Goal: Task Accomplishment & Management: Manage account settings

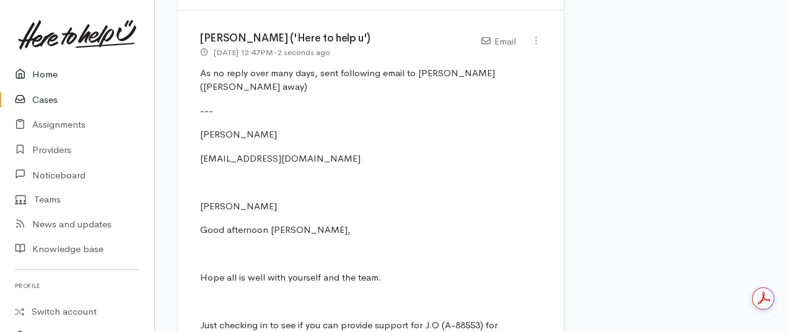
click at [52, 73] on link "Home" at bounding box center [77, 74] width 154 height 25
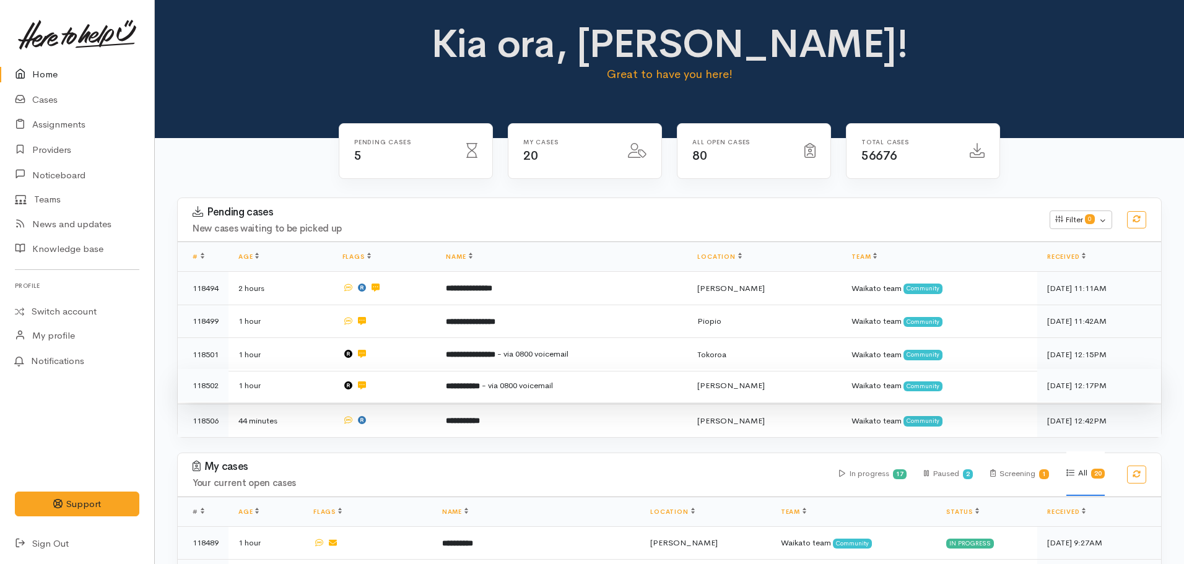
click at [514, 341] on span "- via 0800 voicemail" at bounding box center [517, 385] width 71 height 11
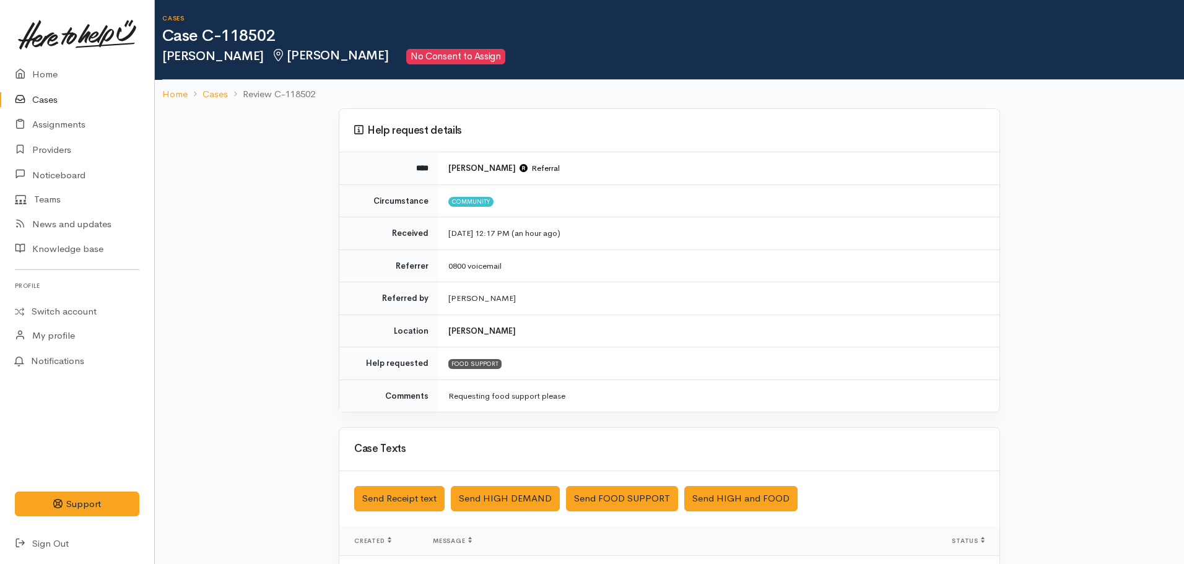
click at [159, 95] on nav "Home Cases Review C-118502" at bounding box center [669, 94] width 1029 height 29
click at [170, 97] on link "Home" at bounding box center [174, 94] width 25 height 14
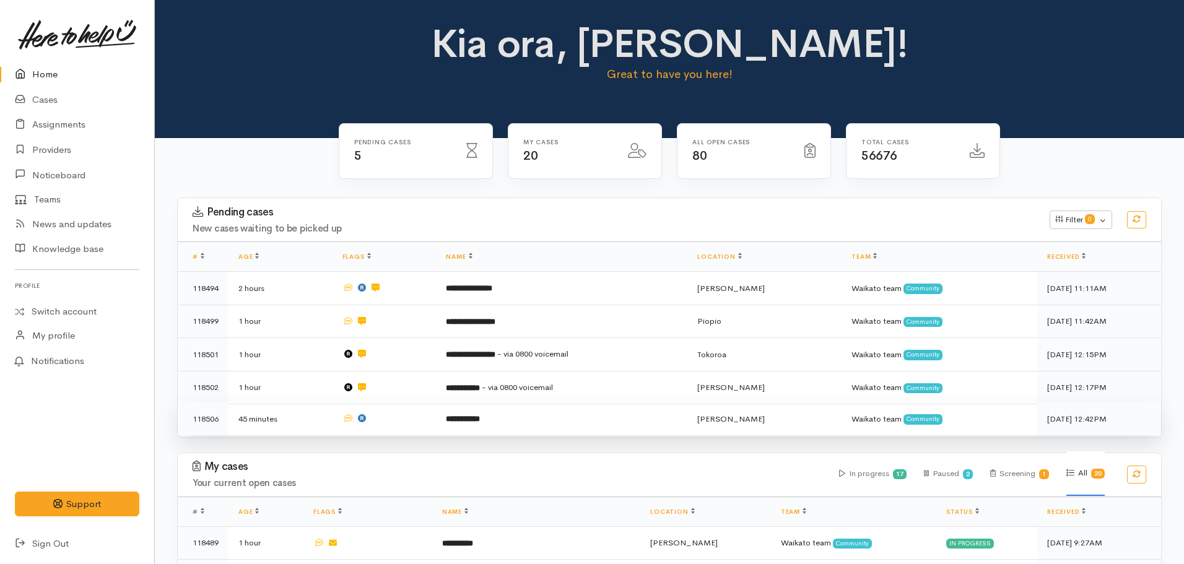
click at [477, 407] on td "**********" at bounding box center [561, 419] width 251 height 33
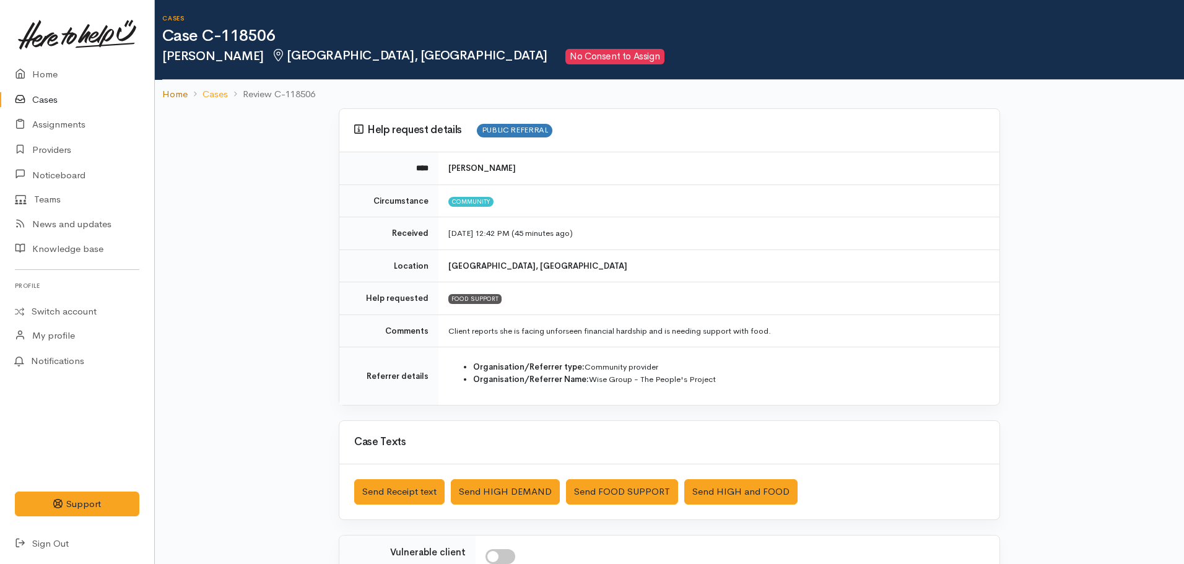
click at [172, 88] on link "Home" at bounding box center [174, 94] width 25 height 14
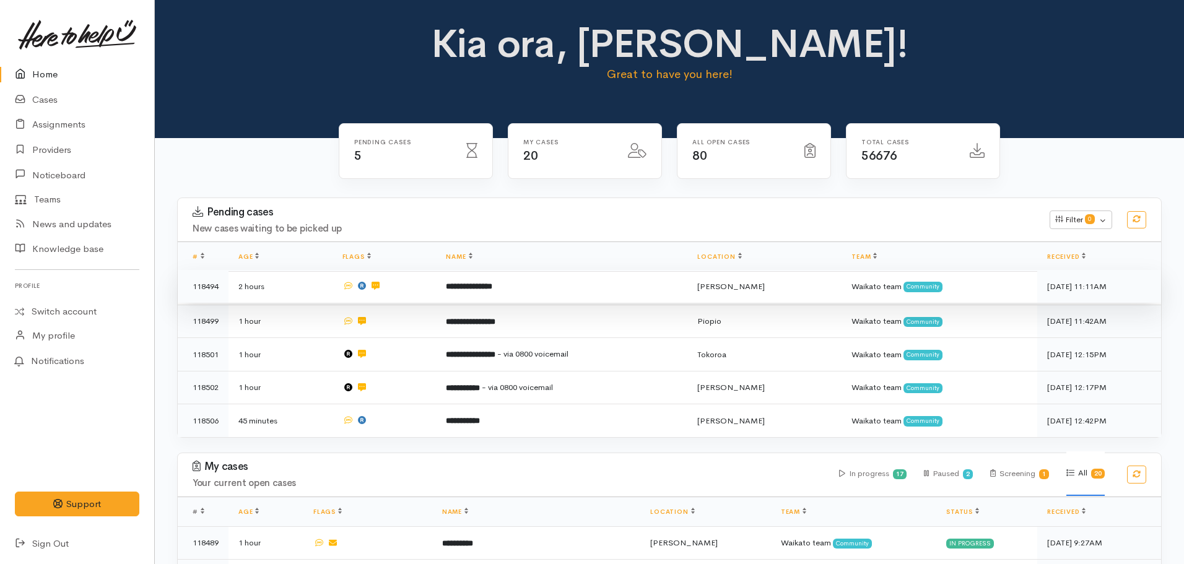
click at [474, 297] on td "**********" at bounding box center [561, 286] width 251 height 33
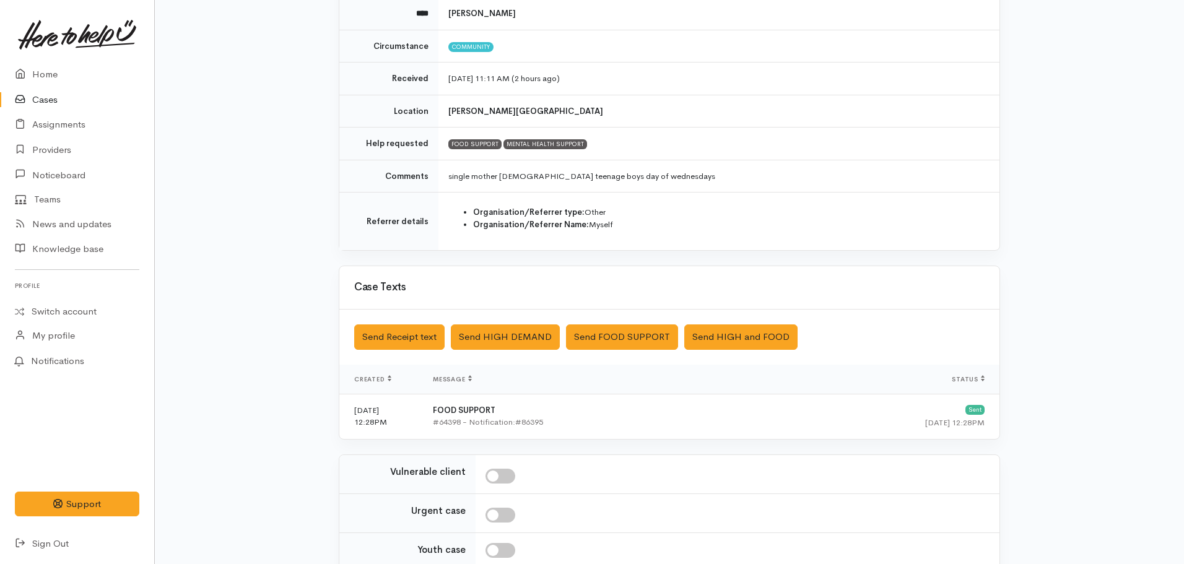
scroll to position [272, 0]
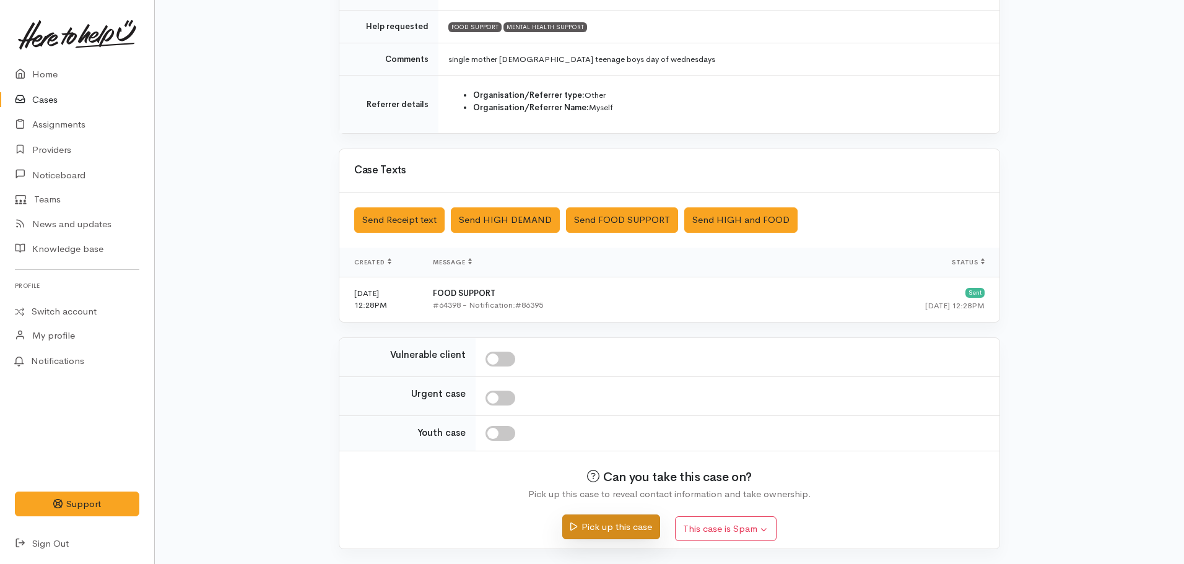
click at [607, 525] on button "Pick up this case" at bounding box center [610, 527] width 97 height 25
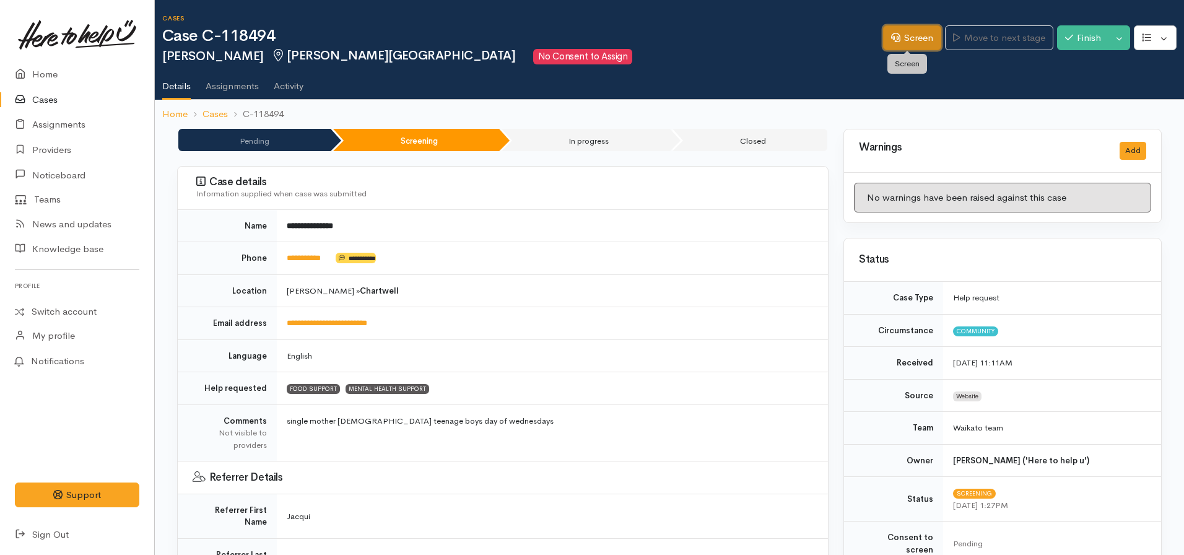
click at [905, 32] on link "Screen" at bounding box center [912, 37] width 58 height 25
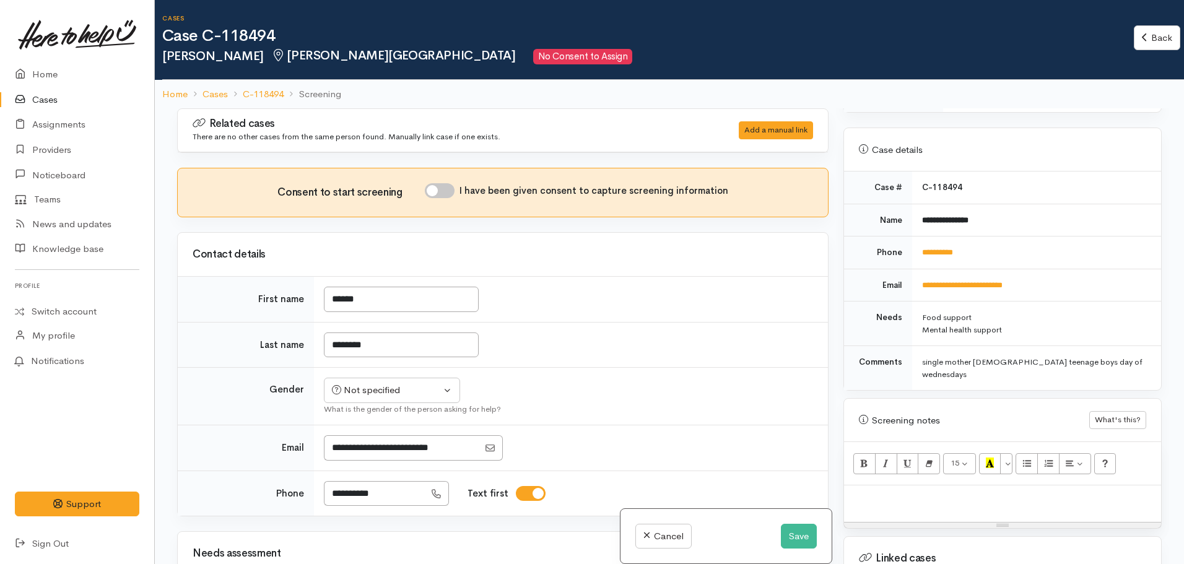
scroll to position [495, 0]
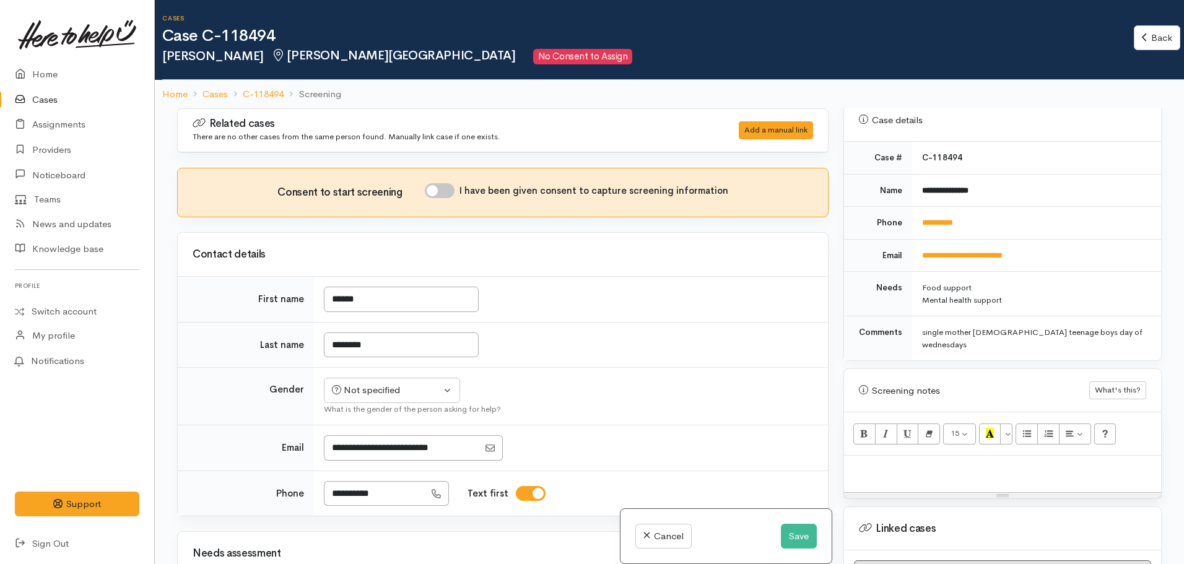
click at [878, 456] on div at bounding box center [1002, 474] width 317 height 37
paste div
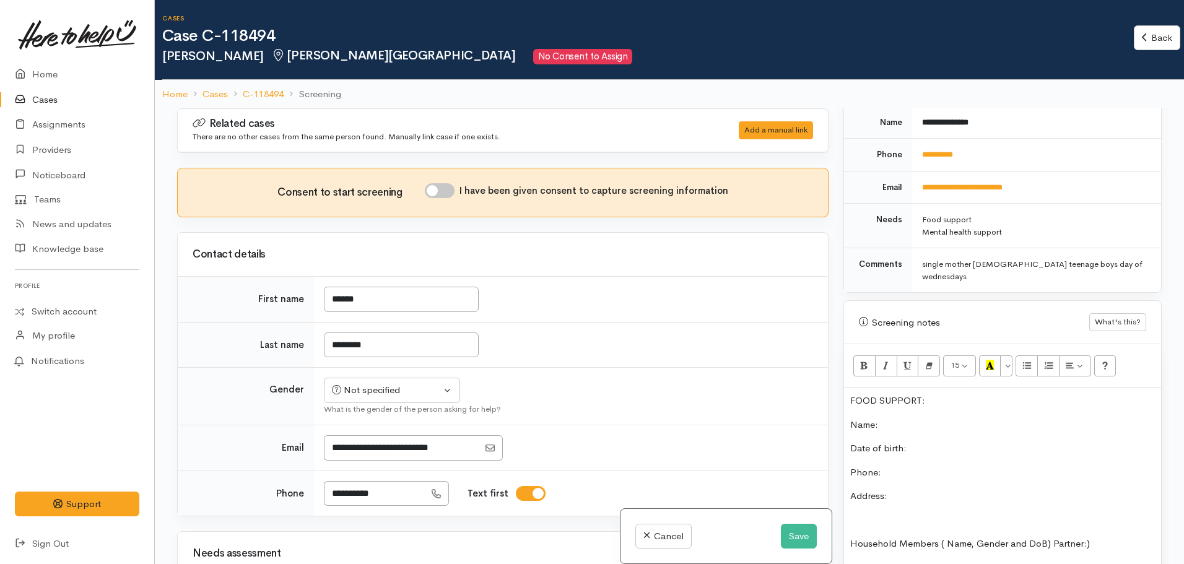
scroll to position [422, 0]
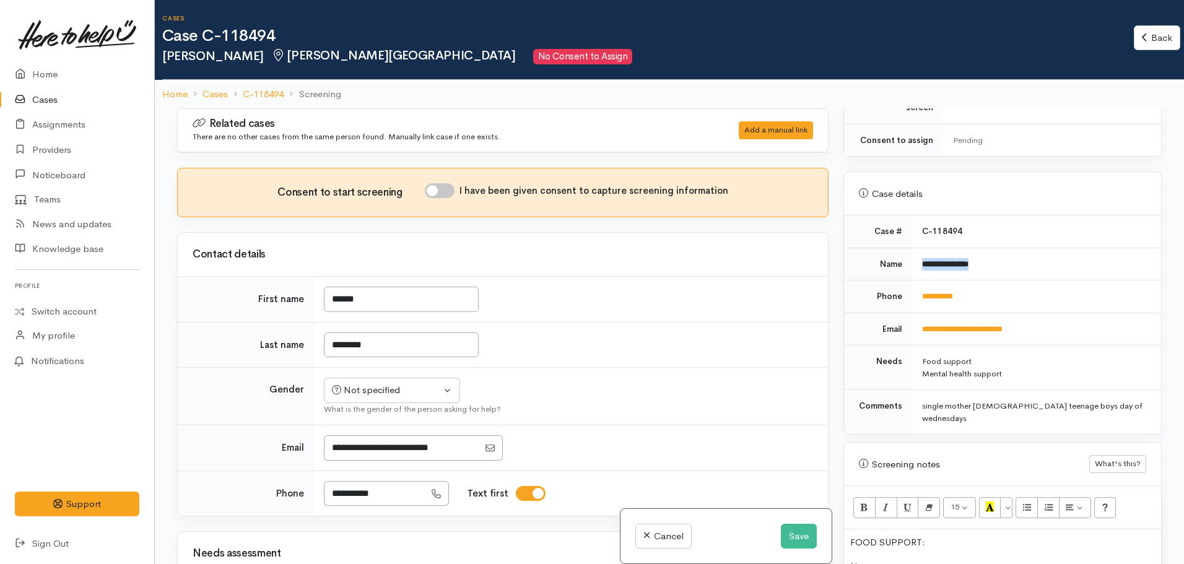
drag, startPoint x: 1004, startPoint y: 245, endPoint x: 917, endPoint y: 256, distance: 88.1
click at [917, 256] on td "**********" at bounding box center [1036, 264] width 249 height 33
copy b "**********"
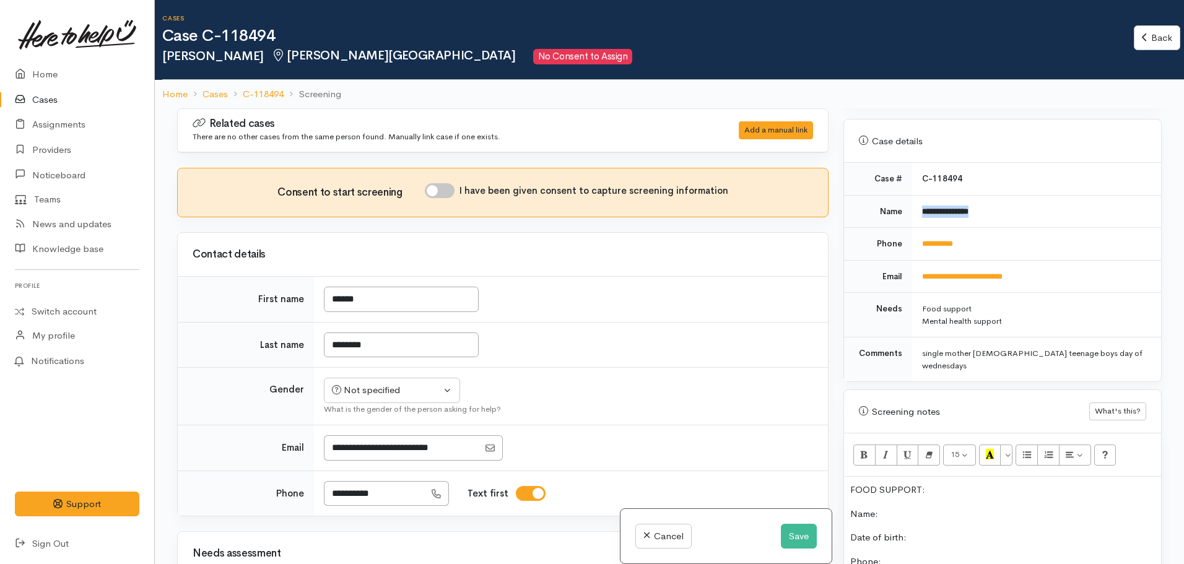
scroll to position [546, 0]
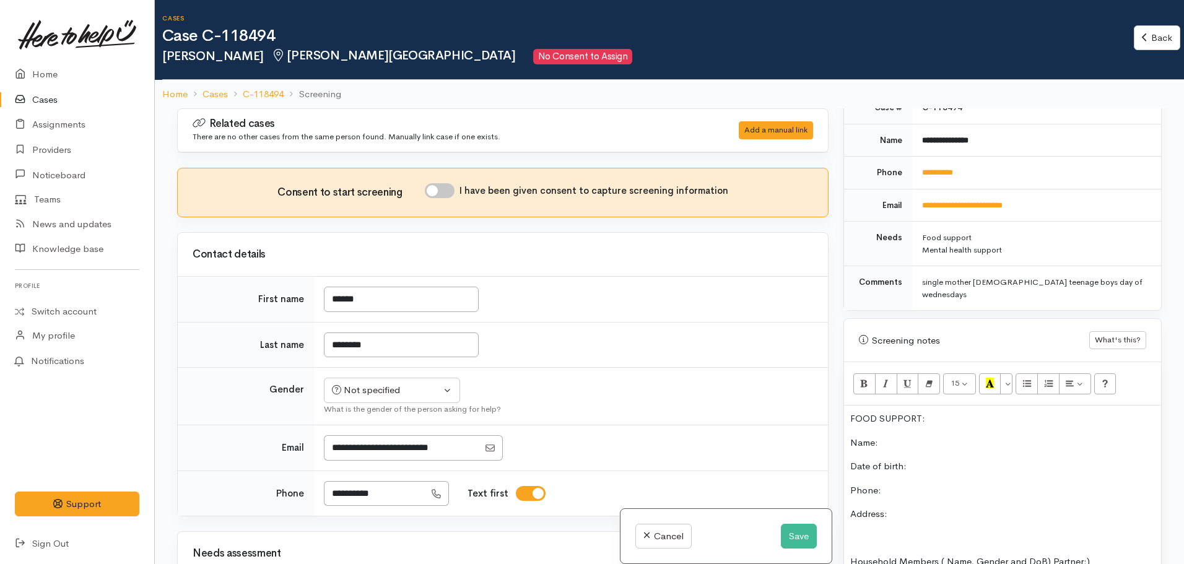
click at [897, 436] on p "Name:" at bounding box center [1002, 443] width 305 height 14
click at [903, 484] on p "Phone:" at bounding box center [1002, 491] width 305 height 14
drag, startPoint x: 968, startPoint y: 162, endPoint x: 905, endPoint y: 172, distance: 63.4
click at [905, 172] on tr "**********" at bounding box center [1002, 173] width 317 height 33
copy tr "**********"
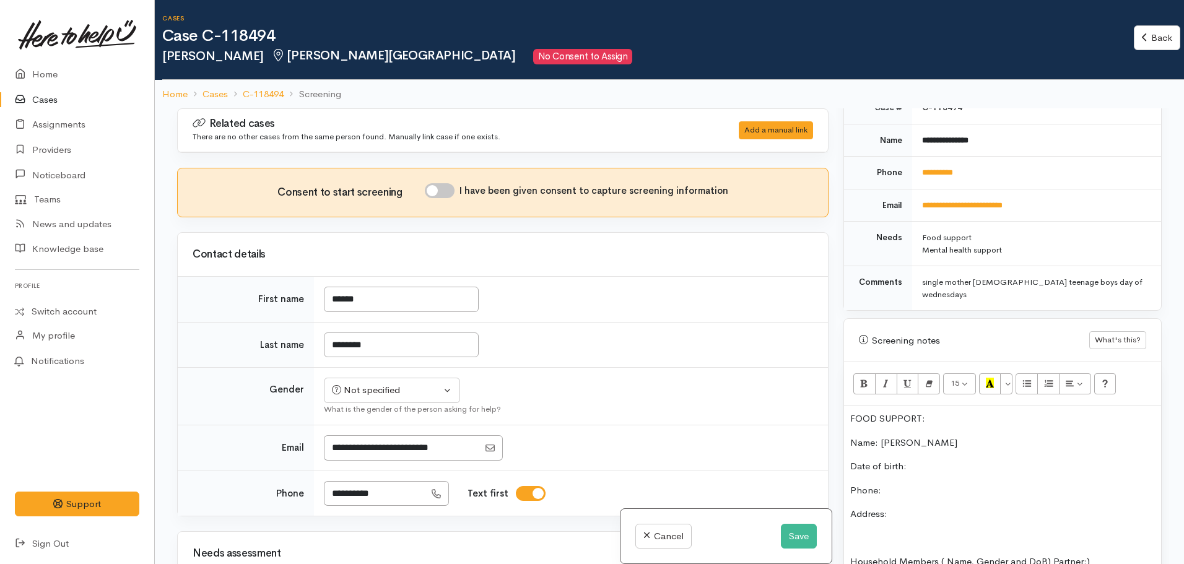
click at [891, 484] on p "Phone:" at bounding box center [1002, 491] width 305 height 14
drag, startPoint x: 929, startPoint y: 389, endPoint x: 831, endPoint y: 380, distance: 98.2
click at [831, 380] on div "Related cases There are no other cases from the same person found. Manually lin…" at bounding box center [670, 390] width 1000 height 564
click at [856, 373] on button "Bold (CTRL+B)" at bounding box center [864, 383] width 22 height 21
click at [990, 378] on icon "Recent Color" at bounding box center [990, 383] width 8 height 11
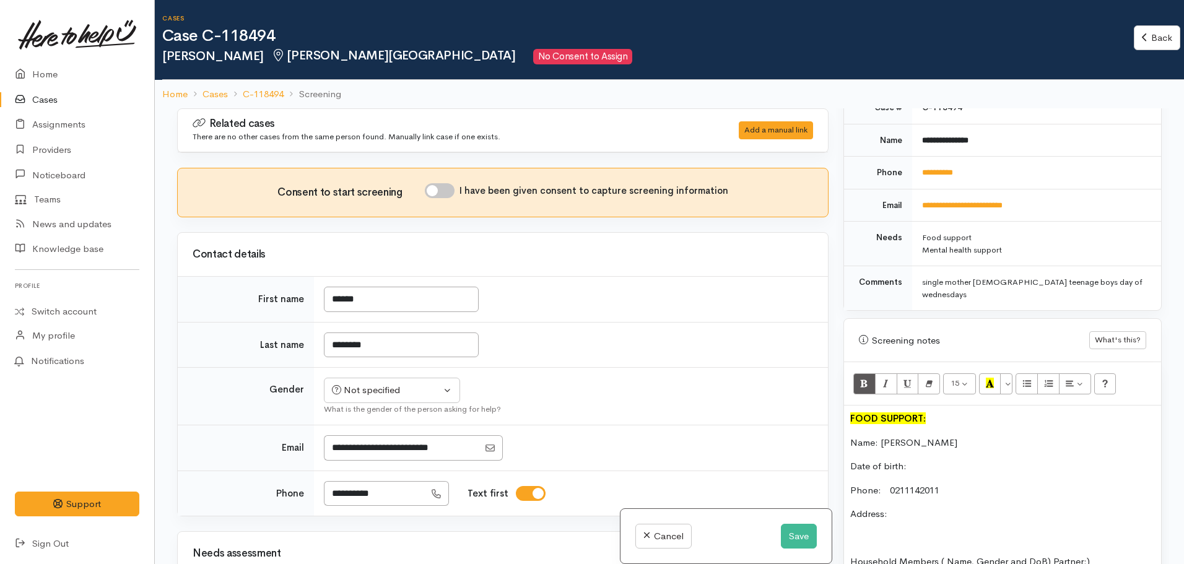
click at [999, 460] on p "Date of birth:" at bounding box center [1002, 467] width 305 height 14
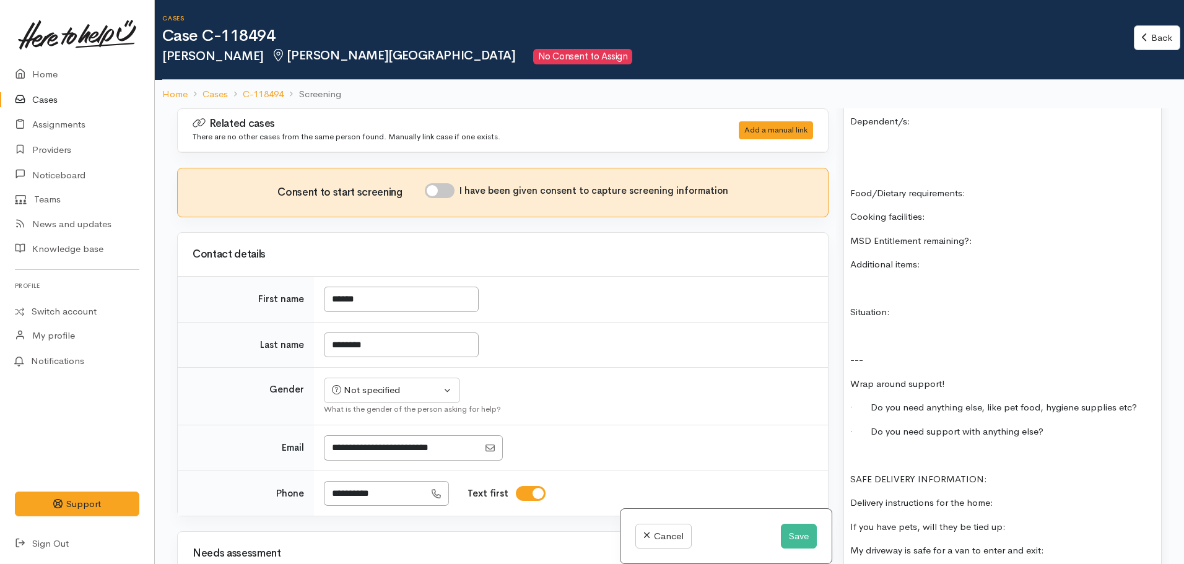
scroll to position [1041, 0]
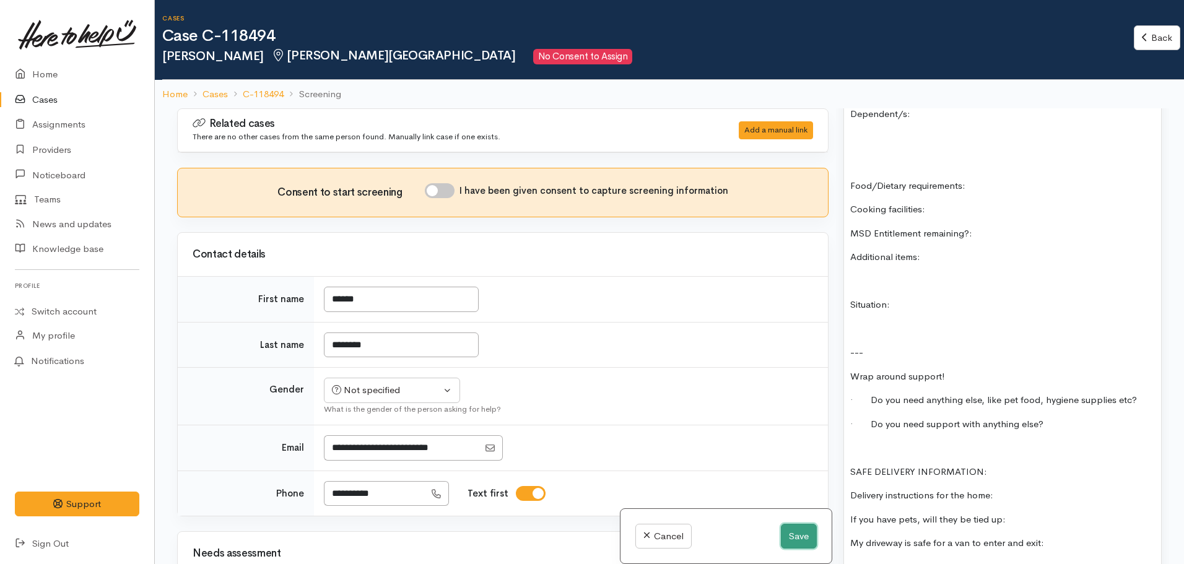
click at [804, 543] on button "Save" at bounding box center [799, 536] width 36 height 25
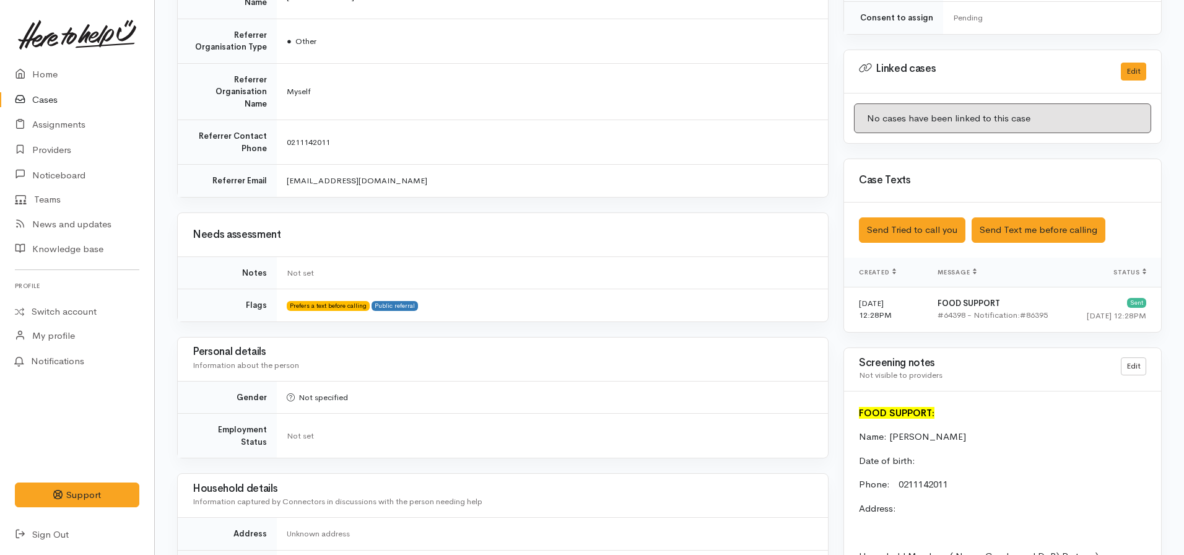
scroll to position [434, 0]
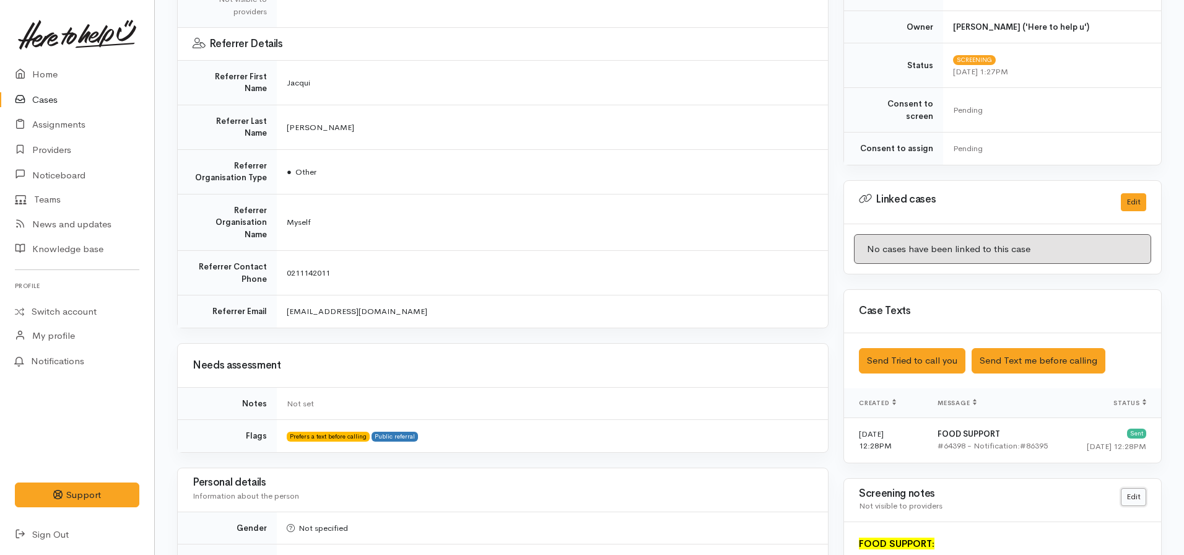
click at [1133, 488] on link "Edit" at bounding box center [1133, 497] width 25 height 18
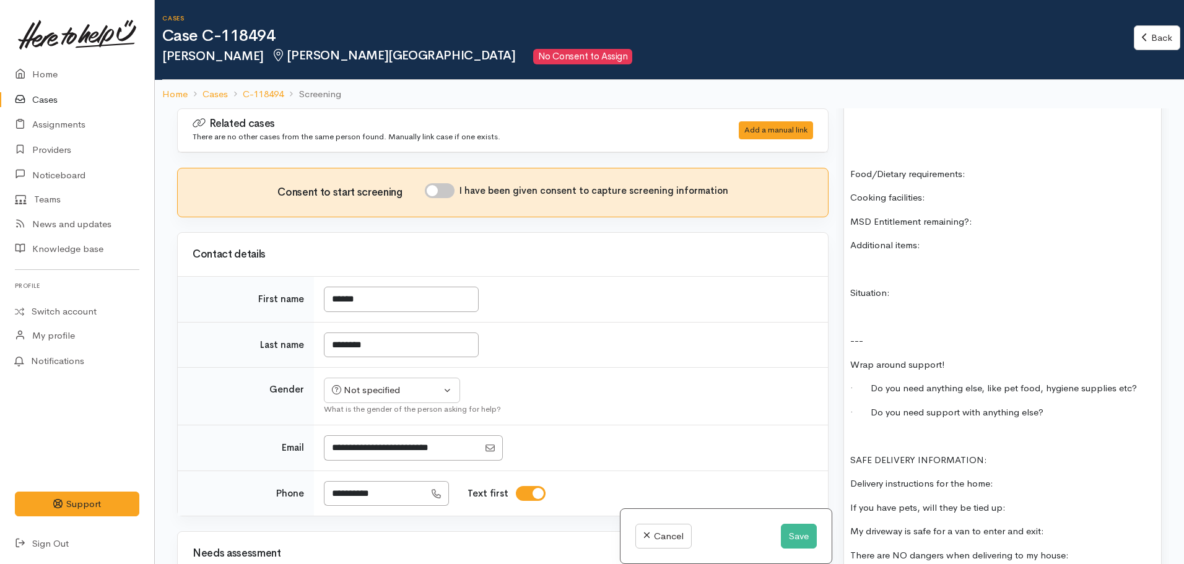
scroll to position [1239, 0]
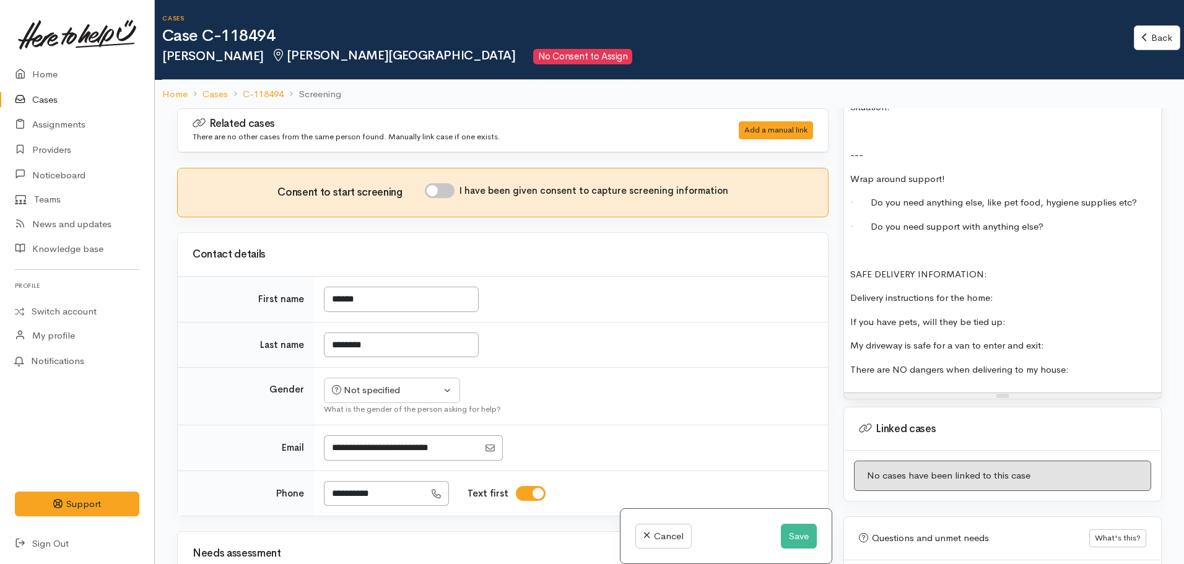
click at [1066, 363] on p "There are NO dangers when delivering to my house:" at bounding box center [1002, 370] width 305 height 14
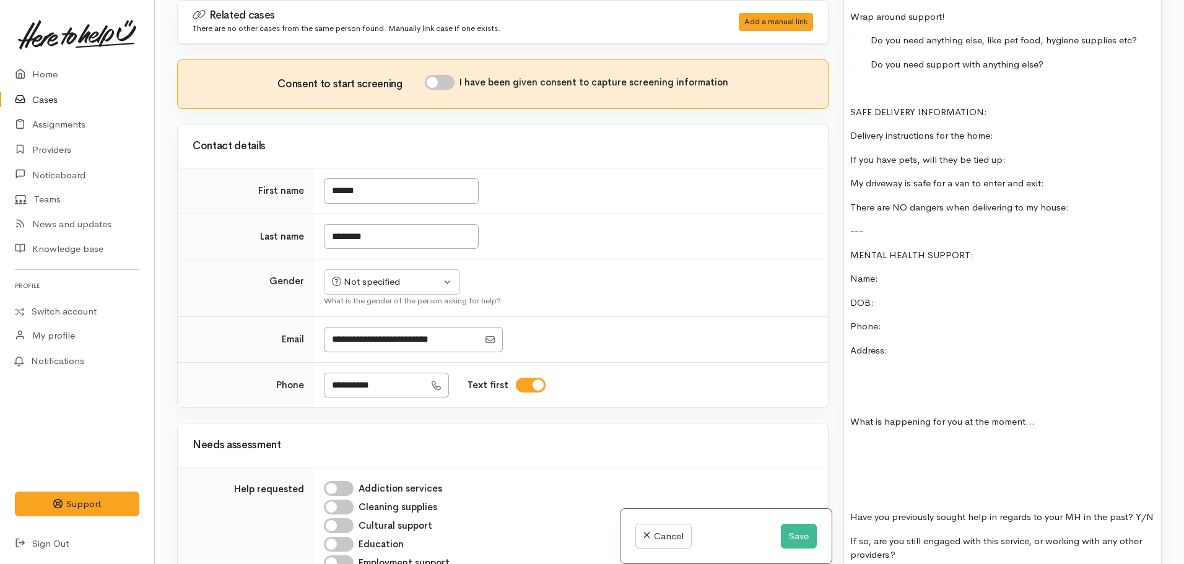
scroll to position [1174, 0]
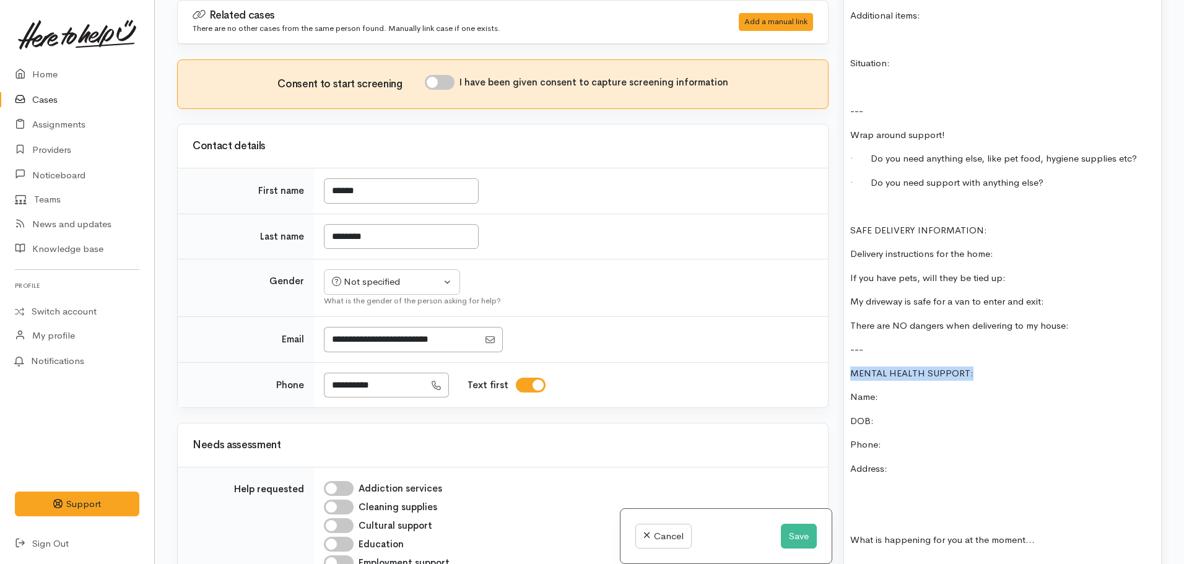
drag, startPoint x: 975, startPoint y: 349, endPoint x: 843, endPoint y: 344, distance: 132.6
click at [843, 344] on div "Warnings Add No warnings have been raised against this case Add Warning Title ●…" at bounding box center [1002, 282] width 333 height 564
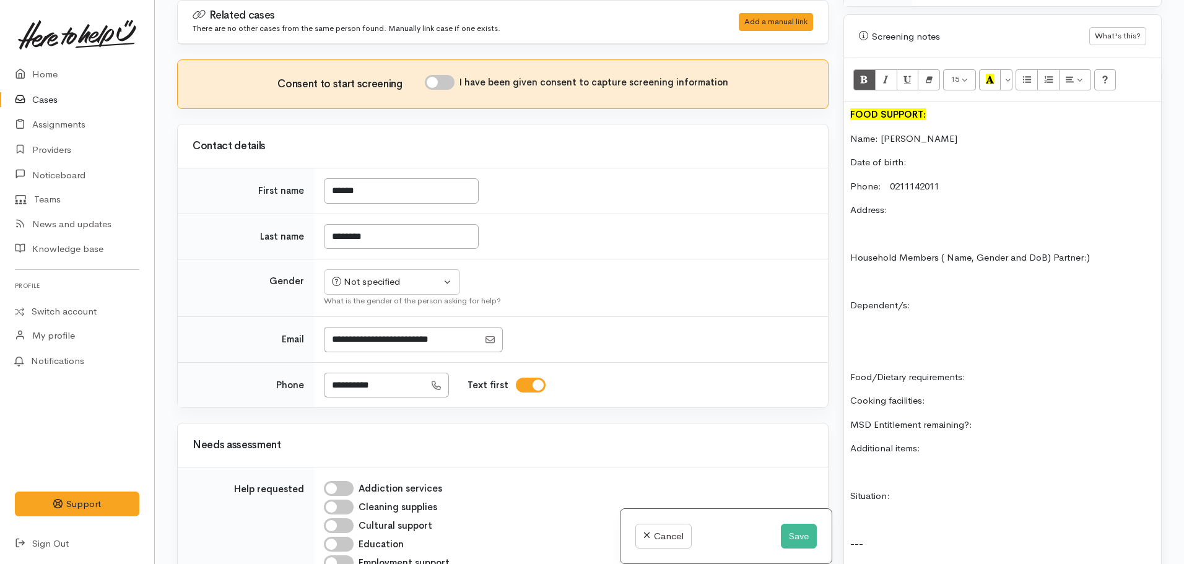
scroll to position [617, 0]
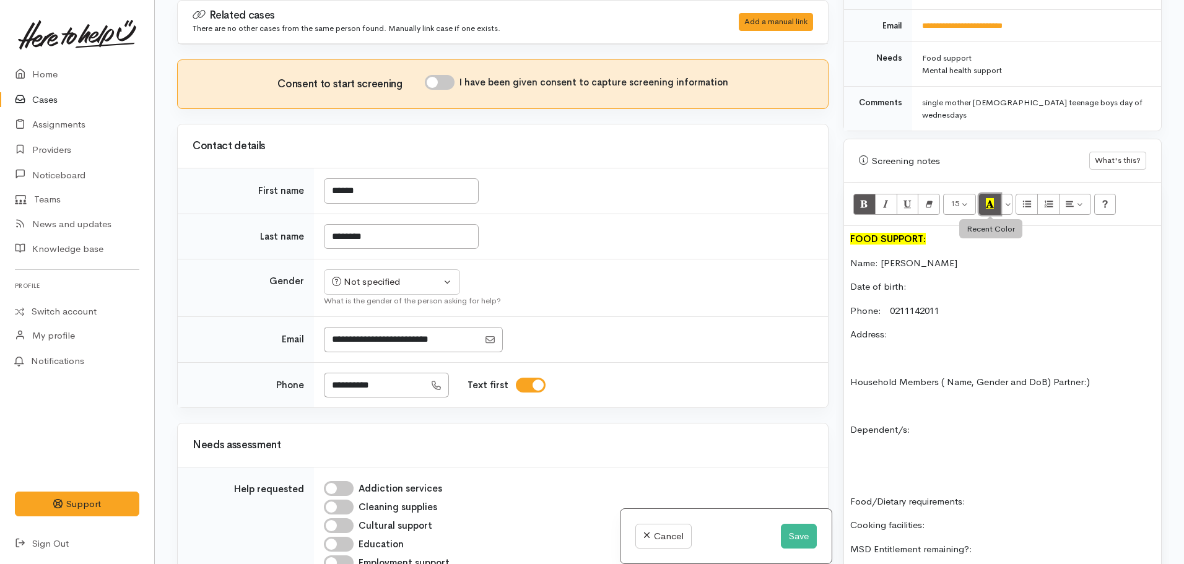
click at [992, 198] on icon "Recent Color" at bounding box center [990, 203] width 8 height 11
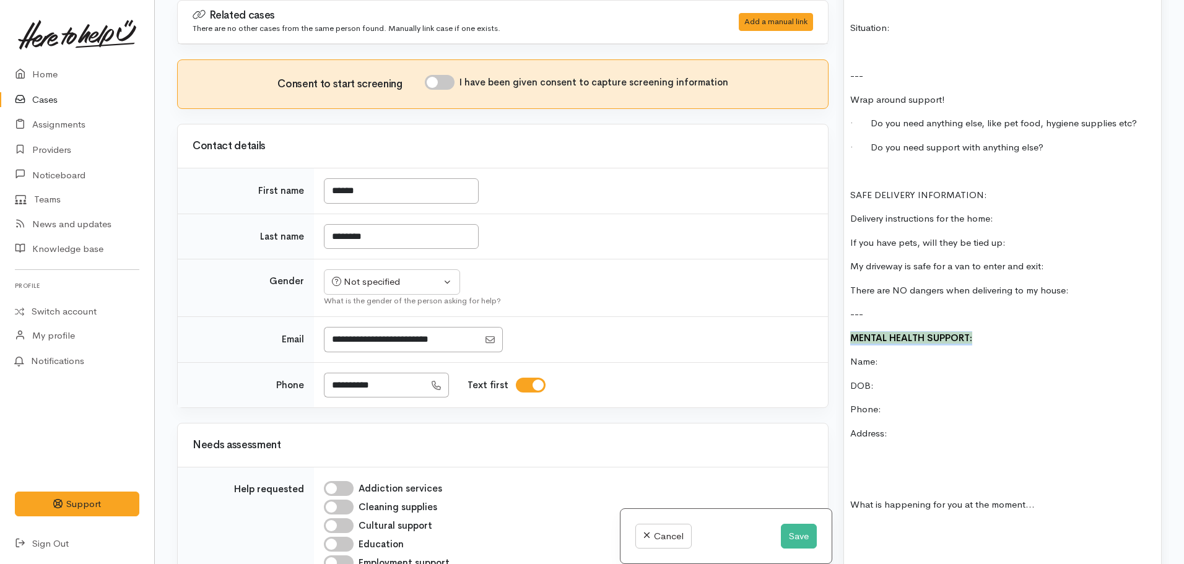
scroll to position [1484, 0]
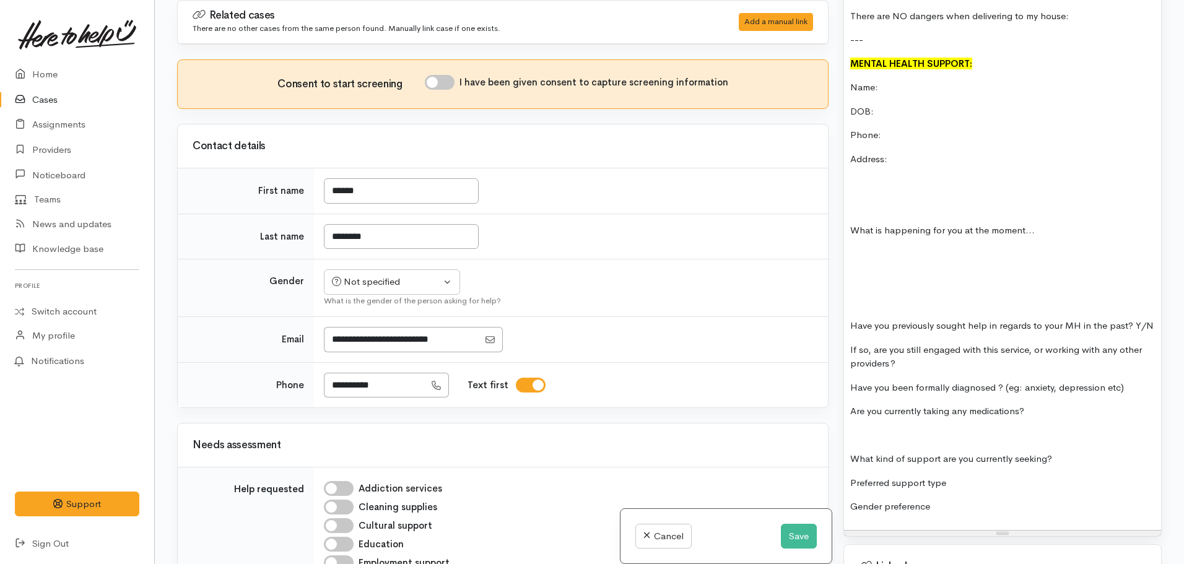
click at [926, 248] on p at bounding box center [1002, 255] width 305 height 14
click at [853, 452] on p "What kind of support are you currently seeking?" at bounding box center [1002, 459] width 305 height 14
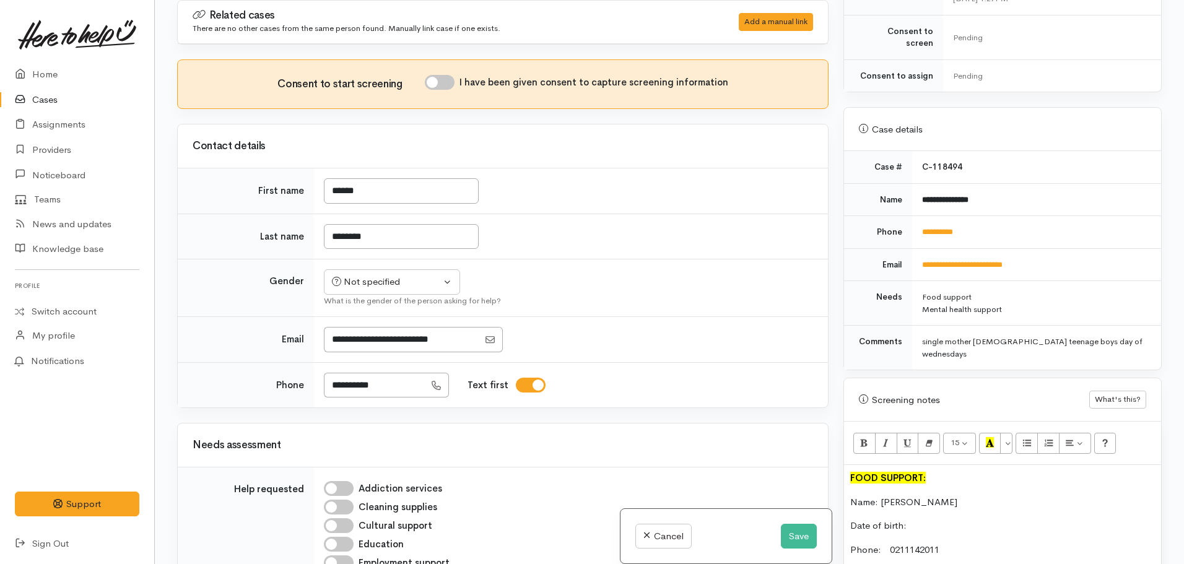
scroll to position [369, 0]
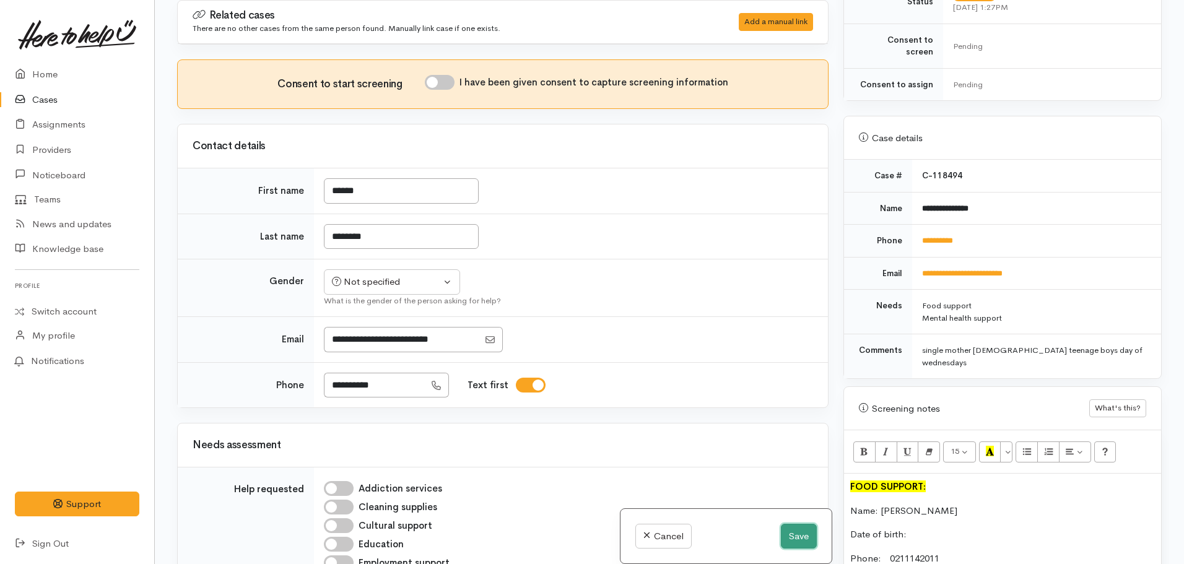
click at [798, 529] on button "Save" at bounding box center [799, 536] width 36 height 25
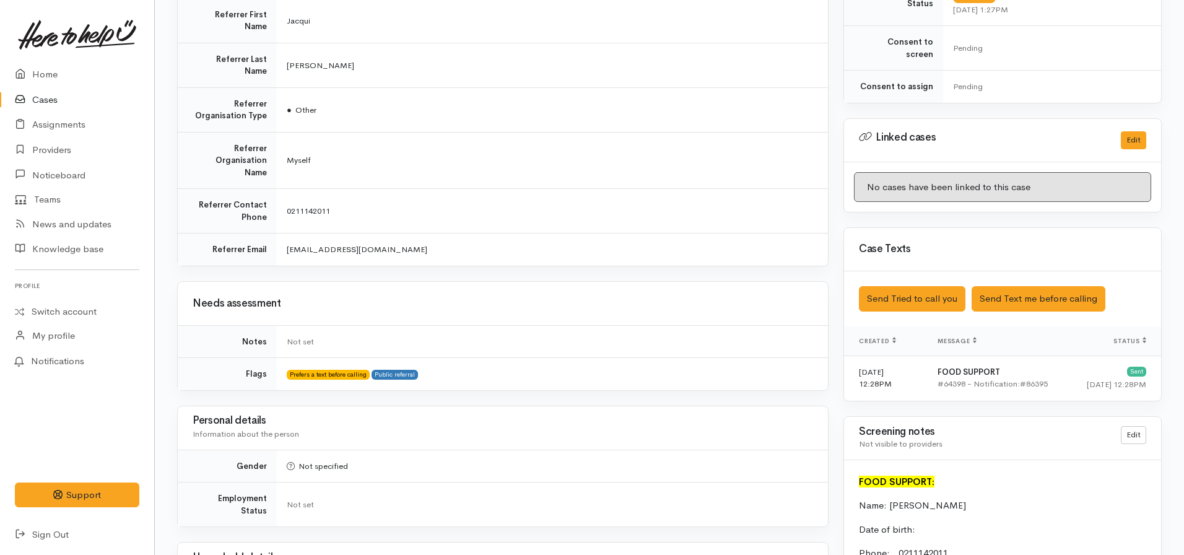
scroll to position [557, 0]
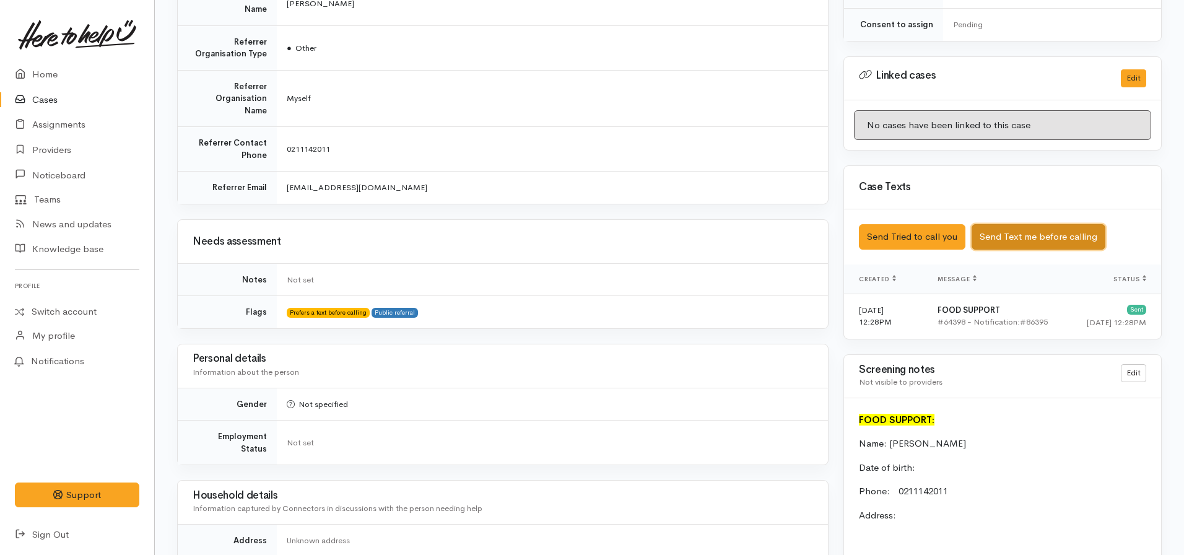
click at [1008, 225] on button "Send Text me before calling" at bounding box center [1039, 236] width 134 height 25
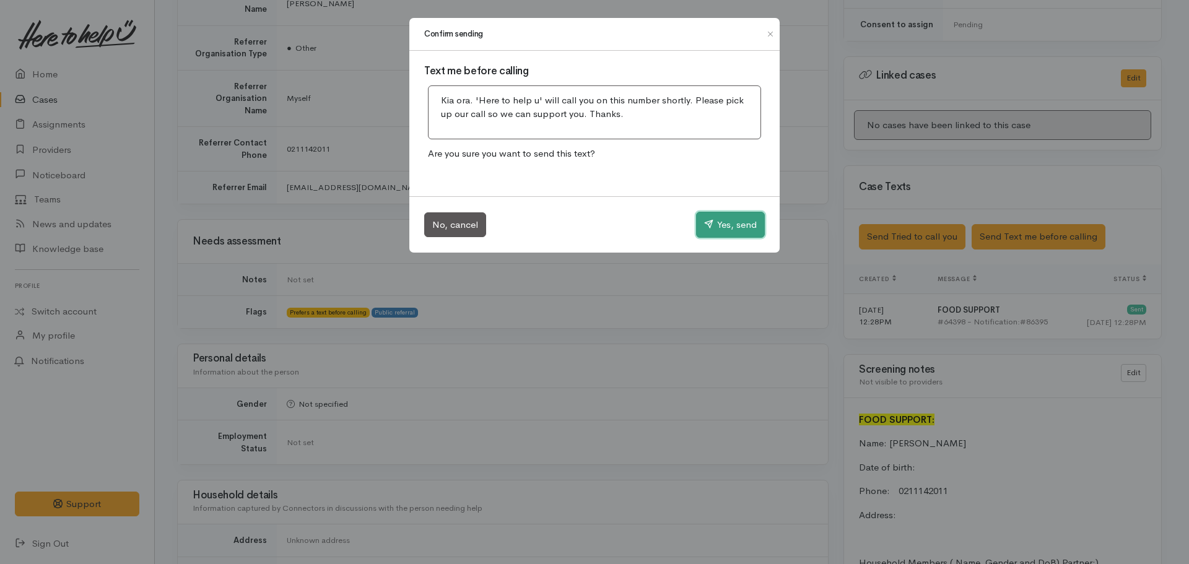
click at [726, 222] on button "Yes, send" at bounding box center [730, 225] width 69 height 26
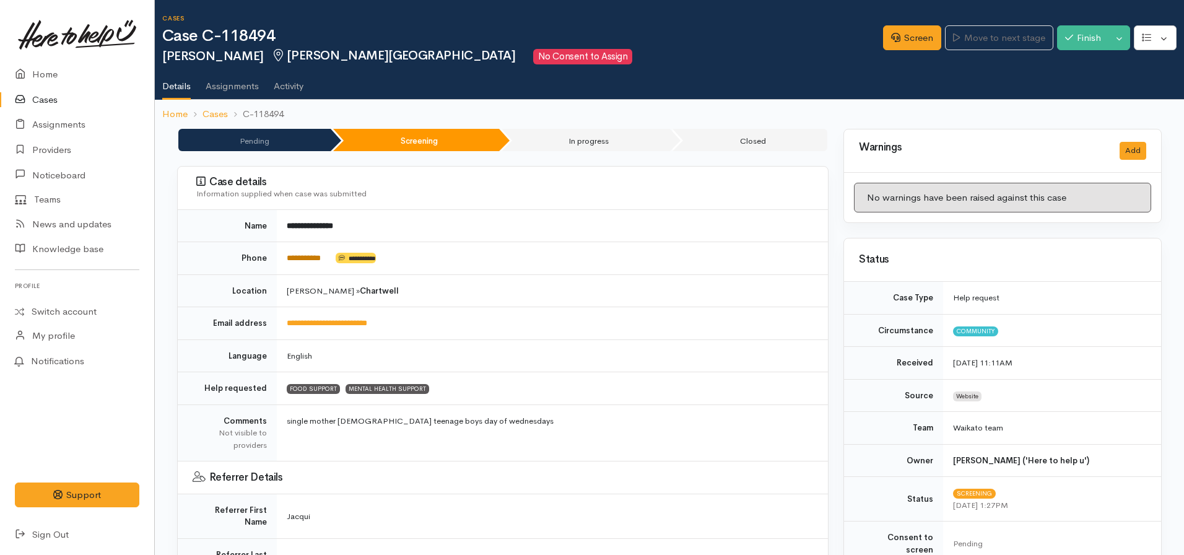
click at [304, 258] on link "**********" at bounding box center [304, 258] width 34 height 8
click at [902, 40] on link "Screen" at bounding box center [912, 37] width 58 height 25
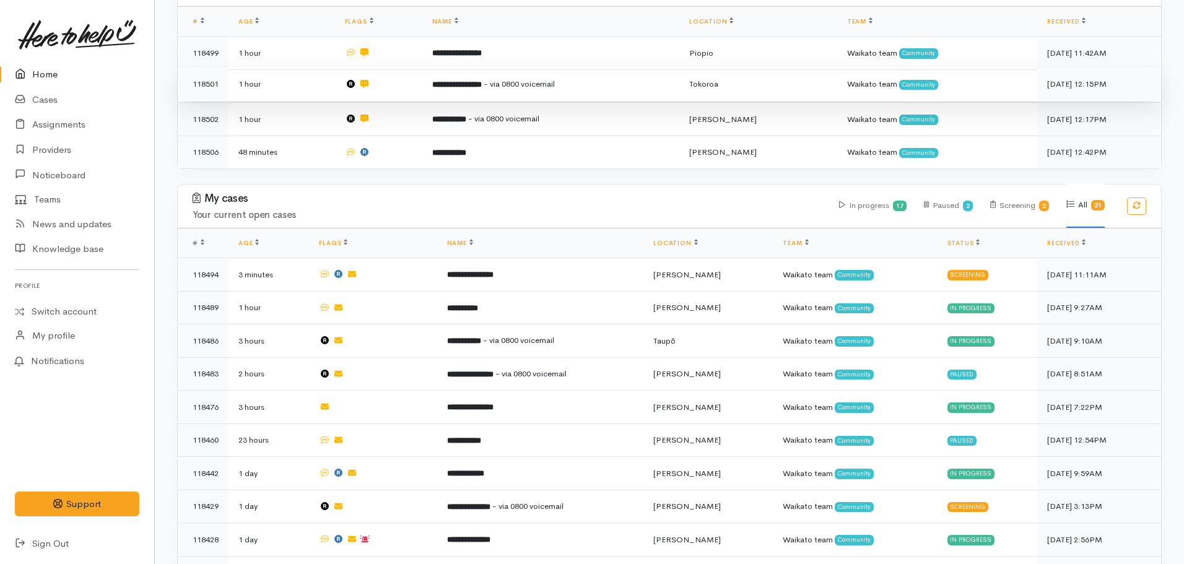
scroll to position [248, 0]
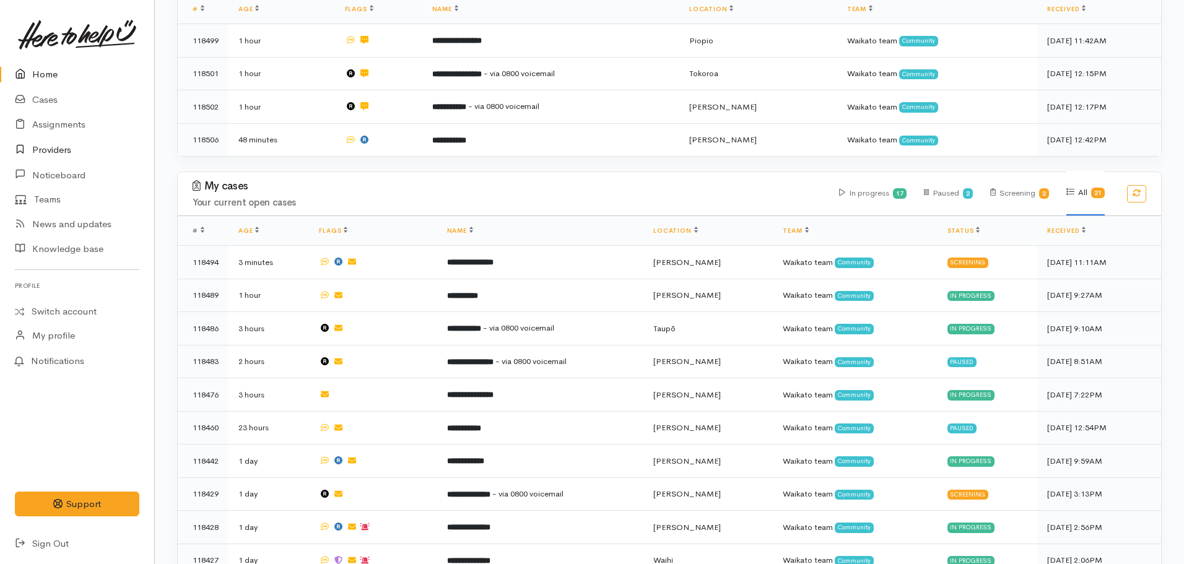
click at [56, 149] on link "Providers" at bounding box center [77, 149] width 154 height 25
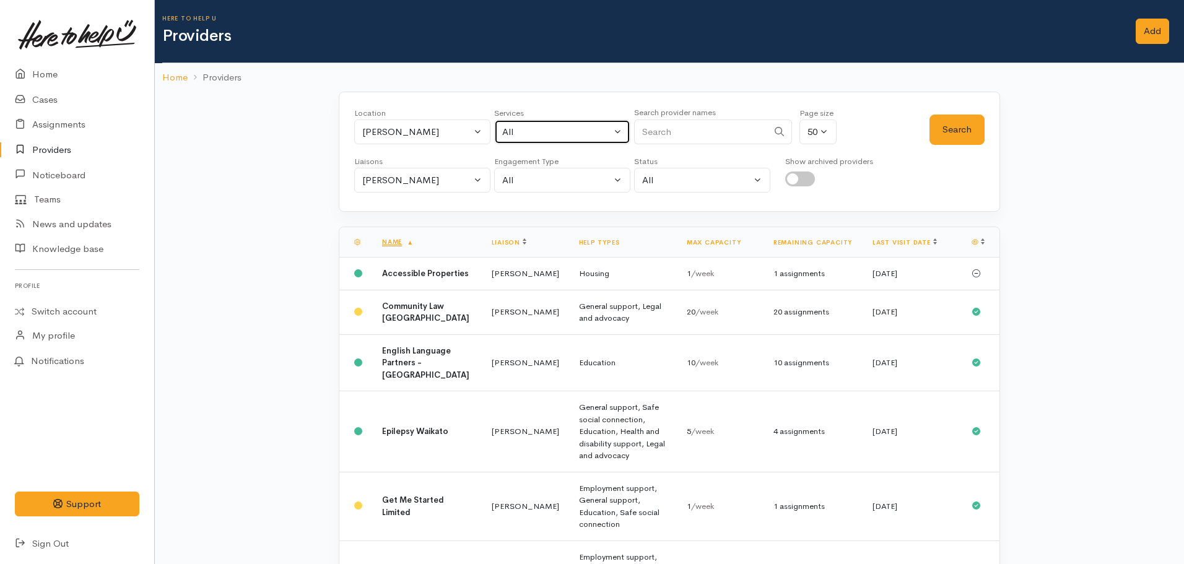
click at [531, 133] on div "All" at bounding box center [556, 132] width 109 height 14
type input "food"
click at [557, 209] on span "Food support" at bounding box center [545, 213] width 58 height 14
select select "3"
click at [430, 183] on div "Nicole Rusk" at bounding box center [416, 180] width 109 height 14
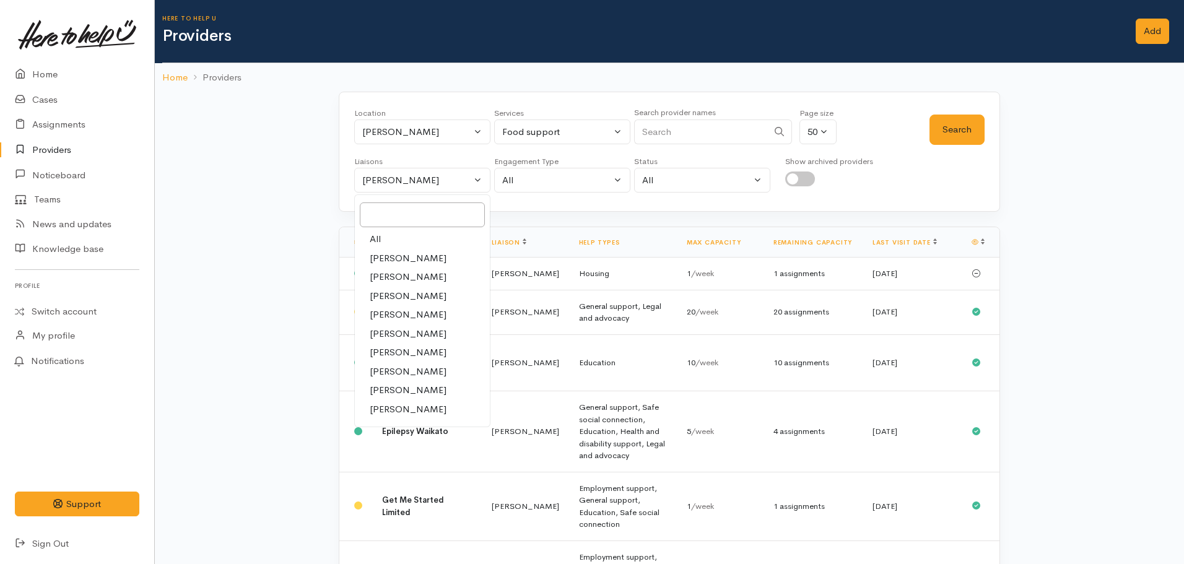
drag, startPoint x: 398, startPoint y: 240, endPoint x: 733, endPoint y: 182, distance: 340.1
click at [406, 239] on link "All" at bounding box center [422, 239] width 135 height 19
select select "null"
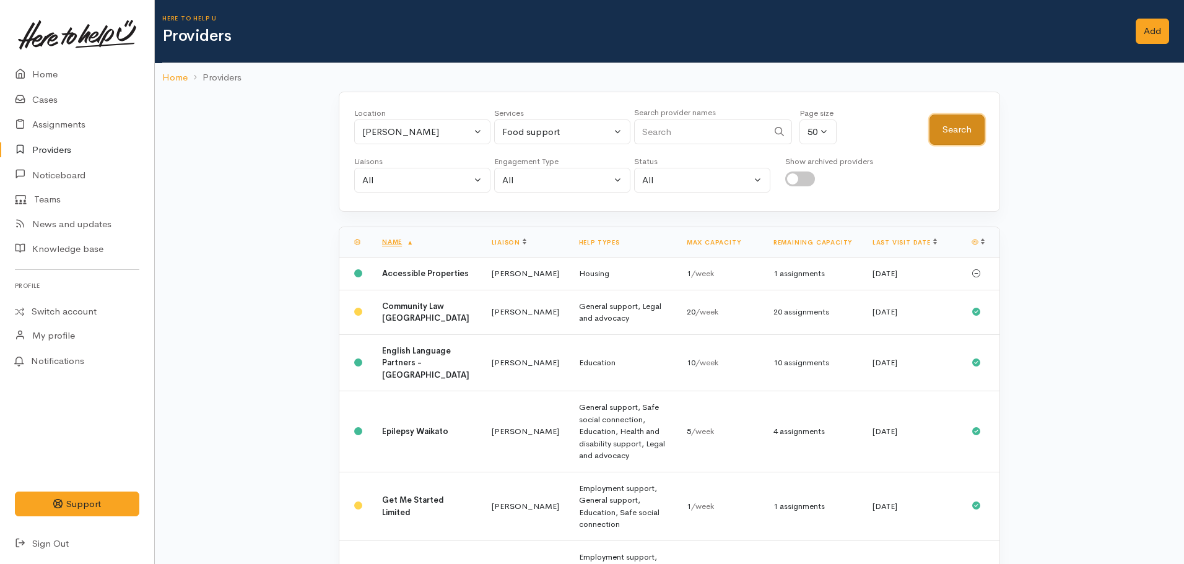
click at [956, 126] on button "Search" at bounding box center [957, 130] width 55 height 30
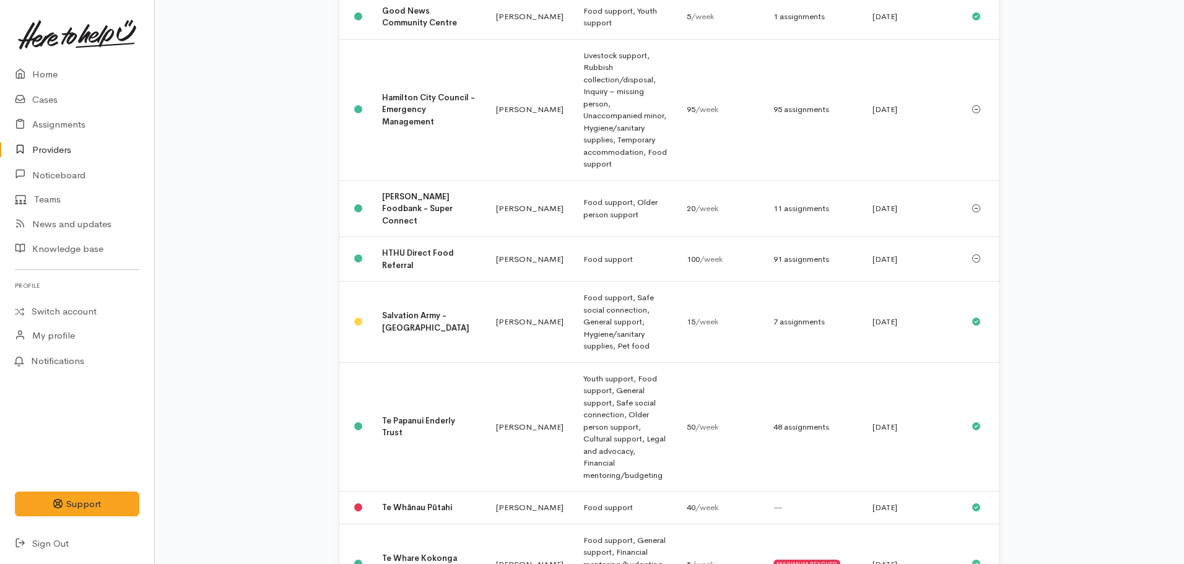
scroll to position [372, 0]
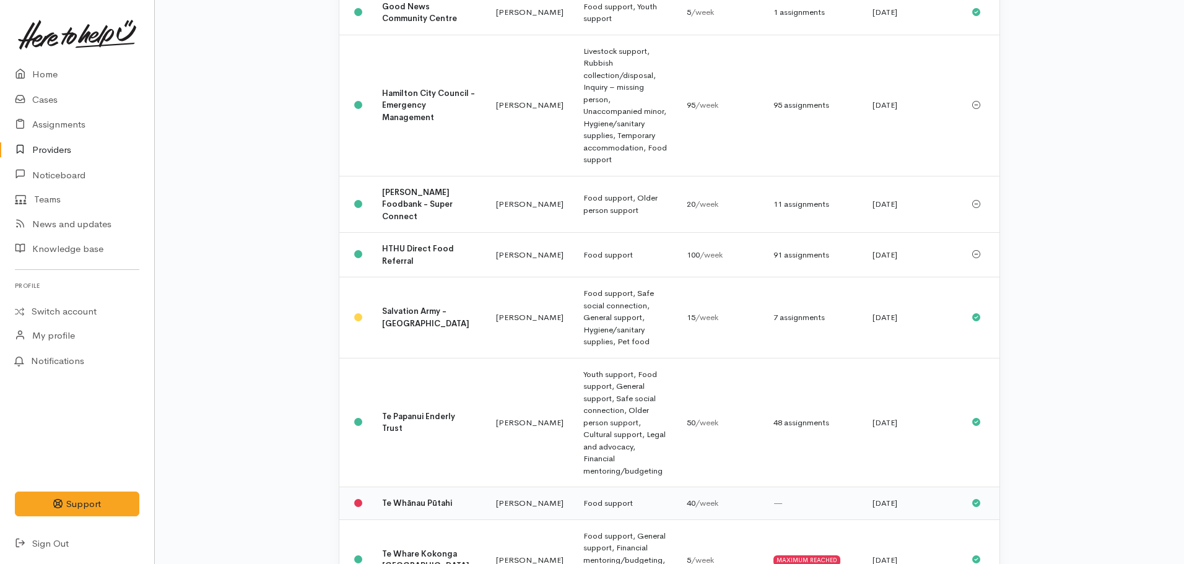
click at [381, 487] on td "Te Whānau Pūtahi" at bounding box center [429, 503] width 114 height 33
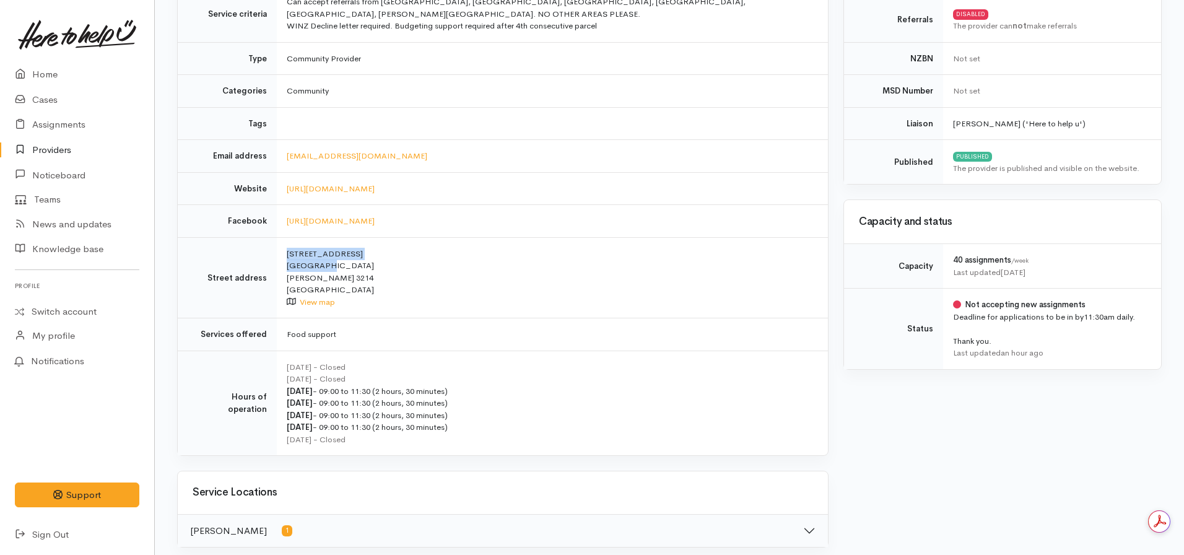
drag, startPoint x: 315, startPoint y: 255, endPoint x: 271, endPoint y: 247, distance: 44.6
click at [271, 247] on tr "Street address [STREET_ADDRESS][PERSON_NAME] View map" at bounding box center [503, 277] width 650 height 81
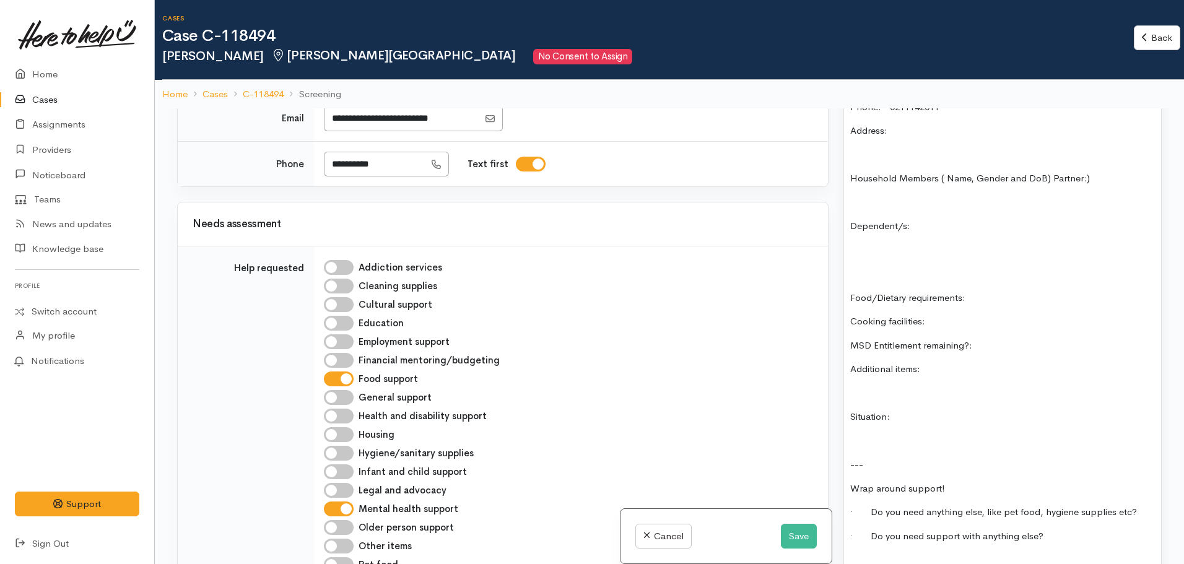
scroll to position [62, 0]
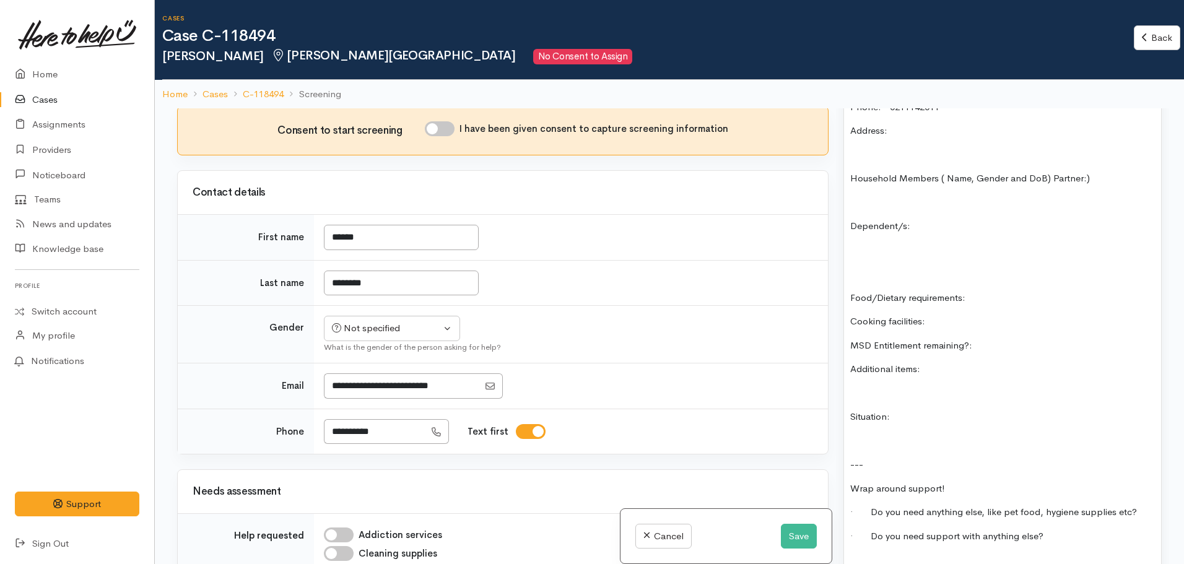
click at [447, 123] on input "I have been given consent to capture screening information" at bounding box center [440, 128] width 30 height 15
checkbox input "true"
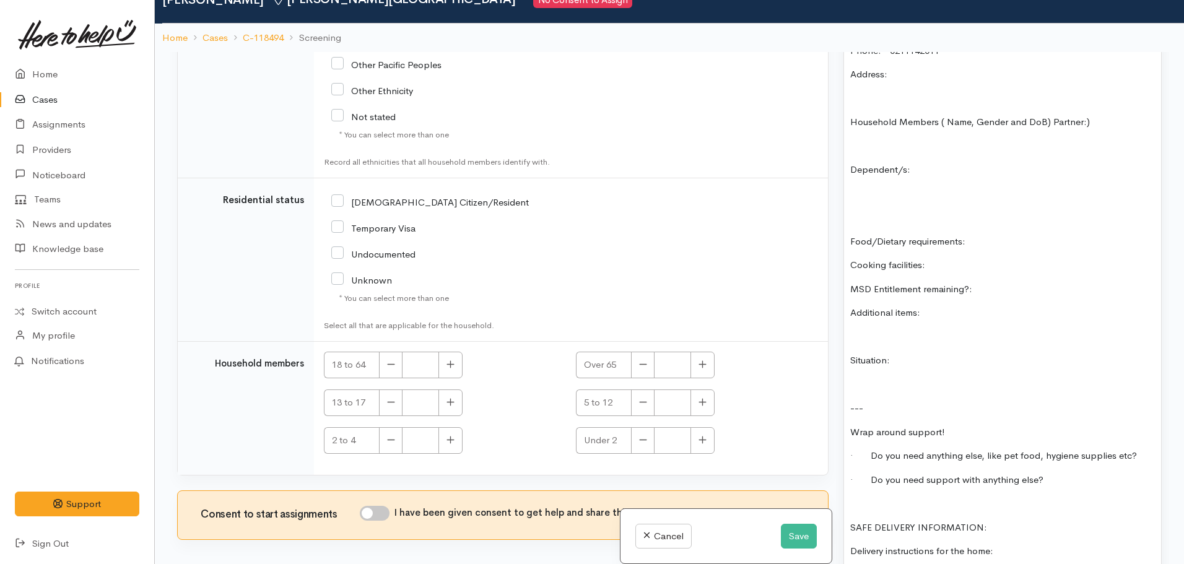
scroll to position [108, 0]
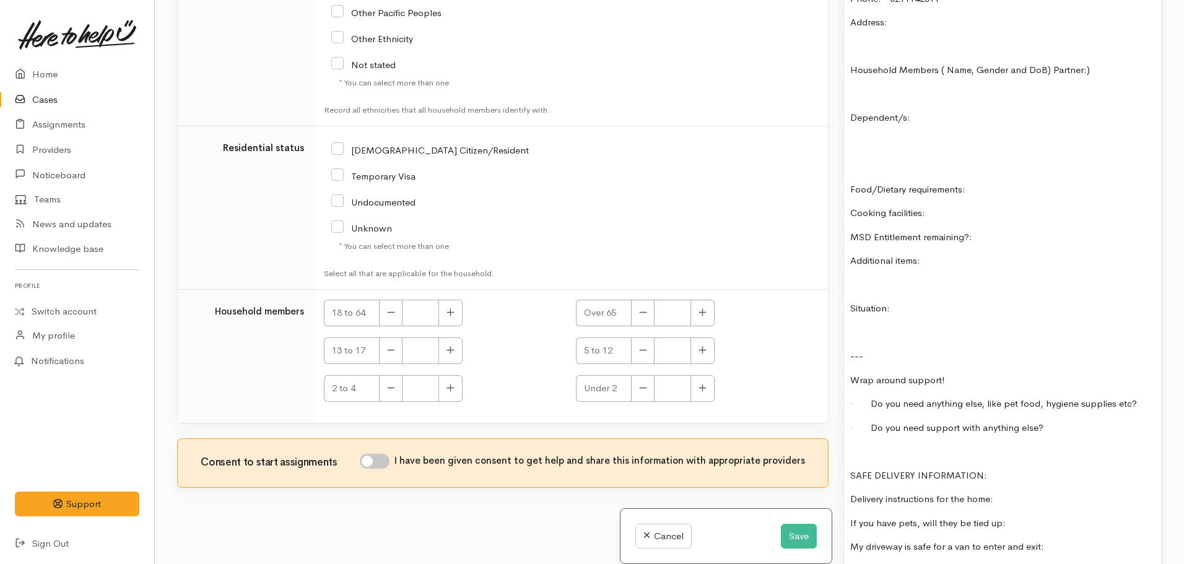
click at [385, 466] on input "I have been given consent to get help and share this information with appropria…" at bounding box center [375, 461] width 30 height 15
checkbox input "true"
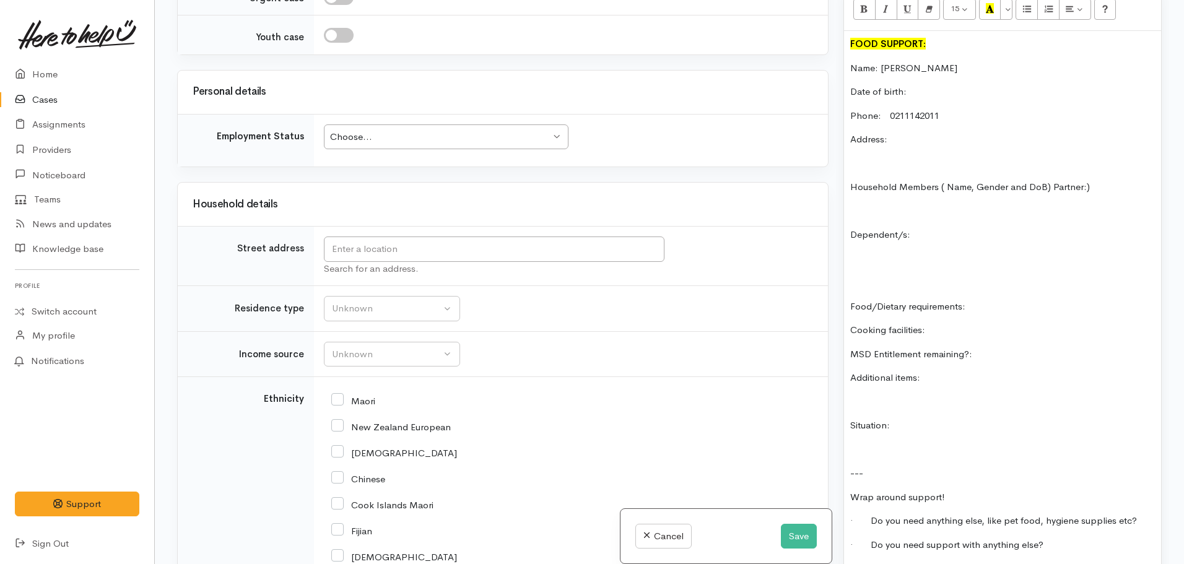
scroll to position [867, 0]
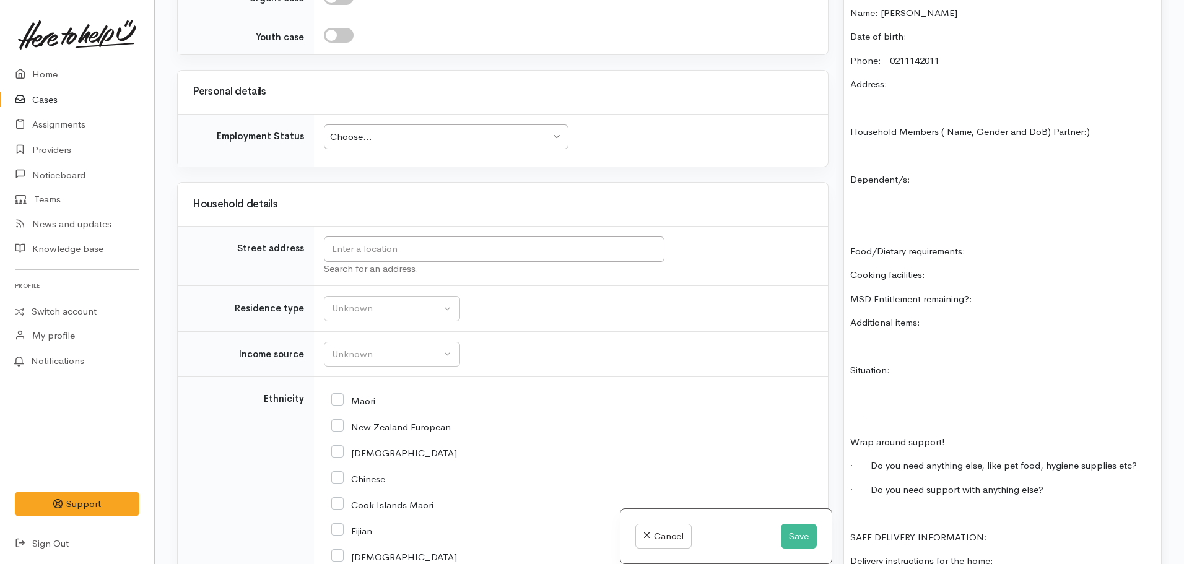
click at [1011, 292] on p "MSD Entitlement remaining?:" at bounding box center [1002, 299] width 305 height 14
click at [363, 353] on div "Unknown" at bounding box center [386, 354] width 109 height 14
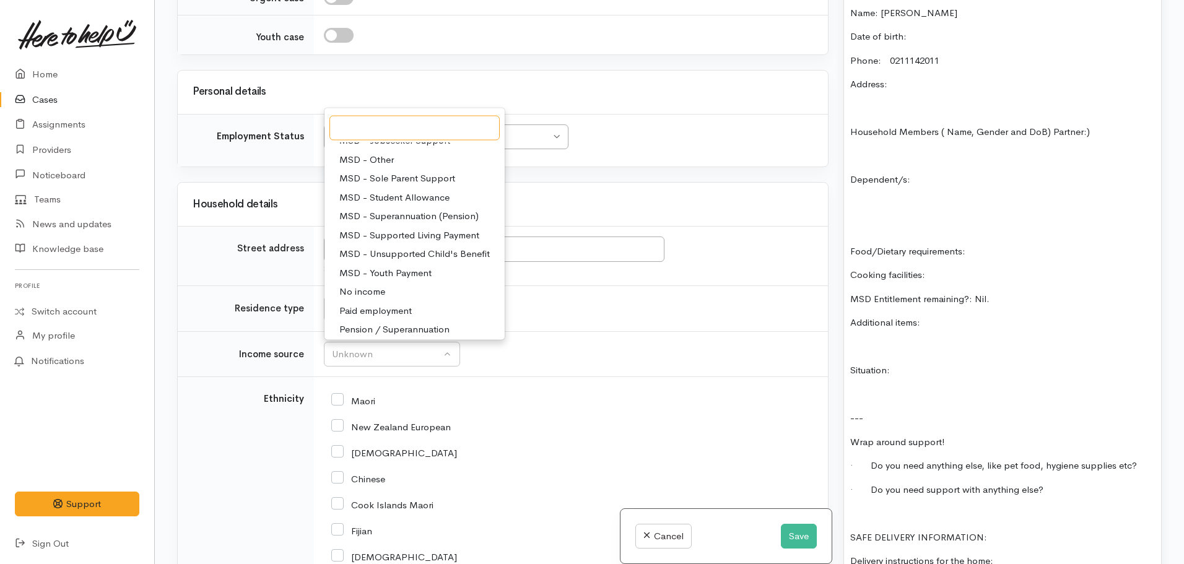
scroll to position [124, 0]
click at [395, 313] on span "Paid employment" at bounding box center [375, 312] width 72 height 14
select select "1"
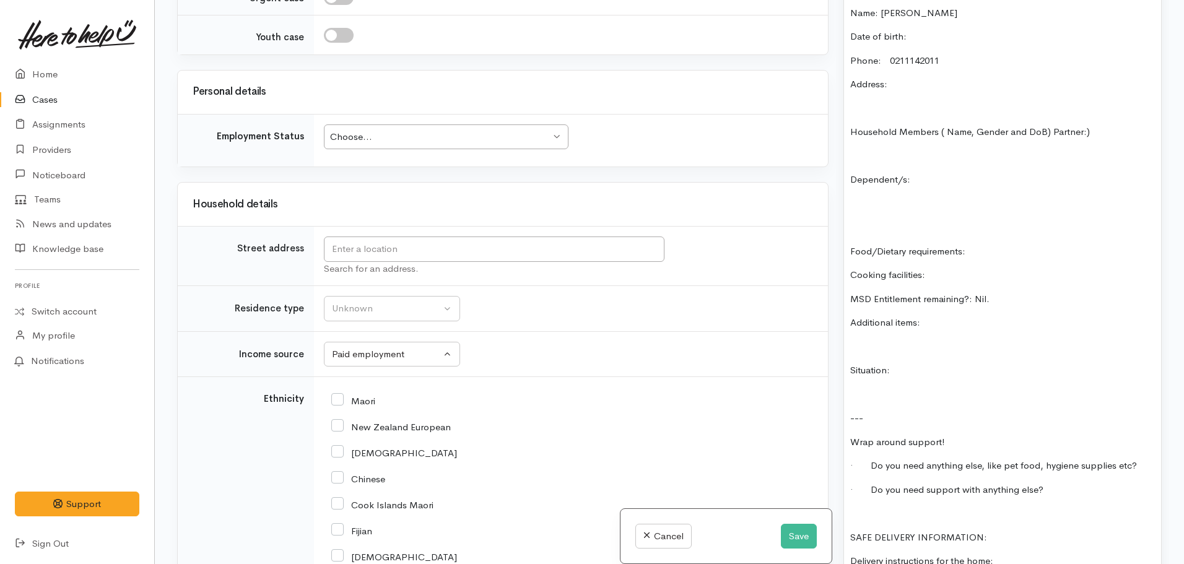
click at [1021, 292] on p "MSD Entitlement remaining?: Nil." at bounding box center [1002, 299] width 305 height 14
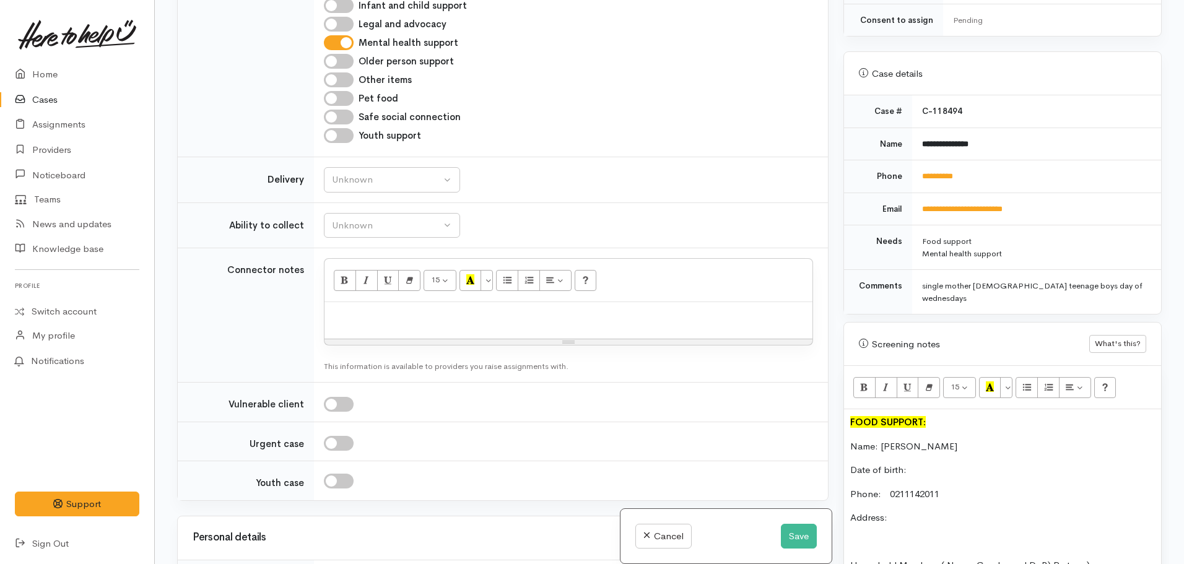
scroll to position [867, 0]
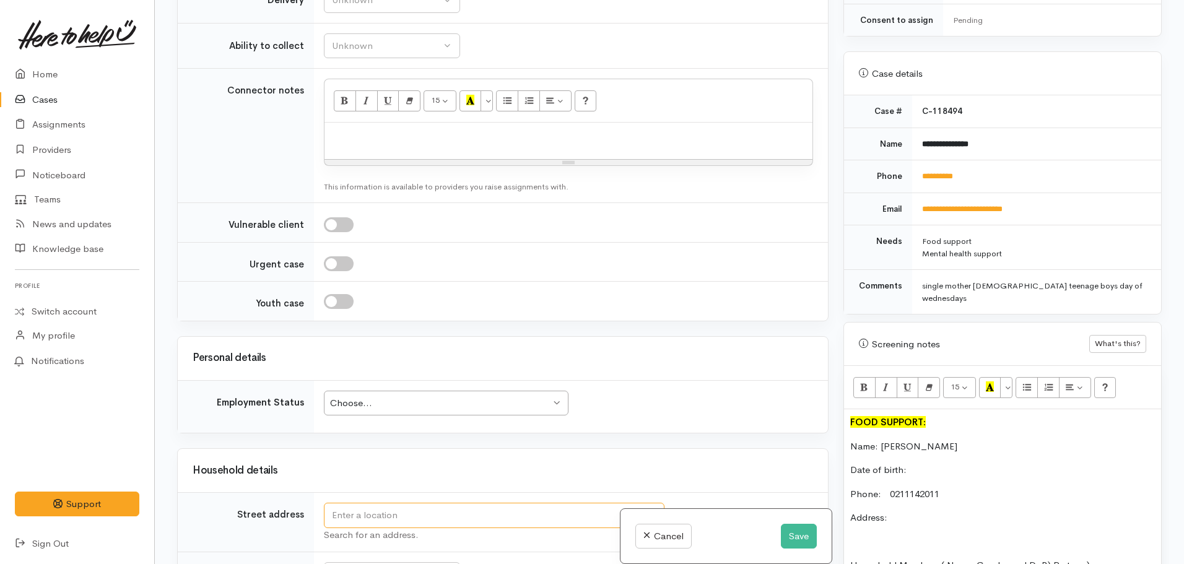
click at [407, 513] on input "text" at bounding box center [494, 515] width 341 height 25
type input "[STREET_ADDRESS]"
click at [415, 510] on input "78 Comries Road, Chartwell, Hamilton, New Zealand" at bounding box center [494, 515] width 341 height 25
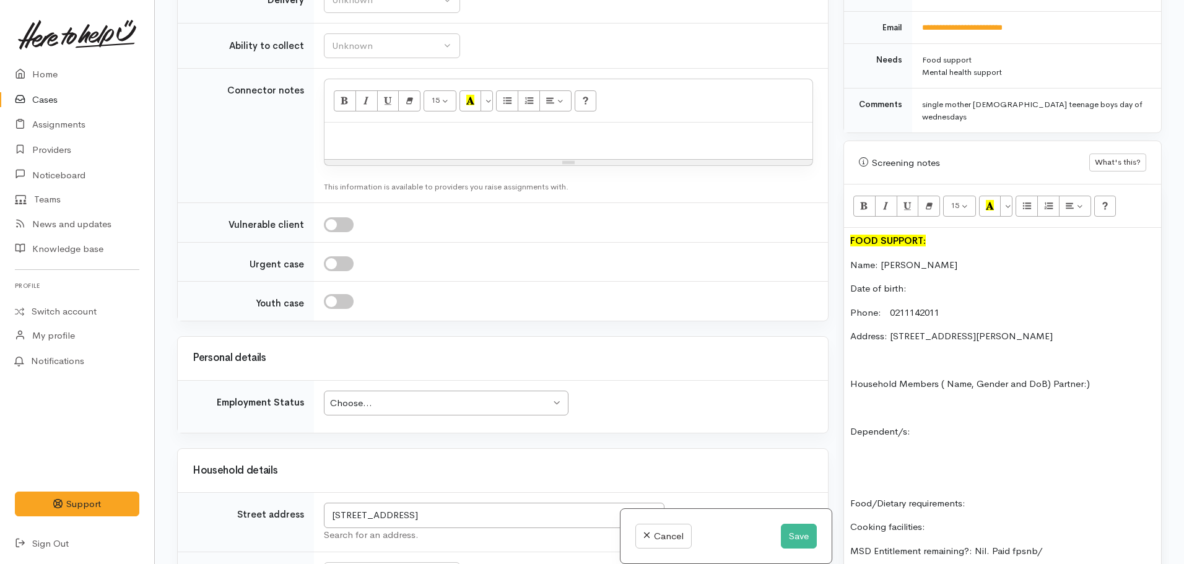
scroll to position [619, 0]
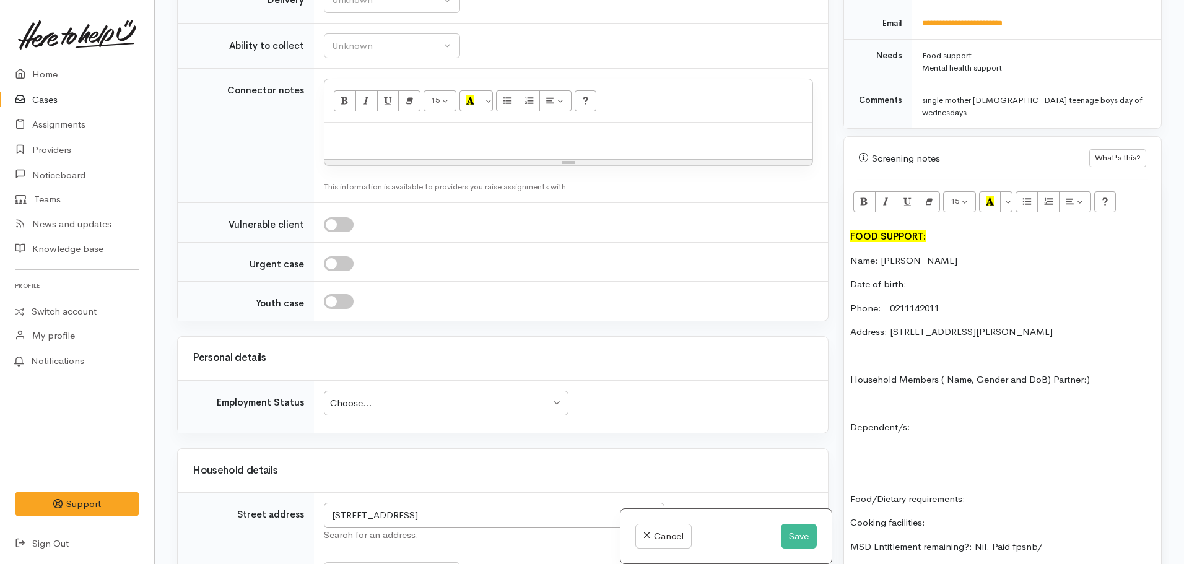
click at [1119, 325] on p "Address: [STREET_ADDRESS][PERSON_NAME]" at bounding box center [1002, 332] width 305 height 14
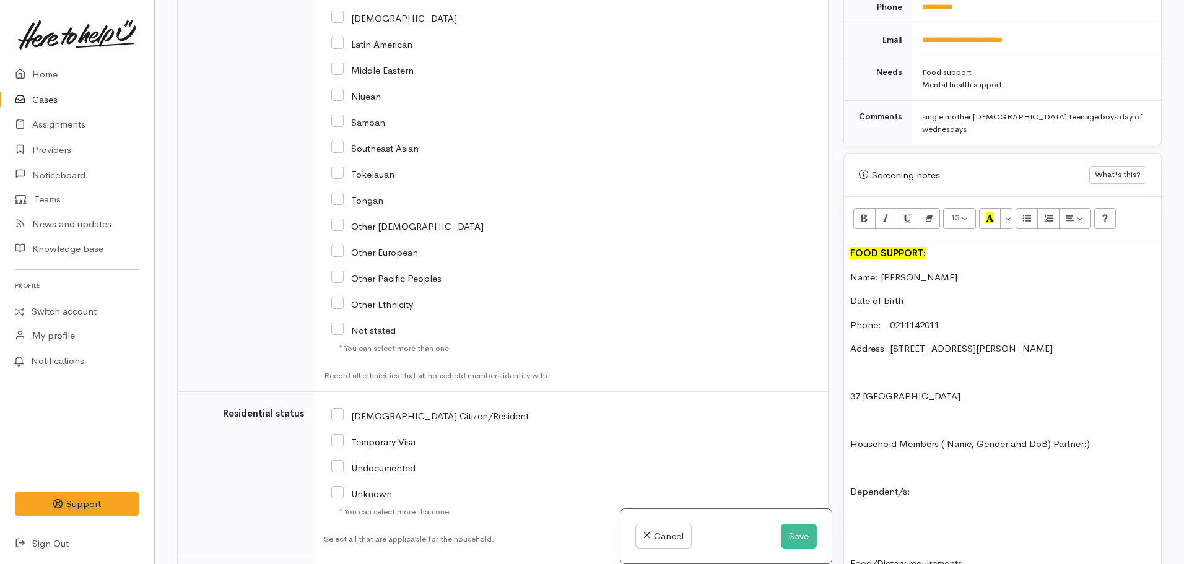
scroll to position [681, 0]
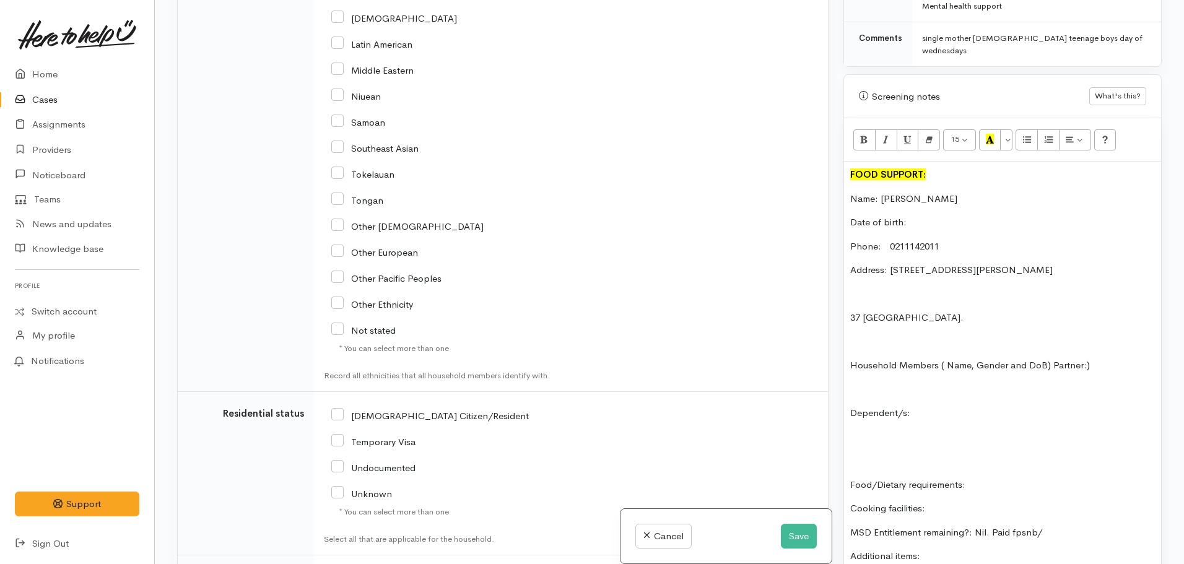
click at [924, 406] on p "Dependent/s:" at bounding box center [1002, 413] width 305 height 14
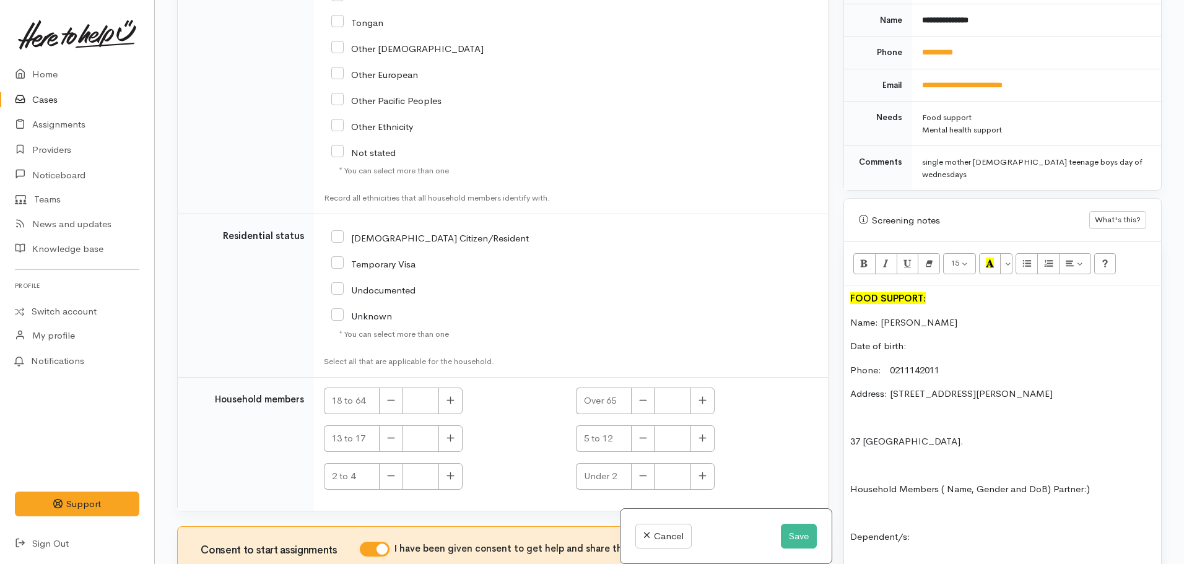
scroll to position [1858, 0]
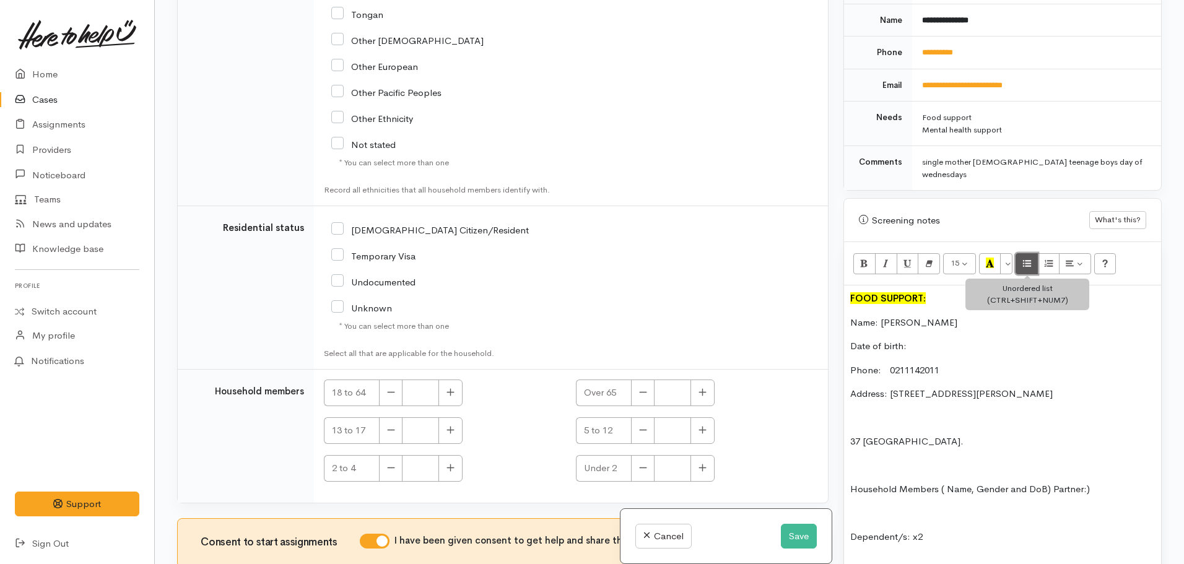
click at [1024, 258] on icon "Unordered list (CTRL+SHIFT+NUM7)" at bounding box center [1027, 263] width 8 height 11
click at [931, 530] on p "Dependent/s: x2" at bounding box center [1002, 537] width 305 height 14
click at [1030, 258] on icon "Unordered list (CTRL+SHIFT+NUM7)" at bounding box center [1027, 263] width 8 height 11
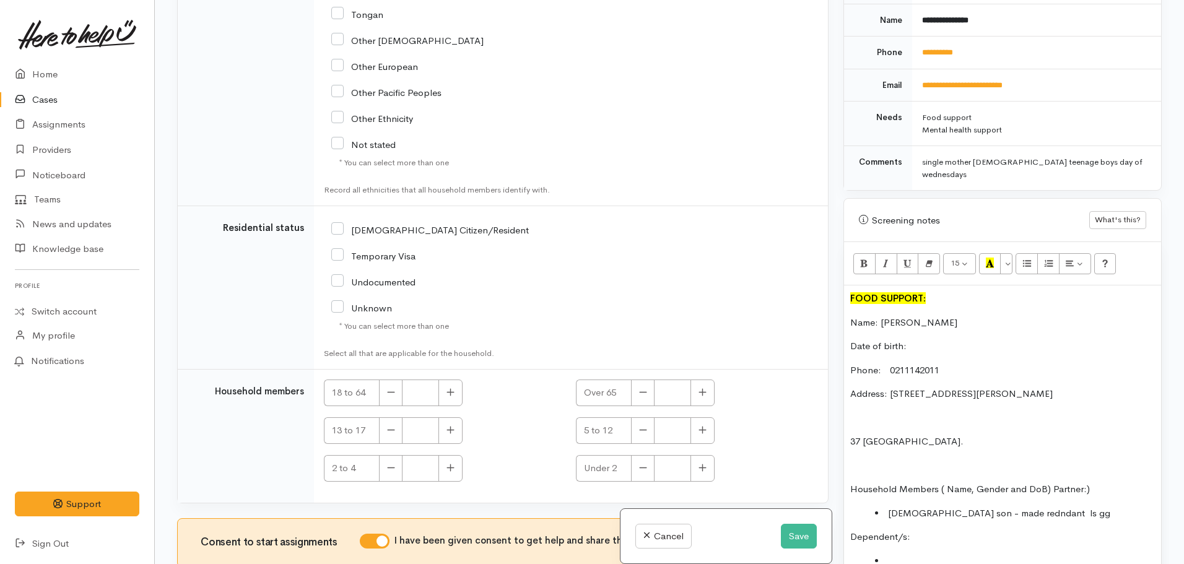
click at [909, 554] on li at bounding box center [1015, 561] width 280 height 14
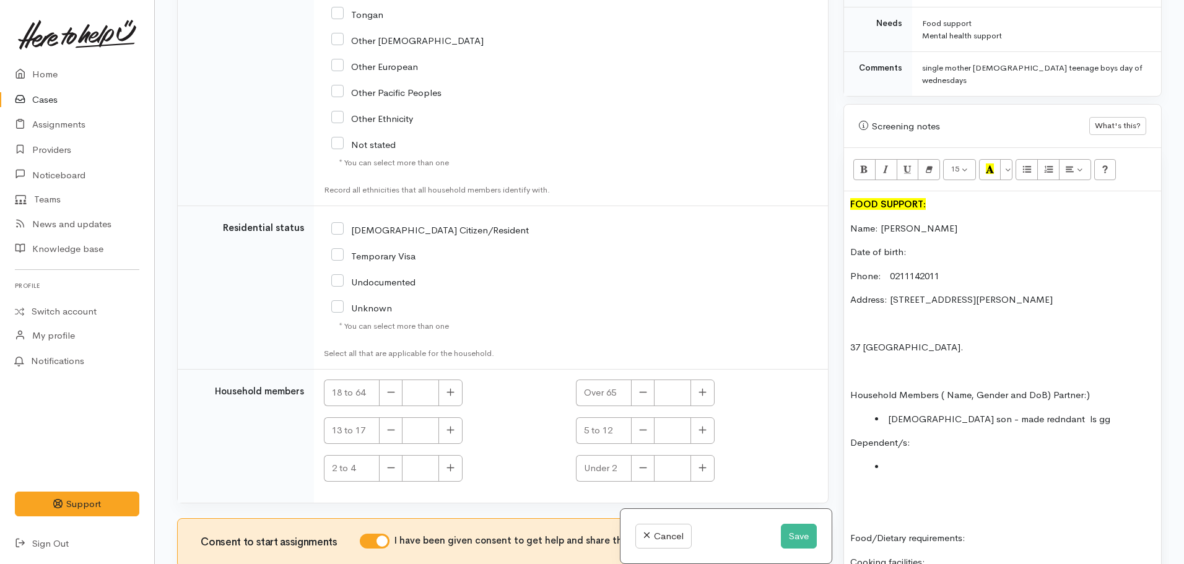
scroll to position [681, 0]
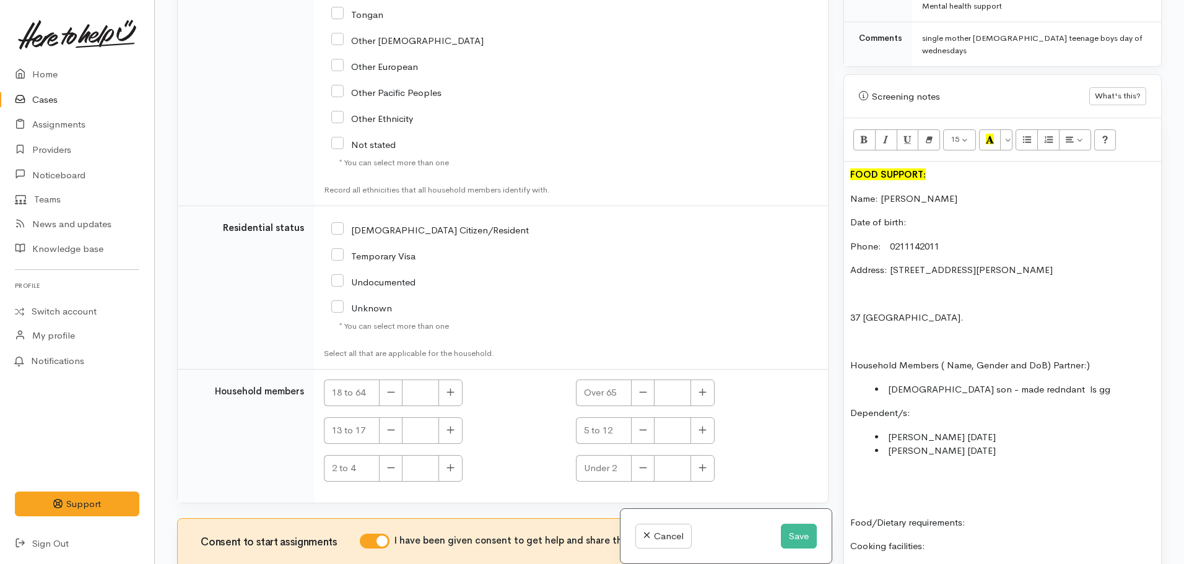
click at [921, 430] on li "Connon 21.07.05" at bounding box center [1015, 437] width 280 height 14
click at [1009, 516] on p "Food/Dietary requirements:" at bounding box center [1002, 523] width 305 height 14
click at [956, 539] on p "Cooking facilities:" at bounding box center [1002, 546] width 305 height 14
drag, startPoint x: 1000, startPoint y: 500, endPoint x: 985, endPoint y: 458, distance: 44.1
click at [983, 468] on p at bounding box center [1002, 475] width 305 height 14
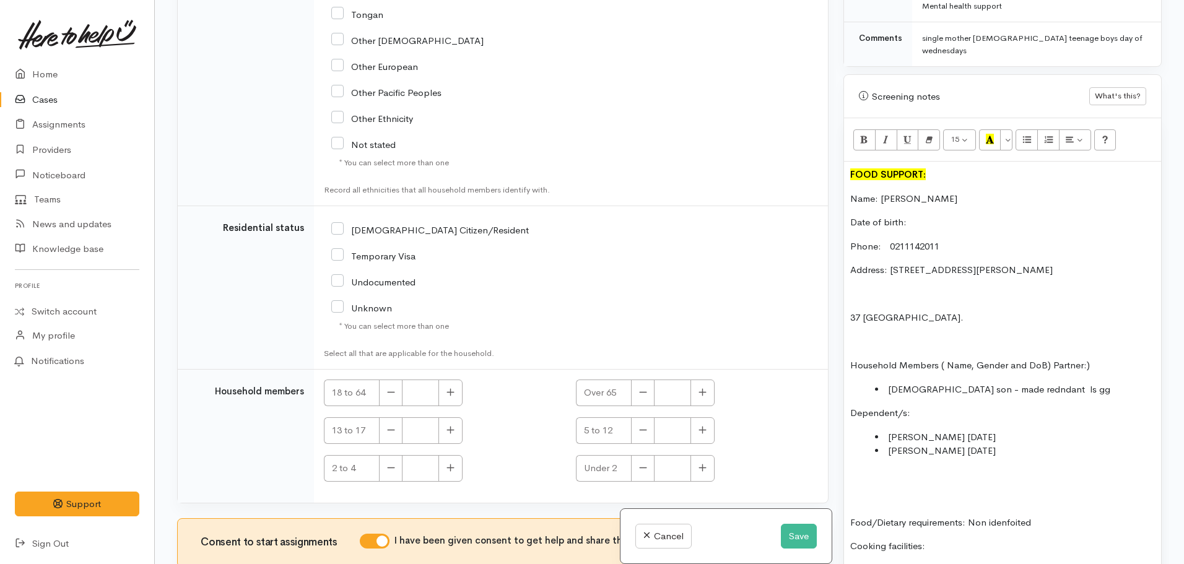
click at [964, 539] on p "Cooking facilities:" at bounding box center [1002, 546] width 305 height 14
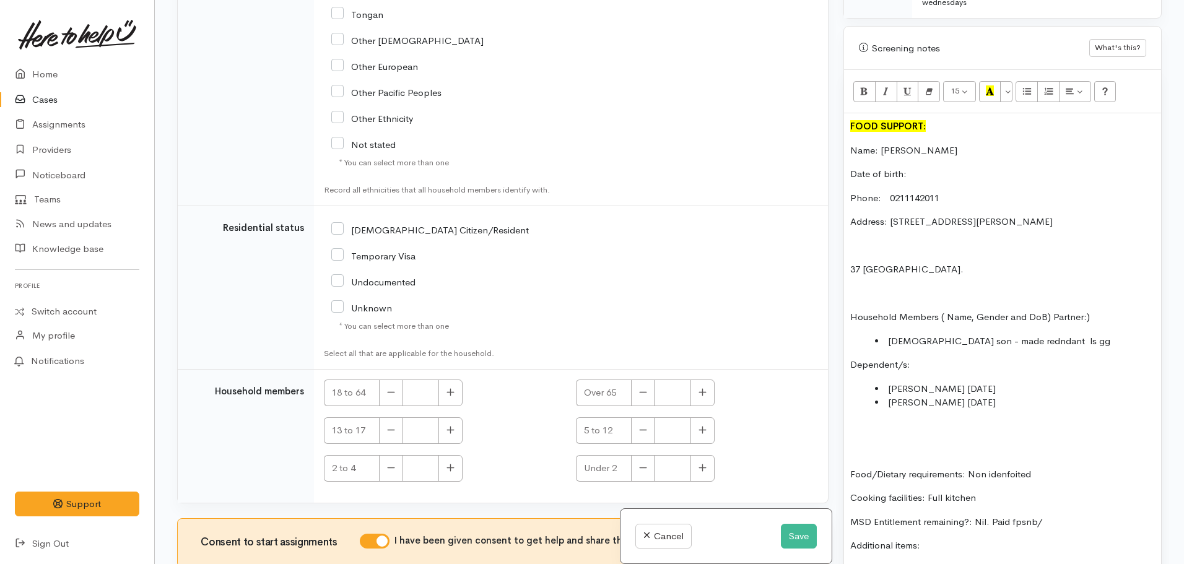
scroll to position [805, 0]
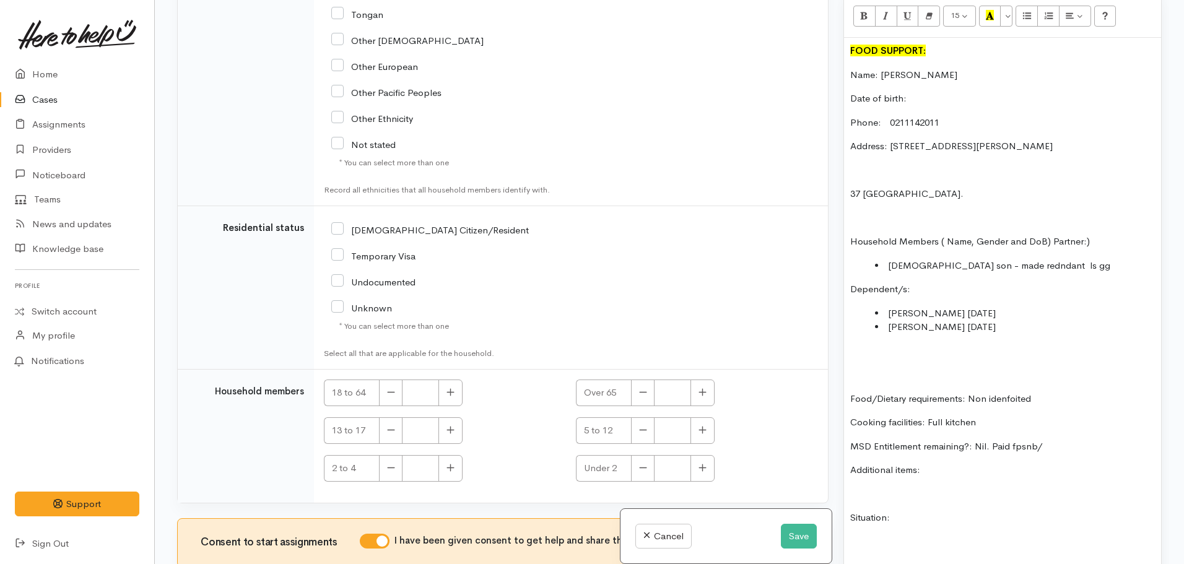
click at [936, 463] on p "Additional items:" at bounding box center [1002, 470] width 305 height 14
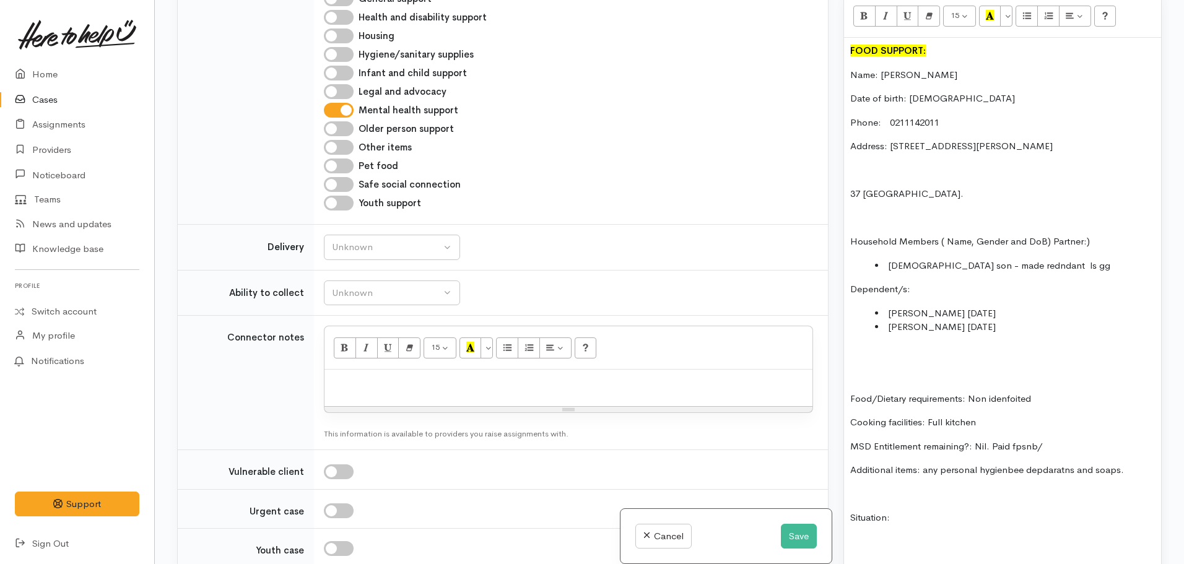
scroll to position [619, 0]
click at [404, 293] on div "Unknown" at bounding box center [386, 294] width 109 height 14
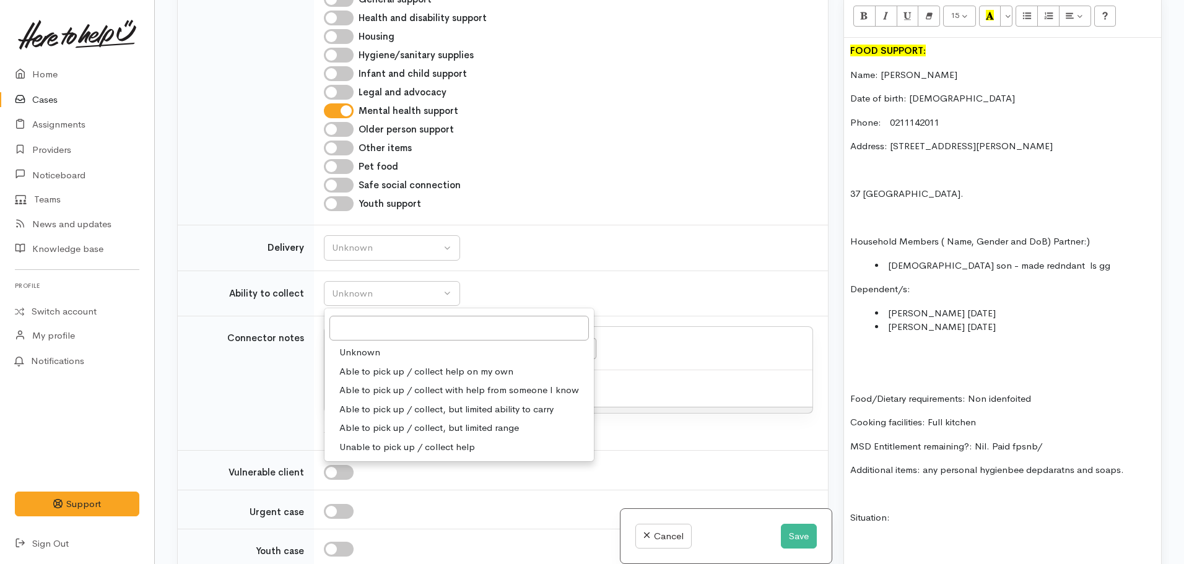
click at [442, 392] on span "Able to pick up / collect with help from someone I know" at bounding box center [459, 390] width 240 height 14
select select "5"
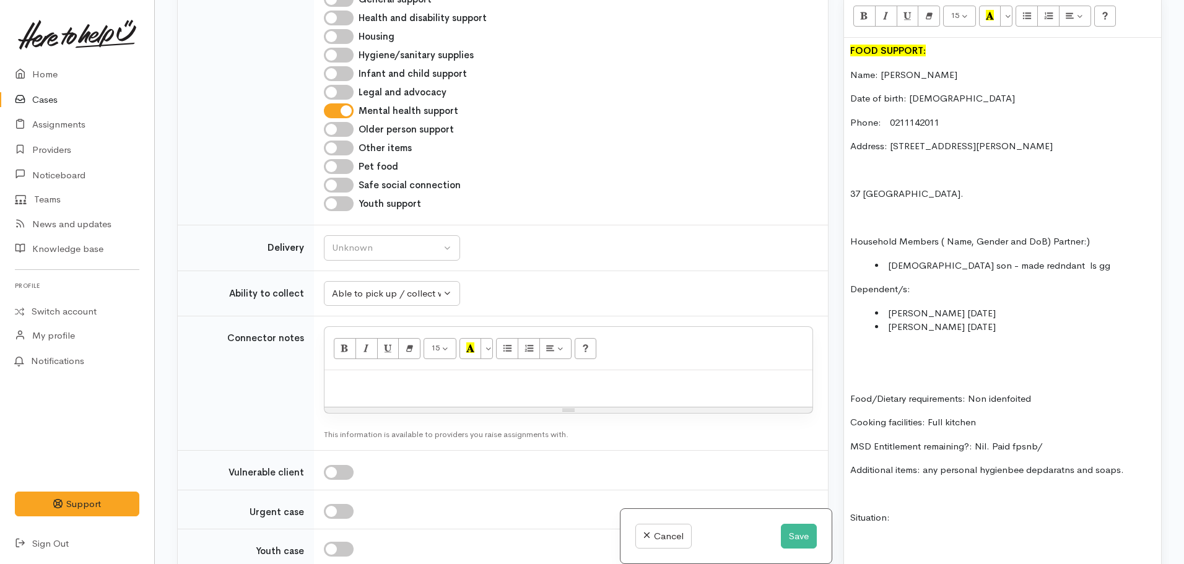
click at [995, 307] on li "Connor 21.07.05" at bounding box center [1015, 314] width 280 height 14
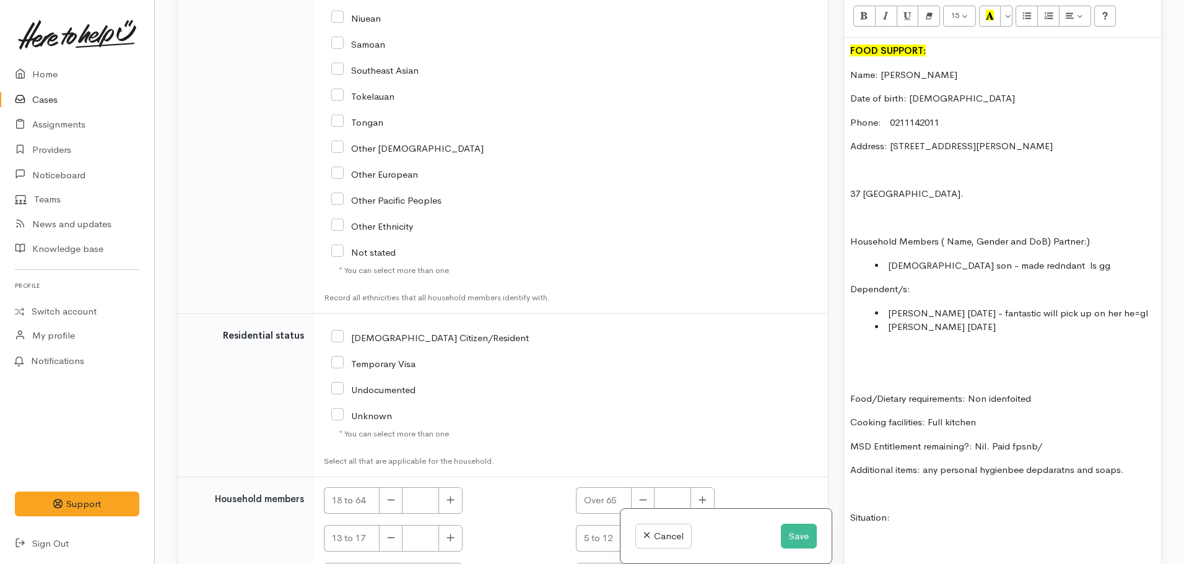
scroll to position [1796, 0]
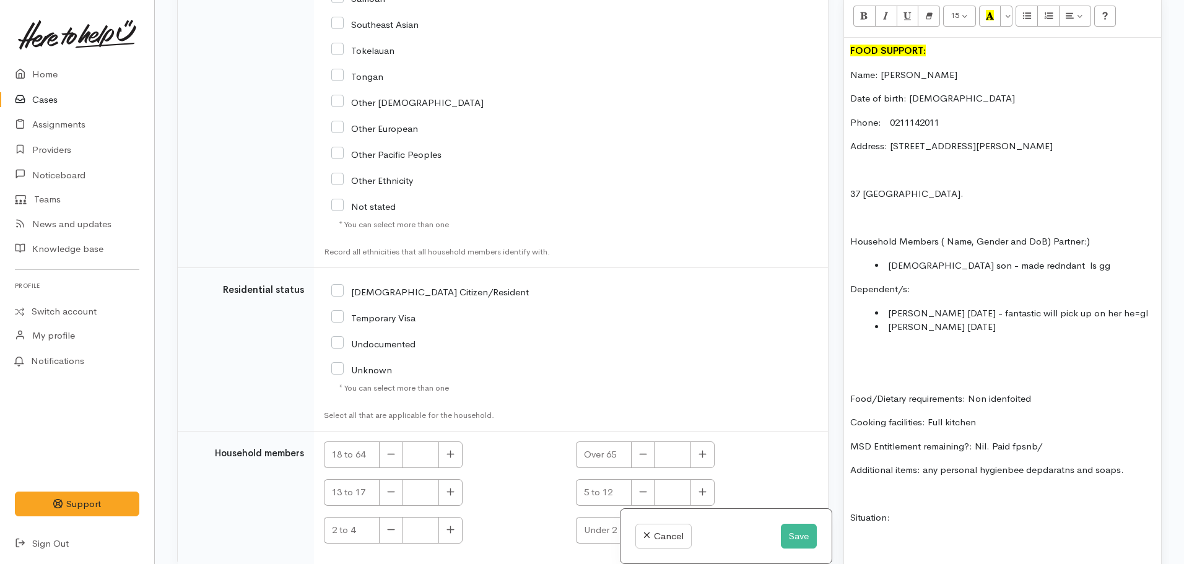
click at [334, 289] on input "[DEMOGRAPHIC_DATA] Citizen/Resident" at bounding box center [430, 291] width 198 height 11
checkbox input "true"
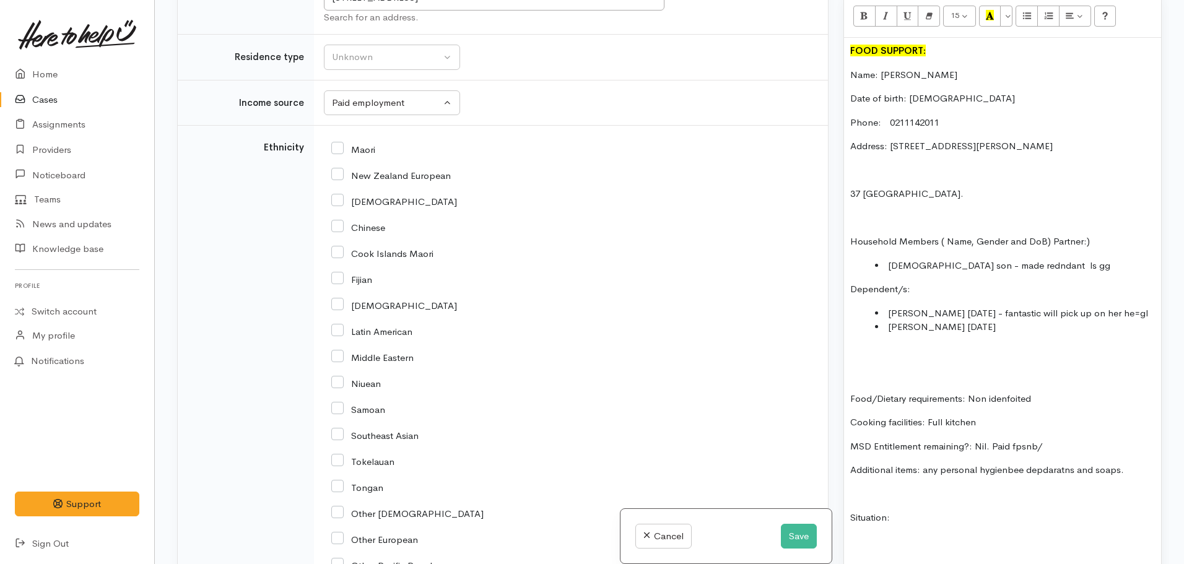
scroll to position [1362, 0]
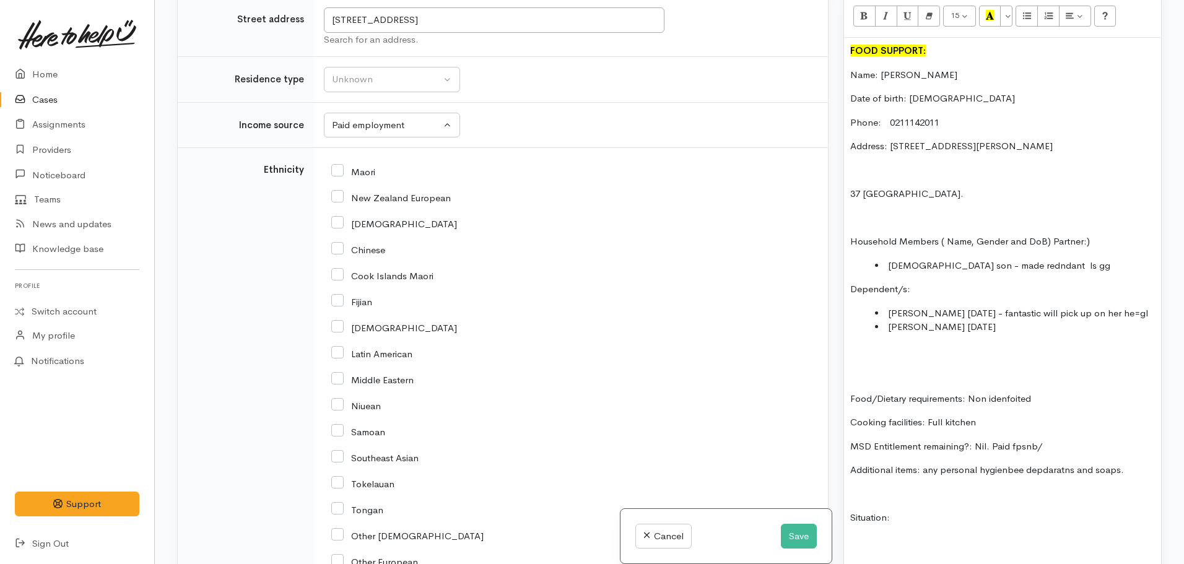
click at [337, 195] on input "New Zealand European" at bounding box center [391, 196] width 120 height 11
checkbox input "true"
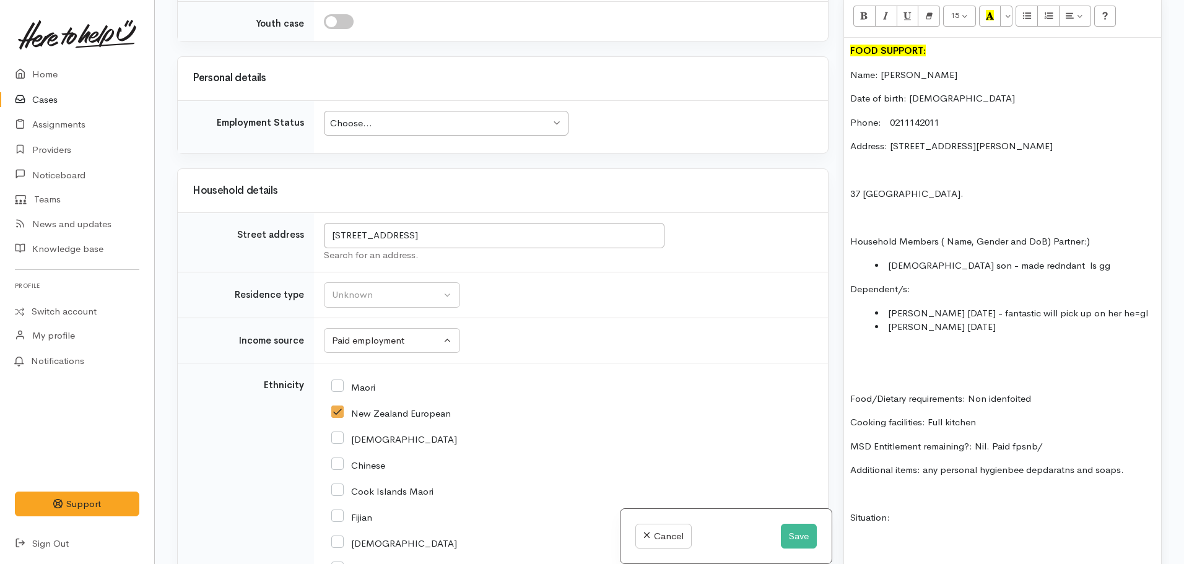
scroll to position [1115, 0]
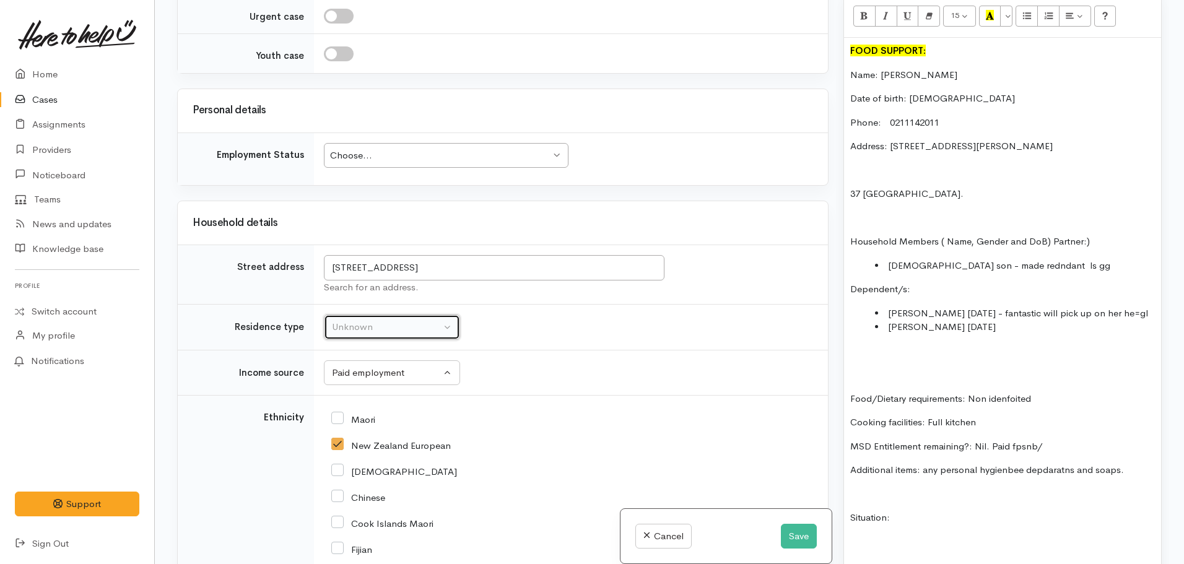
click at [426, 328] on div "Unknown" at bounding box center [386, 327] width 109 height 14
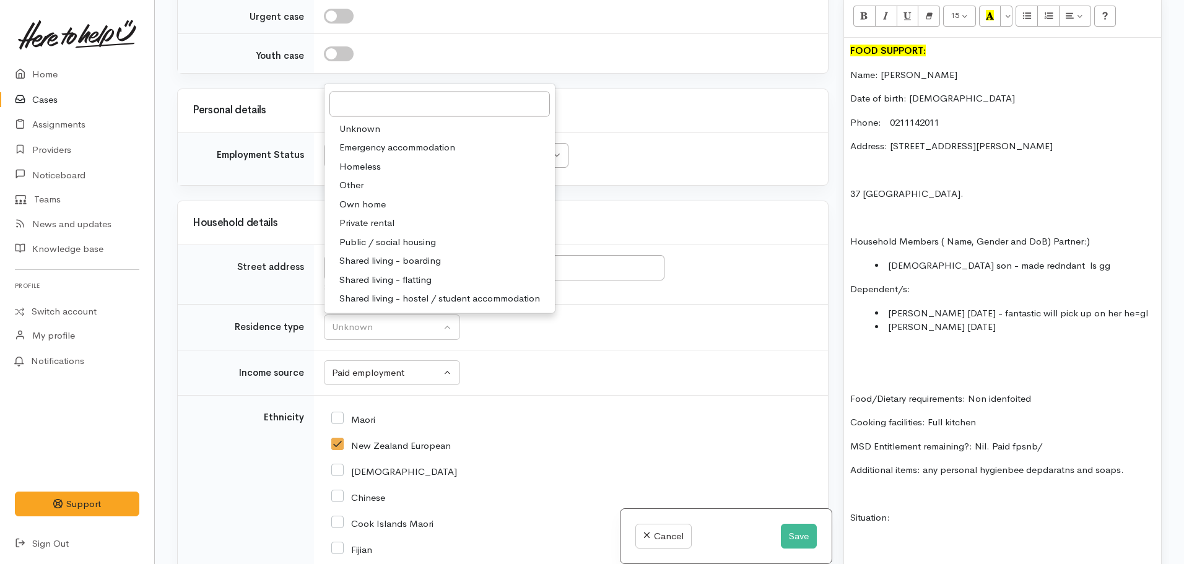
click at [359, 215] on link "Private rental" at bounding box center [440, 223] width 230 height 19
select select "2"
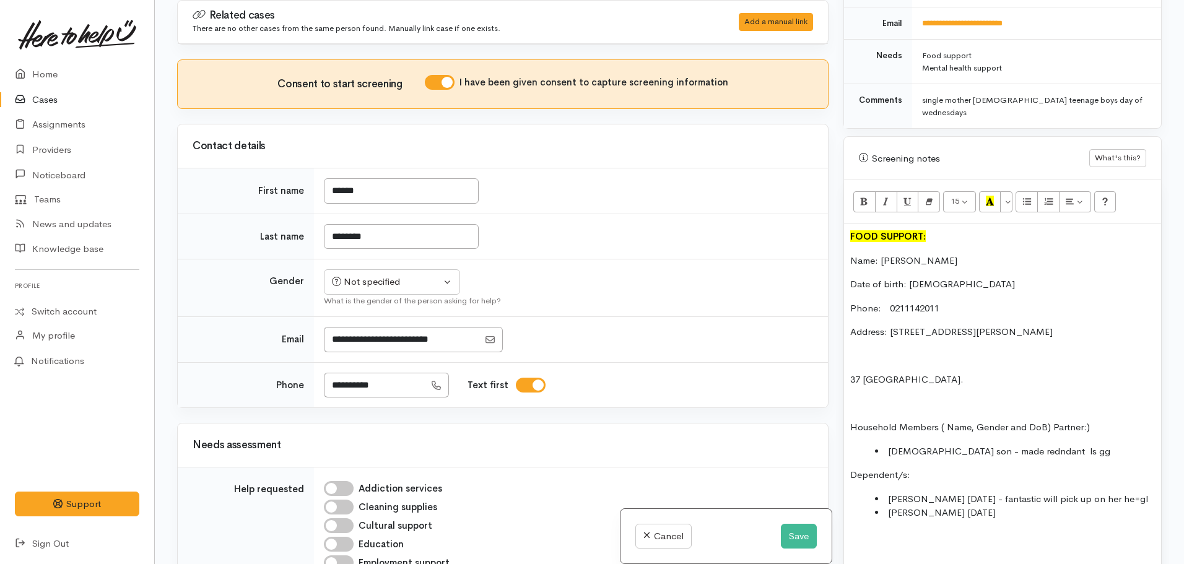
scroll to position [310, 0]
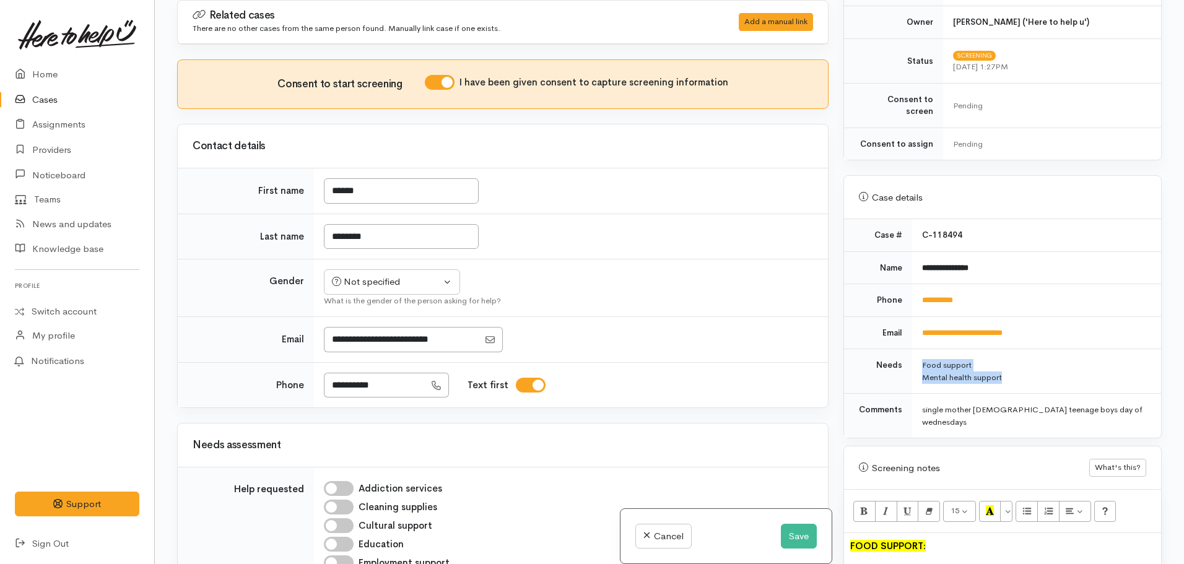
drag, startPoint x: 967, startPoint y: 367, endPoint x: 901, endPoint y: 367, distance: 66.3
click at [901, 367] on tr "Needs Food support Mental health support" at bounding box center [1002, 371] width 317 height 45
drag, startPoint x: 1005, startPoint y: 367, endPoint x: 1025, endPoint y: 367, distance: 20.4
click at [1006, 372] on div "Mental health support" at bounding box center [1034, 378] width 224 height 12
drag, startPoint x: 1034, startPoint y: 357, endPoint x: 1022, endPoint y: 372, distance: 19.3
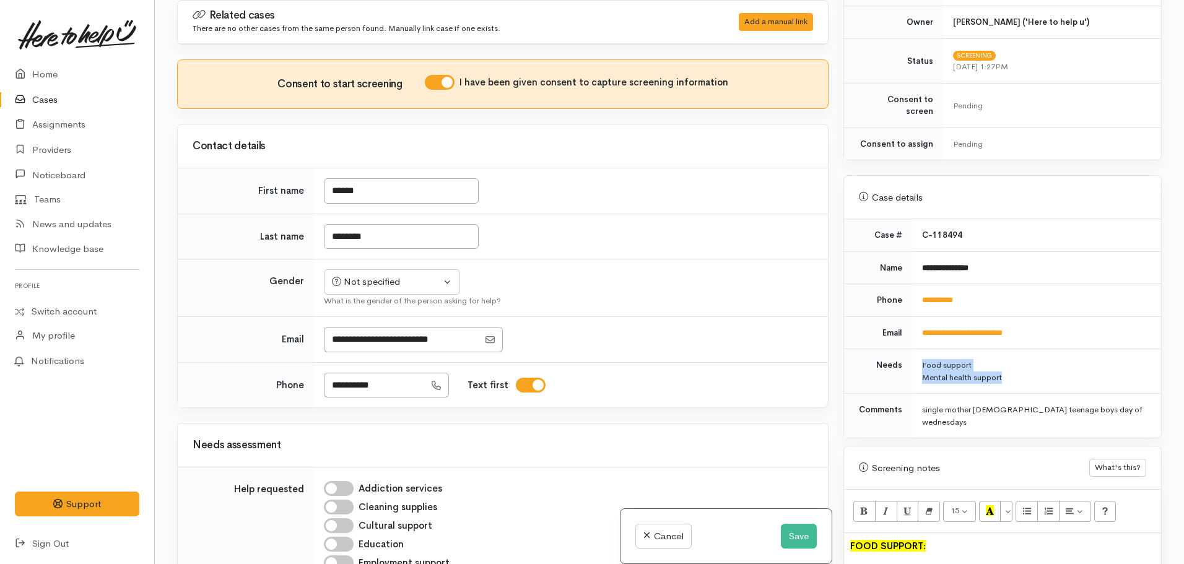
click at [1033, 359] on div "Food support" at bounding box center [1034, 365] width 224 height 12
click at [1017, 372] on td "Food support Mental health support" at bounding box center [1036, 371] width 249 height 45
click at [1007, 372] on div "Mental health support" at bounding box center [1034, 378] width 224 height 12
click at [975, 374] on td "Food support Mental health support" at bounding box center [1036, 371] width 249 height 45
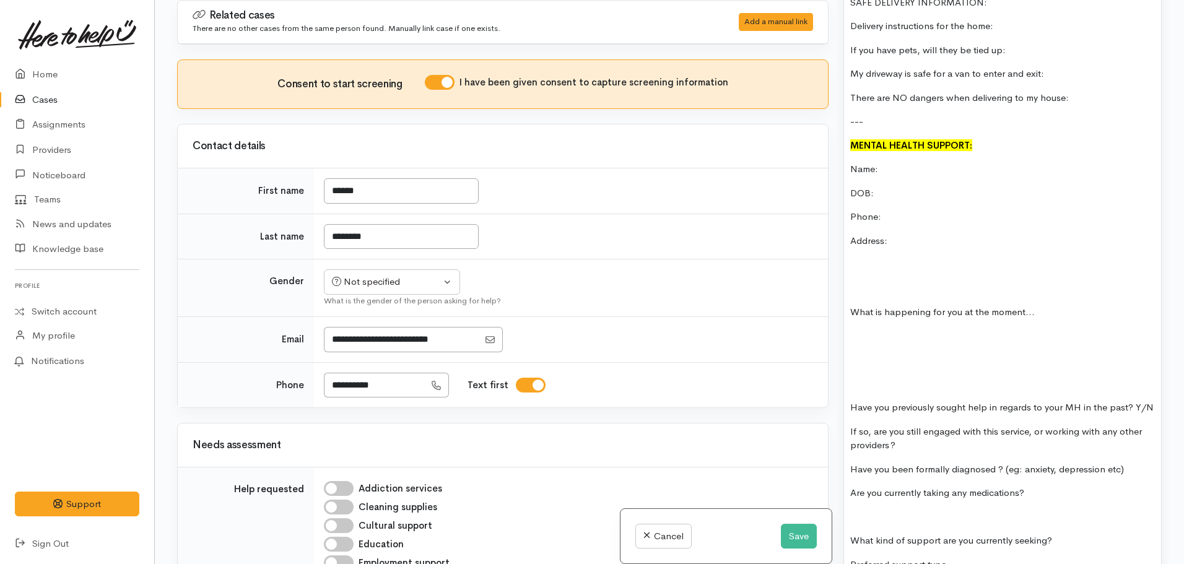
scroll to position [1486, 0]
click at [920, 163] on p "Name:" at bounding box center [1002, 170] width 305 height 14
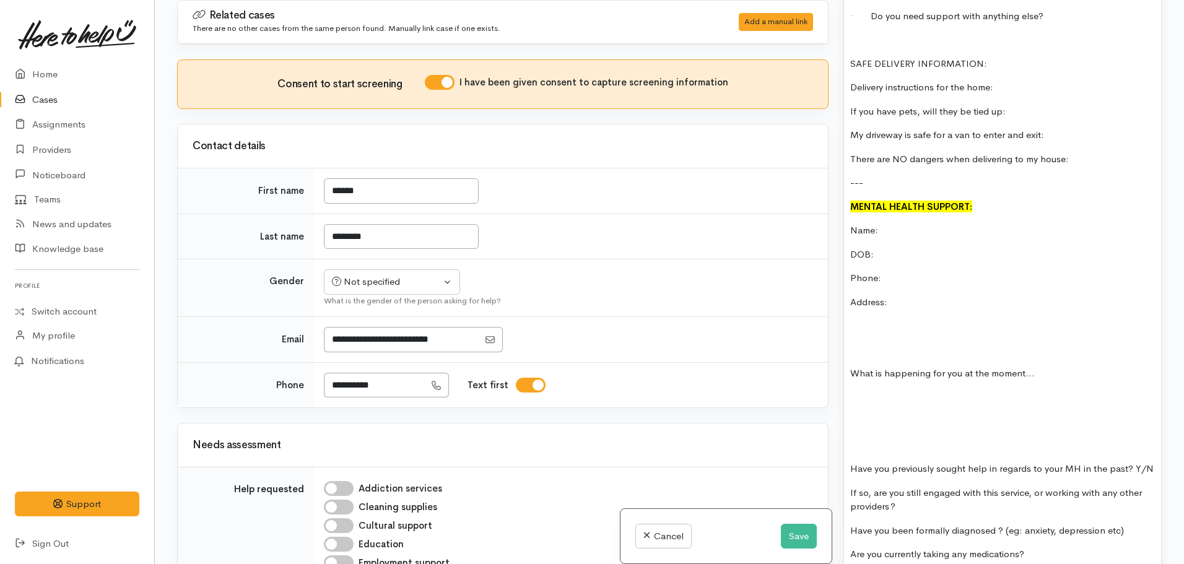
scroll to position [1301, 0]
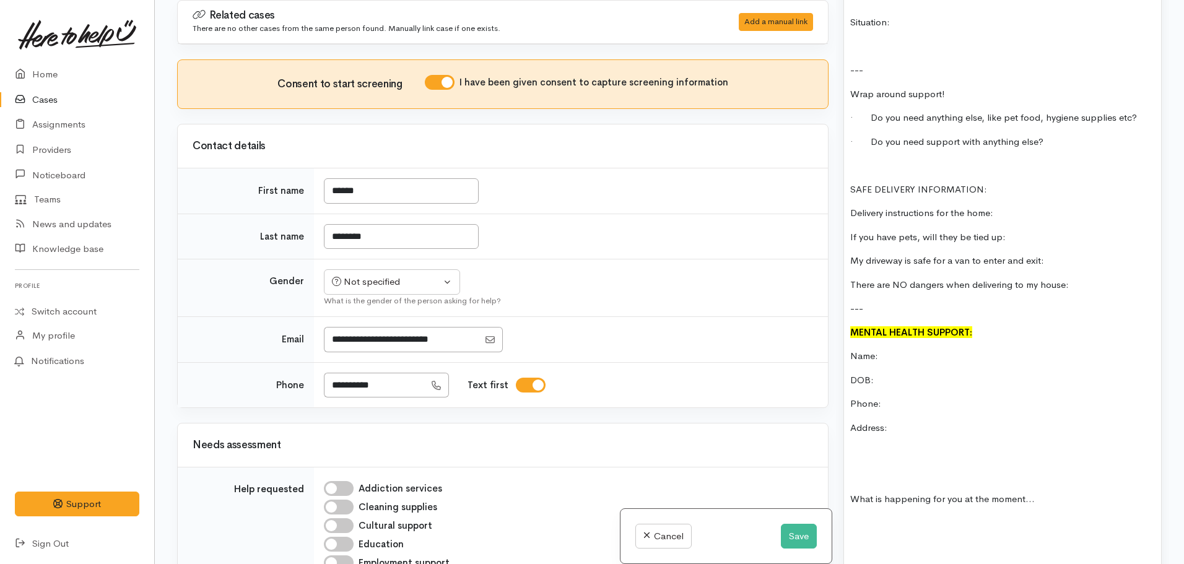
click at [917, 512] on div "FOOD SUPPORT: Name: Jacqui Mitchell Date of birth: 11.01.1974 Phone: 0211142011…" at bounding box center [1002, 170] width 317 height 1257
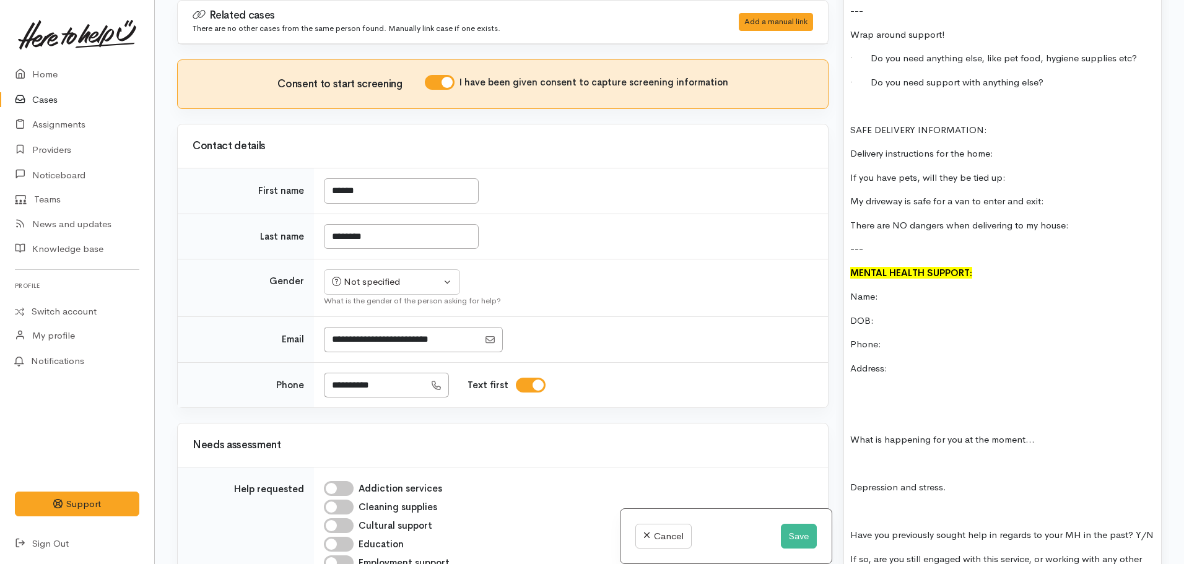
scroll to position [1672, 0]
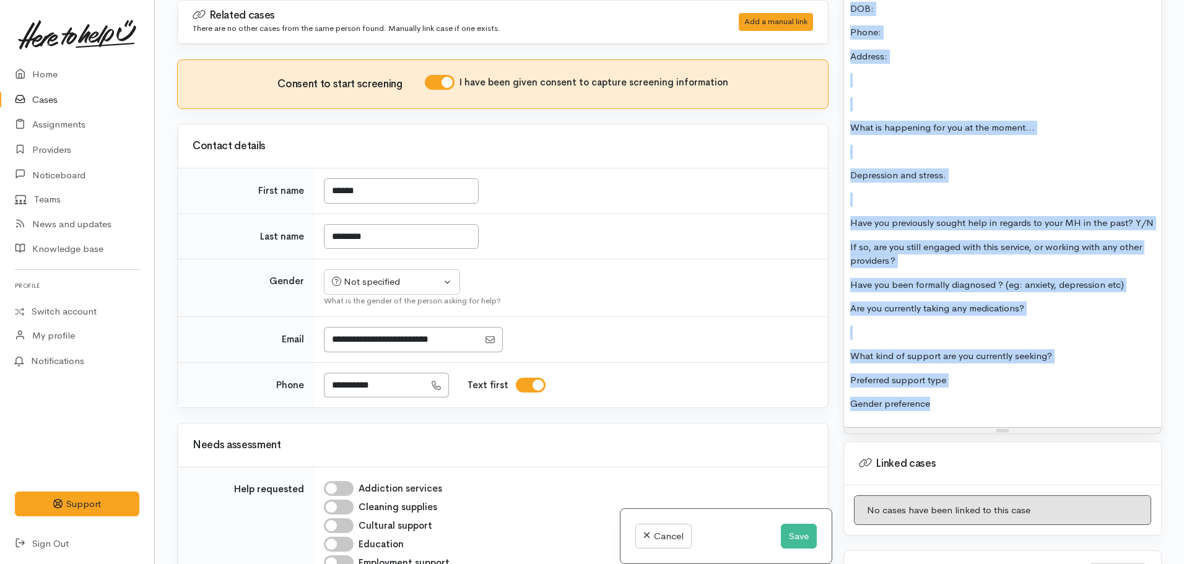
drag, startPoint x: 852, startPoint y: 329, endPoint x: 1103, endPoint y: 401, distance: 261.1
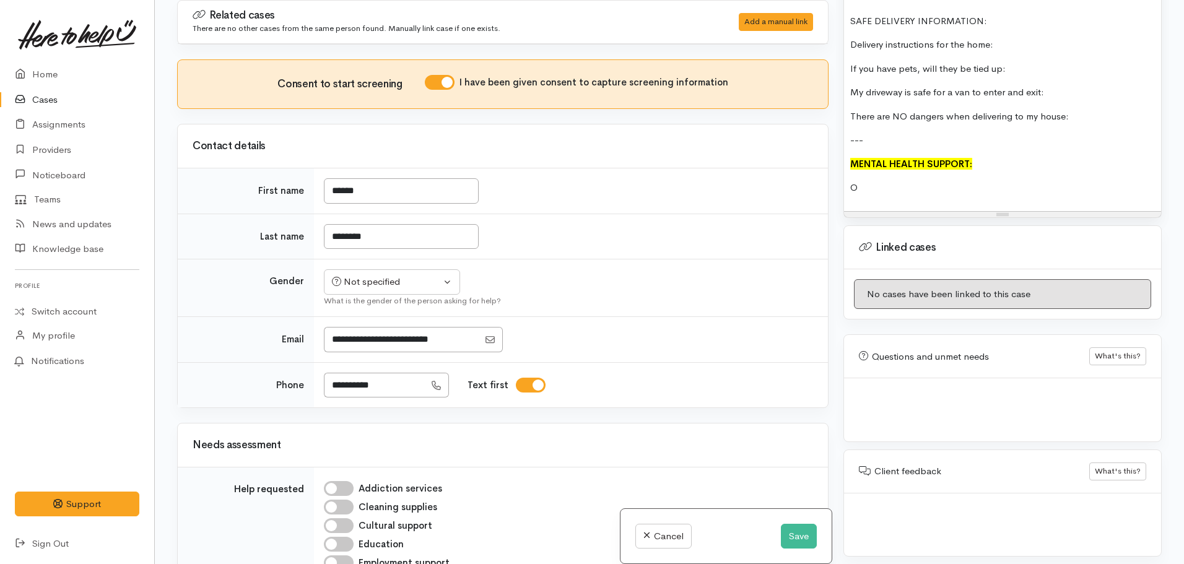
scroll to position [1445, 0]
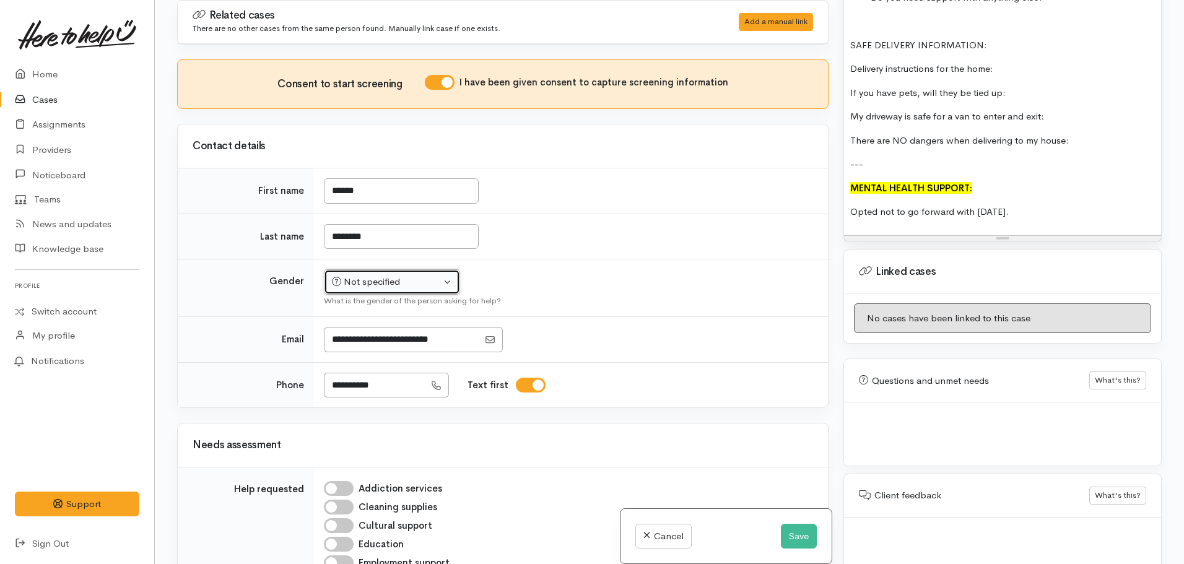
click at [374, 280] on div "Not specified" at bounding box center [386, 282] width 109 height 14
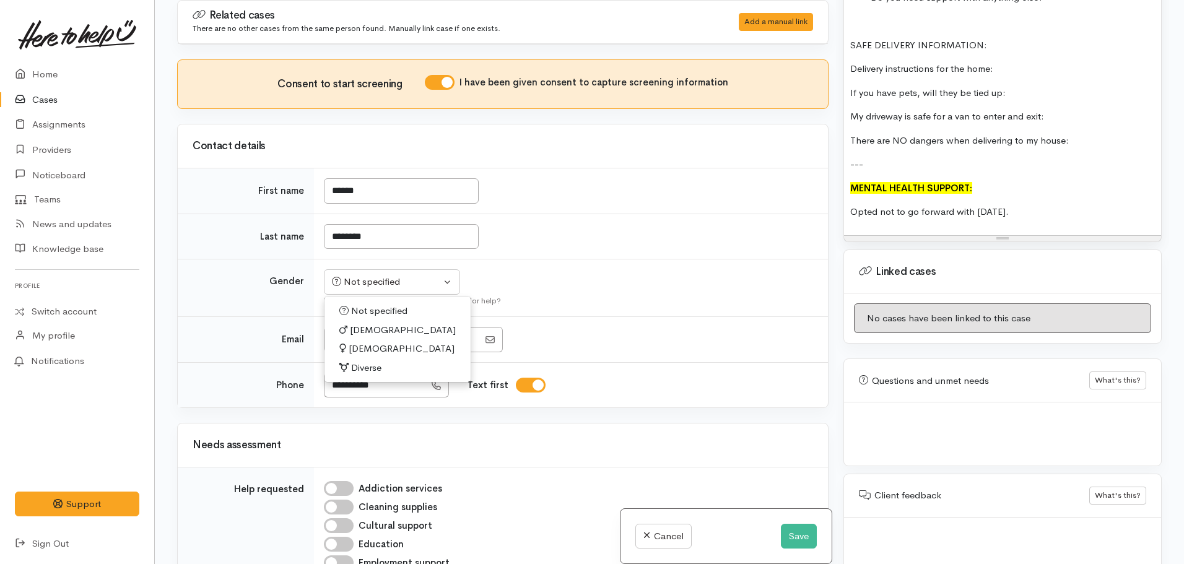
click at [357, 348] on span "[DEMOGRAPHIC_DATA]" at bounding box center [402, 349] width 106 height 14
select select "[DEMOGRAPHIC_DATA]"
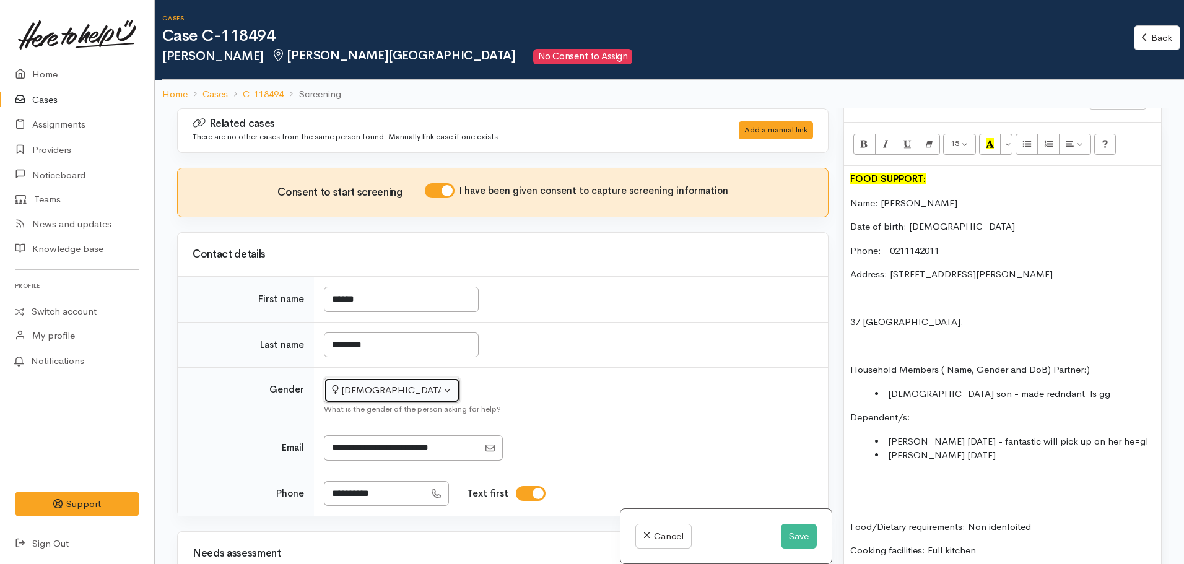
scroll to position [764, 0]
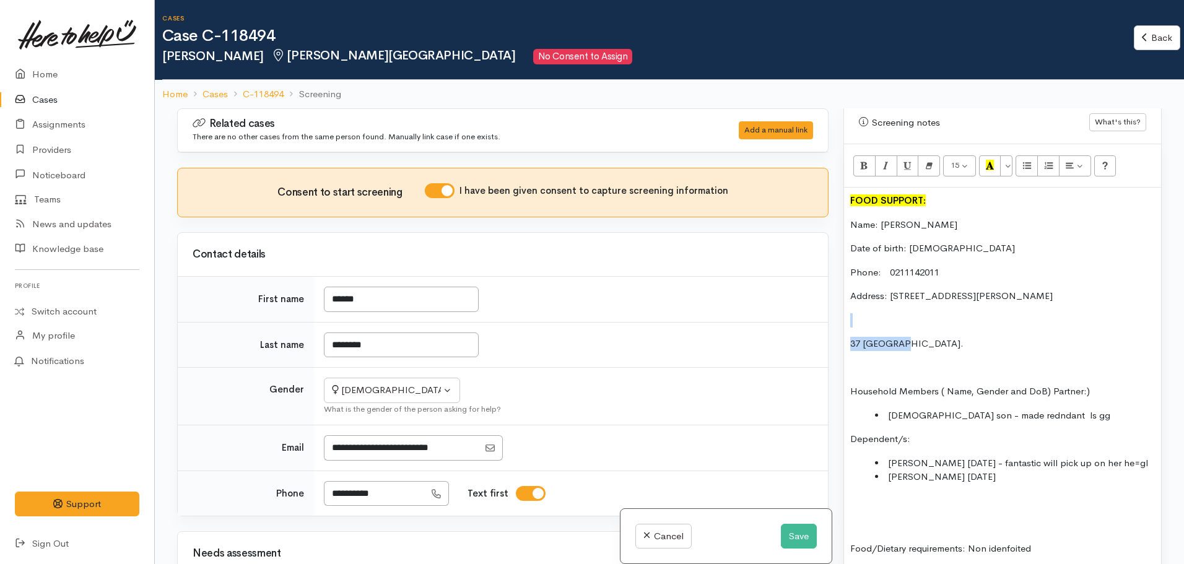
drag, startPoint x: 891, startPoint y: 313, endPoint x: 809, endPoint y: 290, distance: 84.3
click at [809, 290] on div "Related cases There are no other cases from the same person found. Manually lin…" at bounding box center [670, 390] width 1000 height 564
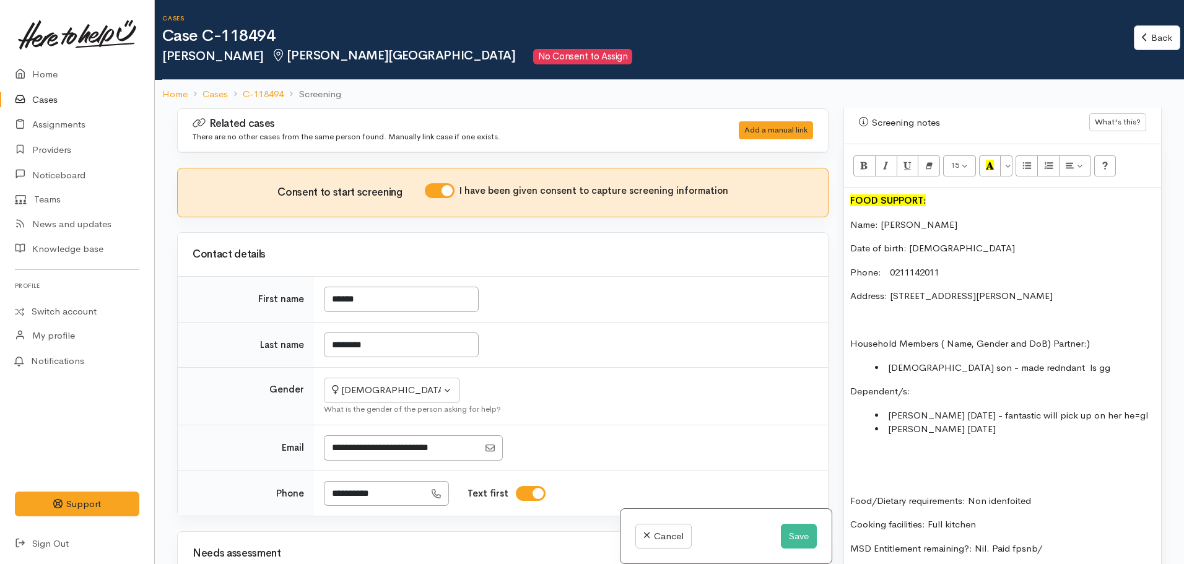
click at [1050, 361] on li "20 yr old son - made redndant ls gg" at bounding box center [1015, 368] width 280 height 14
click at [888, 361] on li "20 yr old son - made redndant ls gg" at bounding box center [1015, 368] width 280 height 14
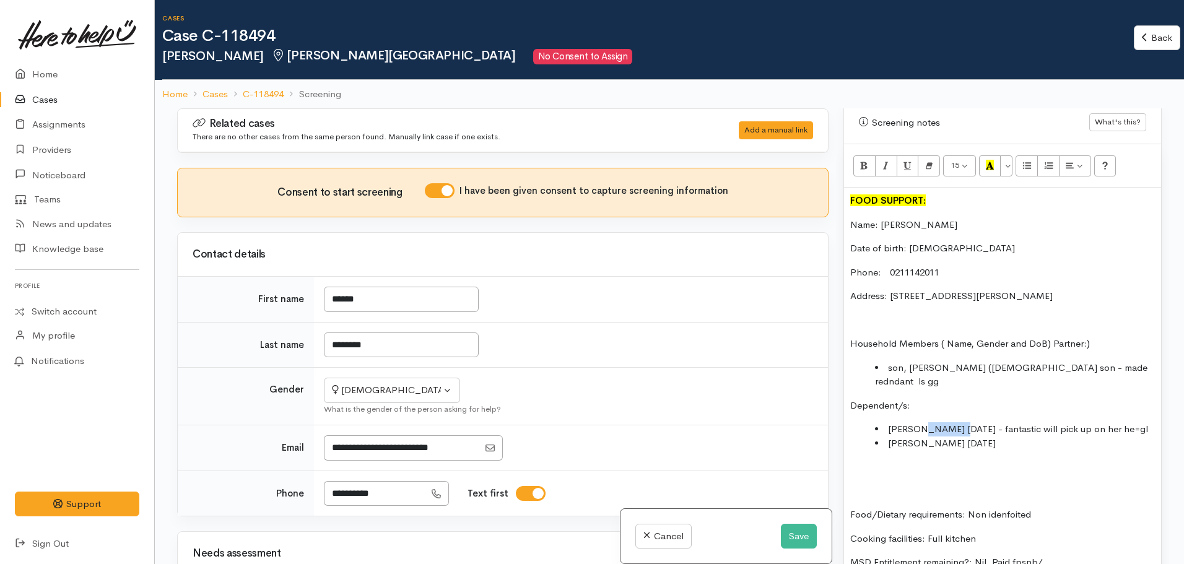
drag, startPoint x: 957, startPoint y: 390, endPoint x: 923, endPoint y: 391, distance: 34.1
click at [923, 422] on li "Connor 21.07.05 - fantastic will pick up on her he=gl" at bounding box center [1015, 429] width 280 height 14
copy li "21.07.05"
click at [941, 361] on li "son, Connonr (20 yr old son - made redndant ls gg" at bounding box center [1015, 375] width 280 height 28
click at [946, 361] on li "son, Connor (20 yr old son - made redndant ls gg" at bounding box center [1015, 375] width 280 height 28
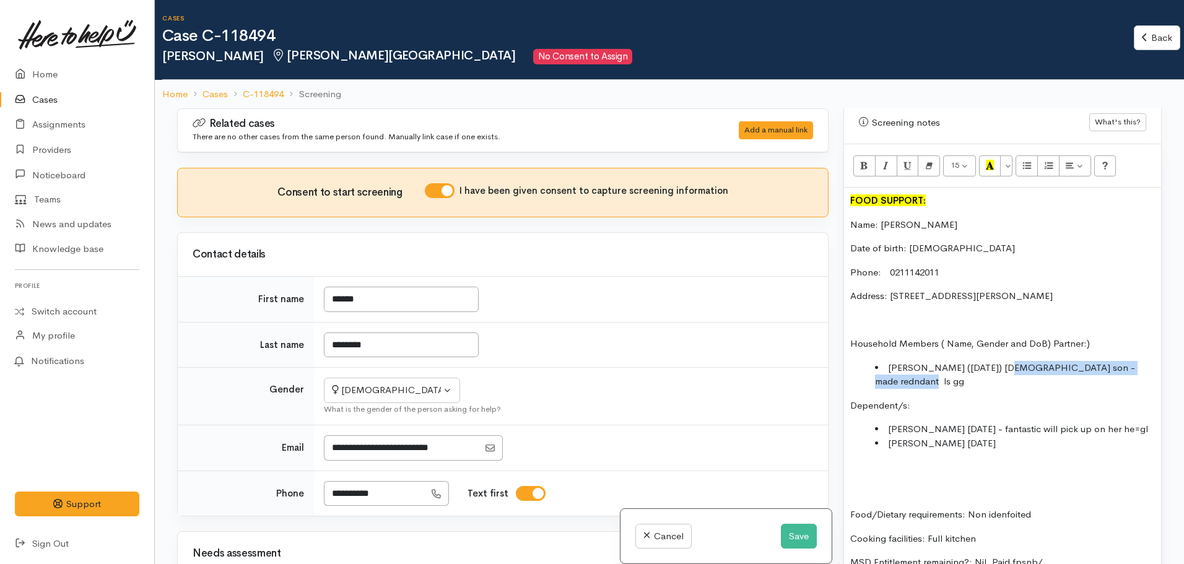
drag, startPoint x: 1003, startPoint y: 343, endPoint x: 1150, endPoint y: 338, distance: 147.5
click at [912, 361] on li "son, Connor (21.07.2005) - aged 20 & recently made redundent" at bounding box center [1015, 375] width 280 height 28
click at [1094, 337] on p "Household Members ( Name, Gender and DoB) Partner:)" at bounding box center [1002, 344] width 305 height 14
drag, startPoint x: 1088, startPoint y: 320, endPoint x: 936, endPoint y: 315, distance: 151.2
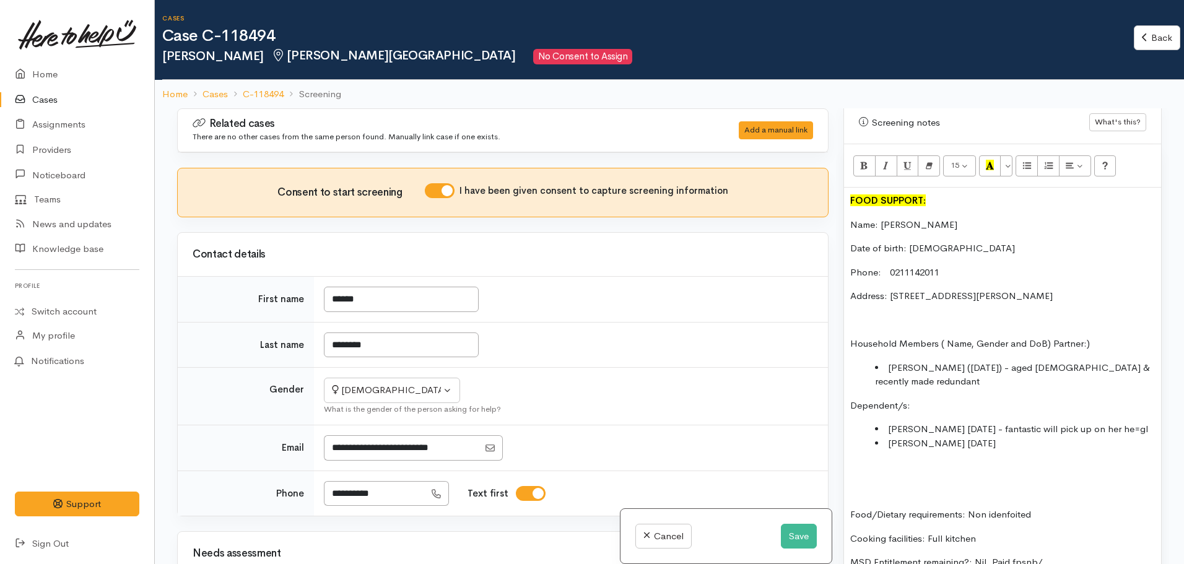
click at [936, 337] on p "Household Members ( Name, Gender and DoB) Partner:)" at bounding box center [1002, 344] width 305 height 14
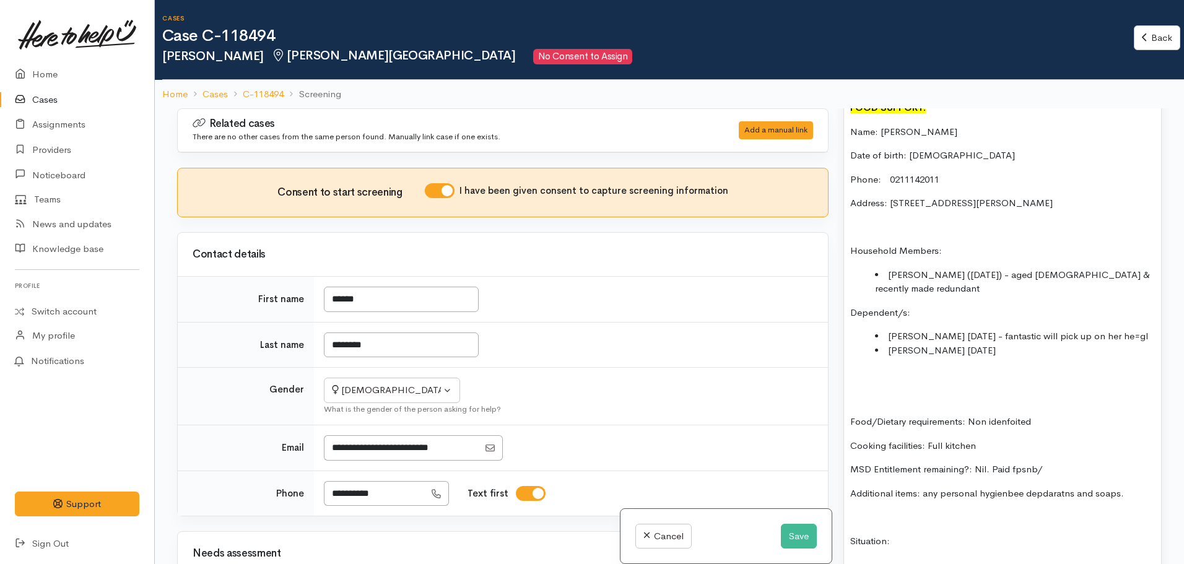
scroll to position [887, 0]
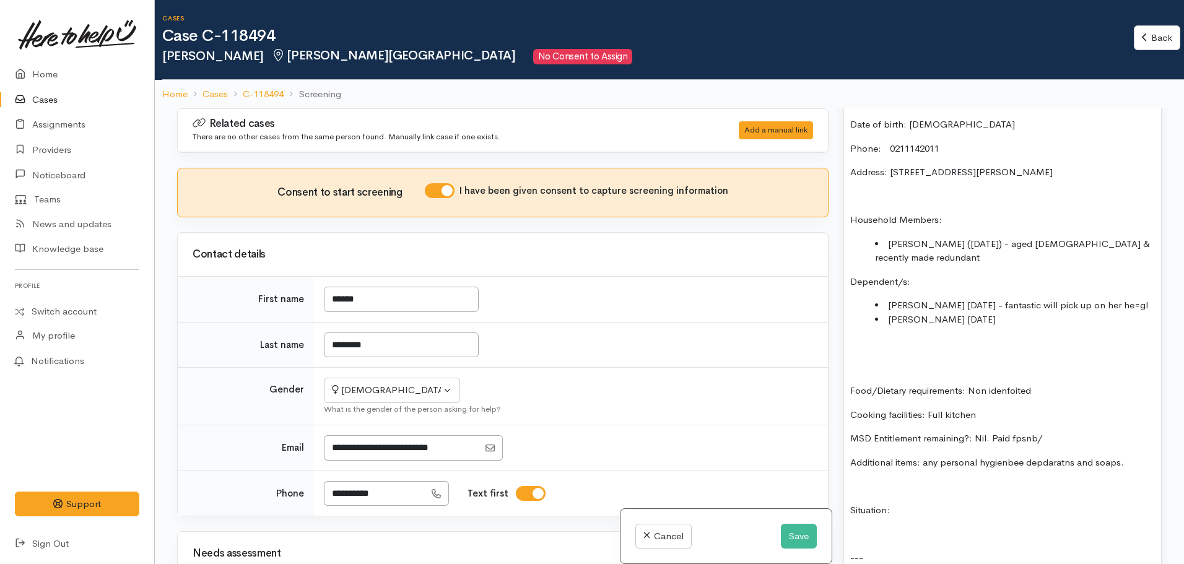
click at [926, 237] on li "son, Connor (21.07.2005) - aged 20 & recently made redundant" at bounding box center [1015, 251] width 280 height 28
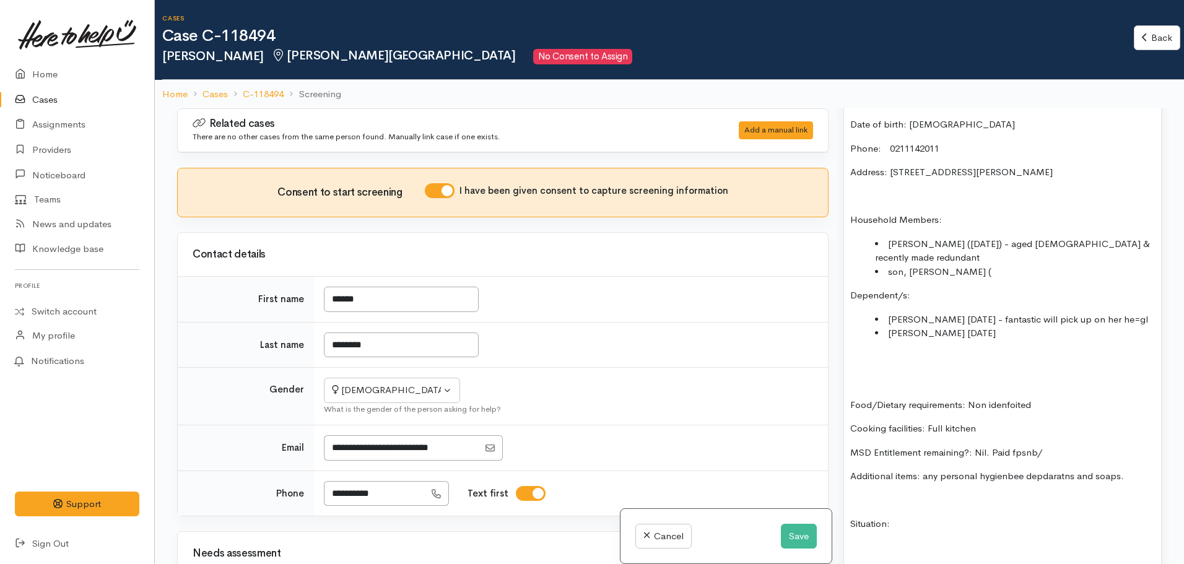
click at [944, 237] on li "son, Connor (21.07.2005) - aged 20 & recently made redundant" at bounding box center [1015, 251] width 280 height 28
click at [959, 265] on li "son, Callum (" at bounding box center [1015, 272] width 280 height 14
drag, startPoint x: 961, startPoint y: 310, endPoint x: 921, endPoint y: 307, distance: 40.4
click at [921, 326] on li "Cullum 24.02.09" at bounding box center [1015, 333] width 280 height 14
copy li "24.02.09"
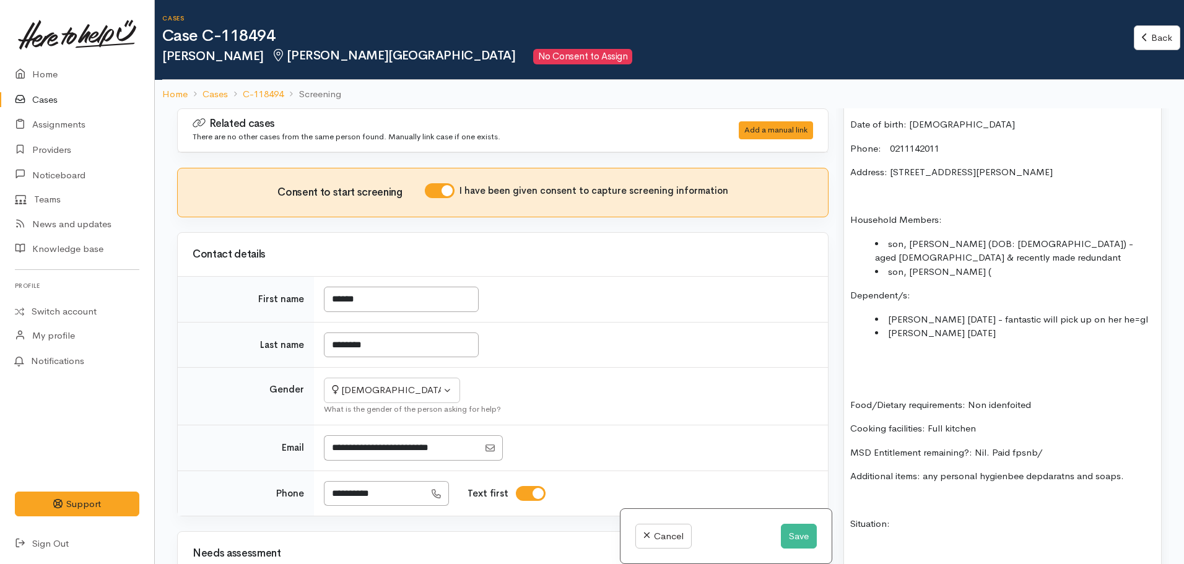
click at [956, 240] on li "son, Connor (DOB: 21.07.2005) - aged 20 & recently made redundant" at bounding box center [1015, 251] width 280 height 28
click at [953, 265] on li "son, Callum (" at bounding box center [1015, 272] width 280 height 14
click at [1018, 237] on li "son, Connor (DOB: 21.07.2005) - aged 20 & recently made redundant" at bounding box center [1015, 251] width 280 height 28
click at [1020, 265] on li "son, Callum (DOB: 24.02.2009" at bounding box center [1015, 272] width 280 height 14
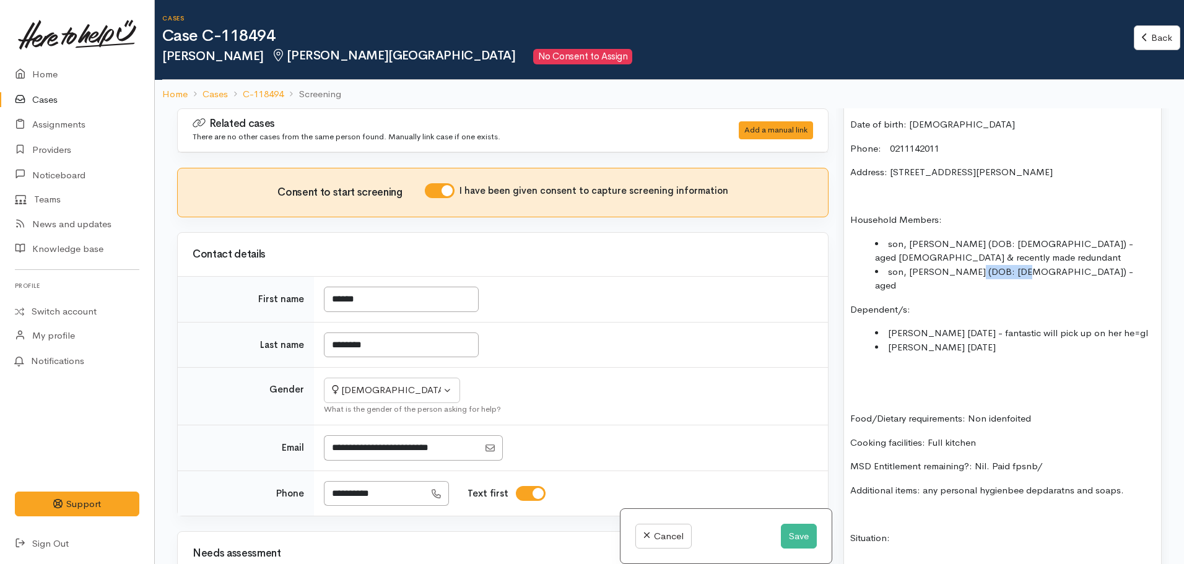
drag, startPoint x: 1014, startPoint y: 246, endPoint x: 970, endPoint y: 242, distance: 43.6
click at [970, 265] on li "son, Callum (DOB: 24.02.2009) - aged" at bounding box center [1015, 279] width 280 height 28
copy li "24.02.2009"
click at [1074, 265] on li "son, Callum (DOB: 24.02.2009) - aged" at bounding box center [1015, 279] width 280 height 28
drag, startPoint x: 1051, startPoint y: 381, endPoint x: 1008, endPoint y: 376, distance: 43.0
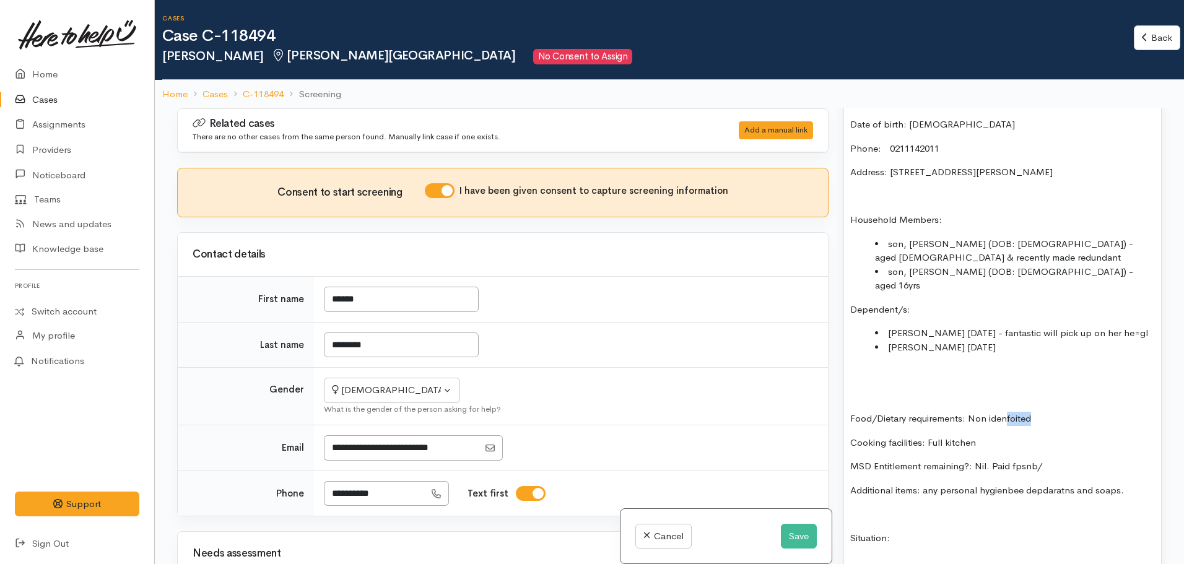
click at [1008, 412] on p "Food/Dietary requirements: Non idenfoited" at bounding box center [1002, 419] width 305 height 14
click at [983, 412] on p "Food/Dietary requirements: Non identified" at bounding box center [1002, 419] width 305 height 14
click at [986, 412] on p "Food/Dietary requirements: Non identified" at bounding box center [1002, 419] width 305 height 14
drag, startPoint x: 1048, startPoint y: 427, endPoint x: 994, endPoint y: 422, distance: 54.7
click at [994, 460] on p "MSD Entitlement remaining?: Nil. Paid fpsnb/" at bounding box center [1002, 467] width 305 height 14
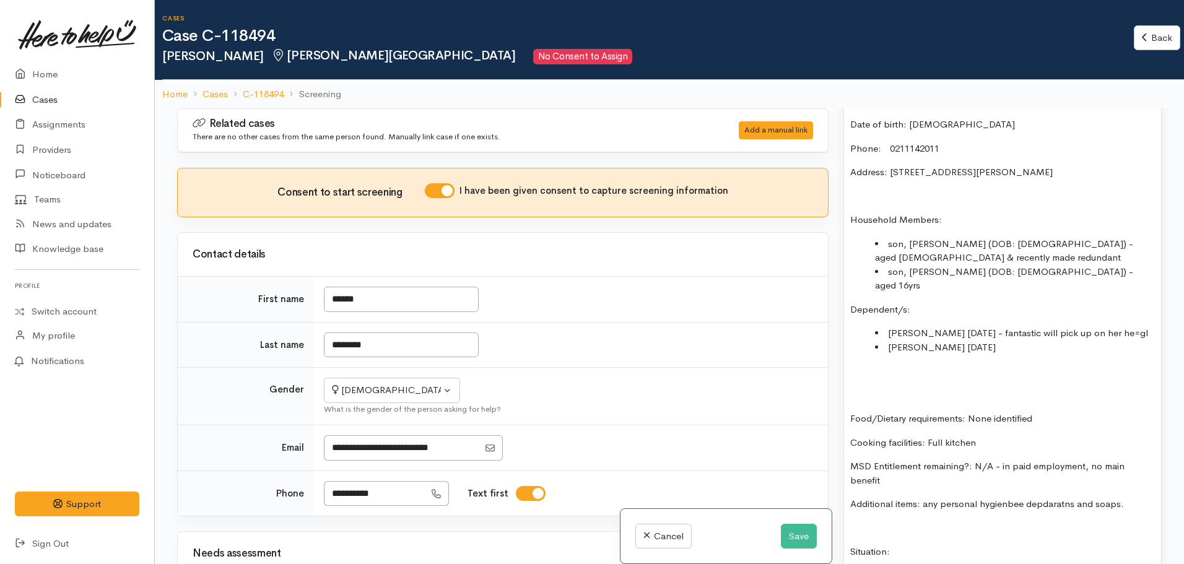
drag, startPoint x: 1013, startPoint y: 474, endPoint x: 1005, endPoint y: 468, distance: 9.8
click at [1005, 497] on p "Additional items: any personal hygienbee depdaratns and soaps." at bounding box center [1002, 504] width 305 height 14
click at [1003, 497] on p "Additional items: any personal hygienbee depdaratns and soaps." at bounding box center [1002, 504] width 305 height 14
click at [941, 497] on p "Additional items: any personal hygiene deodorants and soaps." at bounding box center [1002, 504] width 305 height 14
drag, startPoint x: 925, startPoint y: 467, endPoint x: 1134, endPoint y: 460, distance: 208.8
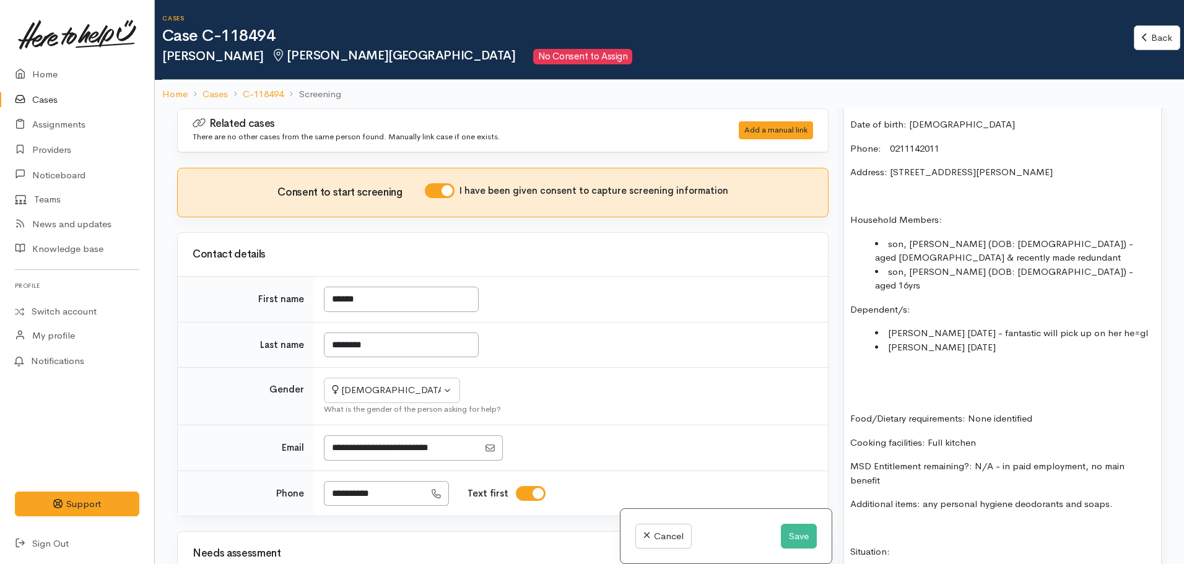
click at [1133, 497] on p "Additional items: any personal hygiene deodorants and soaps." at bounding box center [1002, 504] width 305 height 14
drag, startPoint x: 926, startPoint y: 309, endPoint x: 816, endPoint y: 271, distance: 116.5
click at [816, 271] on div "Related cases There are no other cases from the same person found. Manually lin…" at bounding box center [670, 390] width 1000 height 564
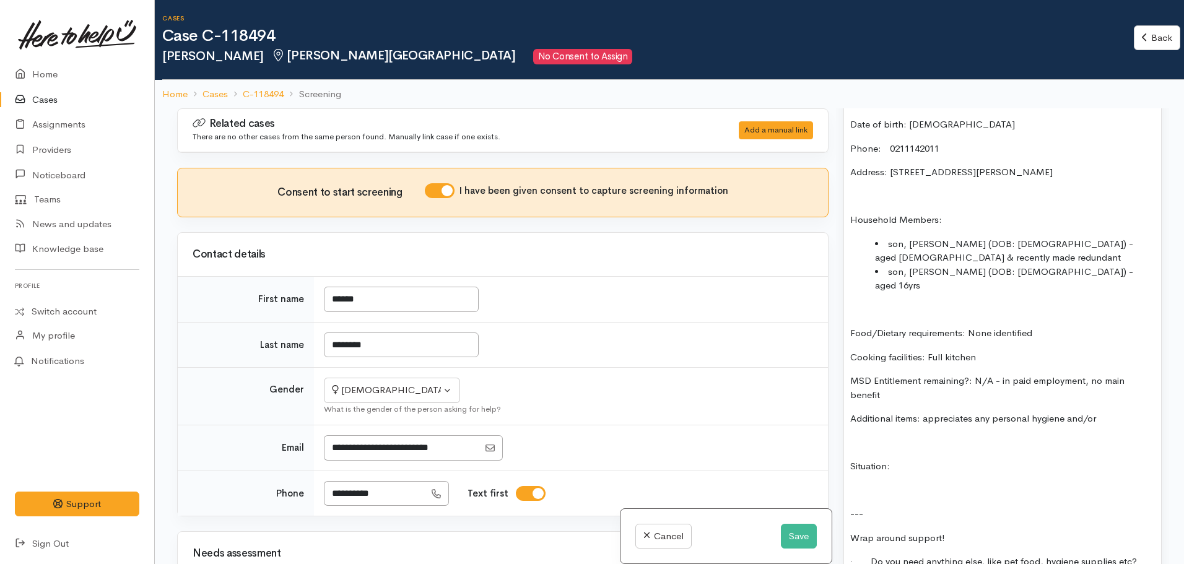
click at [1122, 412] on p "Additional items: appreciates any personal hygiene and/or" at bounding box center [1002, 419] width 305 height 14
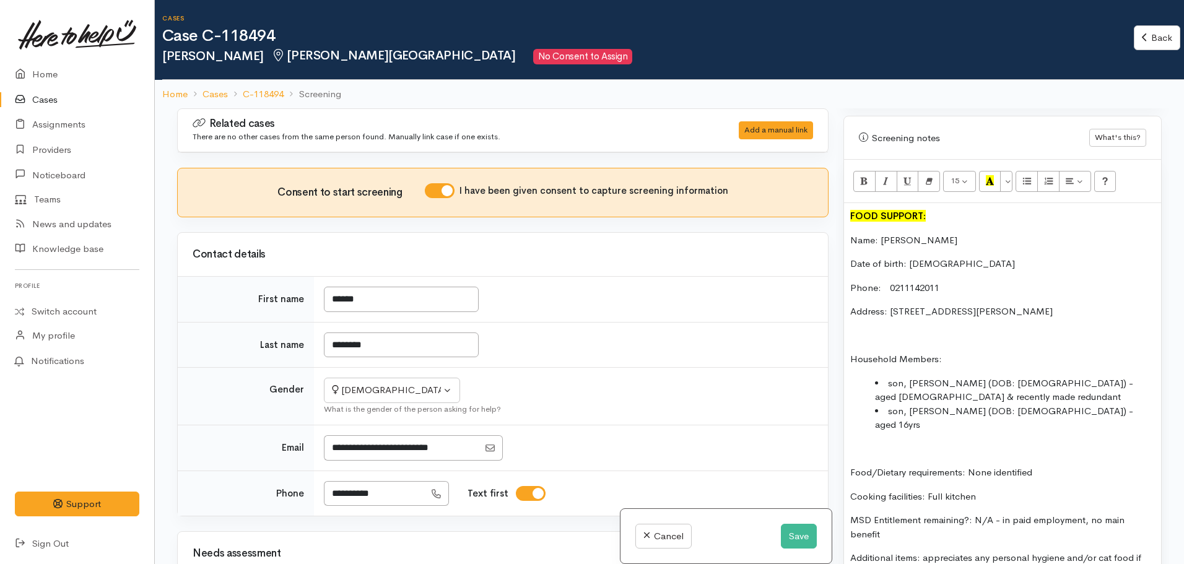
scroll to position [826, 0]
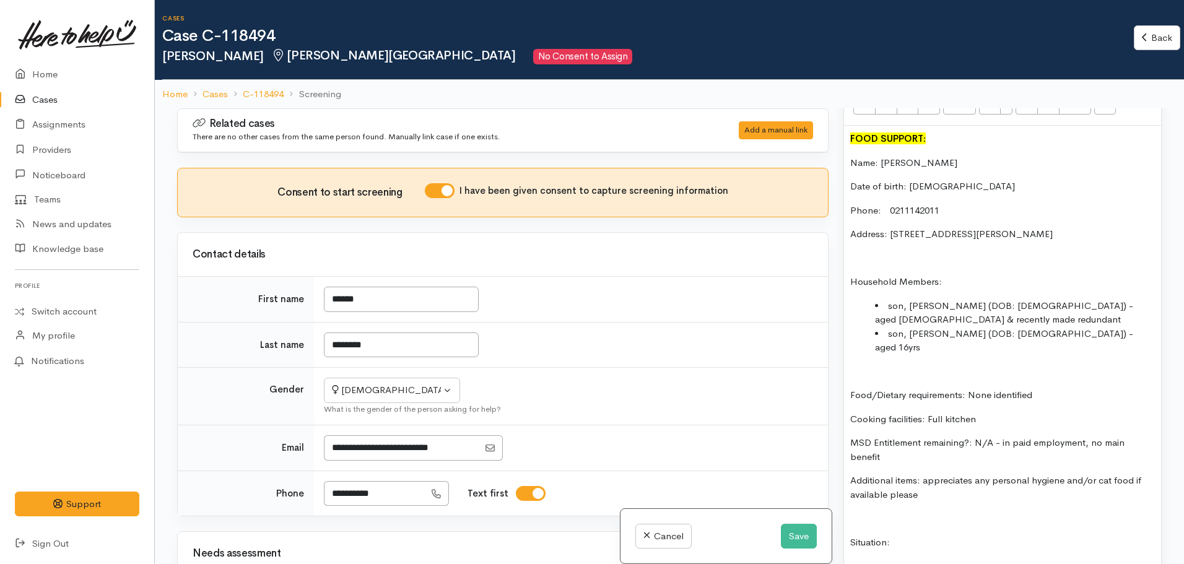
click at [920, 496] on div "FOOD SUPPORT: Name: Jacqui Mitchell Date of birth: 11.01.1974 Phone: 0211142011…" at bounding box center [1002, 513] width 317 height 774
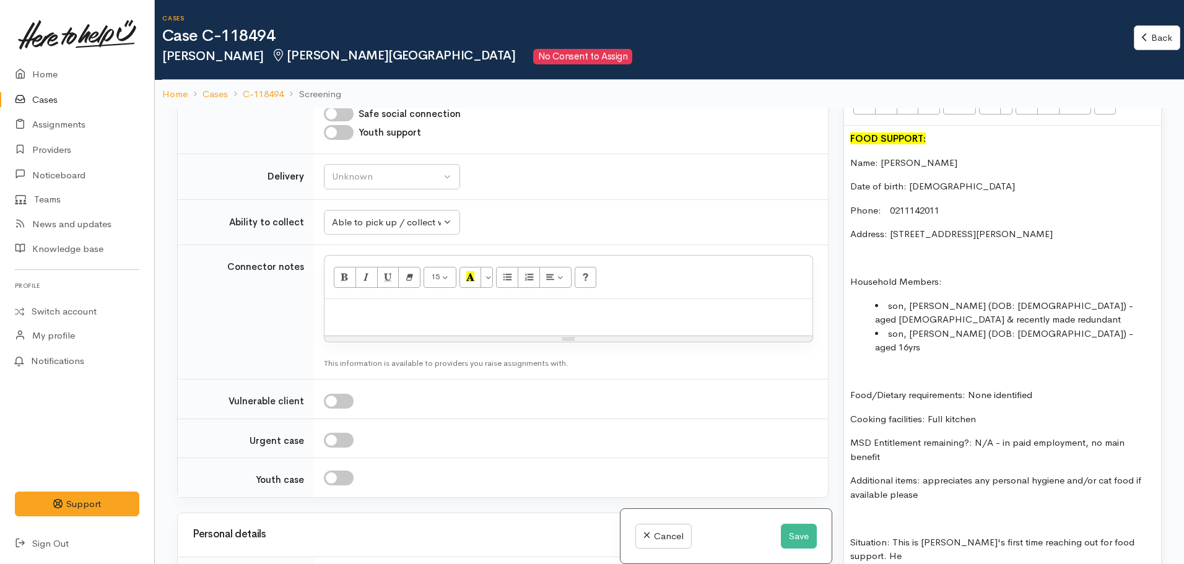
scroll to position [805, 0]
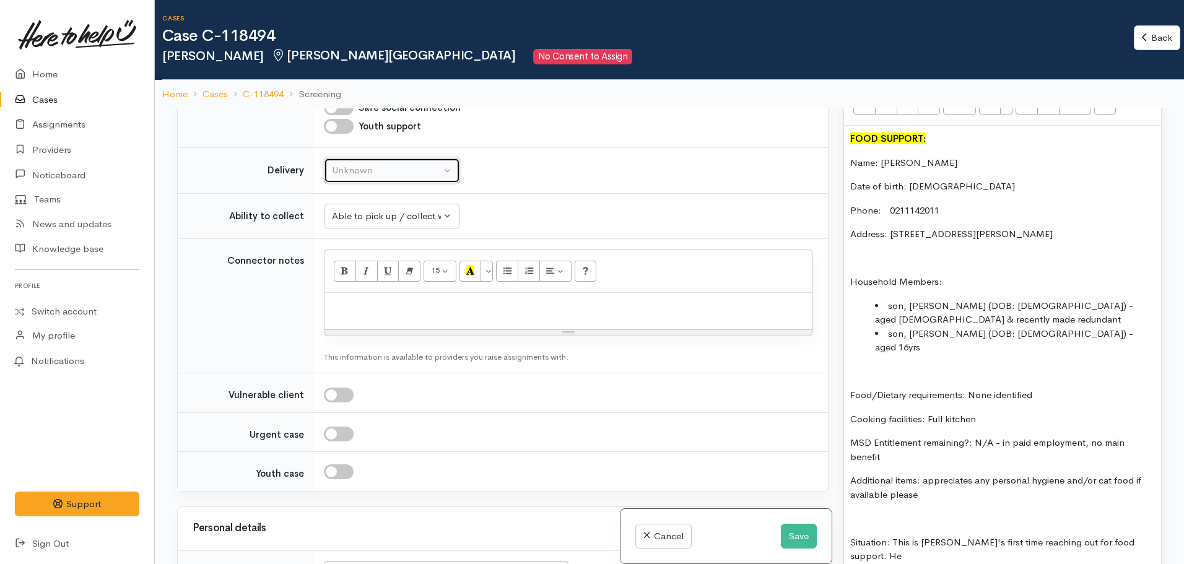
click at [334, 168] on div "Unknown" at bounding box center [386, 170] width 109 height 14
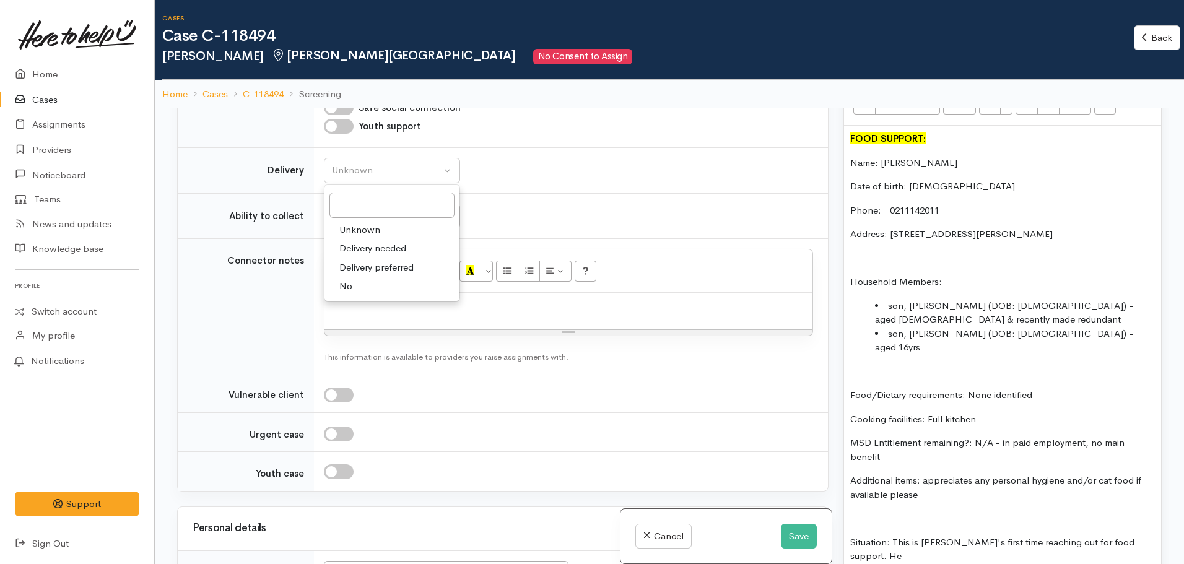
click at [357, 287] on link "No" at bounding box center [392, 286] width 135 height 19
select select "1"
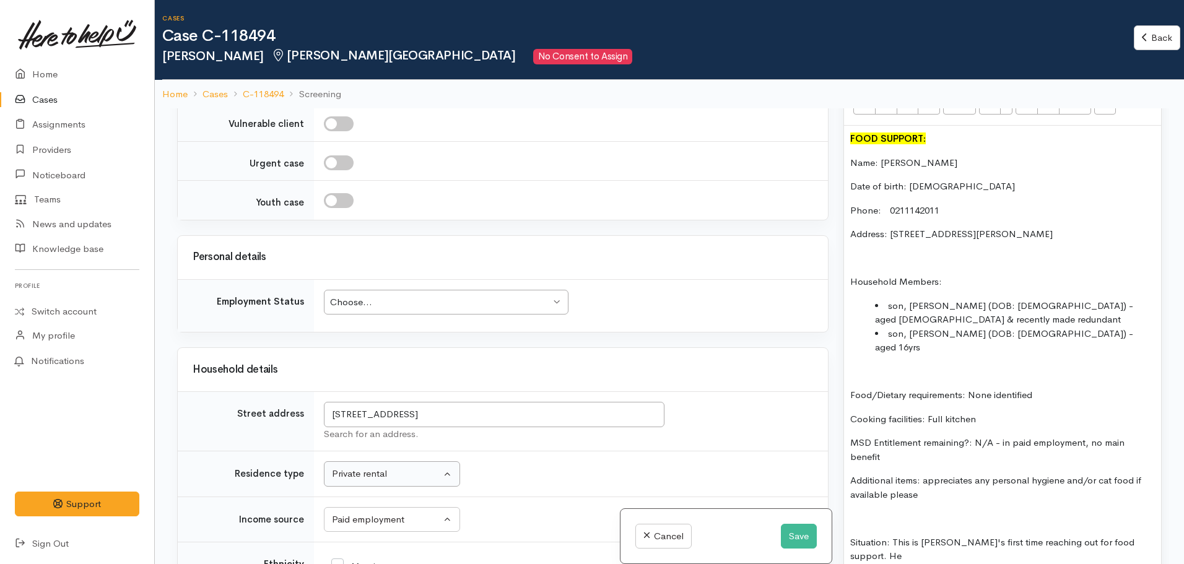
scroll to position [1115, 0]
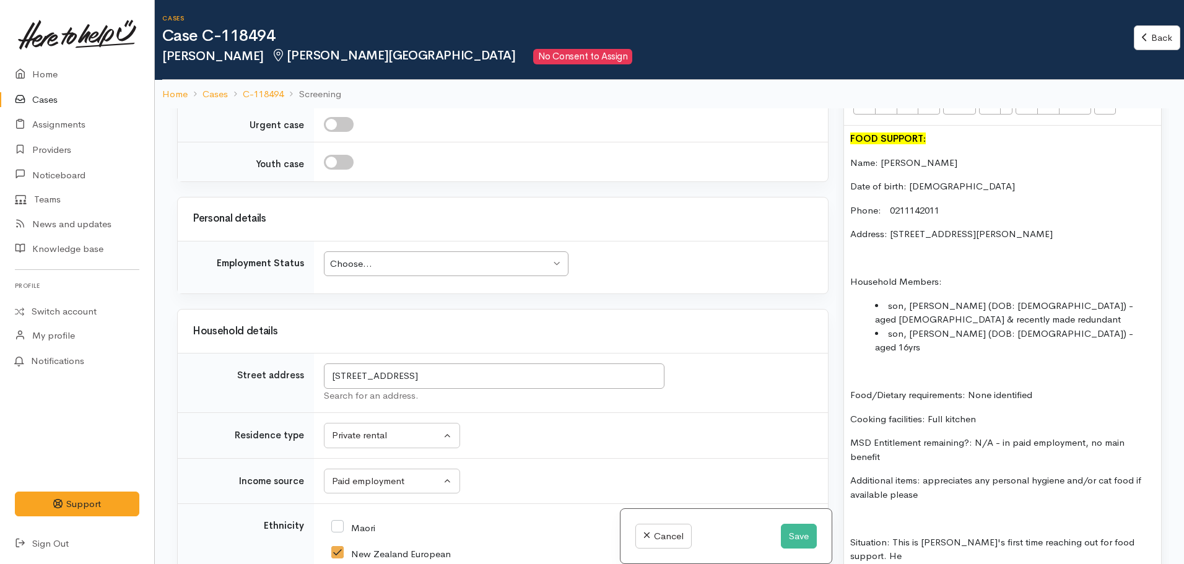
click at [380, 268] on div "Choose..." at bounding box center [440, 264] width 220 height 14
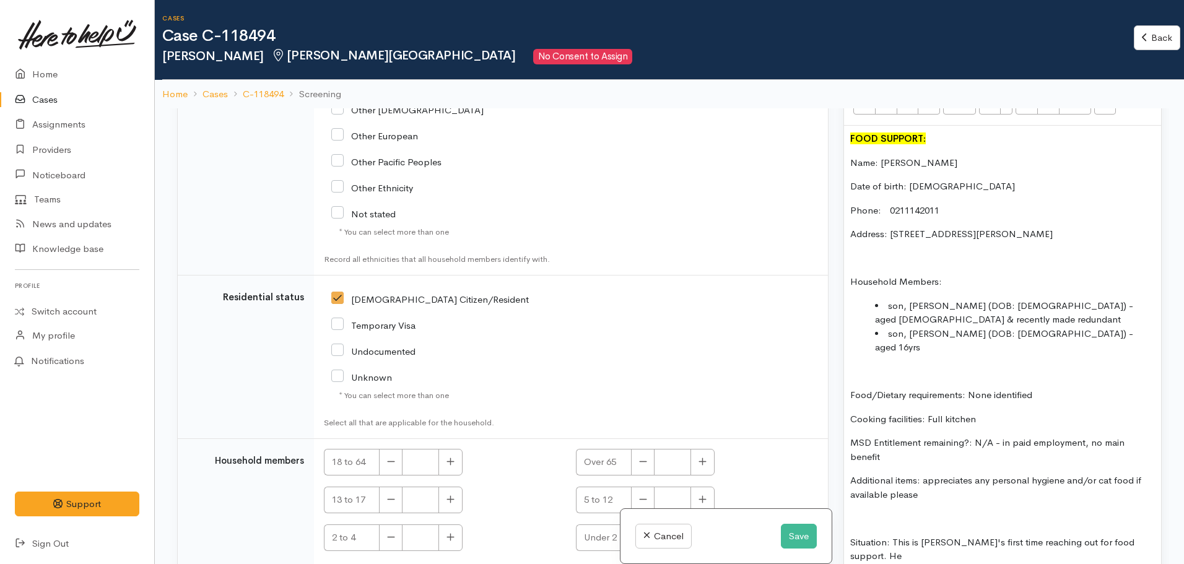
scroll to position [1938, 0]
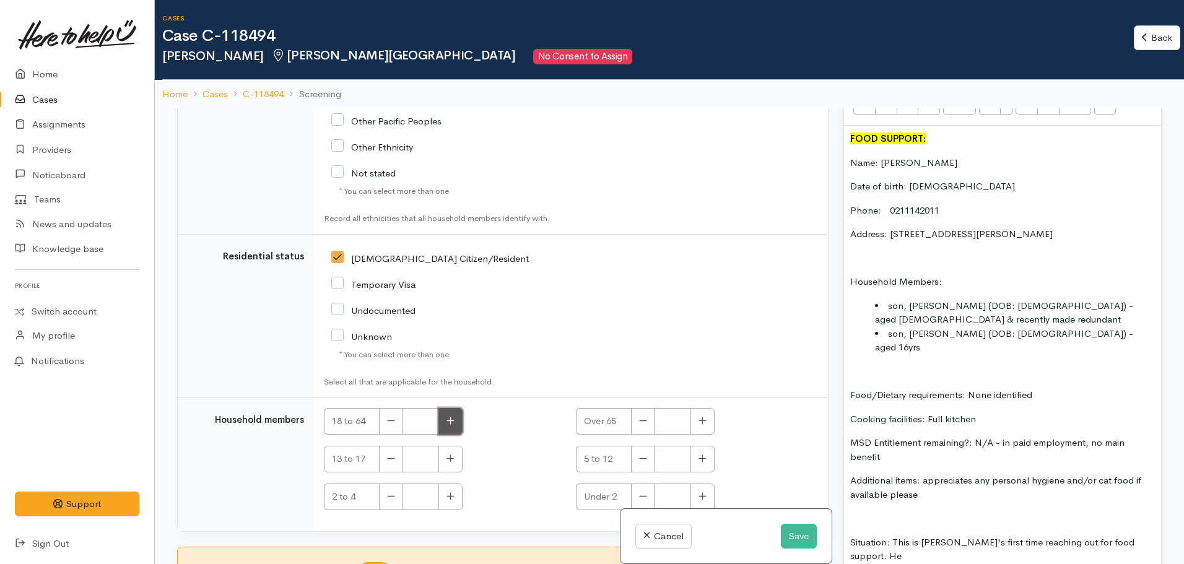
click at [451, 417] on icon "button" at bounding box center [451, 420] width 8 height 9
type input "2"
drag, startPoint x: 445, startPoint y: 468, endPoint x: 466, endPoint y: 443, distance: 33.0
click at [445, 468] on button "button" at bounding box center [450, 459] width 24 height 27
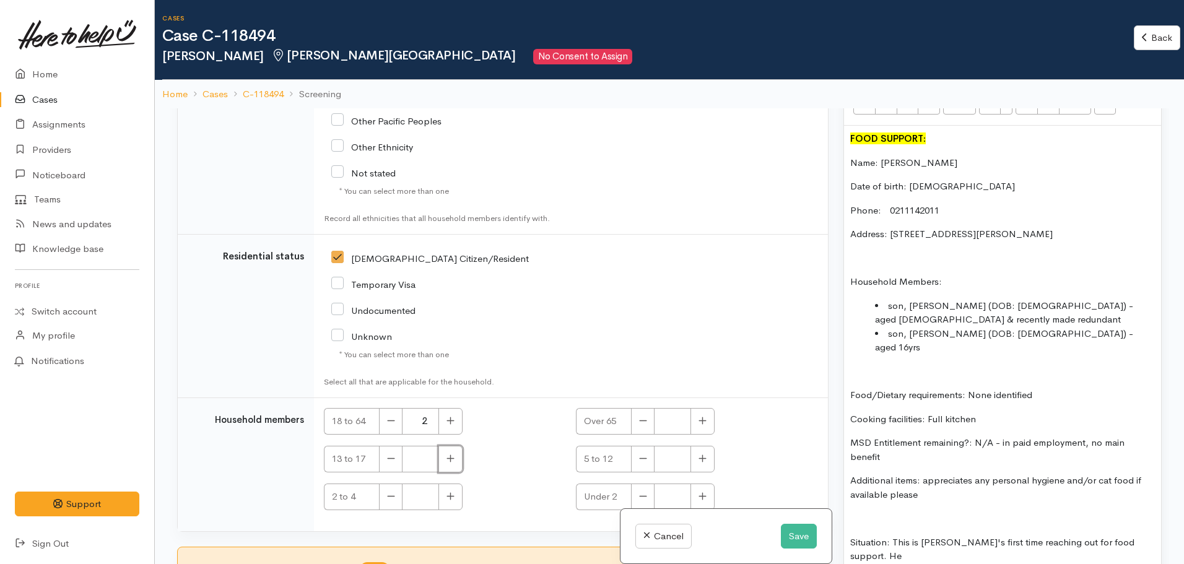
type input "1"
click at [1127, 536] on p "Situation: This is Jacqui's first time reaching out for food support. He" at bounding box center [1002, 550] width 305 height 28
click at [1149, 536] on p "Situation: This is Jacqui's first time reaching out for food support. She" at bounding box center [1002, 550] width 305 height 28
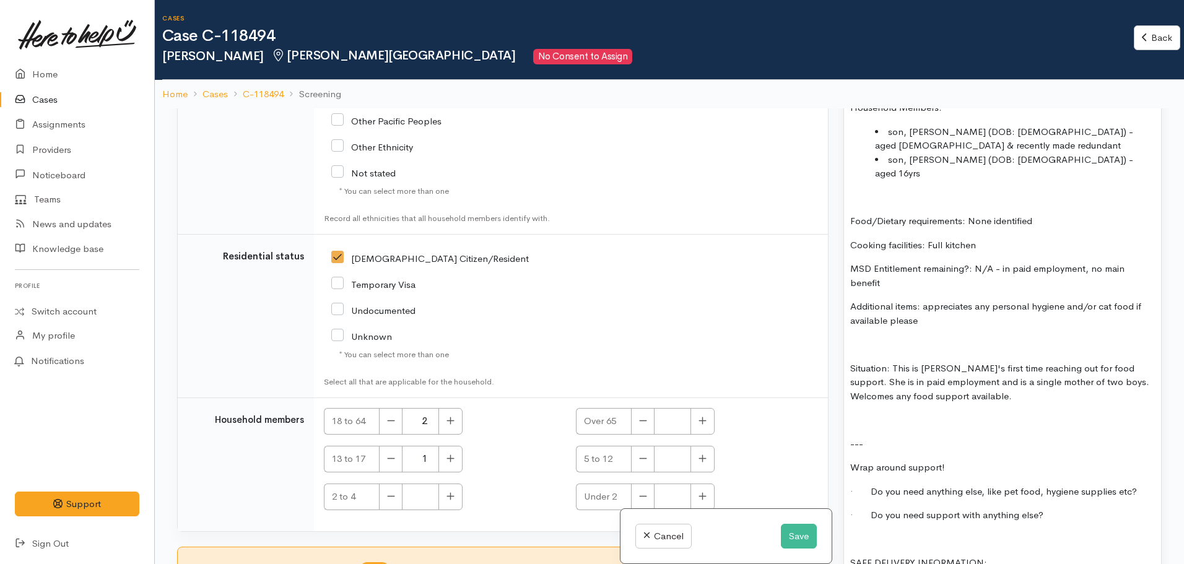
scroll to position [1011, 0]
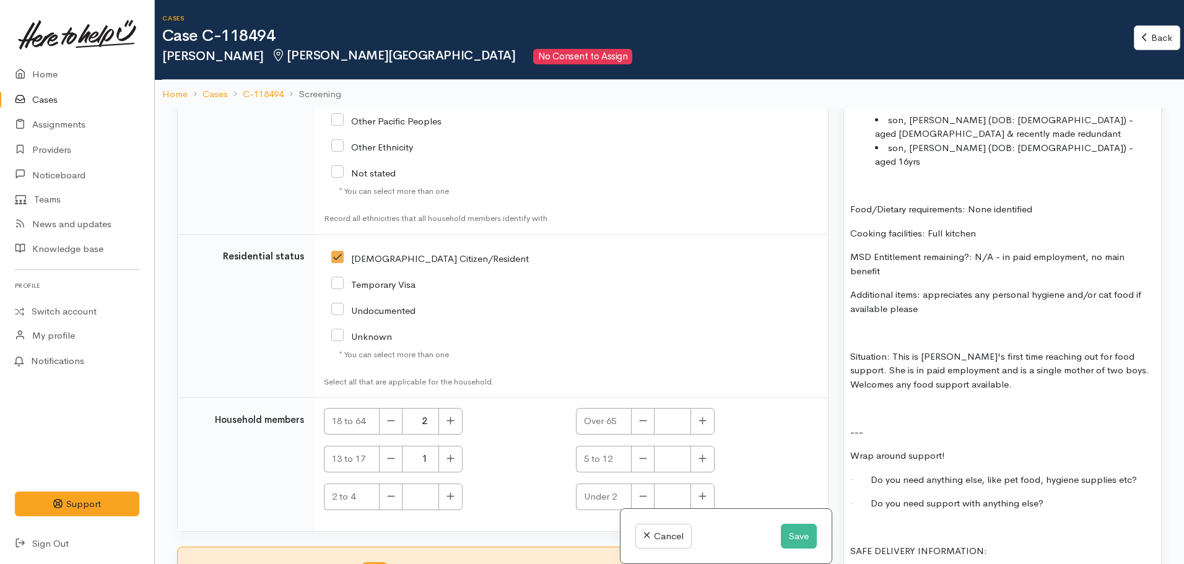
click at [863, 381] on div "FOOD SUPPORT: Name: Jacqui Mitchell Date of birth: 11.01.1974 Phone: 0211142011…" at bounding box center [1002, 340] width 317 height 801
click at [860, 401] on p at bounding box center [1002, 408] width 305 height 14
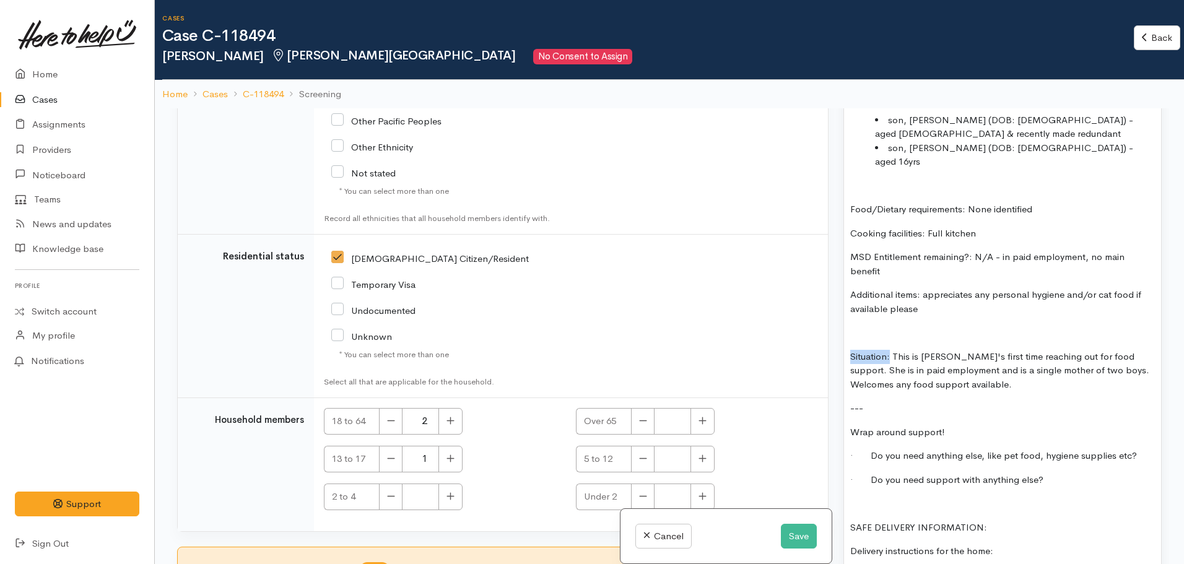
drag, startPoint x: 890, startPoint y: 318, endPoint x: 847, endPoint y: 316, distance: 42.8
click at [847, 316] on div "FOOD SUPPORT: Name: Jacqui Mitchell Date of birth: 11.01.1974 Phone: 0211142011…" at bounding box center [1002, 329] width 317 height 778
click at [980, 350] on p "Situation: This is Jacqui's first time reaching out for food support. She is in…" at bounding box center [1002, 371] width 305 height 42
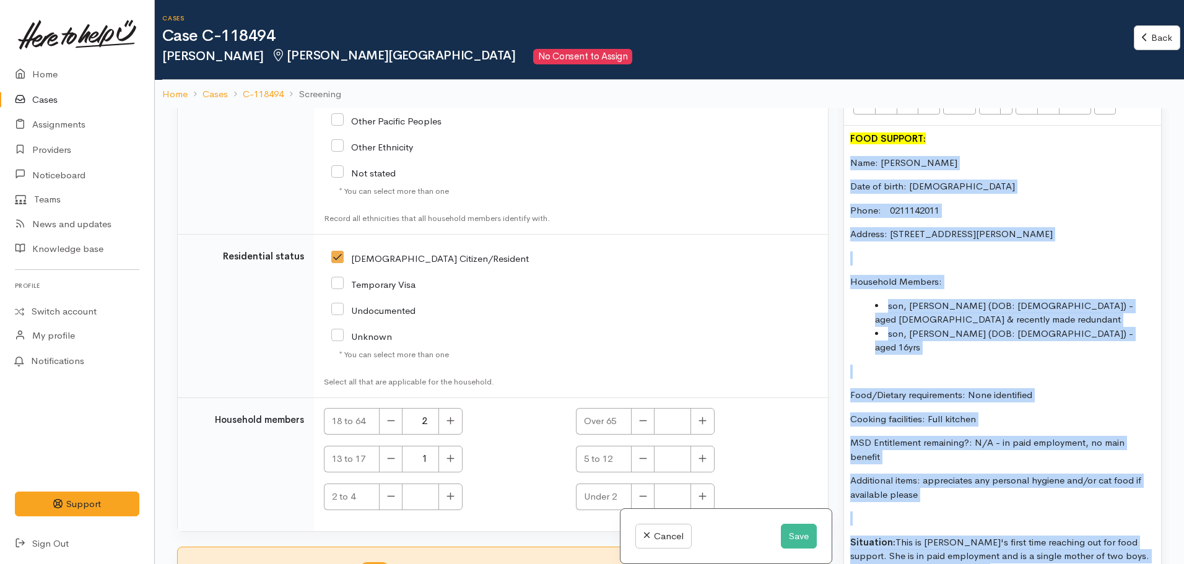
scroll to position [1876, 0]
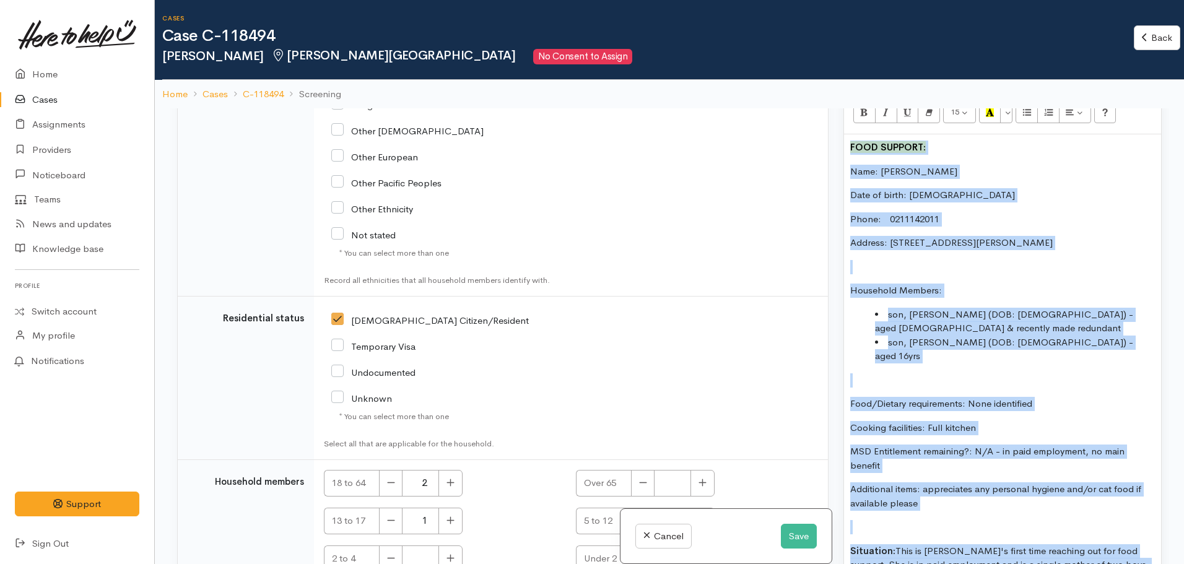
drag, startPoint x: 975, startPoint y: 345, endPoint x: 841, endPoint y: 120, distance: 261.9
click at [841, 120] on div "Warnings Add No warnings have been raised against this case Add Warning Title ●…" at bounding box center [1002, 390] width 333 height 564
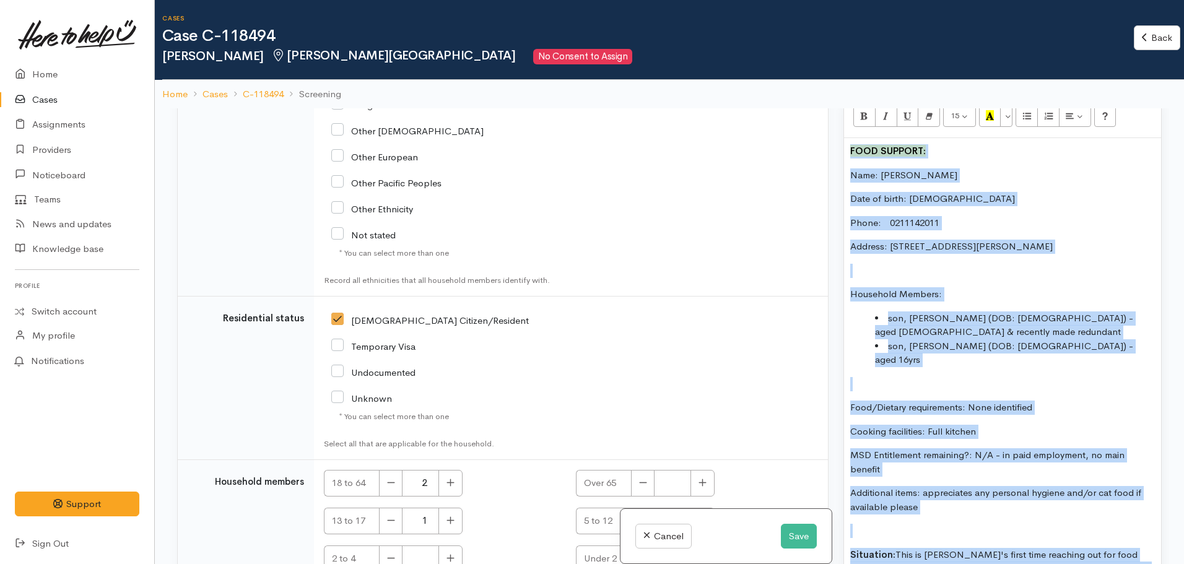
copy div "FOOD SUPPORT: Name: Jacqui Mitchell Date of birth: 11.01.1974 Phone: 0211142011…"
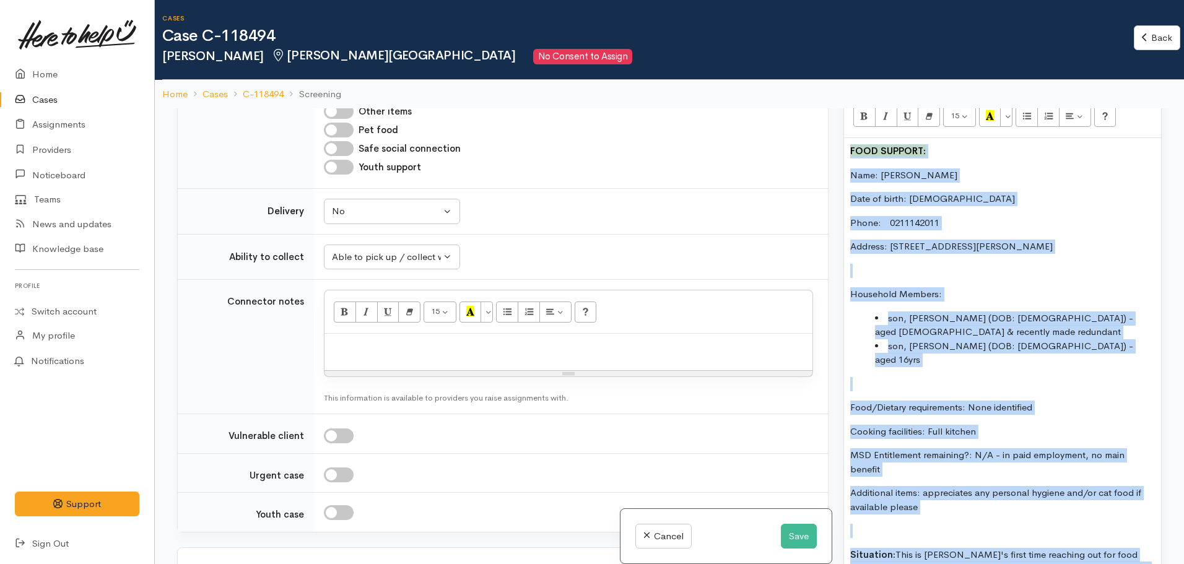
scroll to position [761, 0]
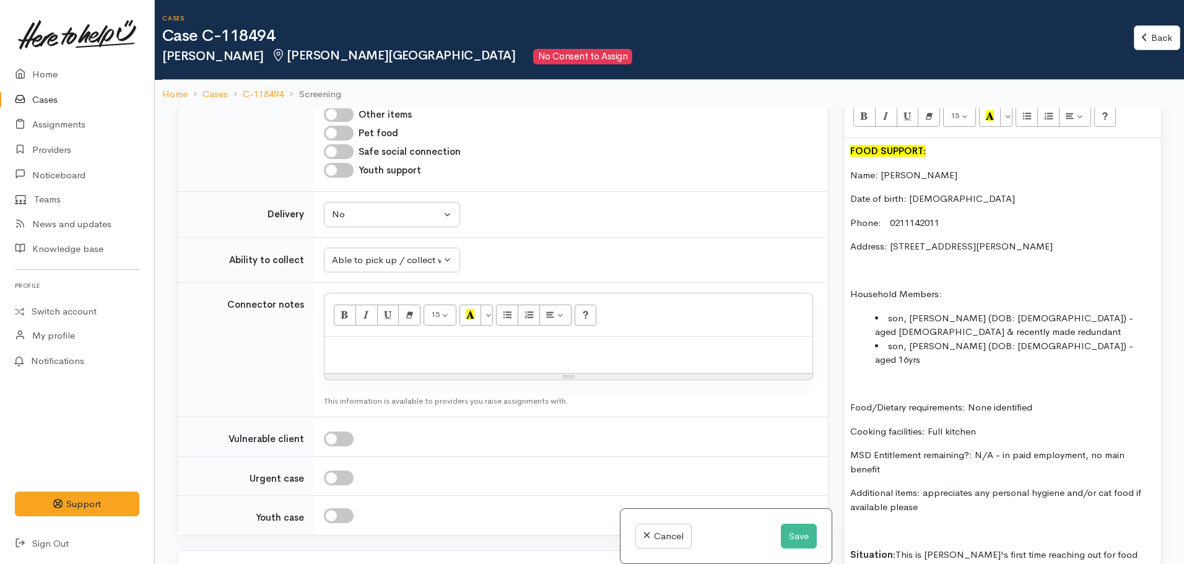
click at [346, 356] on div at bounding box center [569, 355] width 488 height 37
paste div
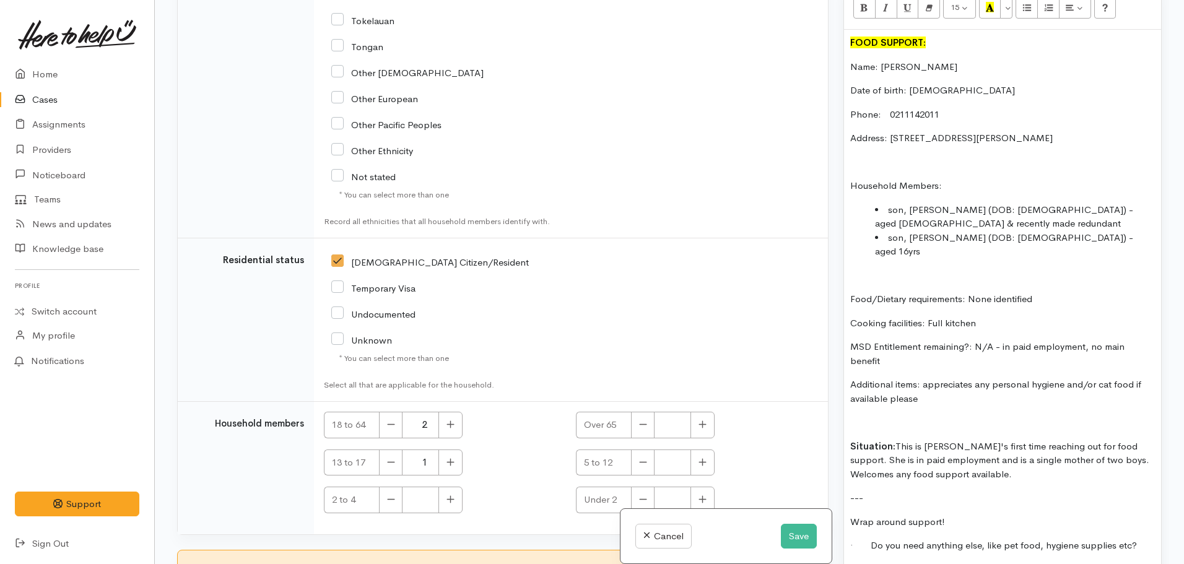
scroll to position [2299, 0]
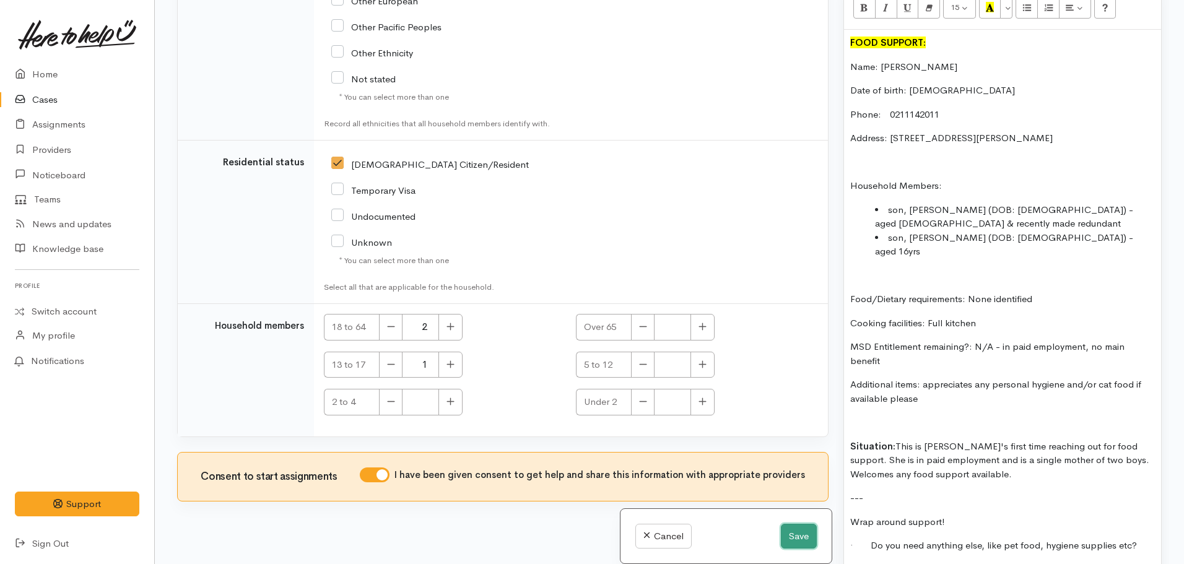
click at [801, 538] on button "Save" at bounding box center [799, 536] width 36 height 25
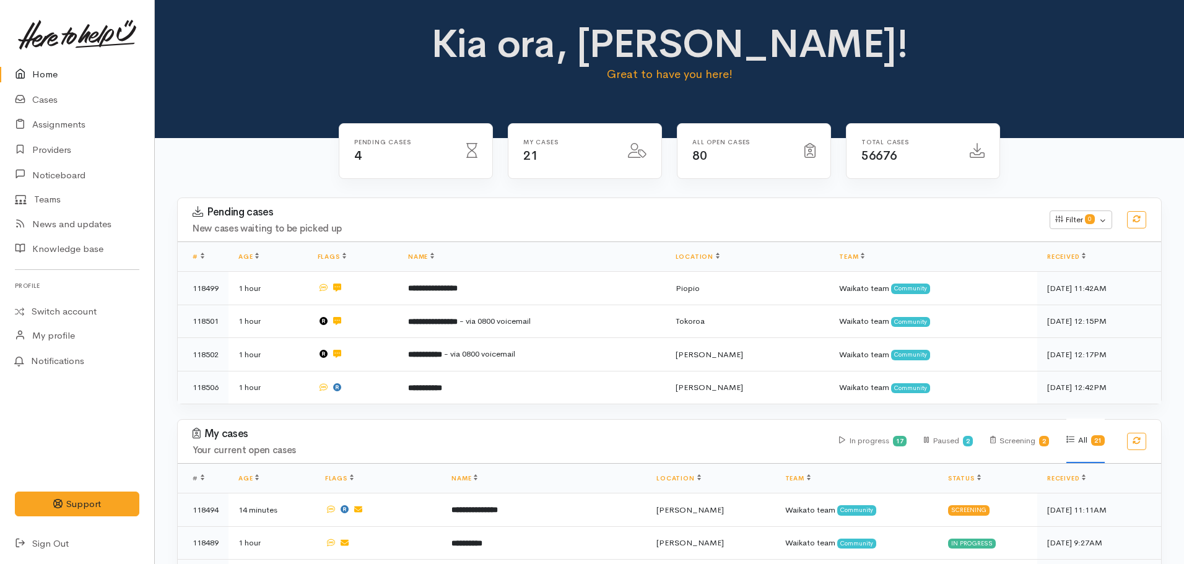
scroll to position [372, 0]
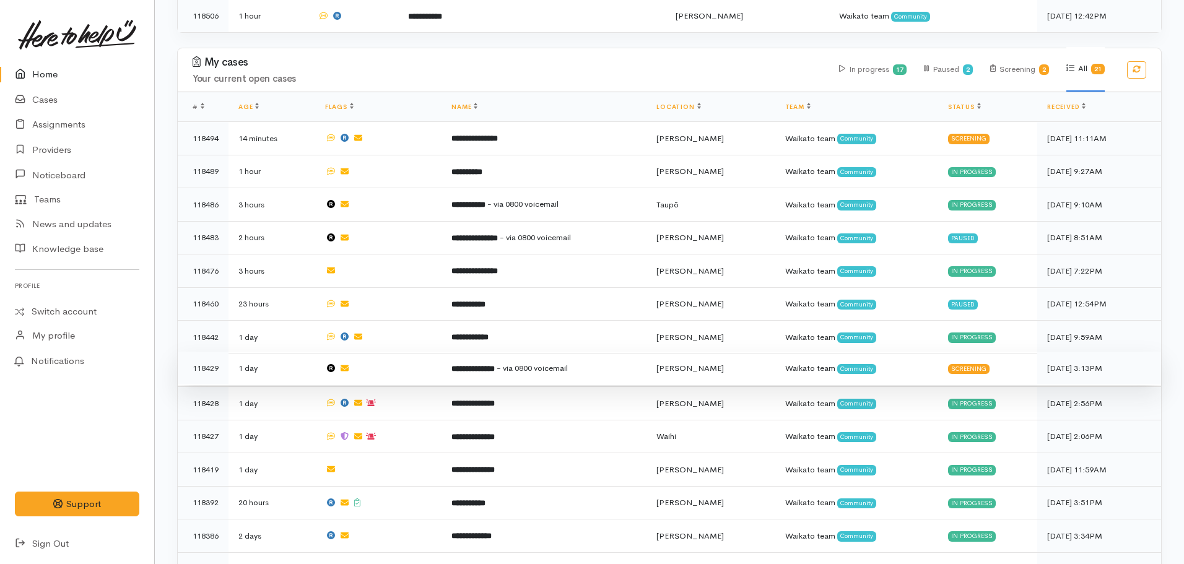
click at [492, 369] on td "**********" at bounding box center [544, 368] width 205 height 33
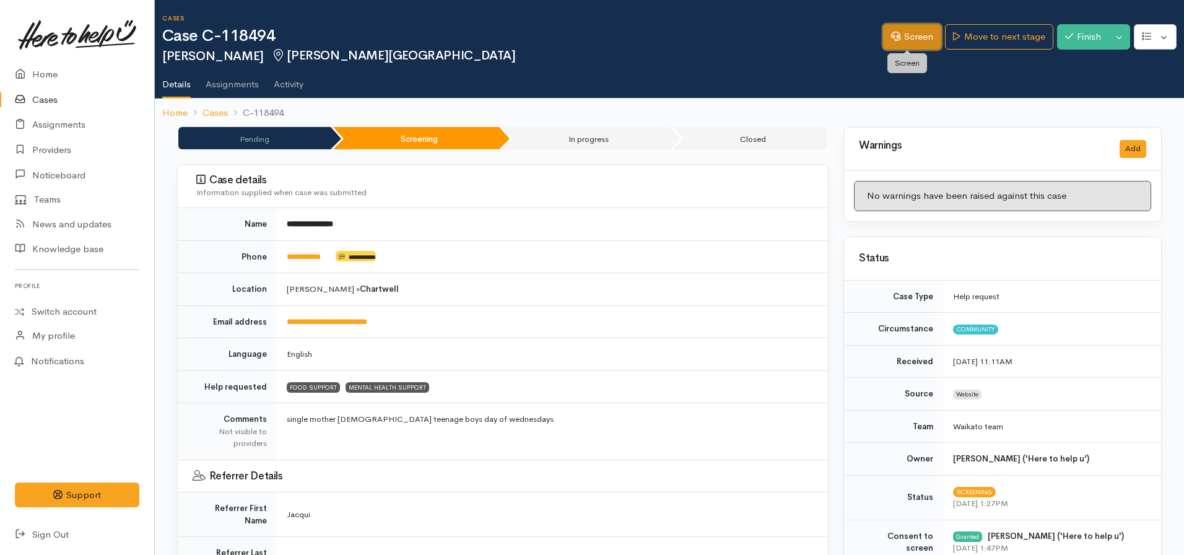
click at [901, 37] on link "Screen" at bounding box center [912, 36] width 58 height 25
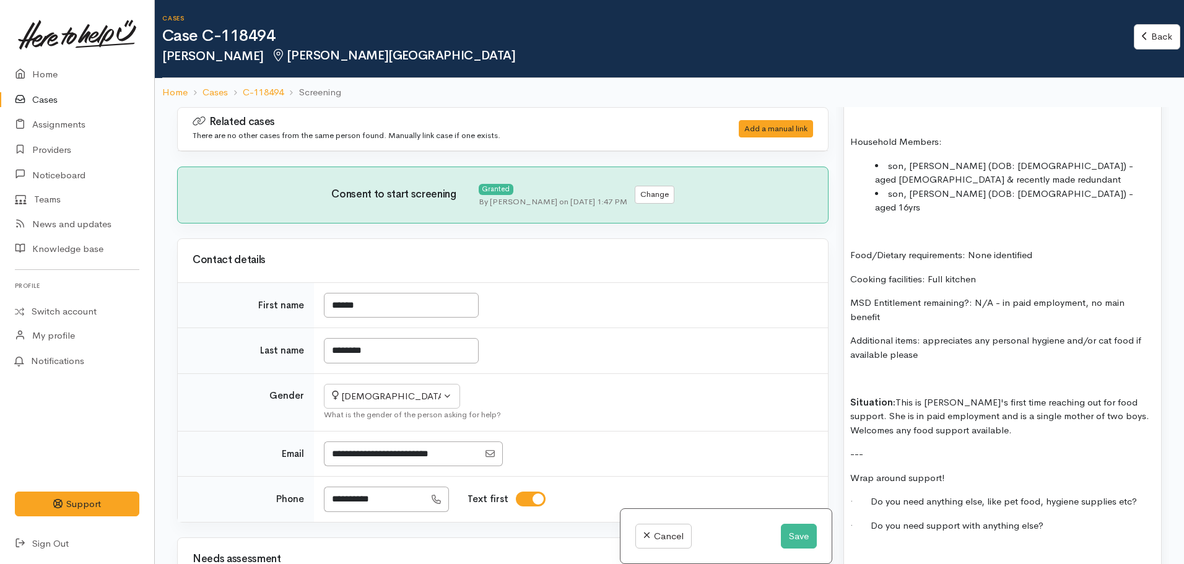
scroll to position [1115, 0]
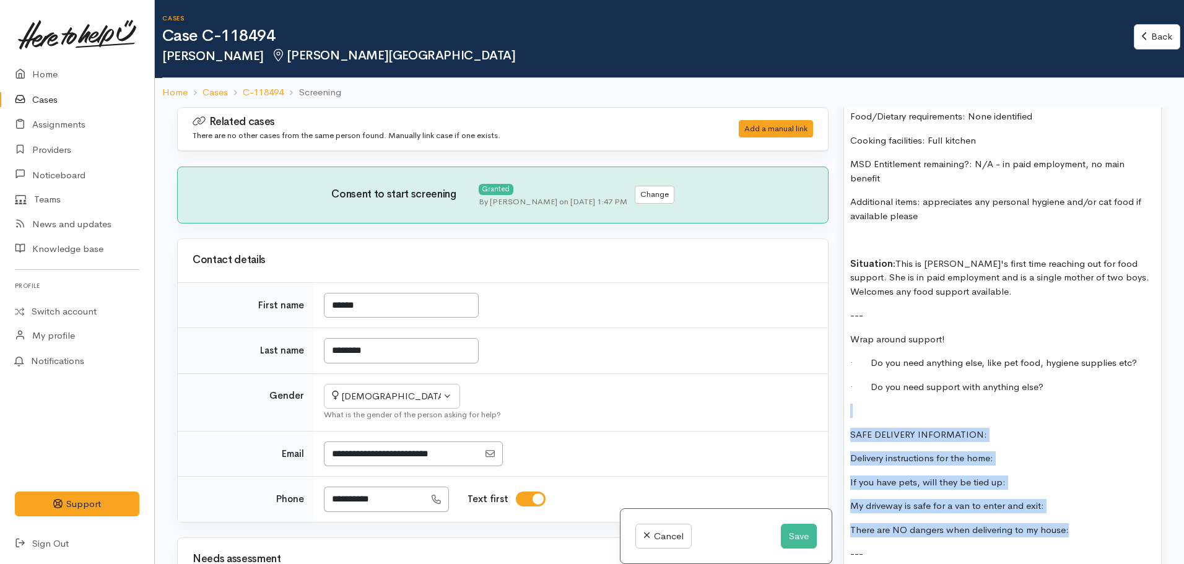
drag, startPoint x: 1076, startPoint y: 507, endPoint x: 868, endPoint y: 385, distance: 241.2
click at [868, 385] on div "FOOD SUPPORT: Name: [PERSON_NAME] Date of birth: [DEMOGRAPHIC_DATA] Phone: 0211…" at bounding box center [1002, 236] width 317 height 778
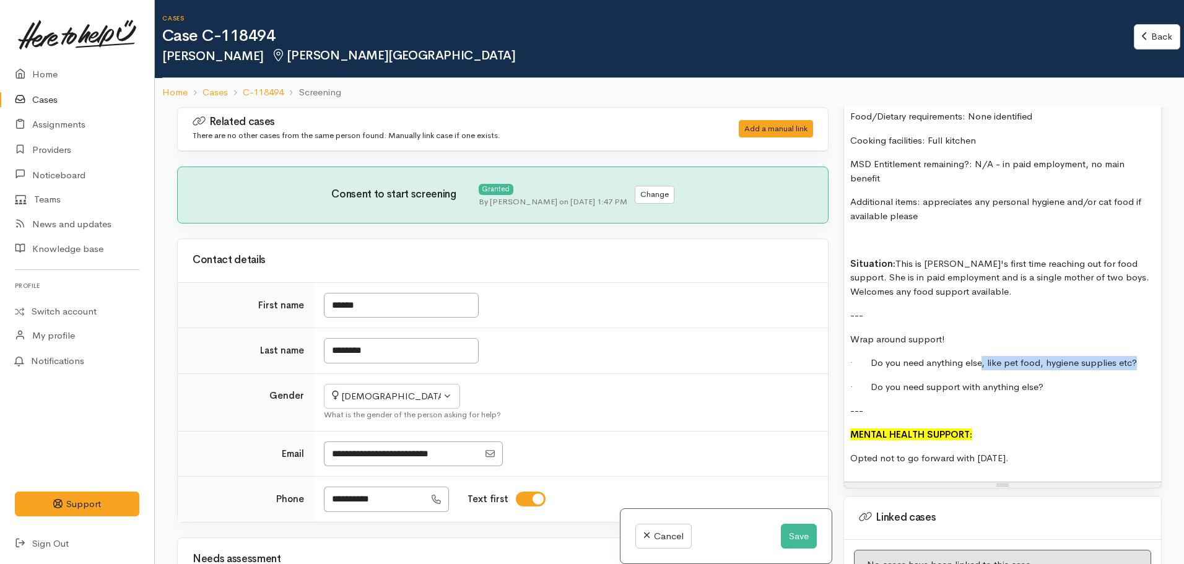
drag, startPoint x: 980, startPoint y: 337, endPoint x: 1165, endPoint y: 331, distance: 184.7
click at [1165, 331] on div "Warnings Add No warnings have been raised against this case Add Warning Title ●…" at bounding box center [1002, 389] width 333 height 564
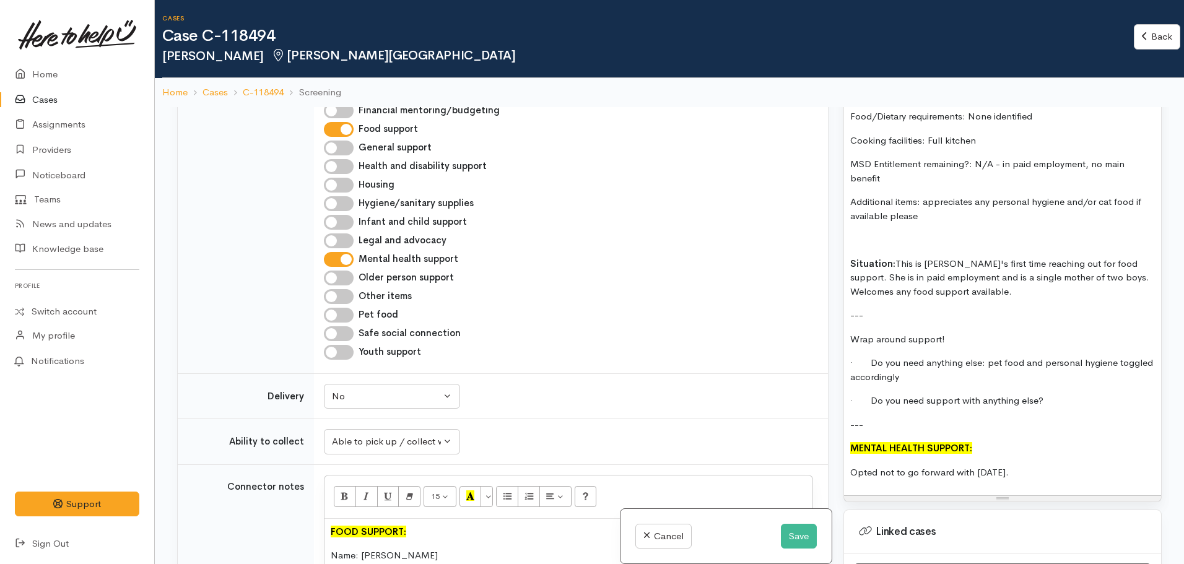
scroll to position [495, 0]
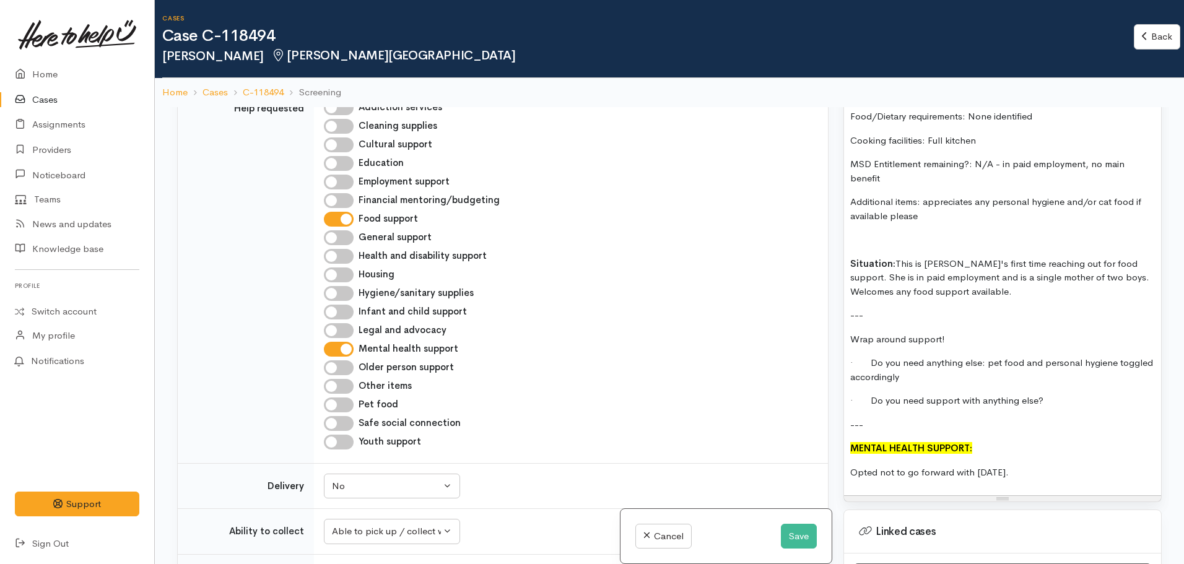
click at [342, 408] on input "Pet food" at bounding box center [339, 405] width 30 height 15
checkbox input "true"
click at [343, 292] on input "Hygiene/sanitary supplies" at bounding box center [339, 293] width 30 height 15
checkbox input "true"
click at [1061, 385] on div "FOOD SUPPORT: Name: [PERSON_NAME] Date of birth: [DEMOGRAPHIC_DATA] Phone: 0211…" at bounding box center [1002, 171] width 317 height 648
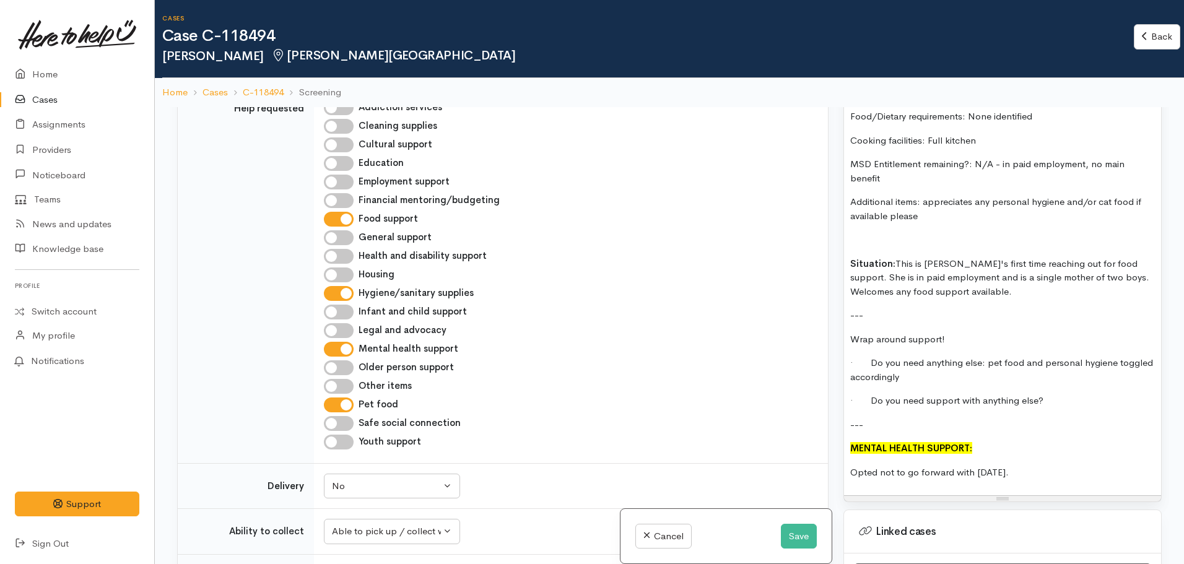
click at [1060, 394] on p "· Do you need support with anything else?" at bounding box center [1002, 401] width 305 height 14
click at [1029, 466] on p "Opted not to go forward with [DATE]." at bounding box center [1002, 473] width 305 height 14
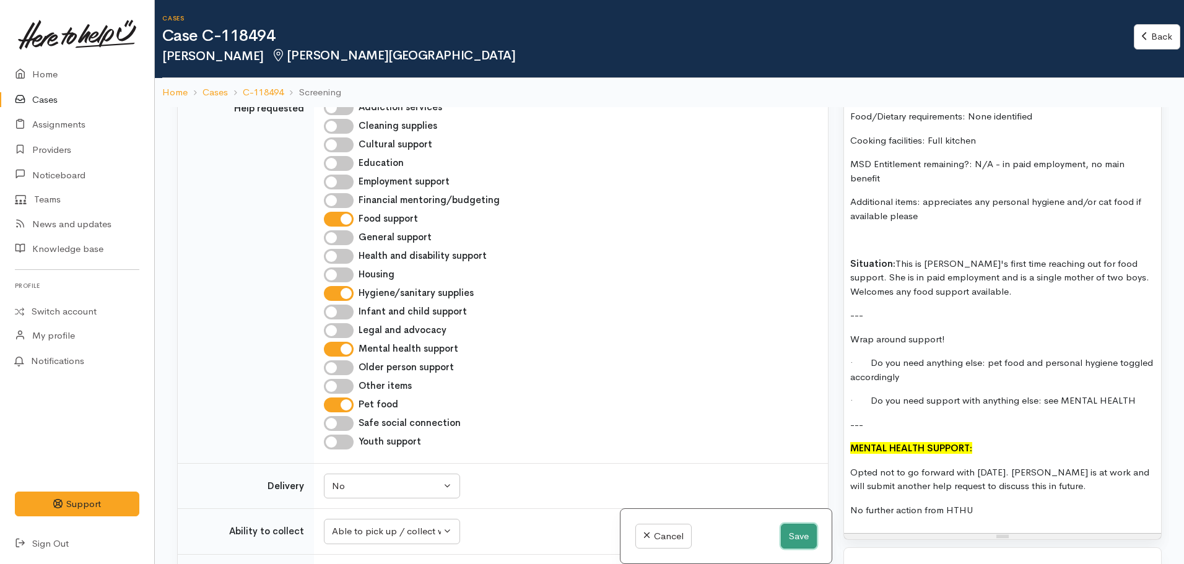
click at [785, 532] on button "Save" at bounding box center [799, 536] width 36 height 25
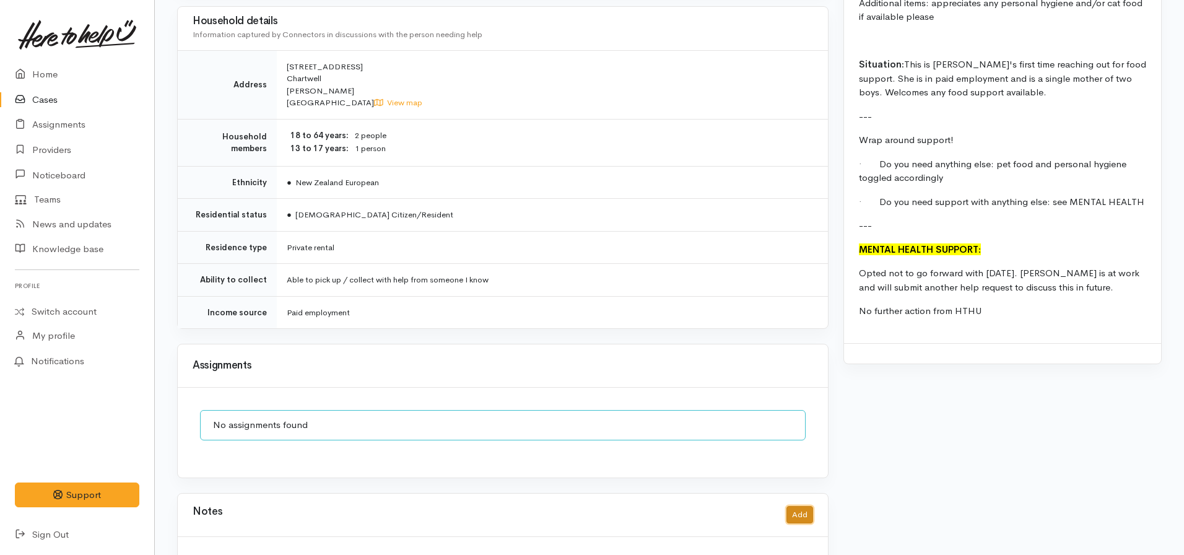
click at [801, 506] on button "Add" at bounding box center [800, 515] width 27 height 18
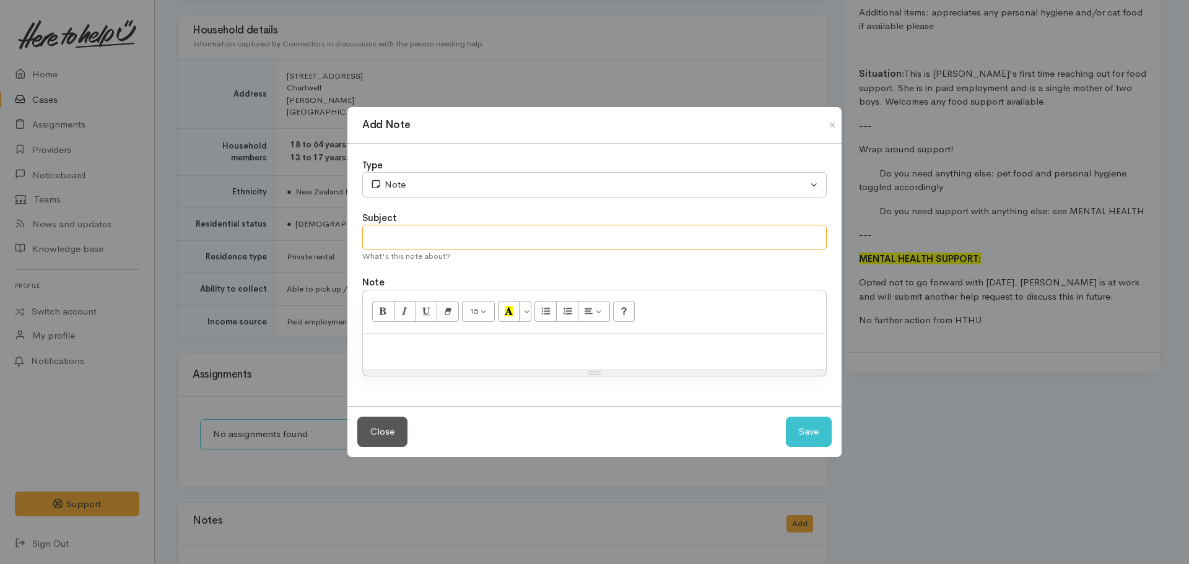
click at [440, 233] on input "text" at bounding box center [594, 237] width 464 height 25
type input "ASSIGN TO TE WHANAU PUTAHI ON [DATE]"
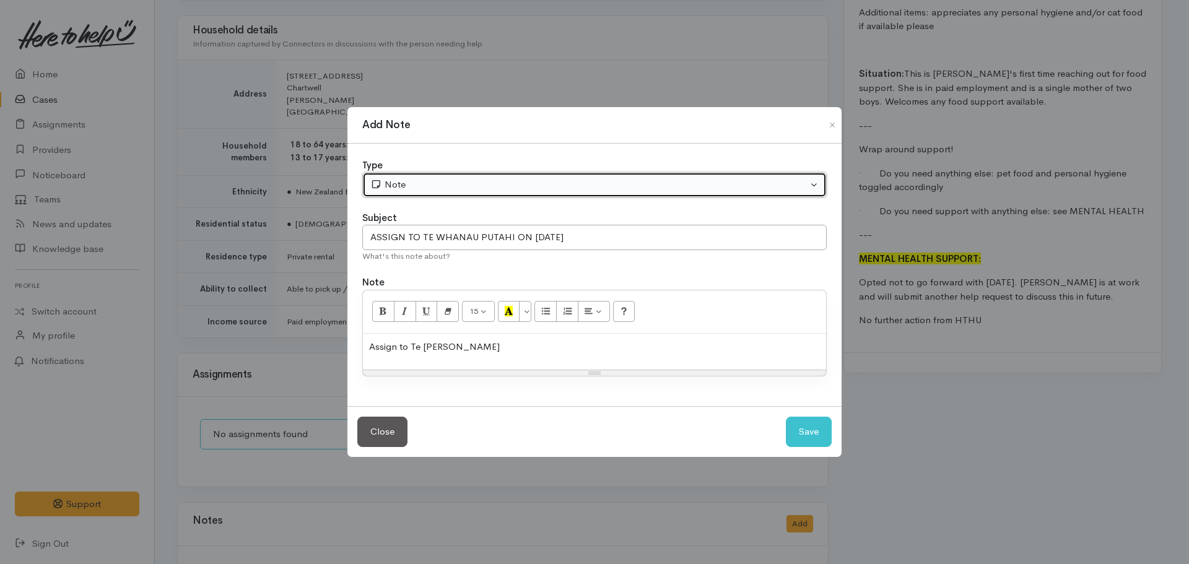
click at [469, 185] on div "Note" at bounding box center [588, 185] width 437 height 14
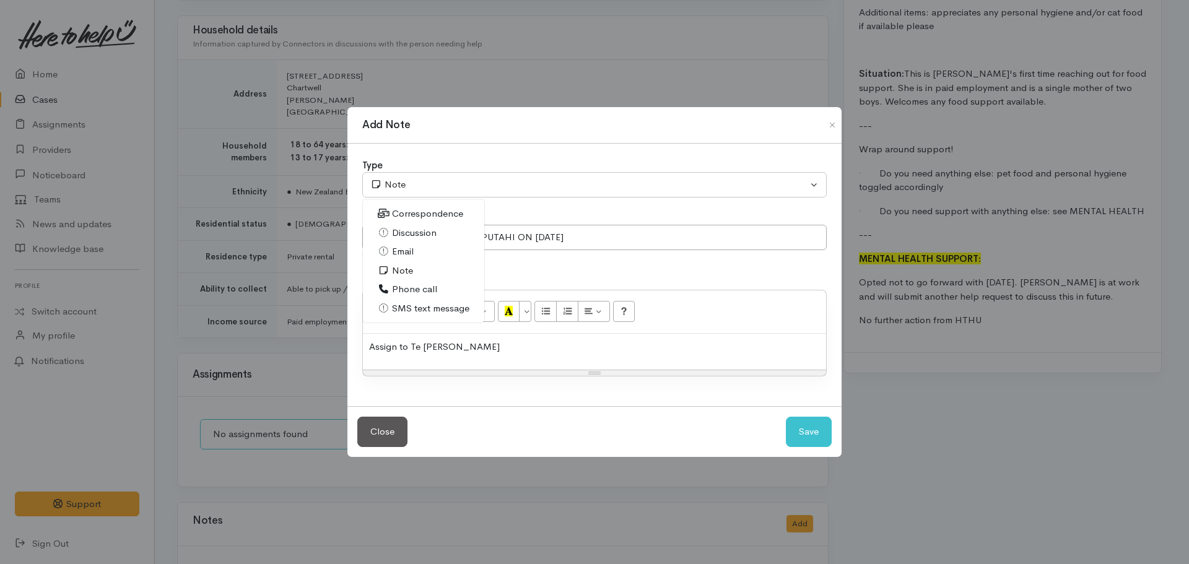
click at [513, 355] on div "Assign to Te [PERSON_NAME]" at bounding box center [594, 352] width 463 height 37
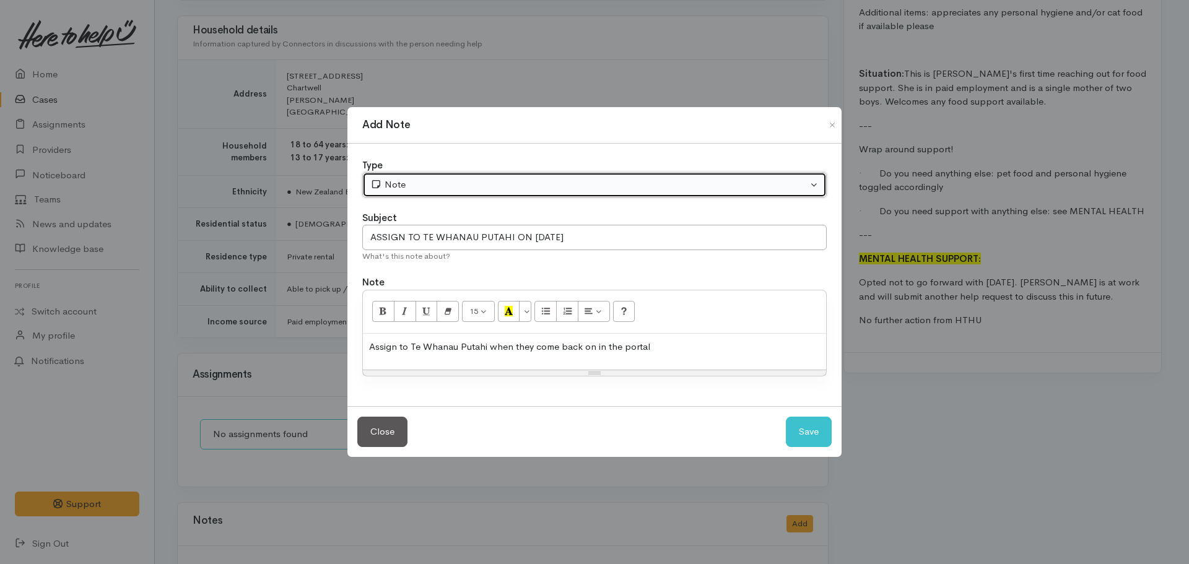
click at [443, 189] on div "Note" at bounding box center [588, 185] width 437 height 14
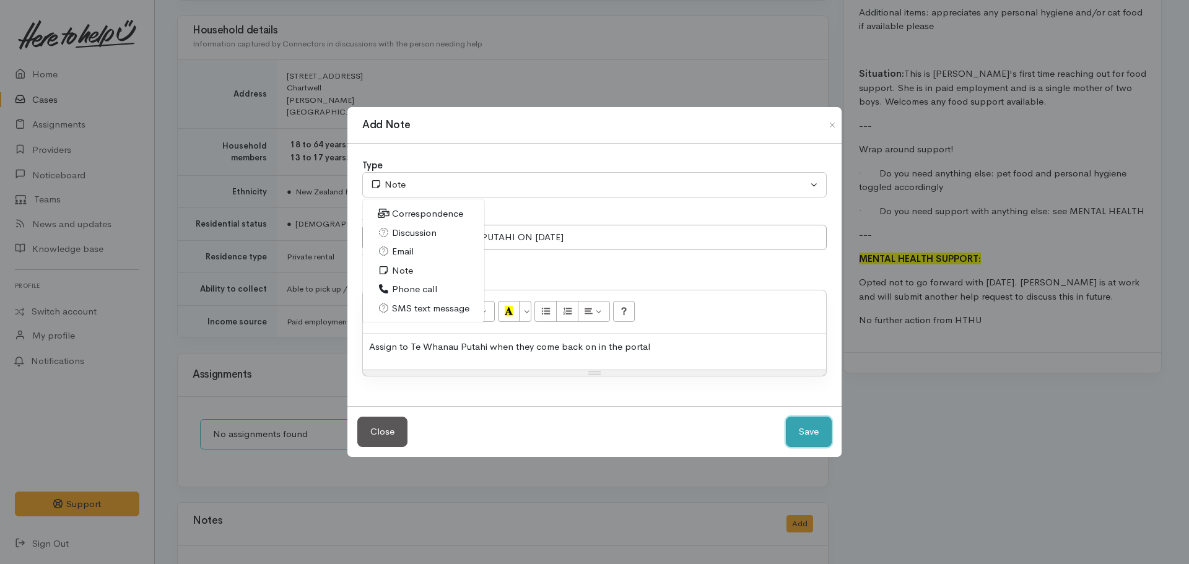
click at [809, 429] on button "Save" at bounding box center [809, 432] width 46 height 30
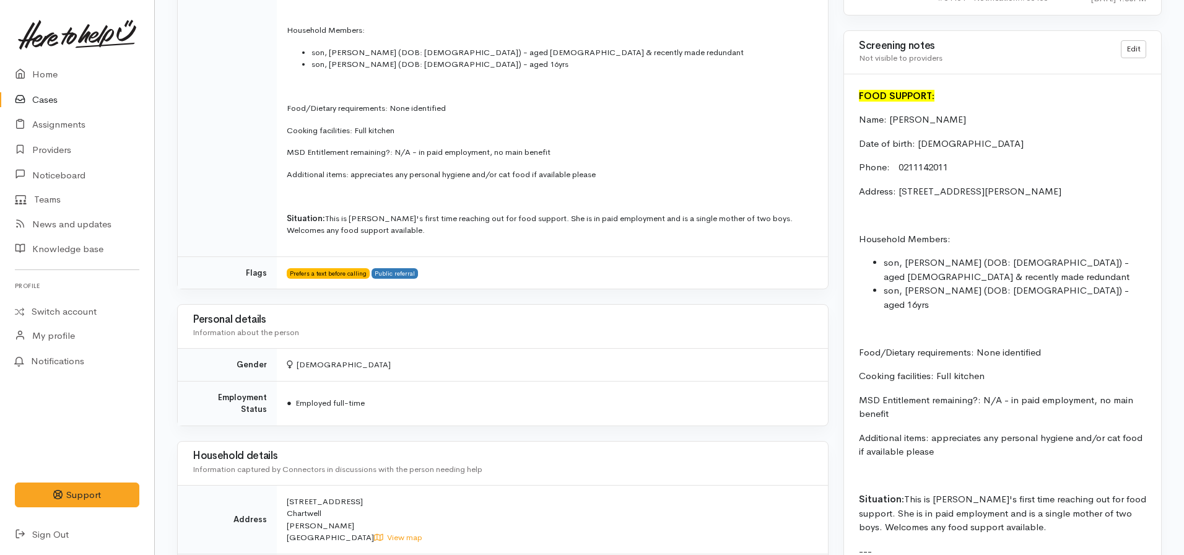
scroll to position [929, 0]
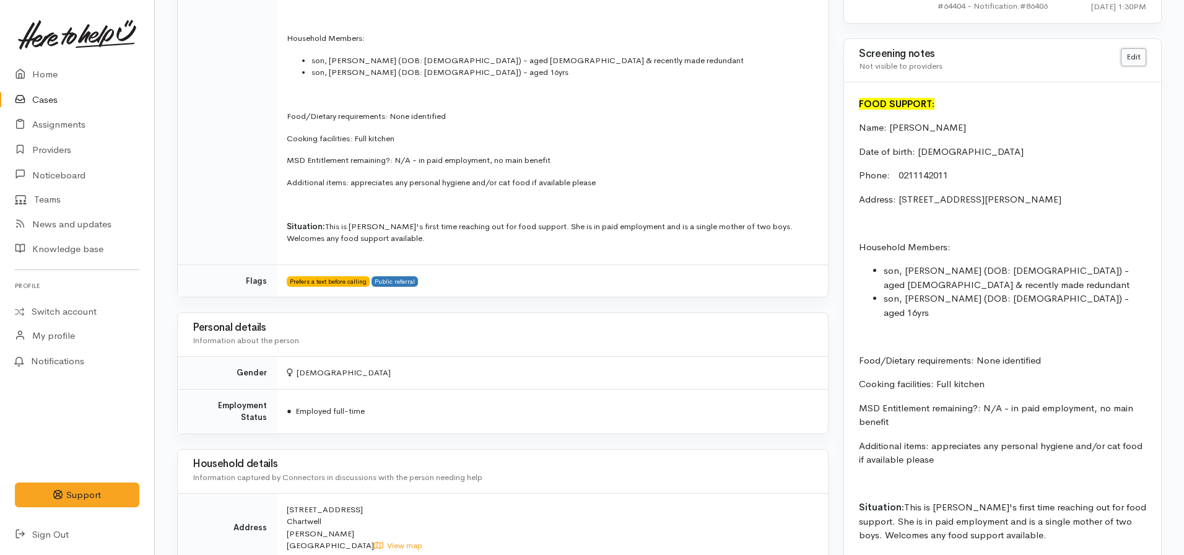
click at [1125, 61] on link "Edit" at bounding box center [1133, 57] width 25 height 18
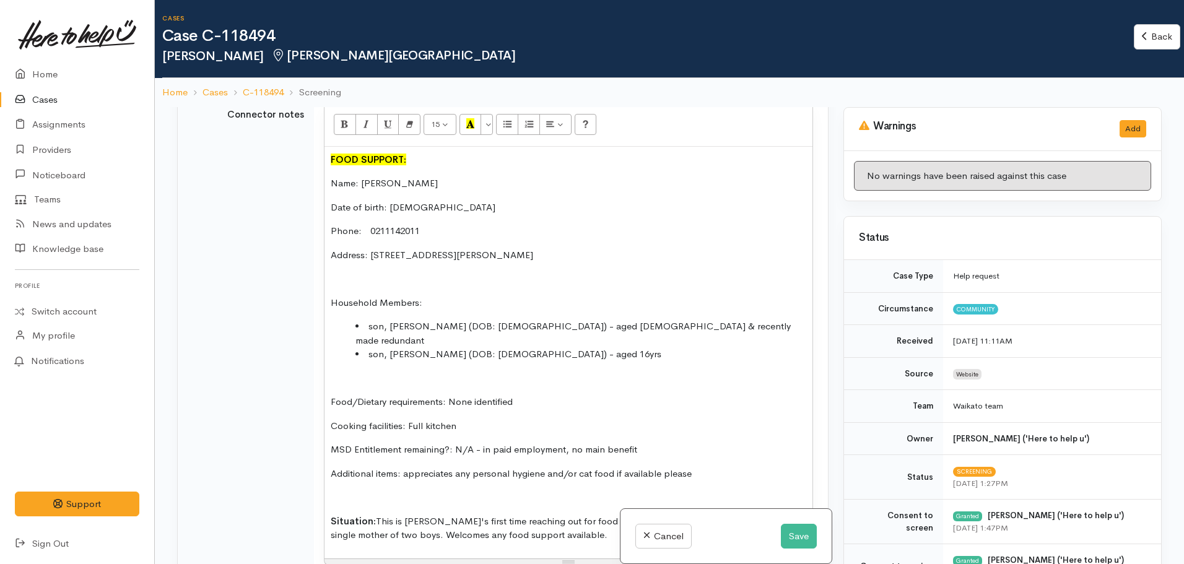
scroll to position [867, 0]
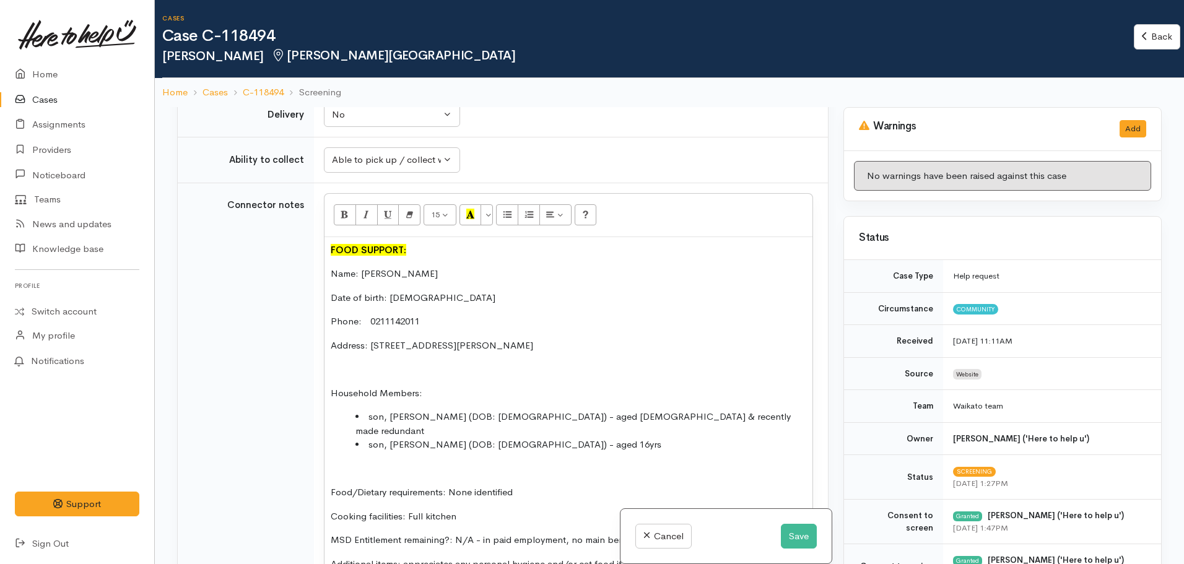
click at [331, 253] on font "FOOD SUPPORT:" at bounding box center [369, 250] width 76 height 12
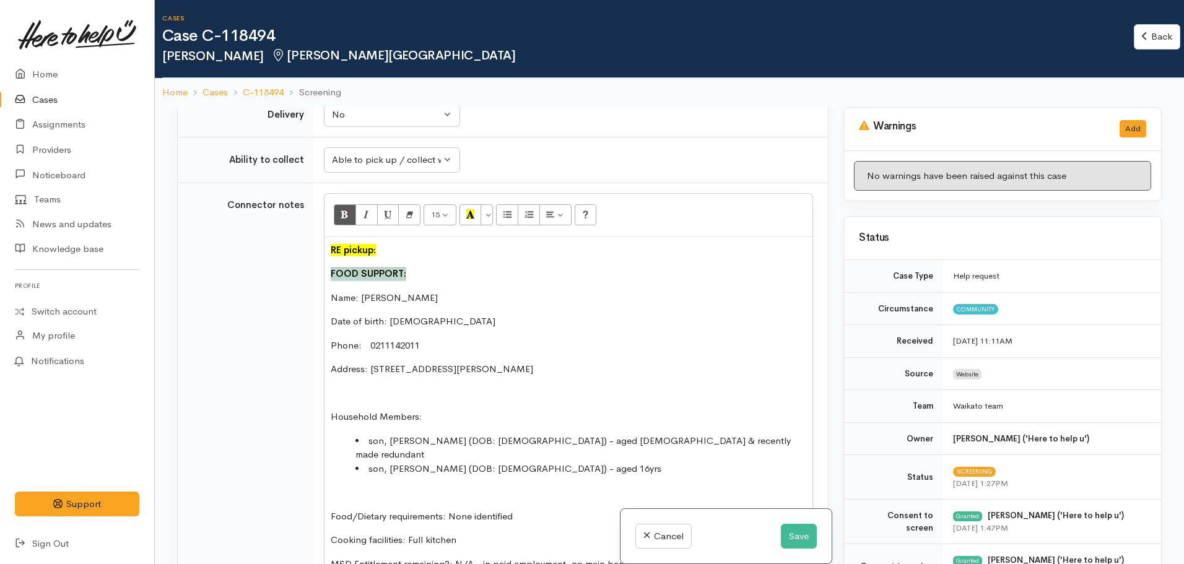
drag, startPoint x: 423, startPoint y: 276, endPoint x: 305, endPoint y: 272, distance: 117.7
click at [305, 272] on tr "Connector notes 15 8 9 10 11 12 14 18 24 36 Background Color Transparent Select…" at bounding box center [503, 450] width 650 height 534
click at [344, 209] on icon "Bold (CTRL+B)" at bounding box center [345, 214] width 8 height 11
click at [427, 259] on div "RE pickup: FOOD SUPPORT: Name: Jacqui Mitchell Date of birth: 11.01.1974 Phone:…" at bounding box center [569, 455] width 488 height 436
click at [484, 217] on button "More Color" at bounding box center [487, 214] width 12 height 21
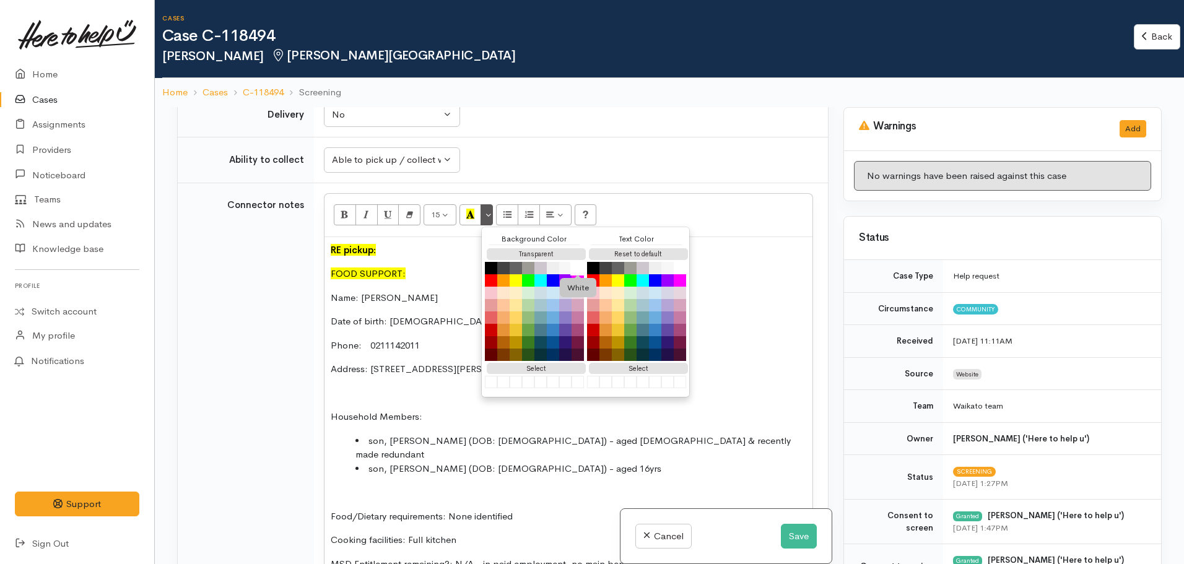
click at [583, 266] on button "White" at bounding box center [577, 268] width 15 height 15
drag, startPoint x: 422, startPoint y: 274, endPoint x: 311, endPoint y: 274, distance: 111.5
click at [311, 274] on tr "Connector notes 15 8 9 10 11 12 14 18 24 36 Background Color Transparent Select…" at bounding box center [503, 450] width 650 height 534
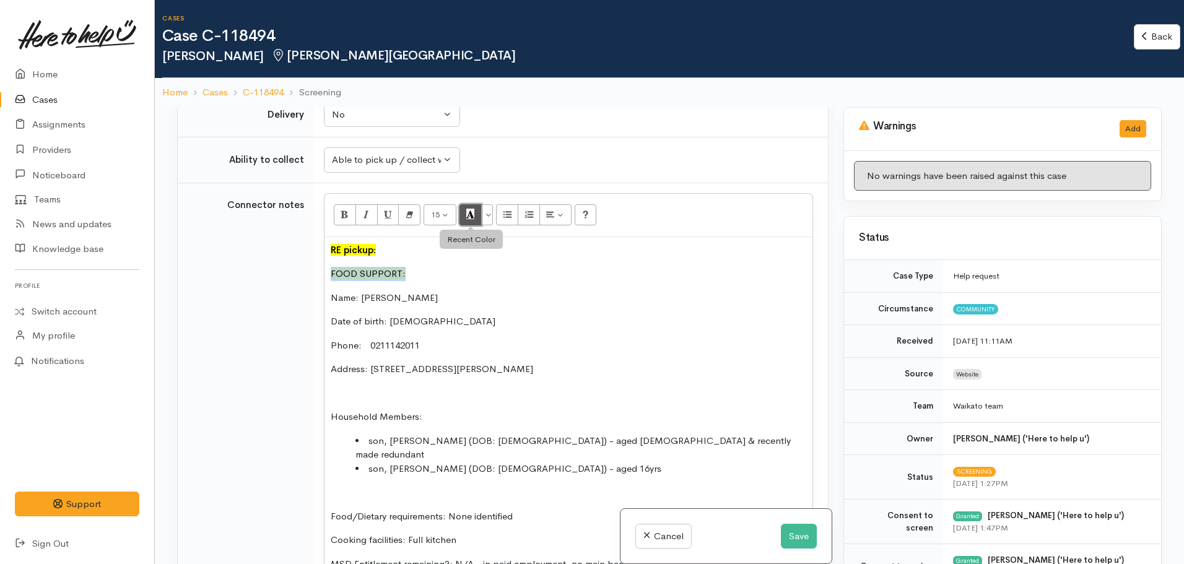
click at [476, 217] on button "Recent Color" at bounding box center [471, 214] width 22 height 21
click at [394, 271] on font "FOOD SUPPORT:" at bounding box center [368, 274] width 75 height 12
drag, startPoint x: 426, startPoint y: 263, endPoint x: 316, endPoint y: 270, distance: 109.8
click at [316, 270] on td "15 8 9 10 11 12 14 18 24 36 Background Color Transparent Select #ffff00 Text Co…" at bounding box center [571, 450] width 514 height 534
click at [392, 259] on div "RE pickup: FOOD SUPPORT: Name: Jacqui Mitchell Date of birth: 11.01.1974 Phone:…" at bounding box center [569, 455] width 488 height 436
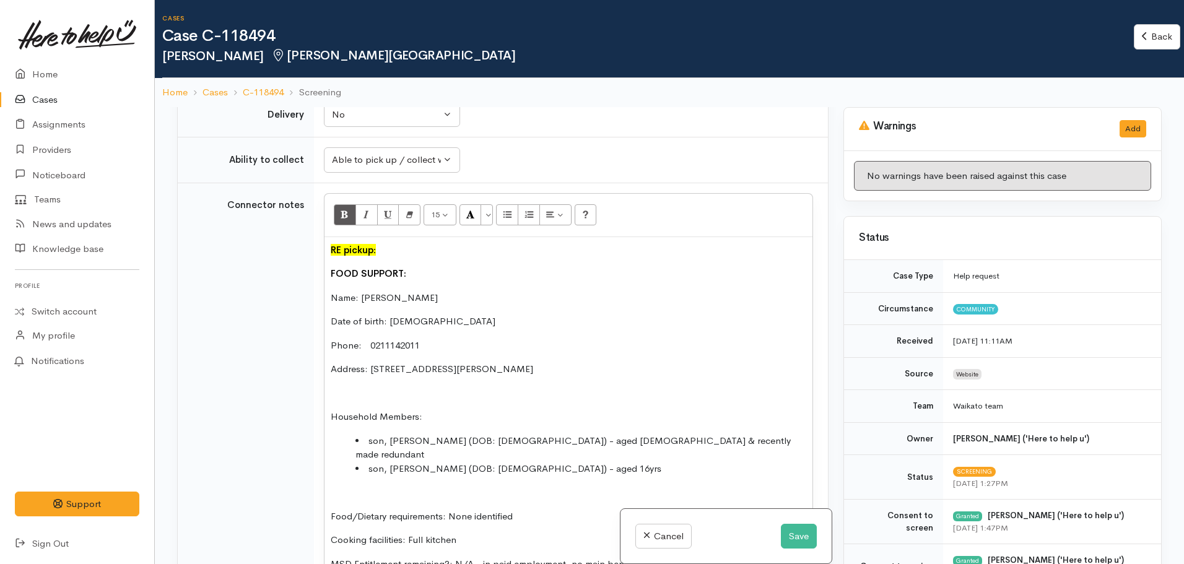
click at [398, 251] on p "RE pickup:" at bounding box center [569, 250] width 476 height 14
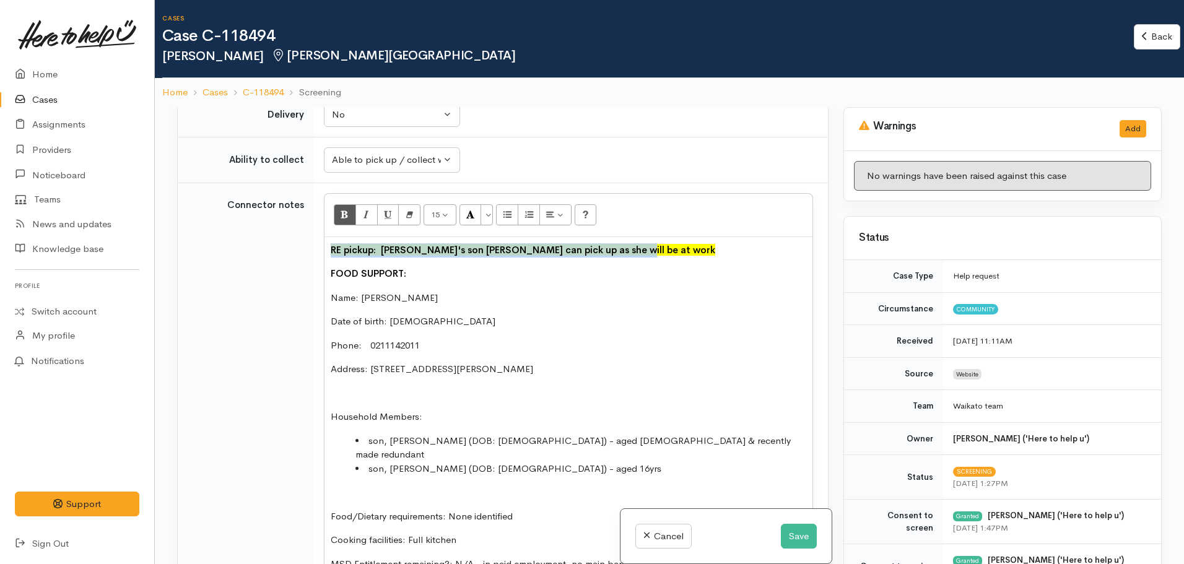
drag, startPoint x: 644, startPoint y: 255, endPoint x: 279, endPoint y: 248, distance: 365.5
click at [279, 248] on tr "Connector notes 15 8 9 10 11 12 14 18 24 36 Background Color Transparent Select…" at bounding box center [503, 450] width 650 height 534
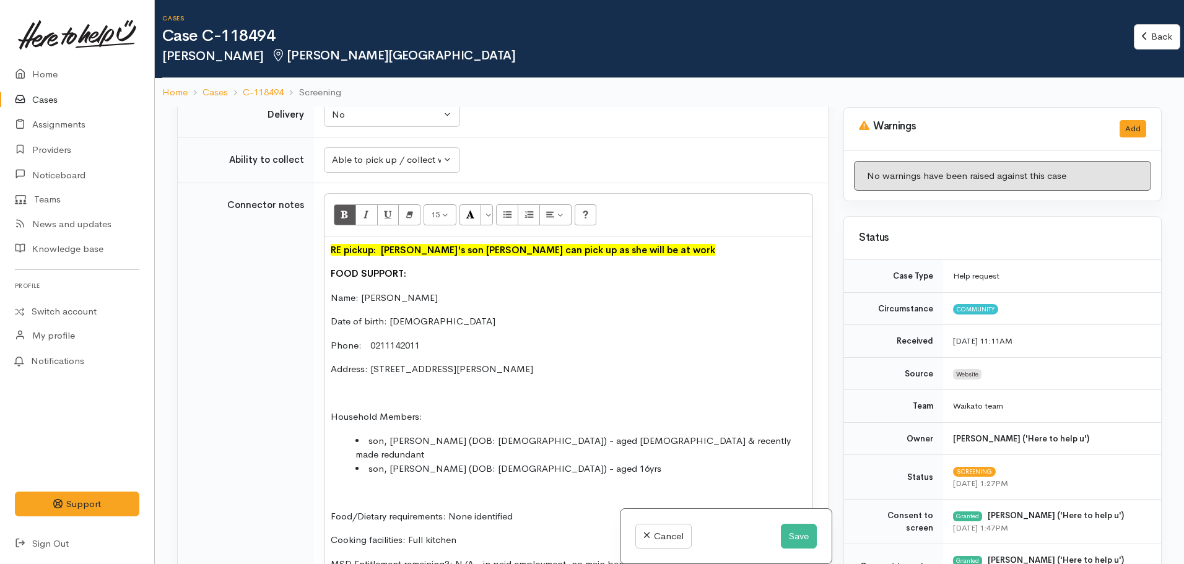
click at [379, 275] on b "FOOD SUPPORT:" at bounding box center [369, 274] width 76 height 12
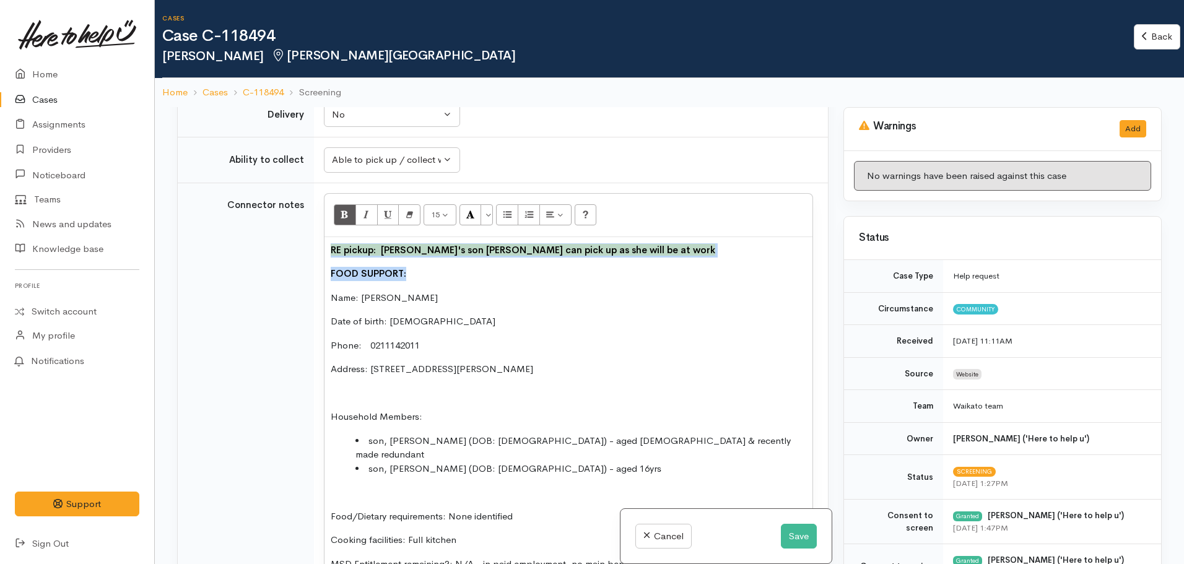
drag, startPoint x: 412, startPoint y: 277, endPoint x: 280, endPoint y: 240, distance: 137.0
click at [278, 240] on tr "Connector notes 15 8 9 10 11 12 14 18 24 36 Background Color Transparent Select…" at bounding box center [503, 450] width 650 height 534
copy div "RE pickup: Jacqui's son Connor can pick up as she will be at work FOOD SUPPORT:"
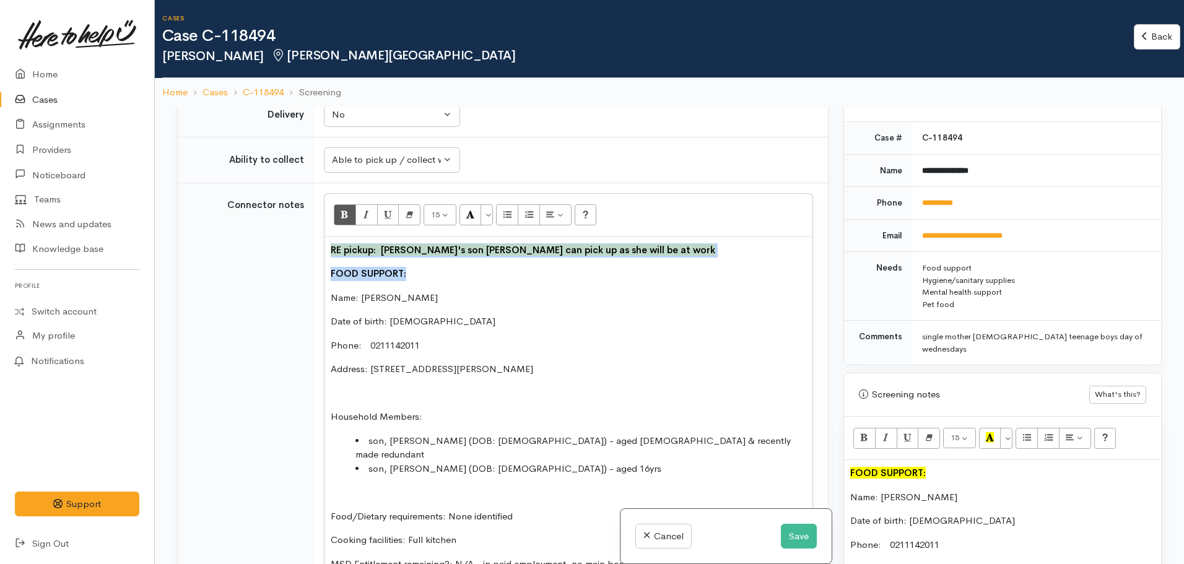
scroll to position [681, 0]
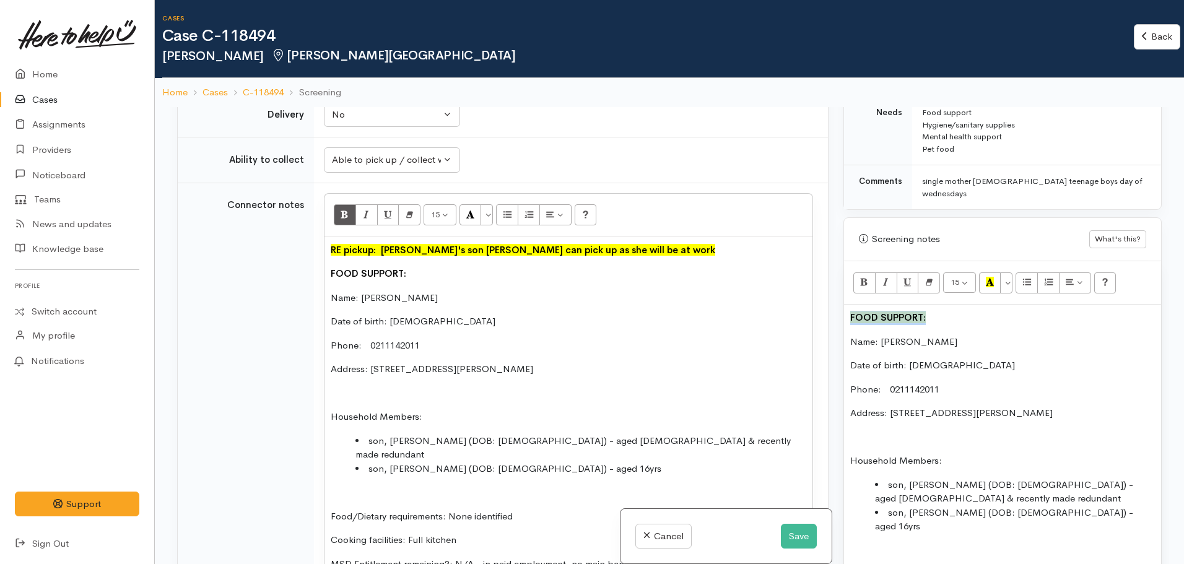
drag, startPoint x: 941, startPoint y: 302, endPoint x: 783, endPoint y: 292, distance: 157.6
click at [783, 292] on div "Related cases There are no other cases from the same person found. Manually lin…" at bounding box center [670, 389] width 1000 height 564
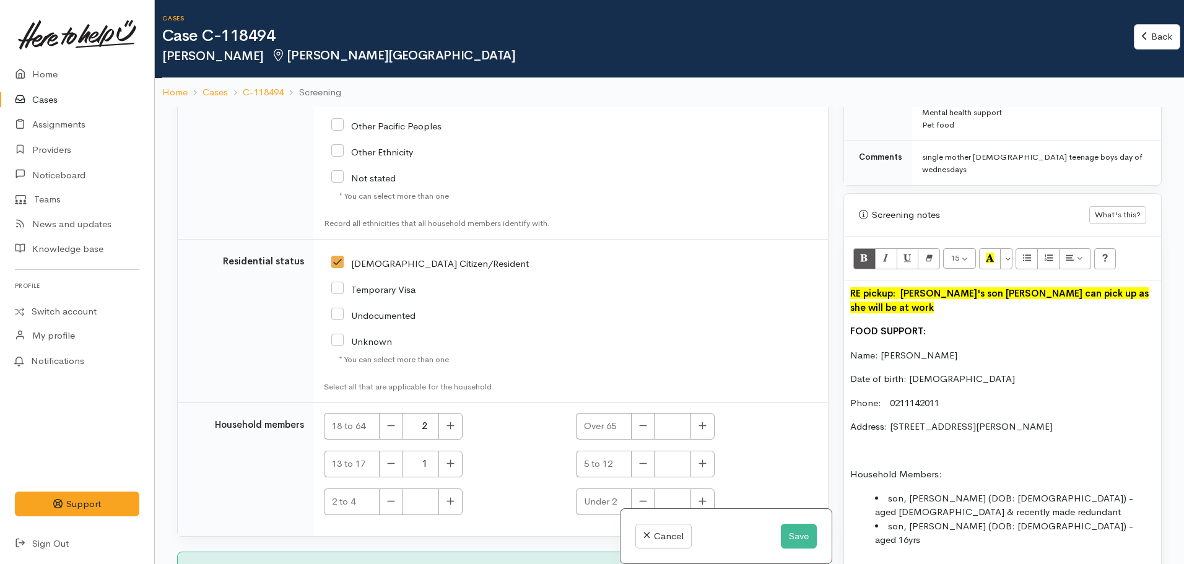
scroll to position [107, 0]
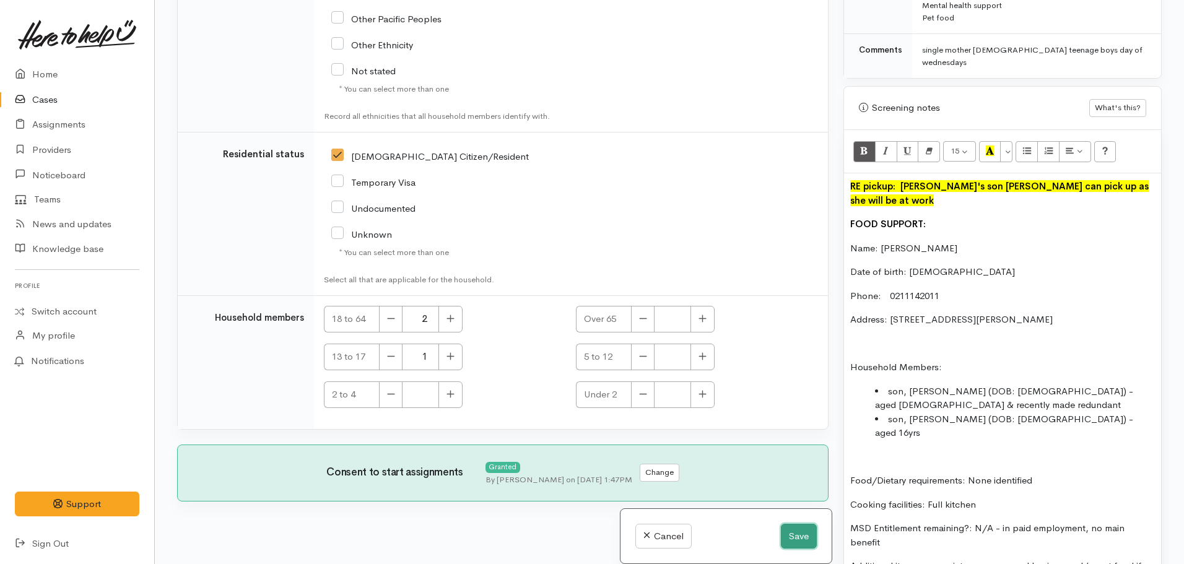
click at [793, 531] on button "Save" at bounding box center [799, 536] width 36 height 25
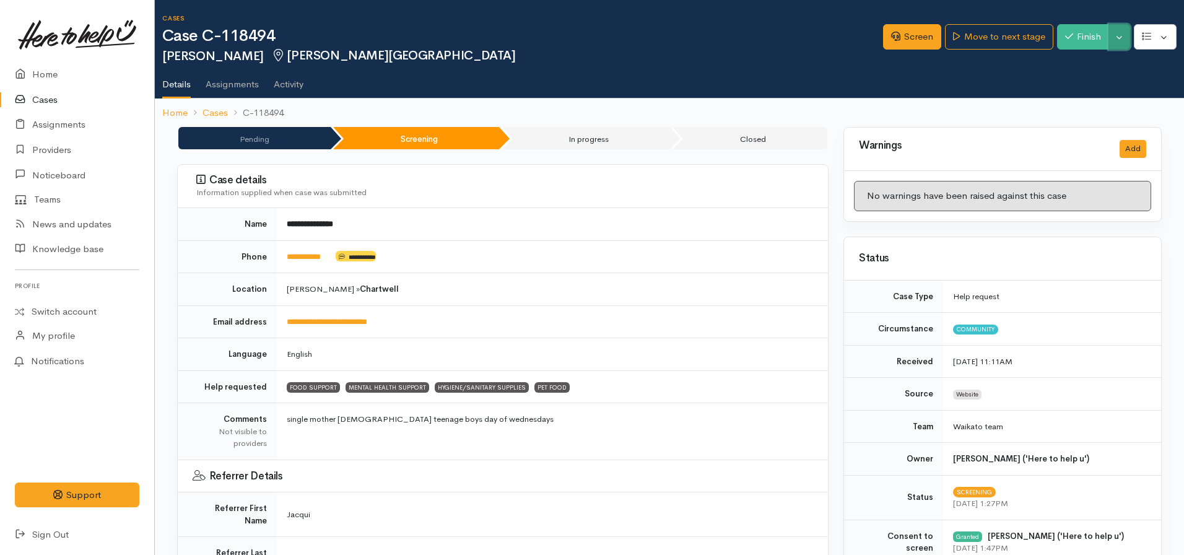
click at [1122, 35] on button "Toggle Dropdown" at bounding box center [1120, 36] width 22 height 25
click at [1061, 65] on link "Pause" at bounding box center [1081, 65] width 98 height 19
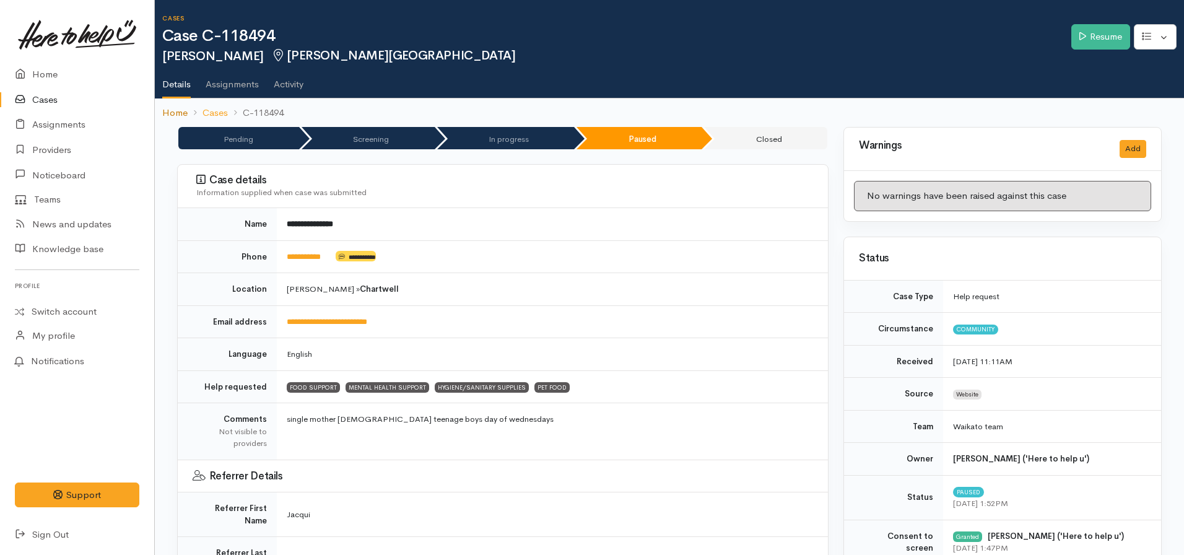
click at [171, 108] on link "Home" at bounding box center [174, 113] width 25 height 14
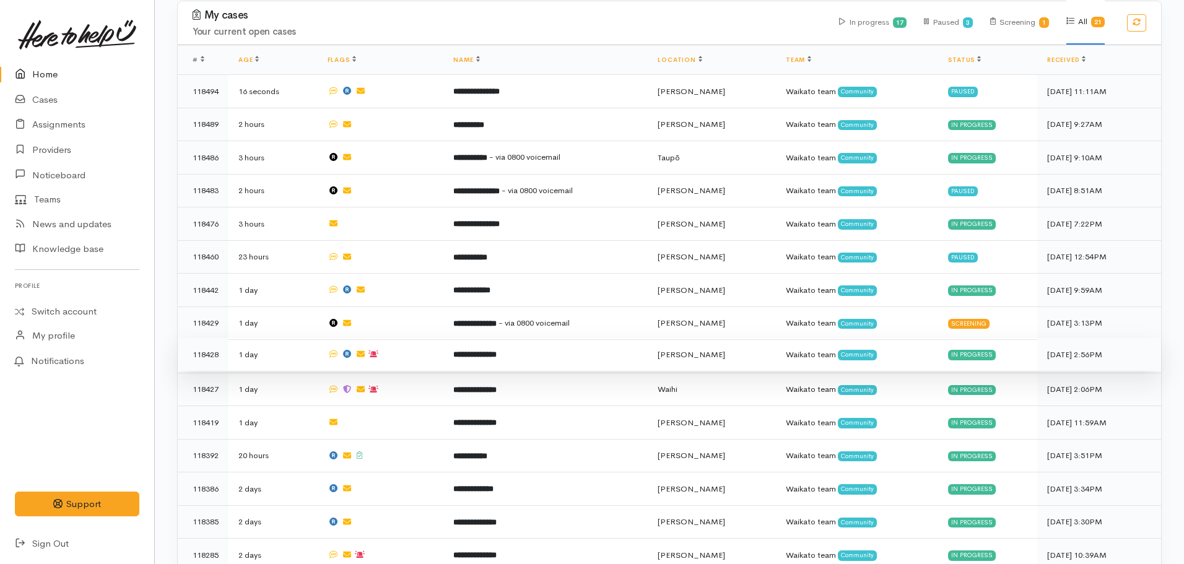
scroll to position [557, 0]
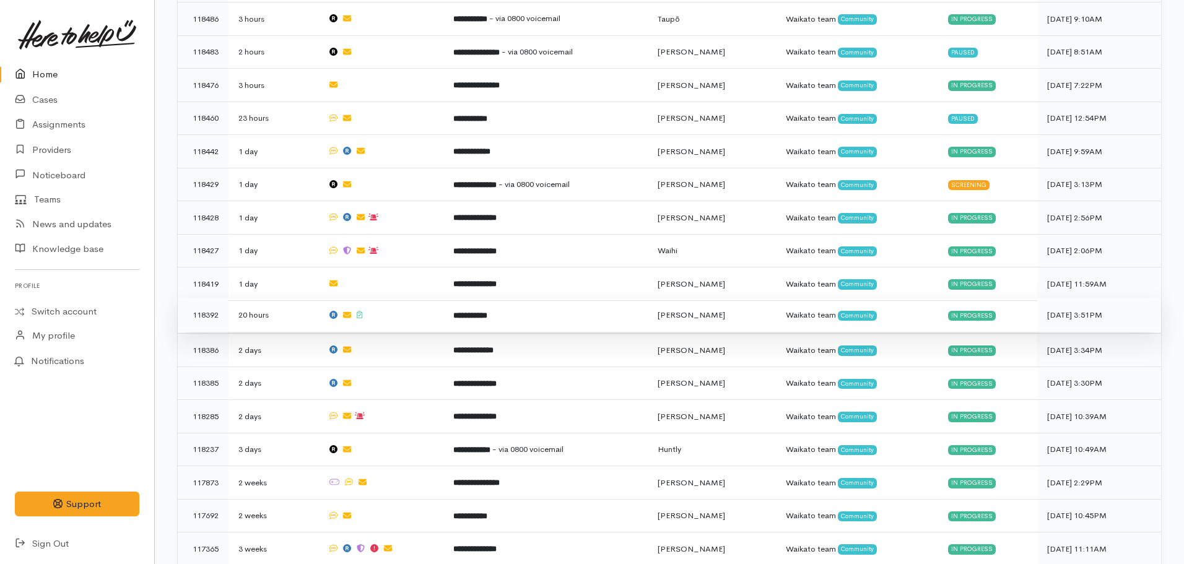
click at [463, 312] on b "**********" at bounding box center [470, 316] width 34 height 8
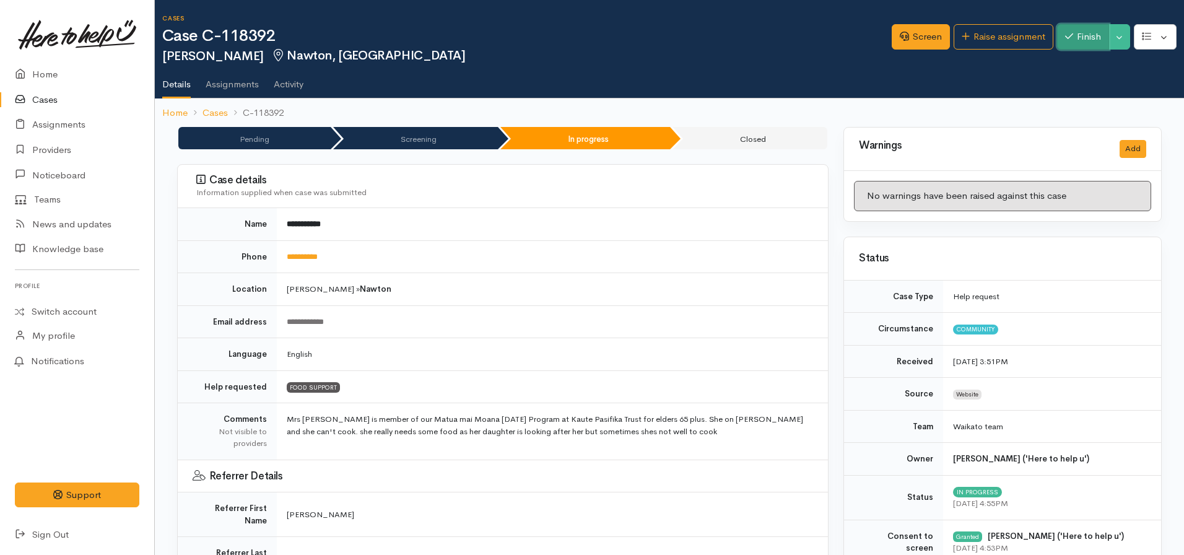
click at [1076, 33] on button "Finish" at bounding box center [1083, 36] width 52 height 25
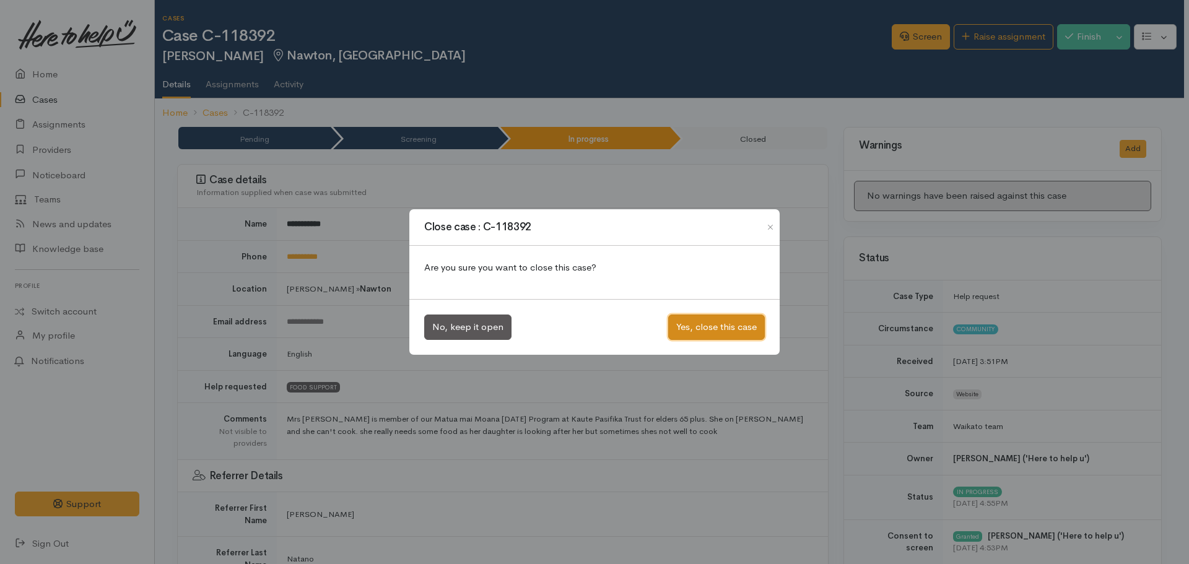
click at [686, 326] on button "Yes, close this case" at bounding box center [716, 327] width 97 height 25
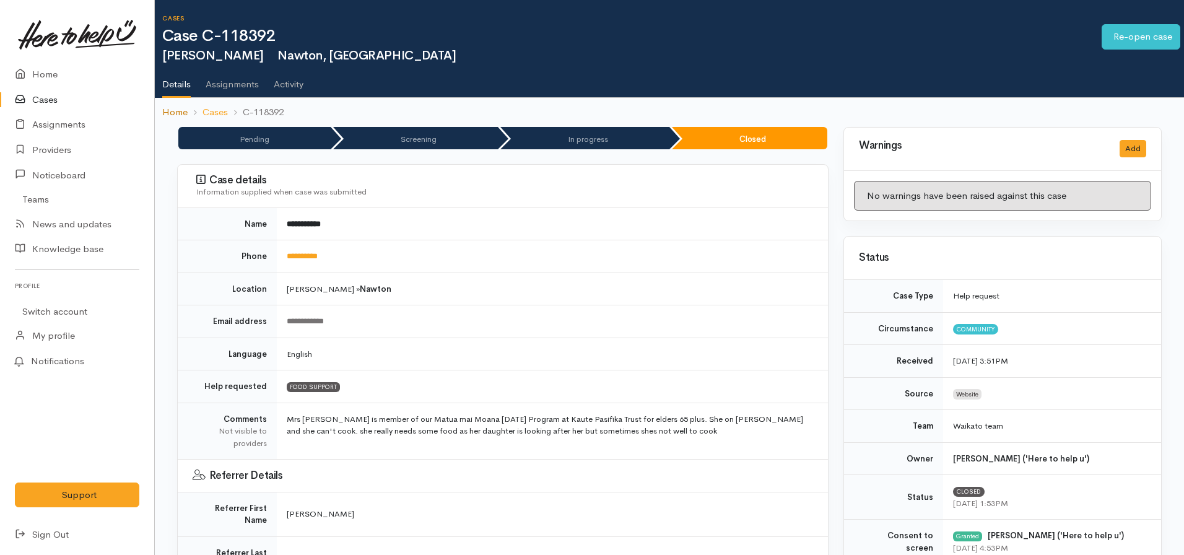
click at [174, 115] on link "Home" at bounding box center [174, 112] width 25 height 14
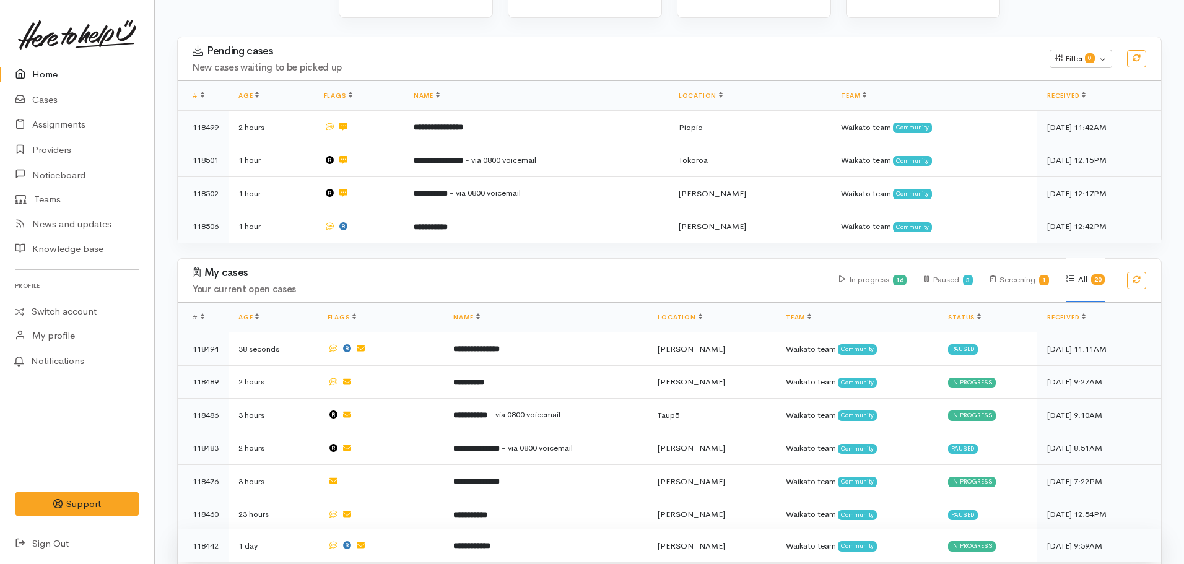
scroll to position [310, 0]
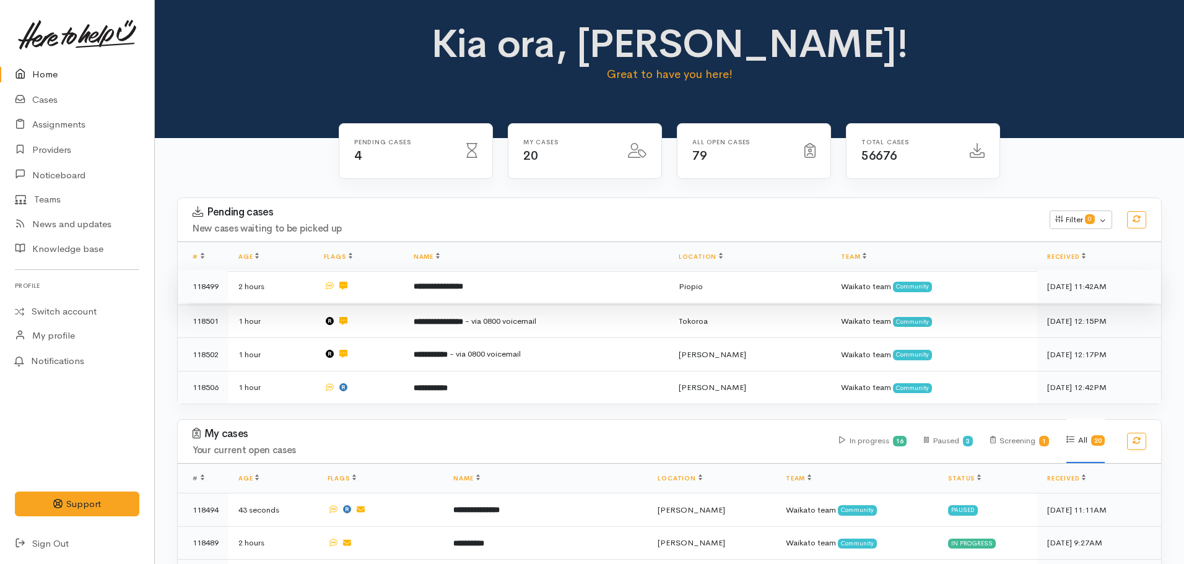
click at [463, 290] on b "**********" at bounding box center [439, 286] width 50 height 8
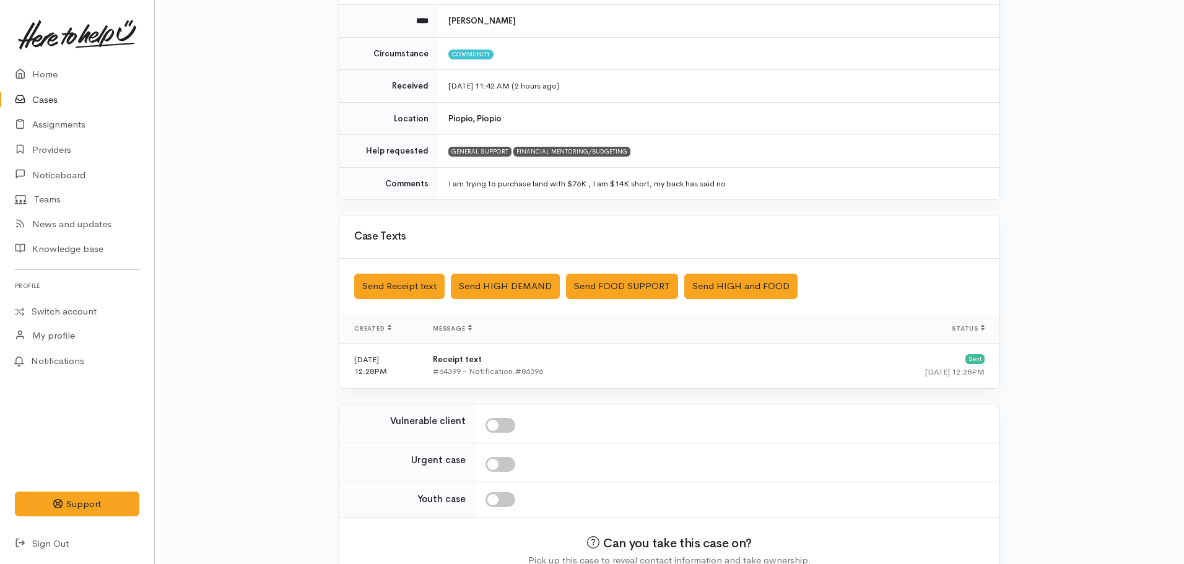
scroll to position [214, 0]
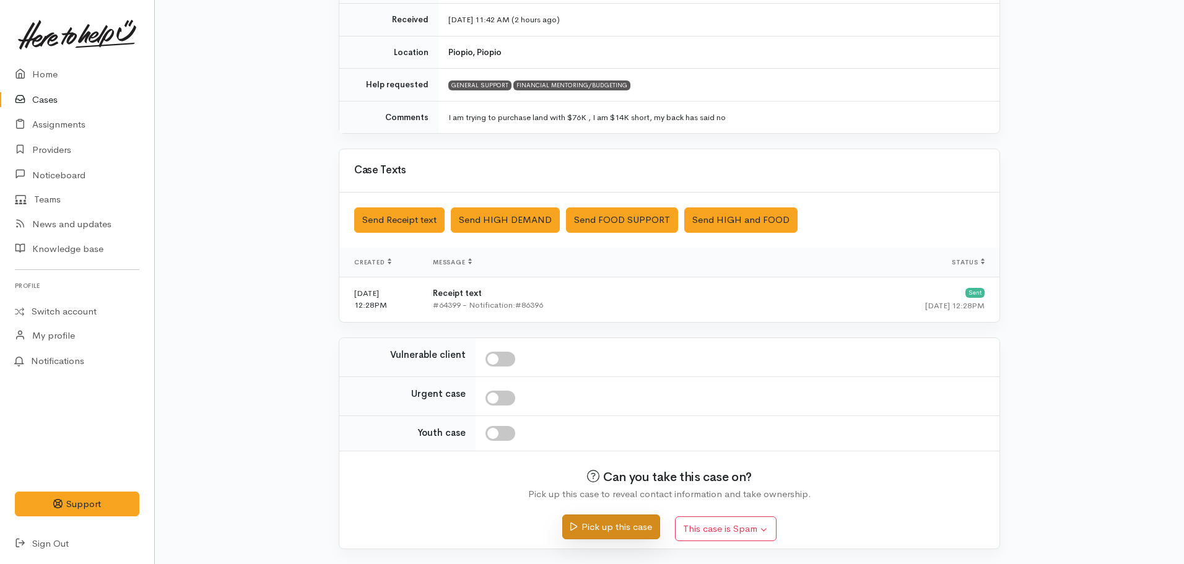
click at [606, 536] on button "Pick up this case" at bounding box center [610, 527] width 97 height 25
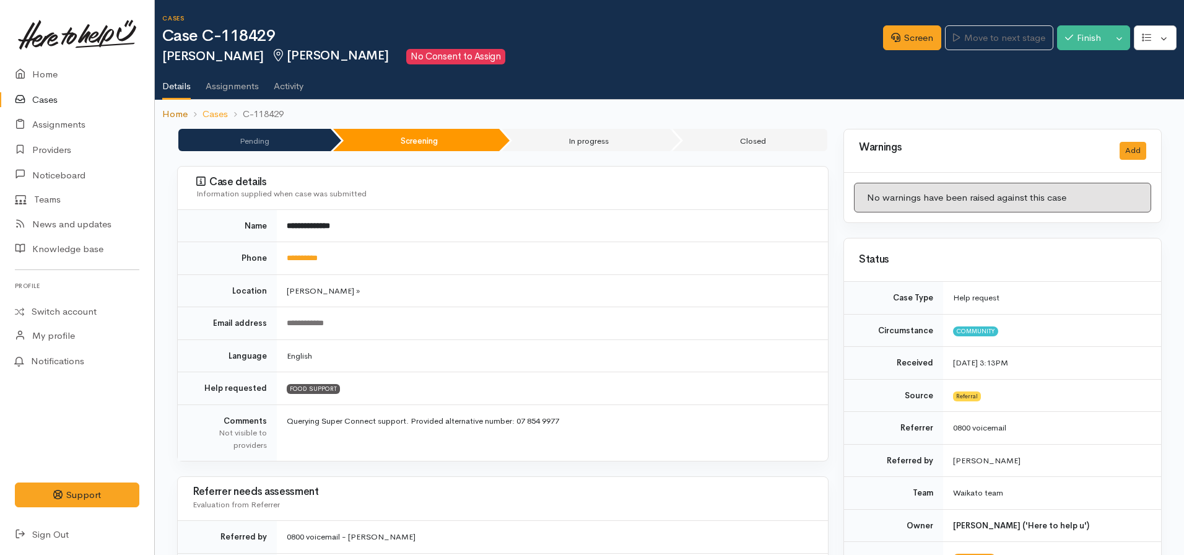
click at [173, 113] on link "Home" at bounding box center [174, 114] width 25 height 14
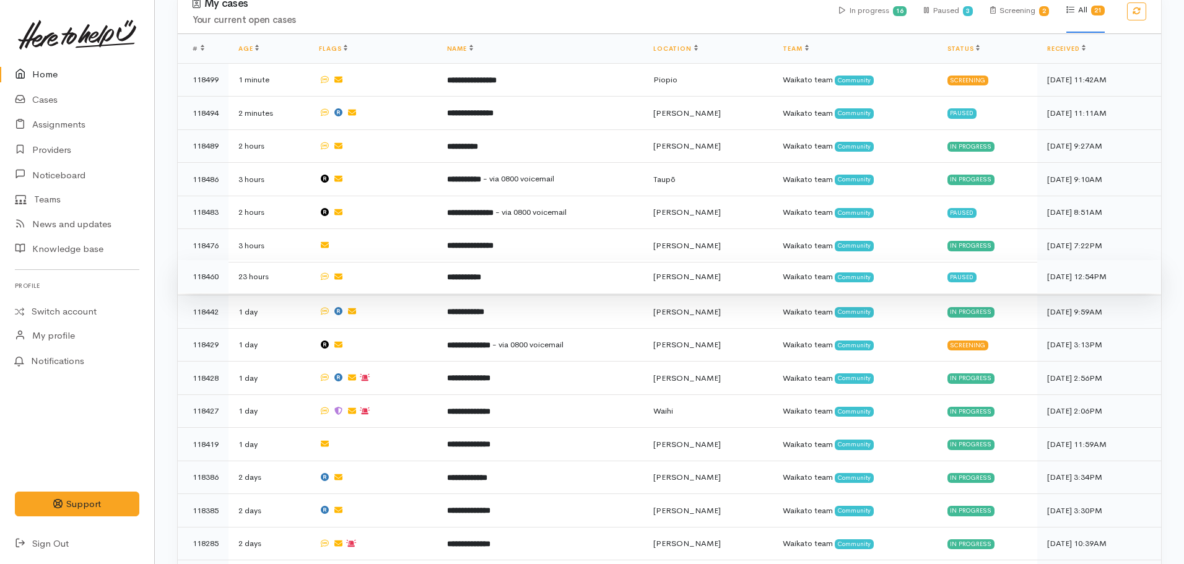
scroll to position [434, 0]
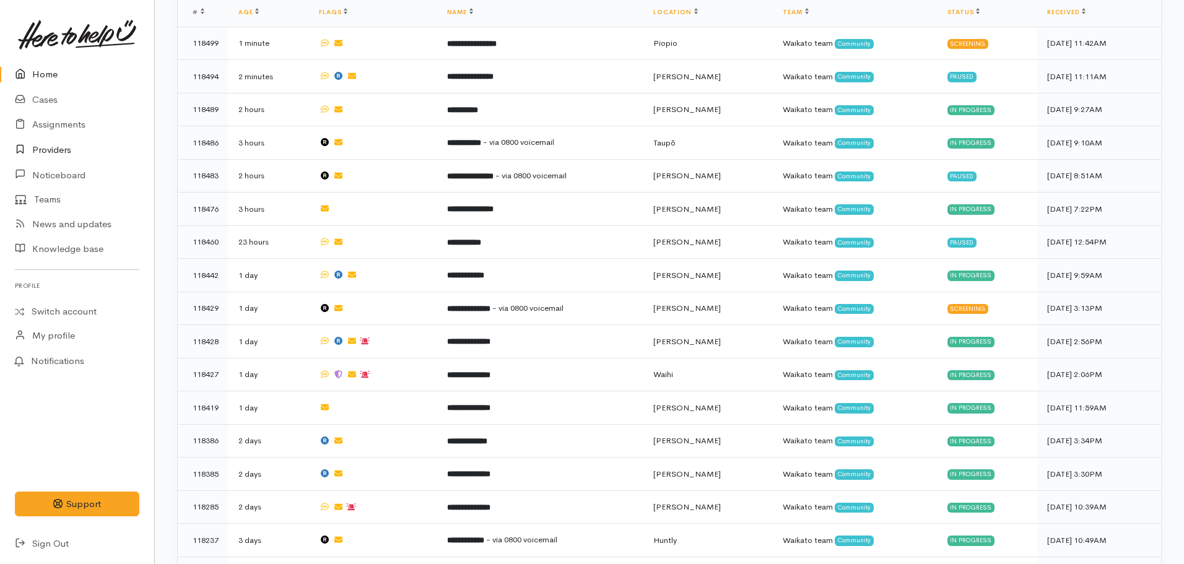
click at [56, 147] on link "Providers" at bounding box center [77, 149] width 154 height 25
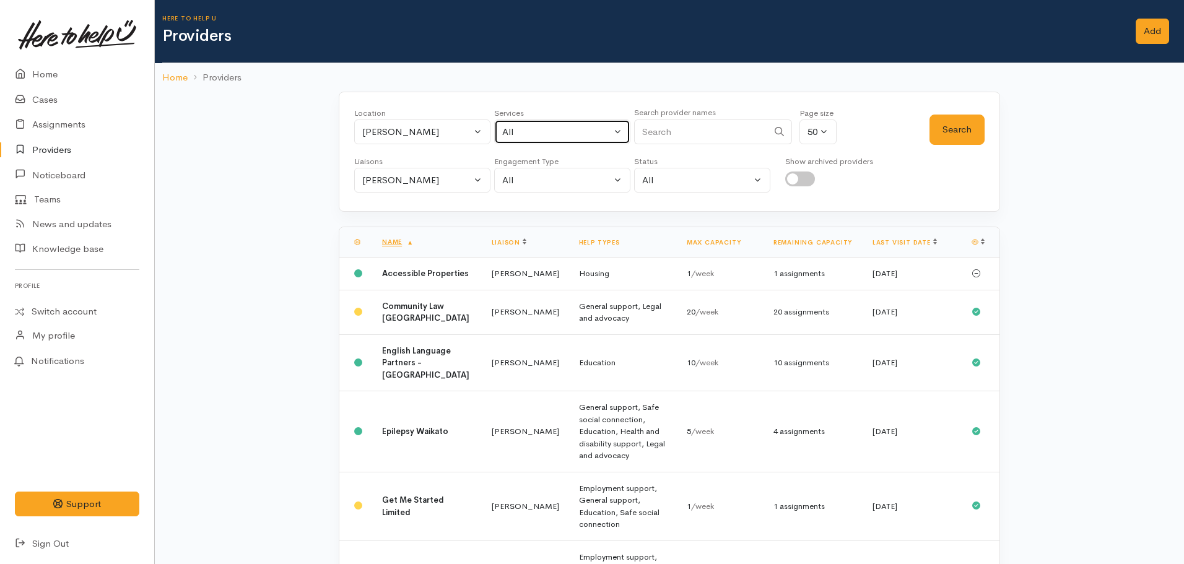
click at [531, 128] on div "All" at bounding box center [556, 132] width 109 height 14
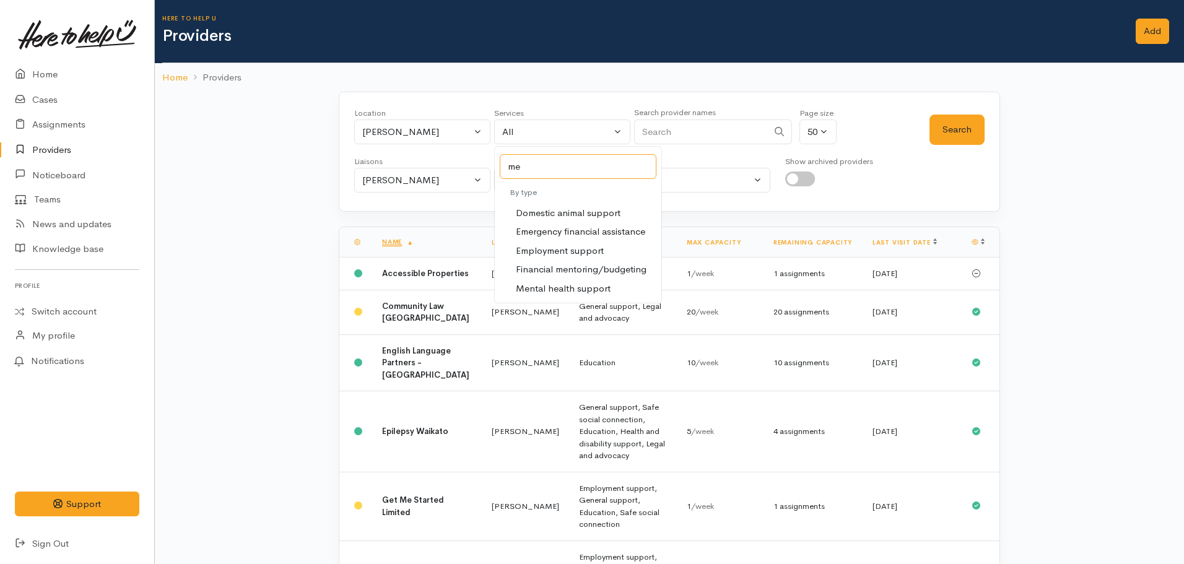
type input "m"
type input "child"
drag, startPoint x: 570, startPoint y: 207, endPoint x: 670, endPoint y: 188, distance: 101.5
click at [570, 207] on span "Infant and child support" at bounding box center [567, 213] width 103 height 14
select select "17"
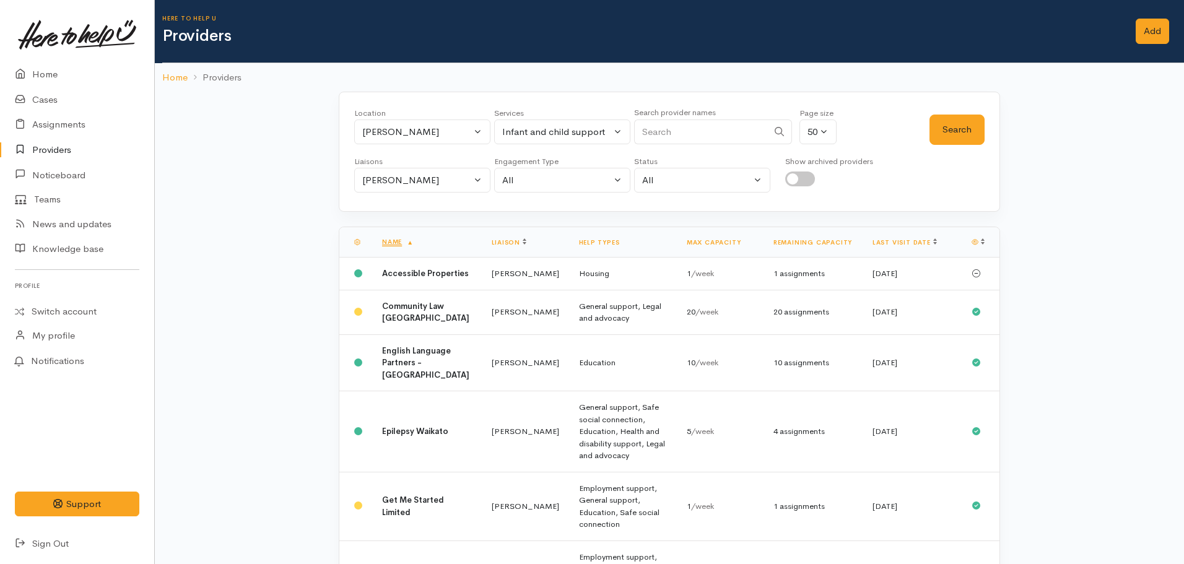
click at [797, 180] on input "checkbox" at bounding box center [800, 179] width 30 height 15
checkbox input "true"
click at [938, 127] on button "Search" at bounding box center [957, 130] width 55 height 30
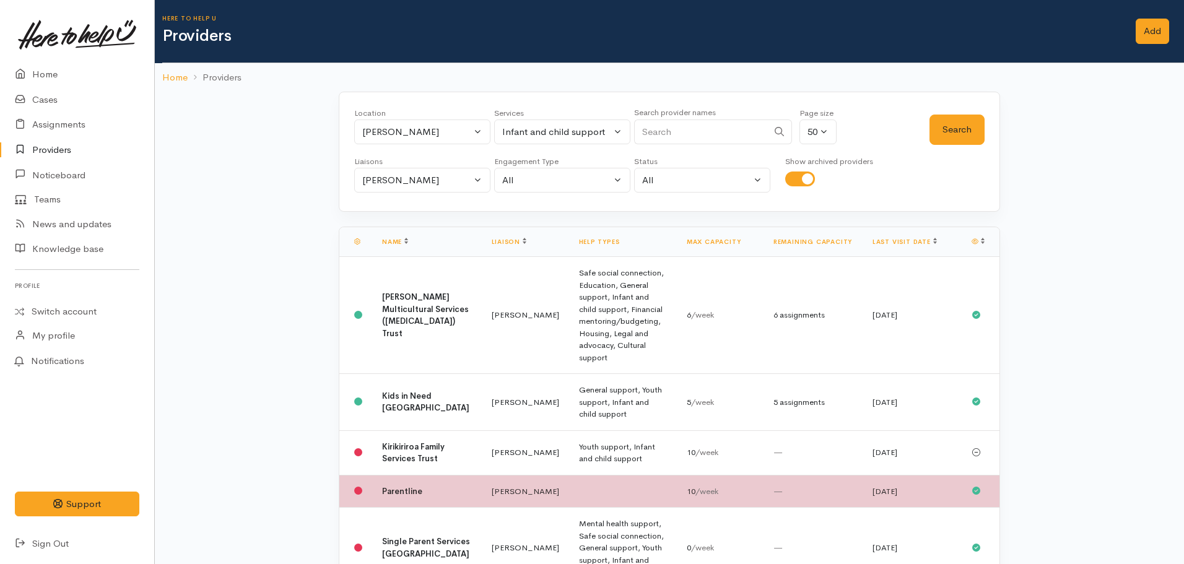
click at [418, 486] on b "Parentline" at bounding box center [402, 491] width 40 height 11
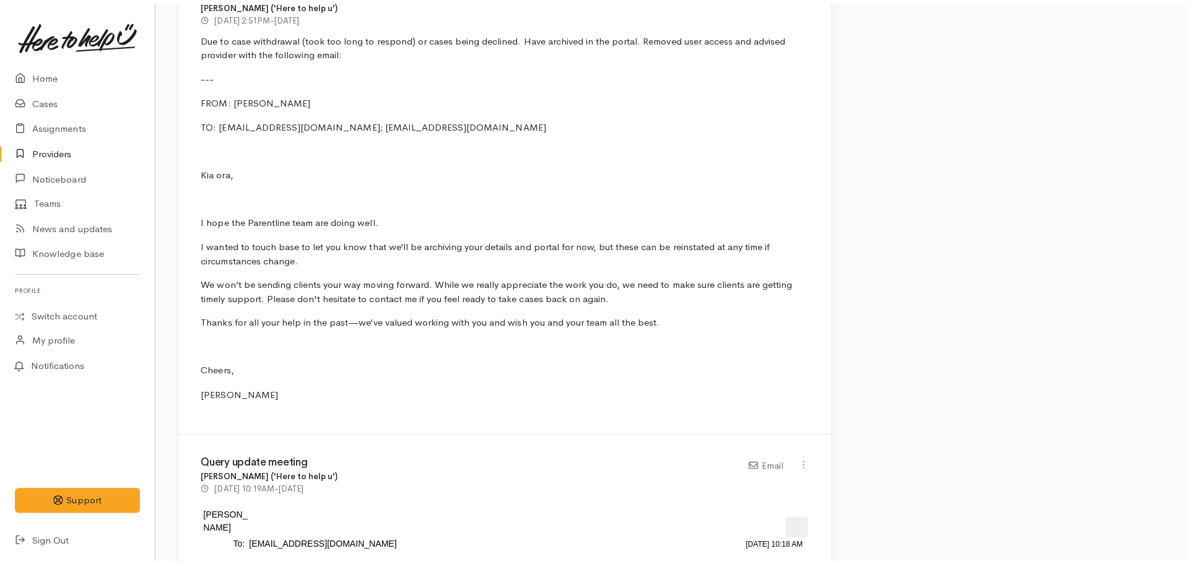
scroll to position [619, 0]
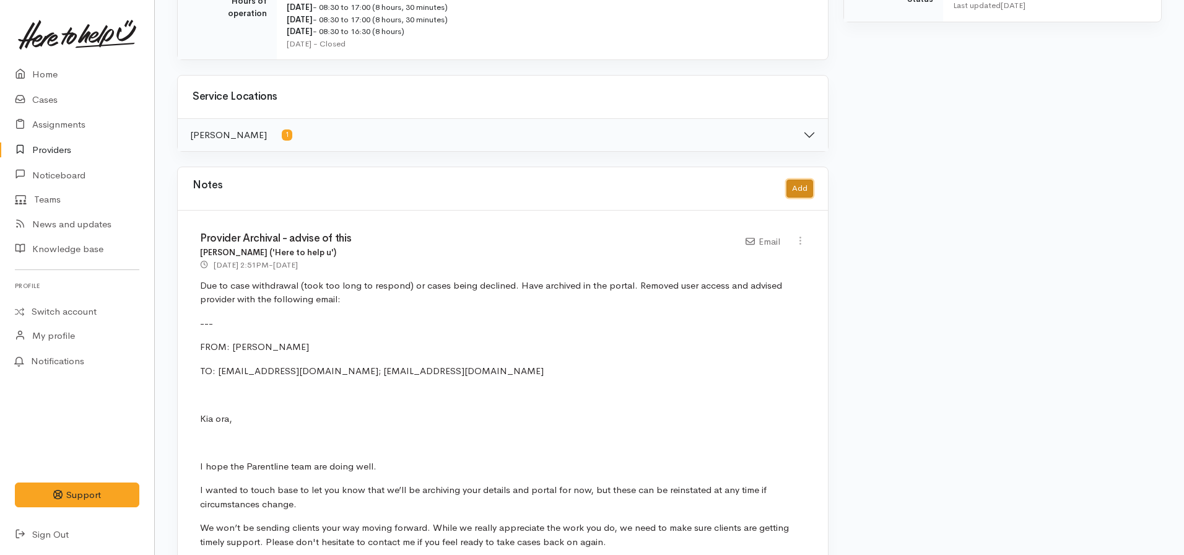
click at [788, 188] on button "Add" at bounding box center [800, 189] width 27 height 18
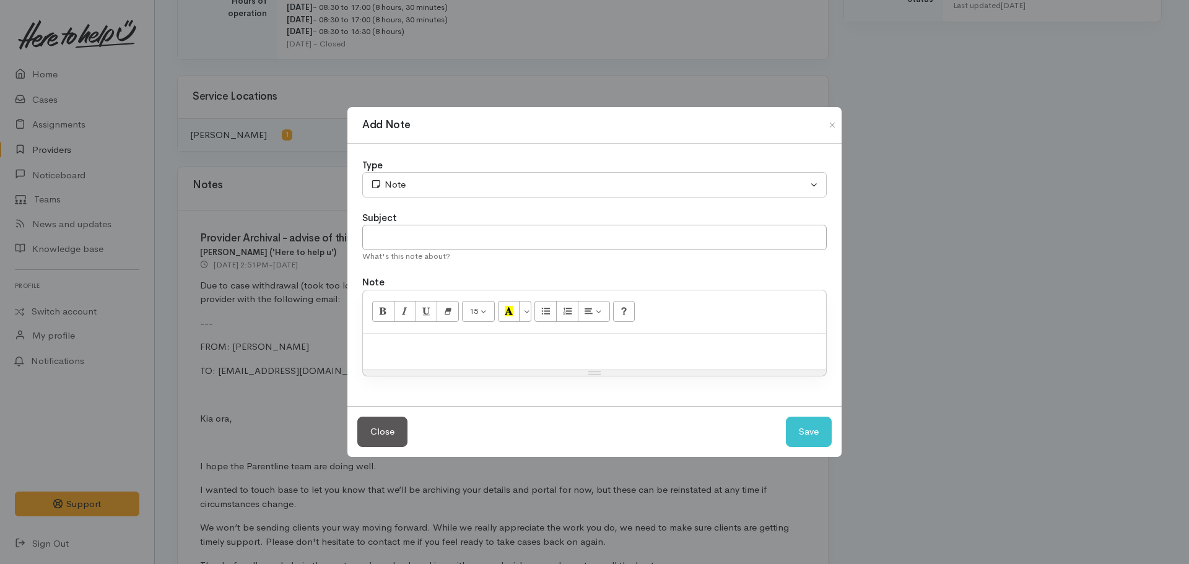
click at [425, 222] on div "Subject" at bounding box center [594, 218] width 464 height 14
click at [422, 237] on input "text" at bounding box center [594, 237] width 464 height 25
type input "Parentline acknowledgment of archival"
paste div
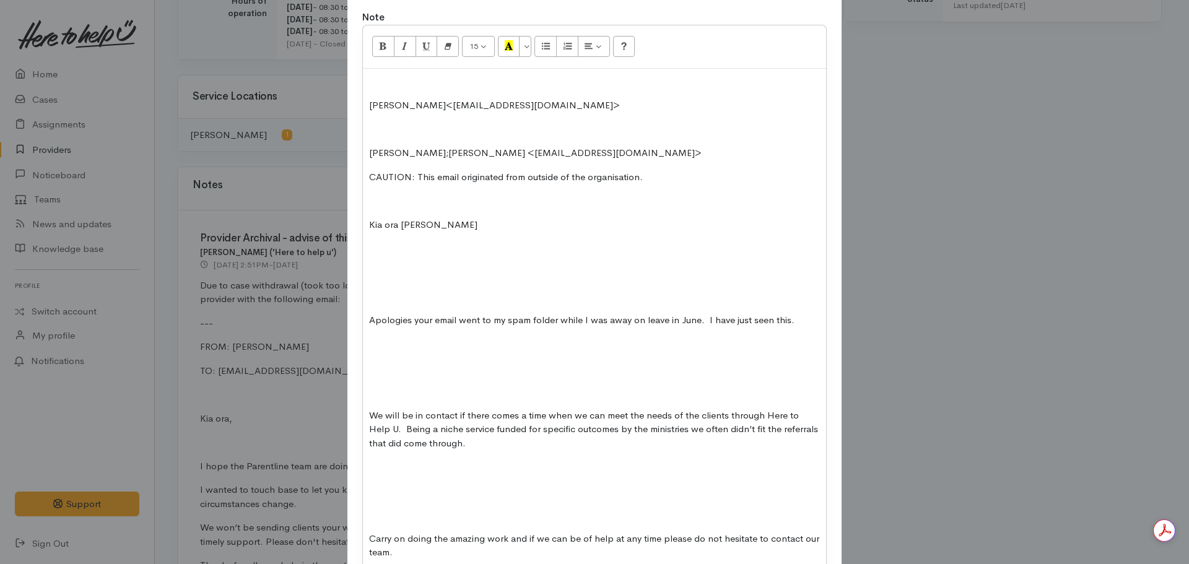
scroll to position [65, 0]
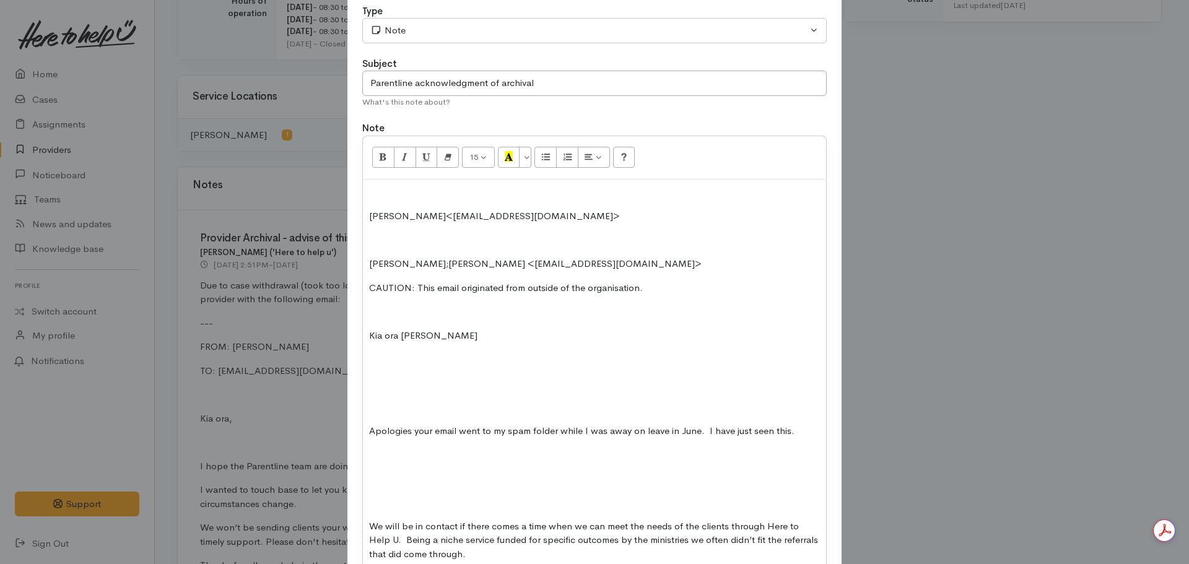
click at [365, 215] on div "Sue Hardley<Sue@parentline.org.nz> ​ Nicole Rusk;​Zayne Kameta <ZayneK@parentli…" at bounding box center [594, 505] width 463 height 650
click at [366, 259] on div "Sue Hardley<Sue@parentline.org.nz> ​ Nicole Rusk;​Zayne Kameta <ZayneK@parentli…" at bounding box center [594, 505] width 463 height 650
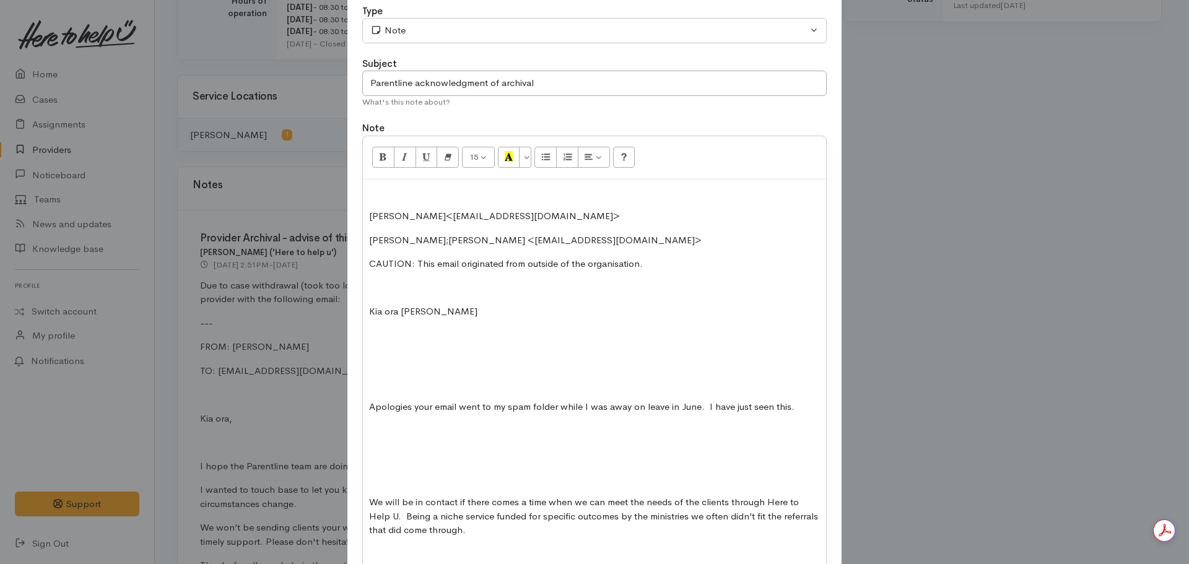
click at [398, 346] on div "Sue Hardley<Sue@parentline.org.nz> ​Nicole Rusk;​Zayne Kameta <ZayneK@parentlin…" at bounding box center [594, 493] width 463 height 627
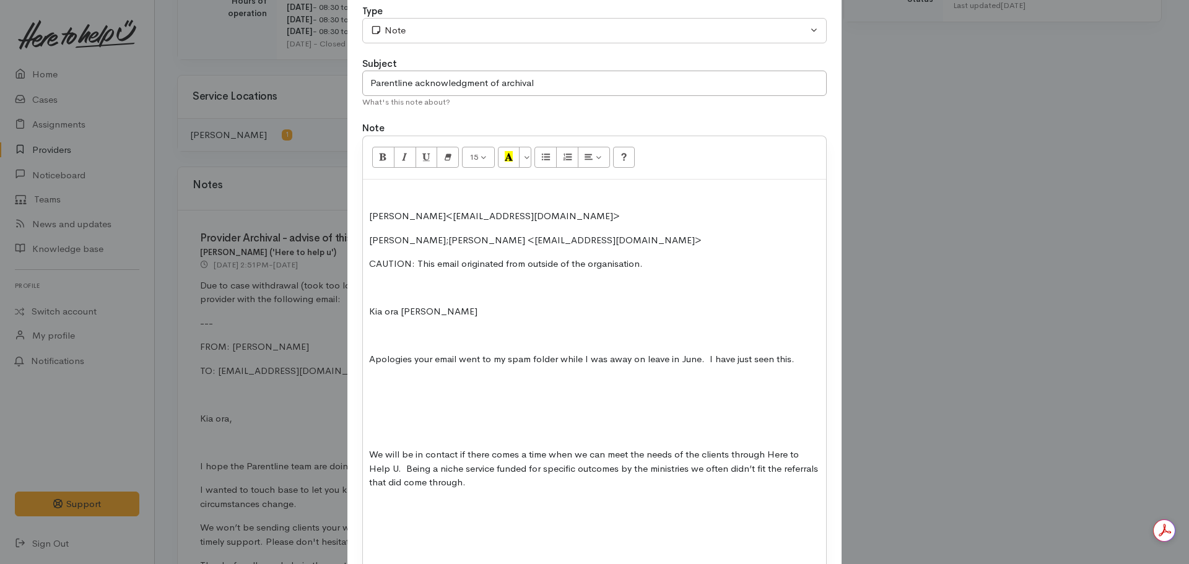
click at [396, 409] on p at bounding box center [594, 407] width 451 height 14
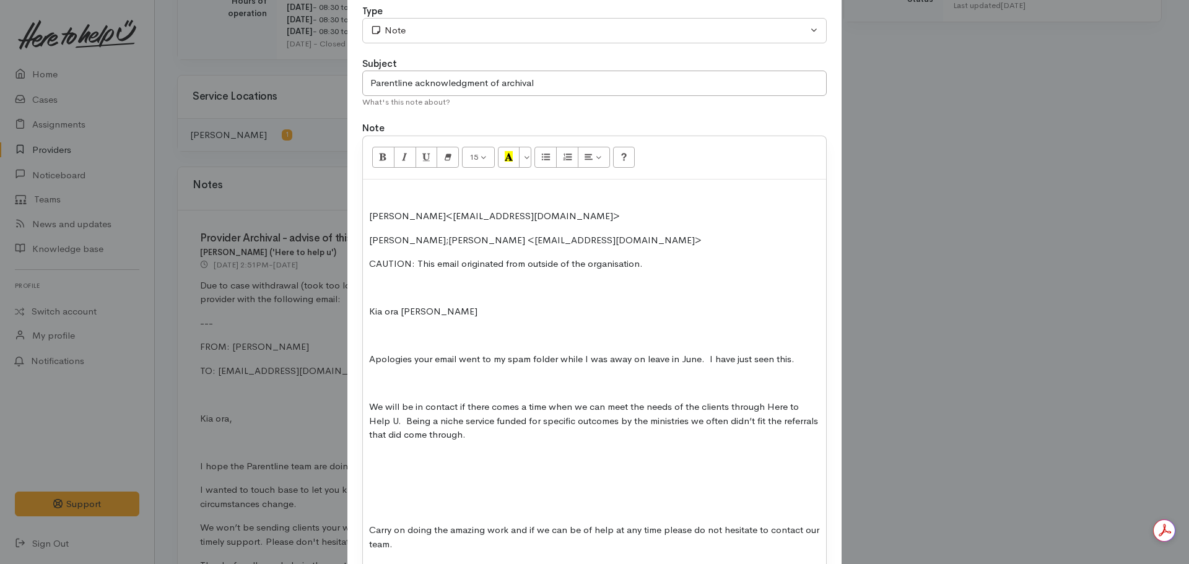
click at [401, 377] on p at bounding box center [594, 384] width 451 height 14
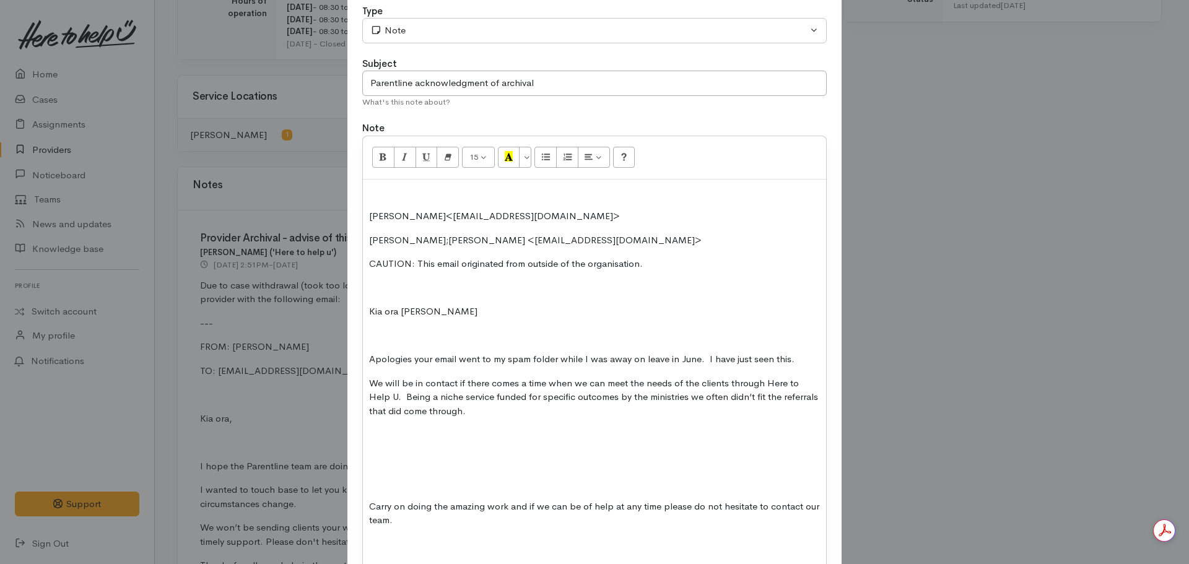
click at [397, 461] on p at bounding box center [594, 459] width 451 height 14
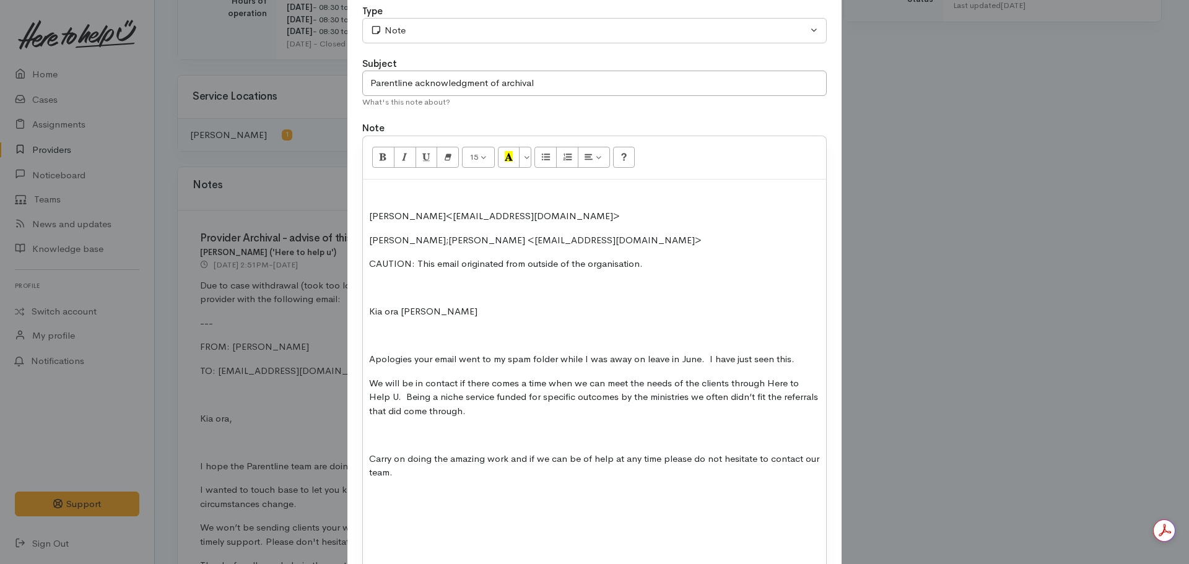
click at [381, 442] on div "Sue Hardley<Sue@parentline.org.nz> ​Nicole Rusk;​Zayne Kameta <ZayneK@parentlin…" at bounding box center [594, 410] width 463 height 460
click at [369, 438] on p at bounding box center [594, 435] width 451 height 14
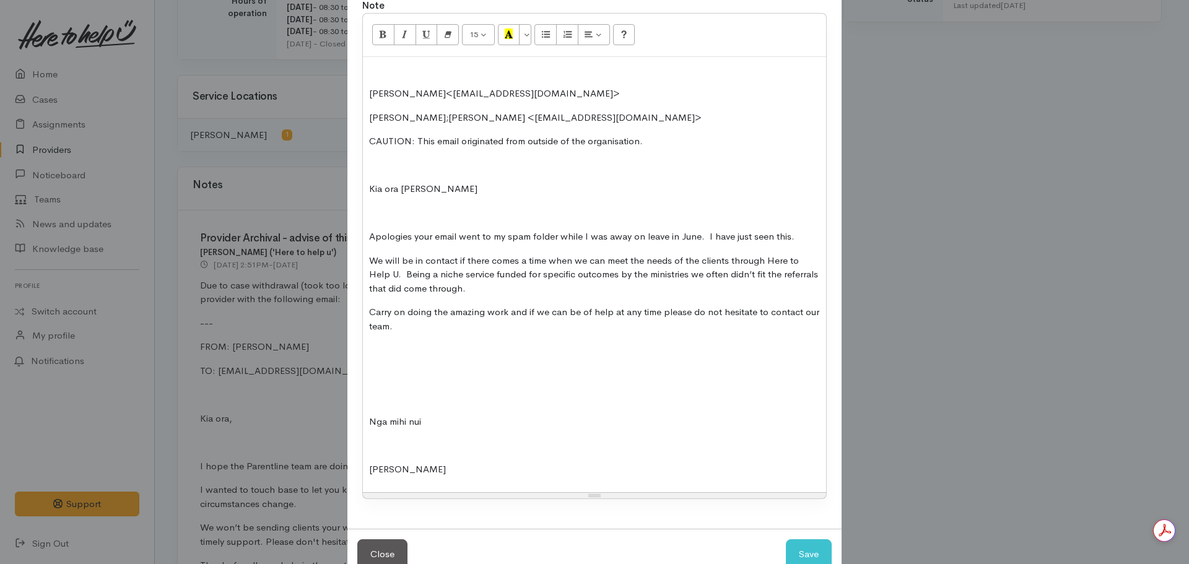
scroll to position [189, 0]
click at [366, 398] on div "Sue Hardley<Sue@parentline.org.nz> ​Nicole Rusk;​Zayne Kameta <ZayneK@parentlin…" at bounding box center [594, 274] width 463 height 436
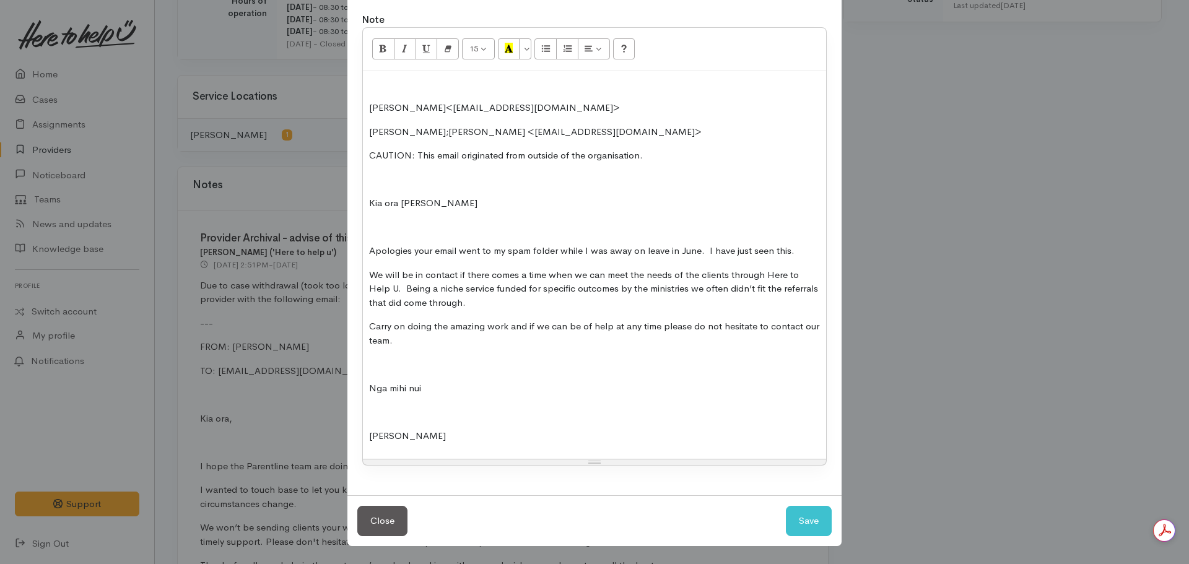
click at [372, 411] on p at bounding box center [594, 412] width 451 height 14
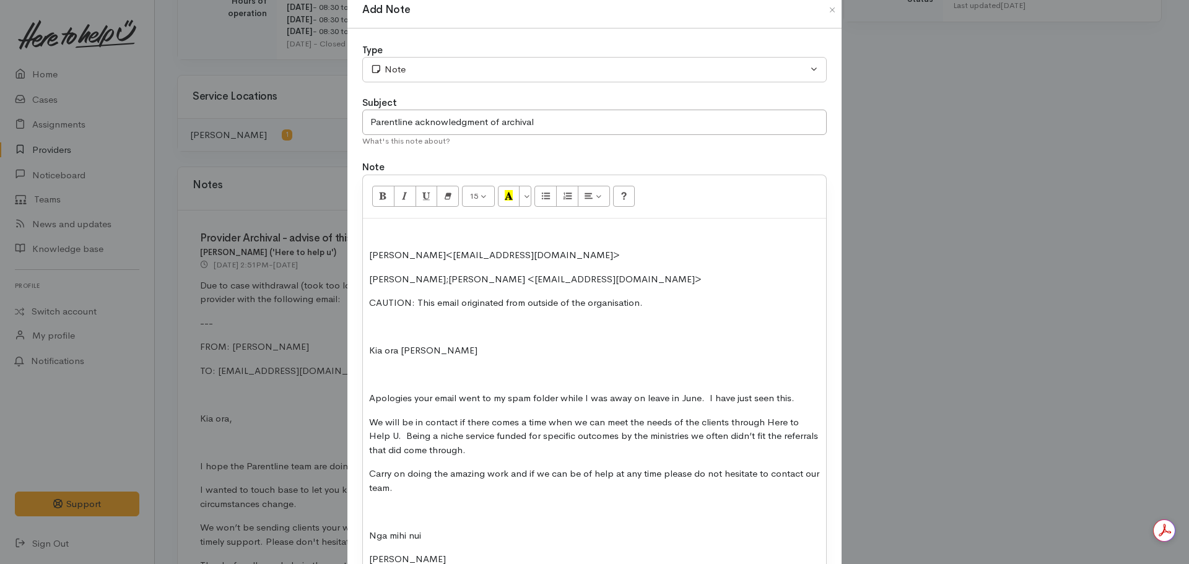
scroll to position [25, 0]
click at [369, 259] on p "Sue Hardley<Sue@parentline.org.nz>" at bounding box center [594, 256] width 451 height 14
click at [375, 227] on p at bounding box center [594, 232] width 451 height 14
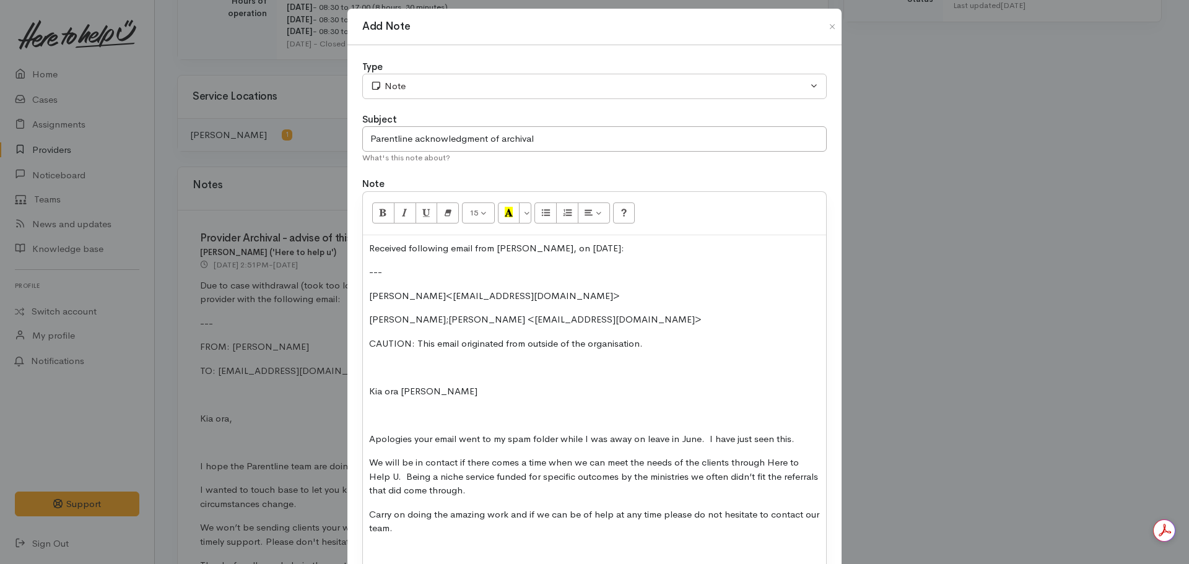
scroll to position [0, 0]
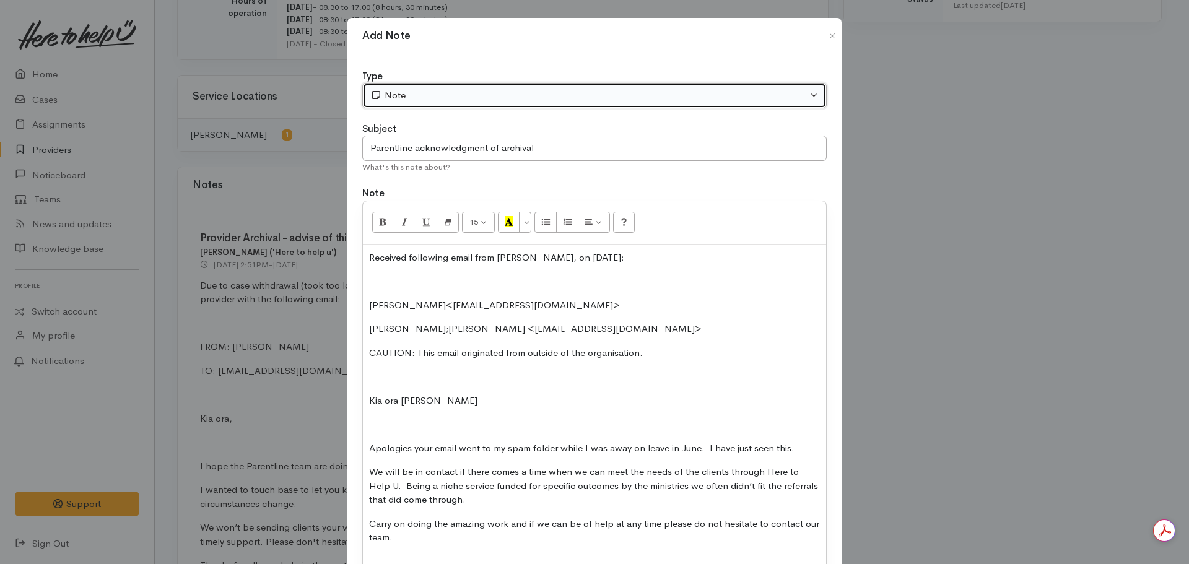
click at [480, 86] on button "Note" at bounding box center [594, 95] width 464 height 25
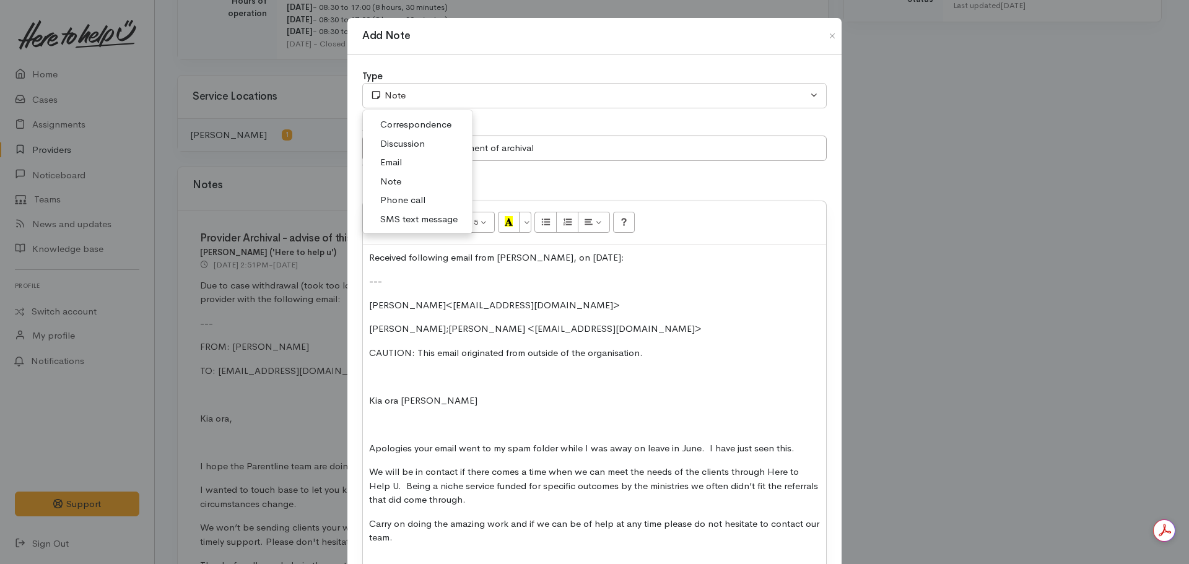
click at [383, 161] on span "Email" at bounding box center [391, 162] width 22 height 14
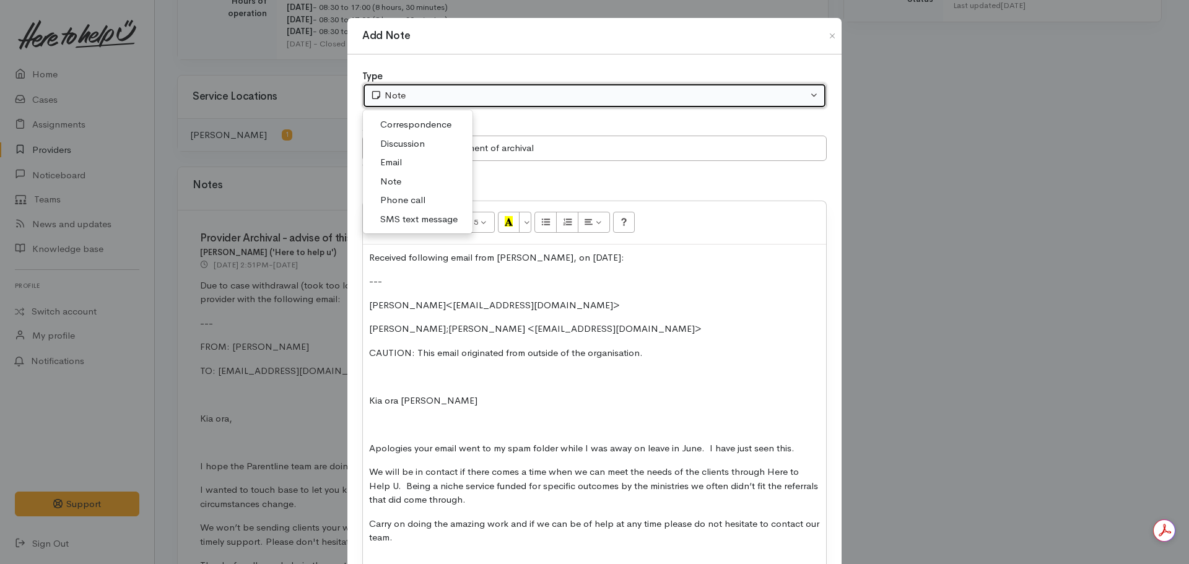
select select "2"
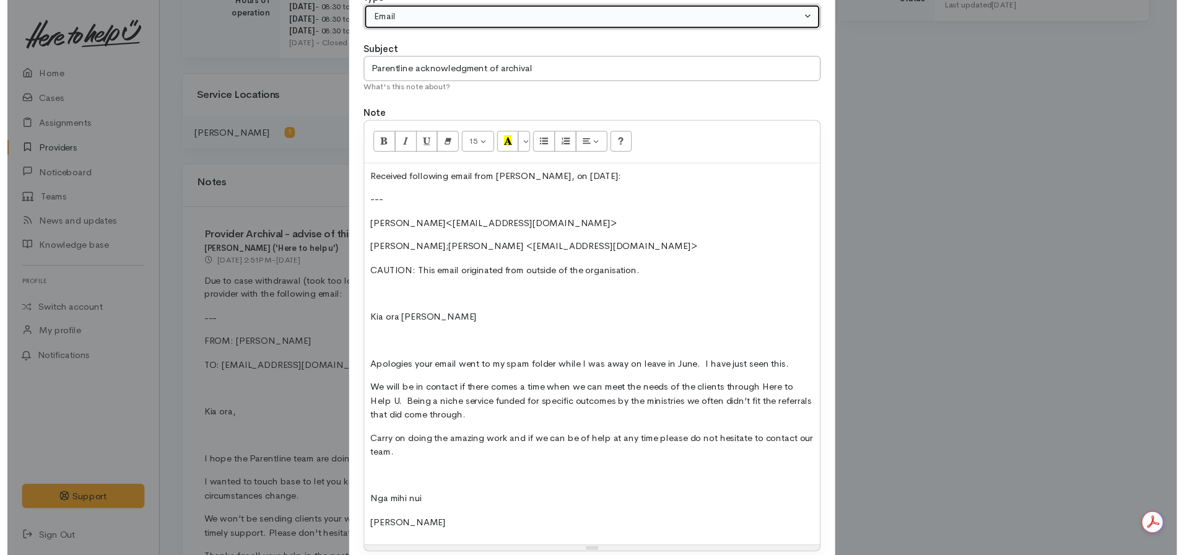
scroll to position [173, 0]
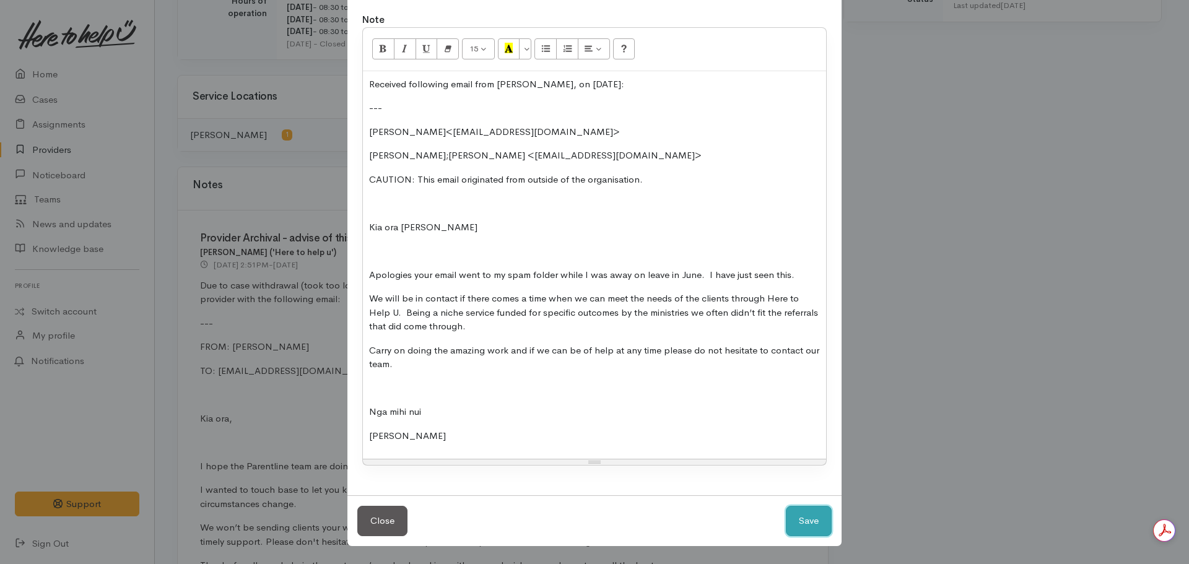
click at [799, 509] on button "Save" at bounding box center [809, 521] width 46 height 30
select select "1"
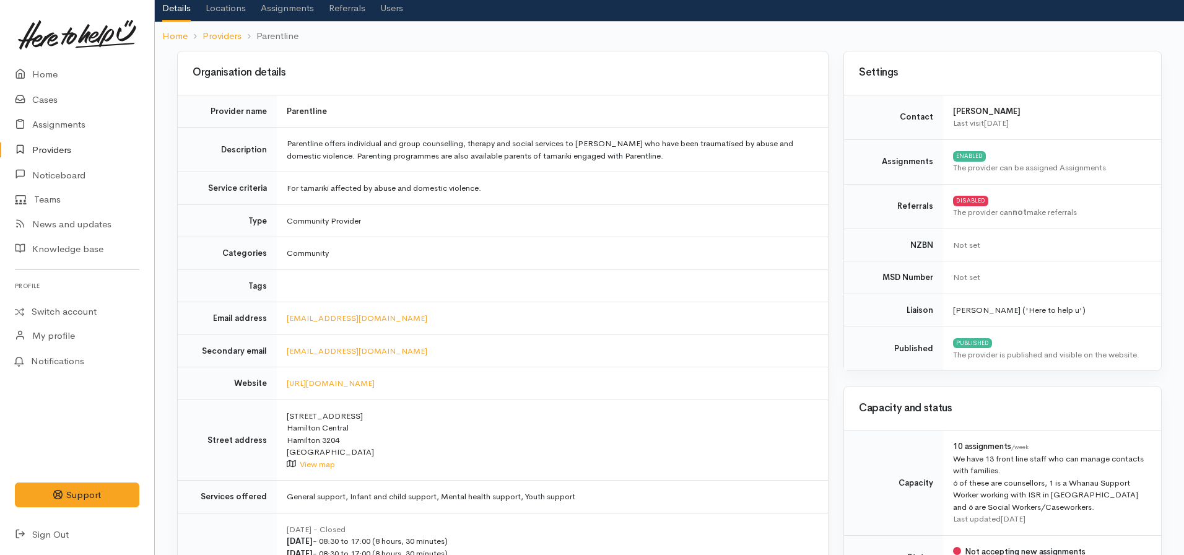
scroll to position [0, 0]
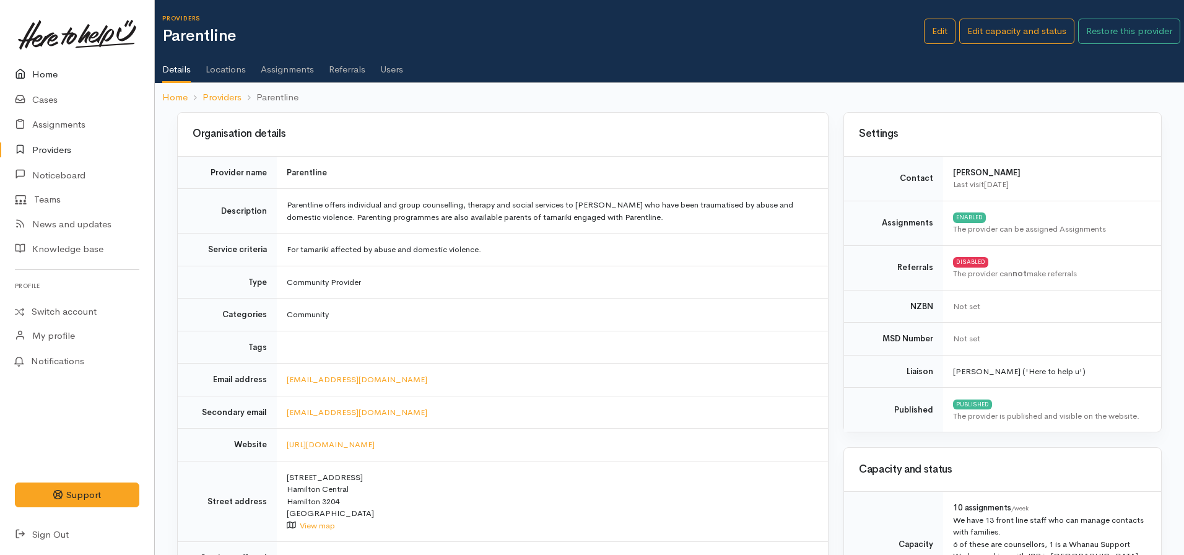
click at [41, 83] on link "Home" at bounding box center [77, 74] width 154 height 25
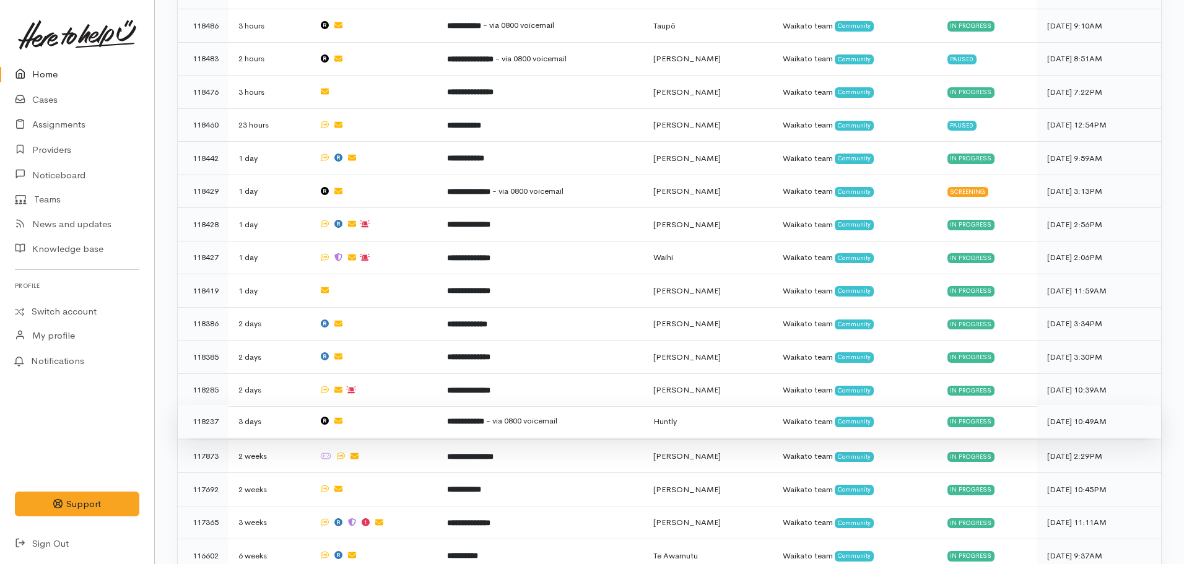
scroll to position [624, 0]
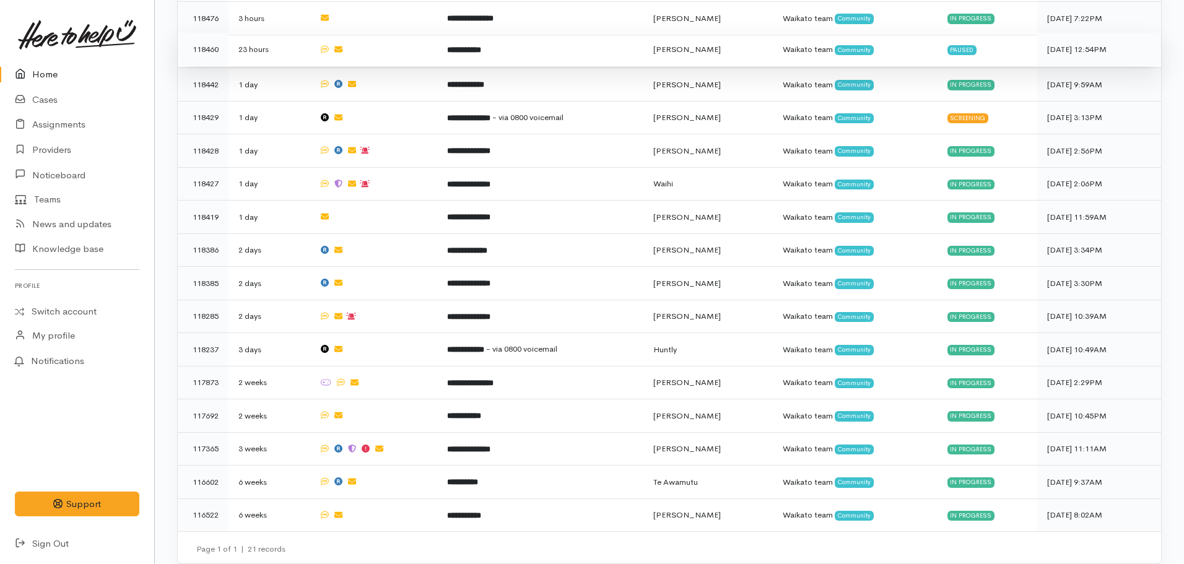
click at [481, 48] on b "**********" at bounding box center [464, 50] width 34 height 8
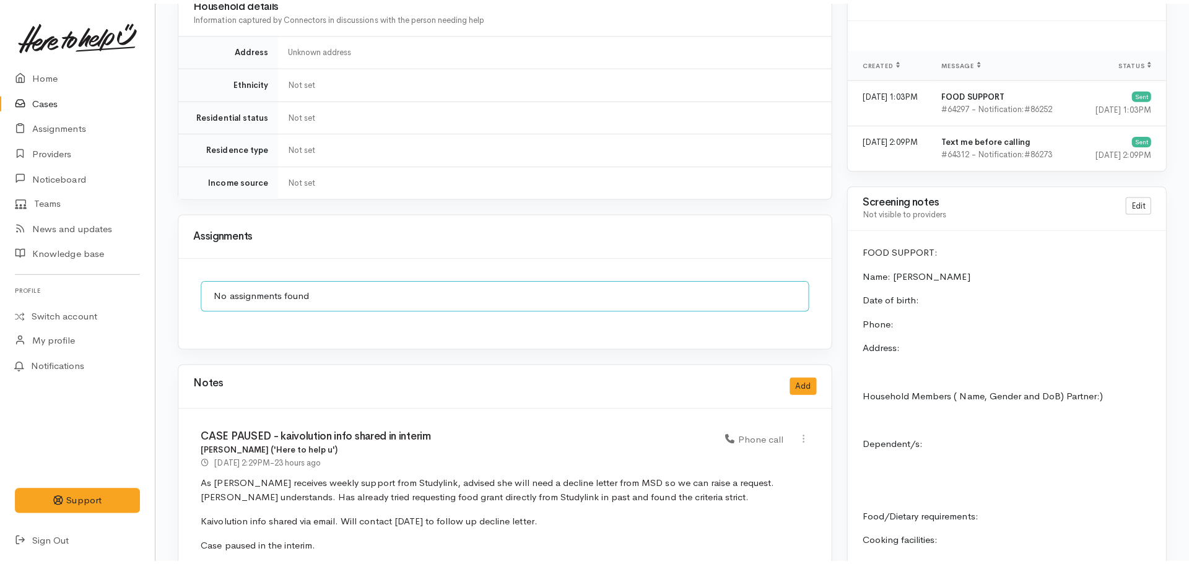
scroll to position [929, 0]
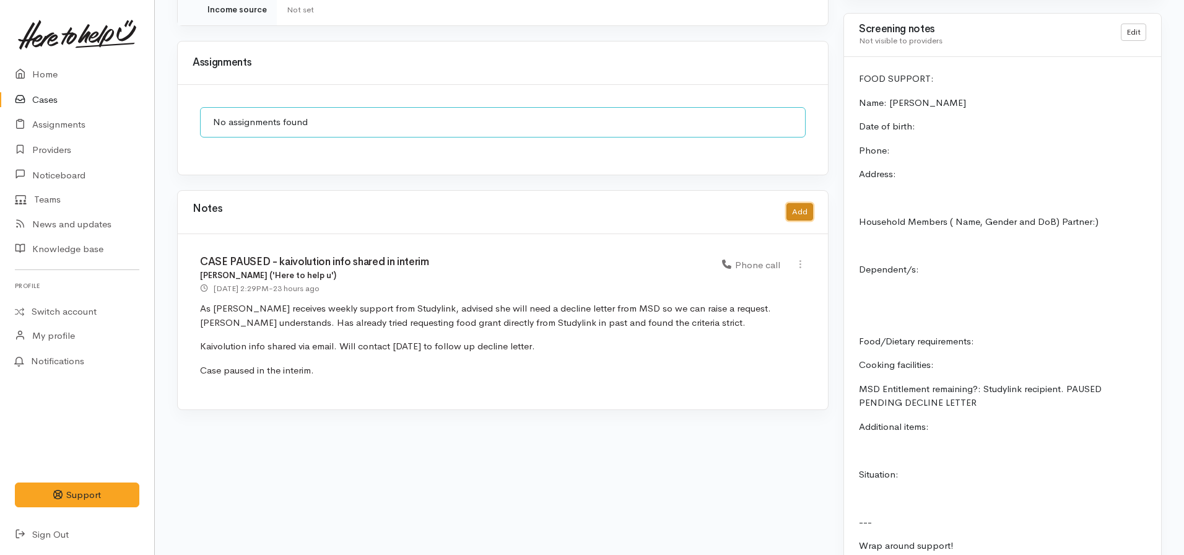
click at [806, 204] on button "Add" at bounding box center [800, 212] width 27 height 18
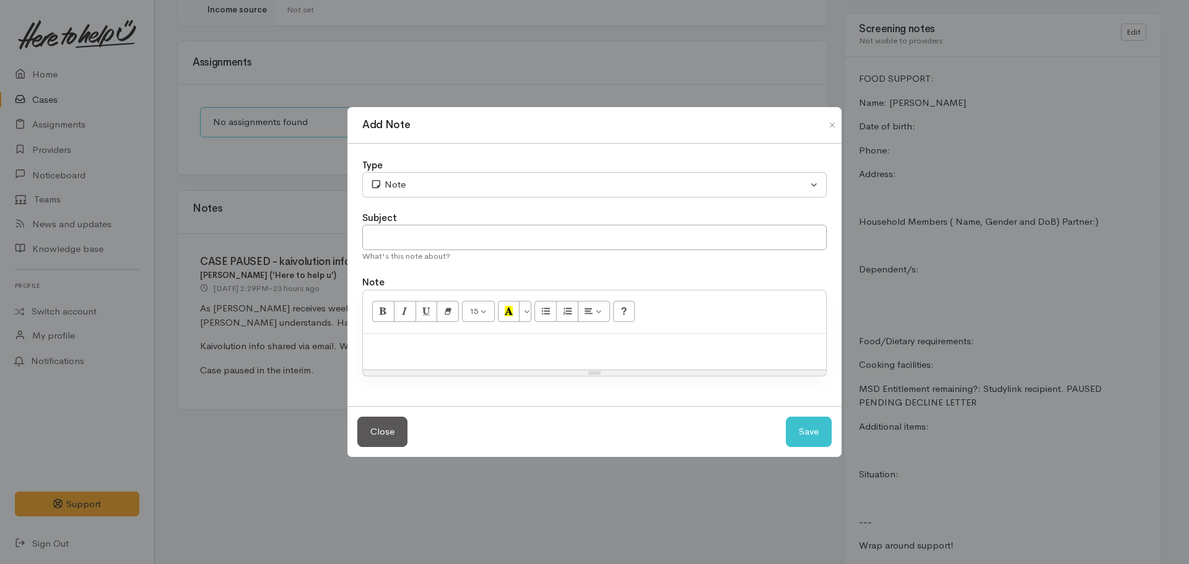
click at [518, 352] on p at bounding box center [594, 347] width 451 height 14
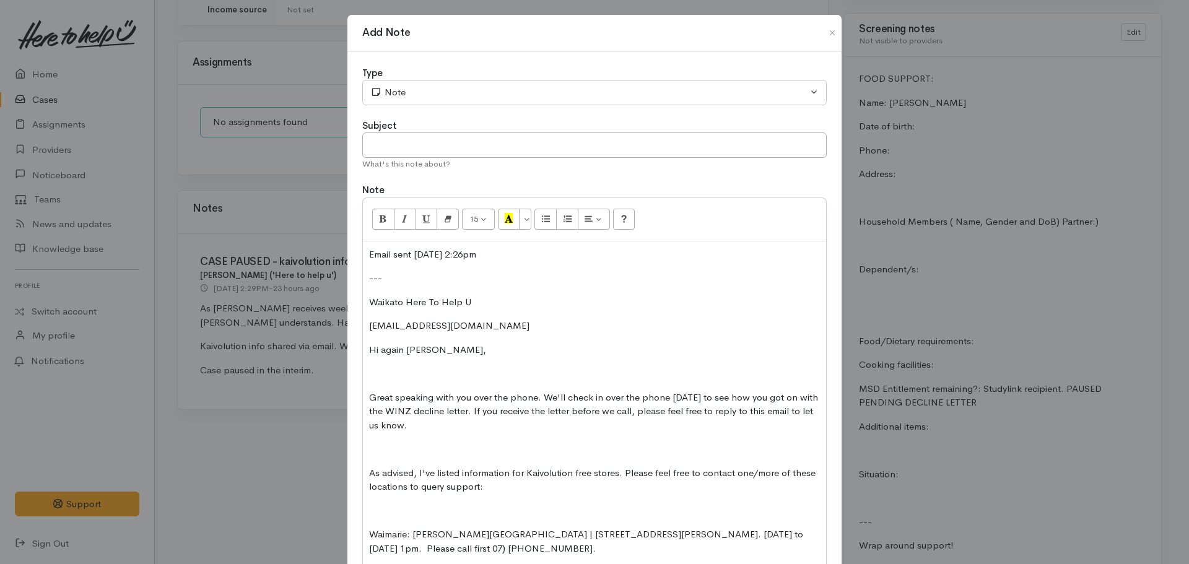
scroll to position [0, 0]
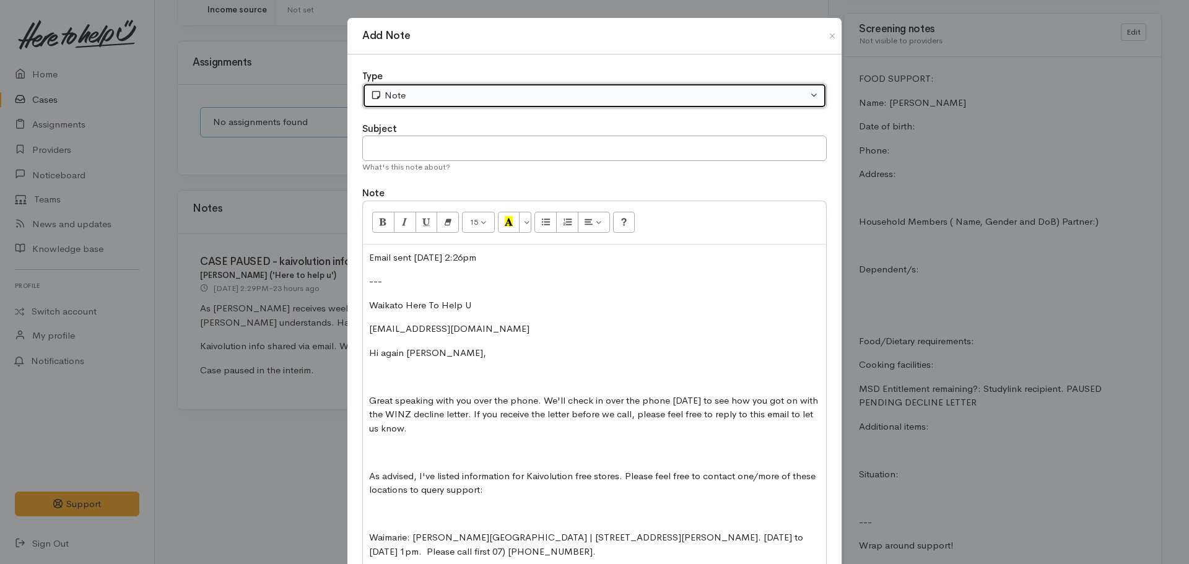
click at [419, 97] on div "Note" at bounding box center [588, 96] width 437 height 14
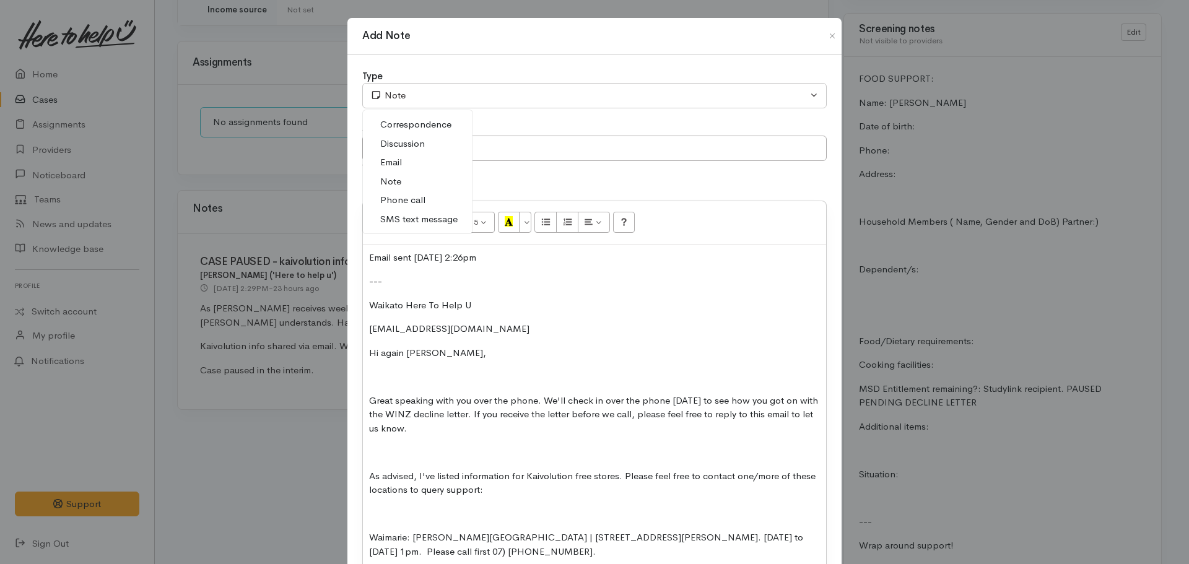
click at [404, 159] on link "Email" at bounding box center [418, 162] width 110 height 19
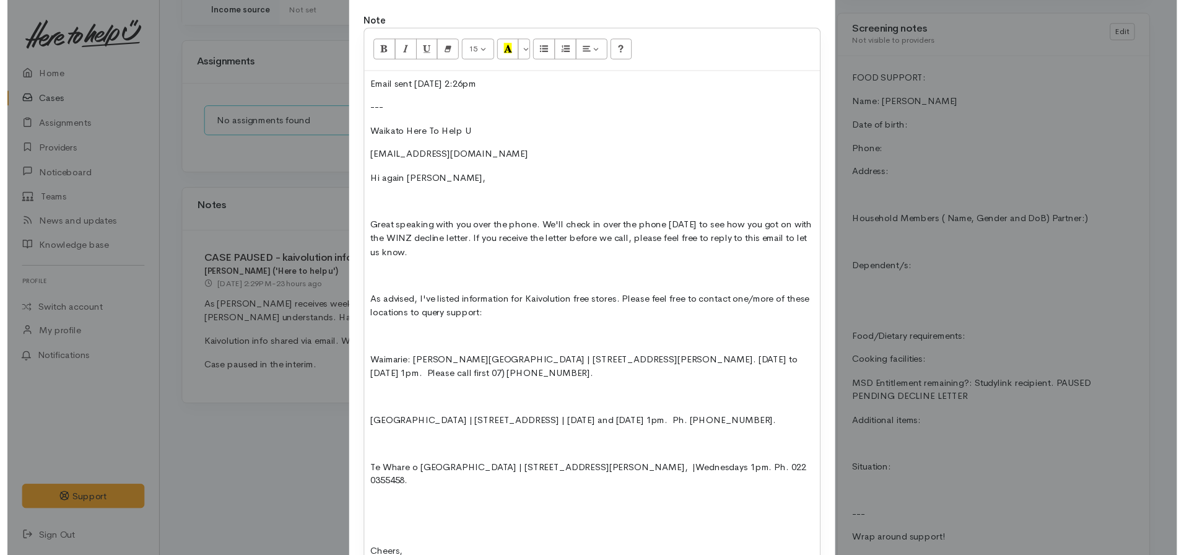
scroll to position [320, 0]
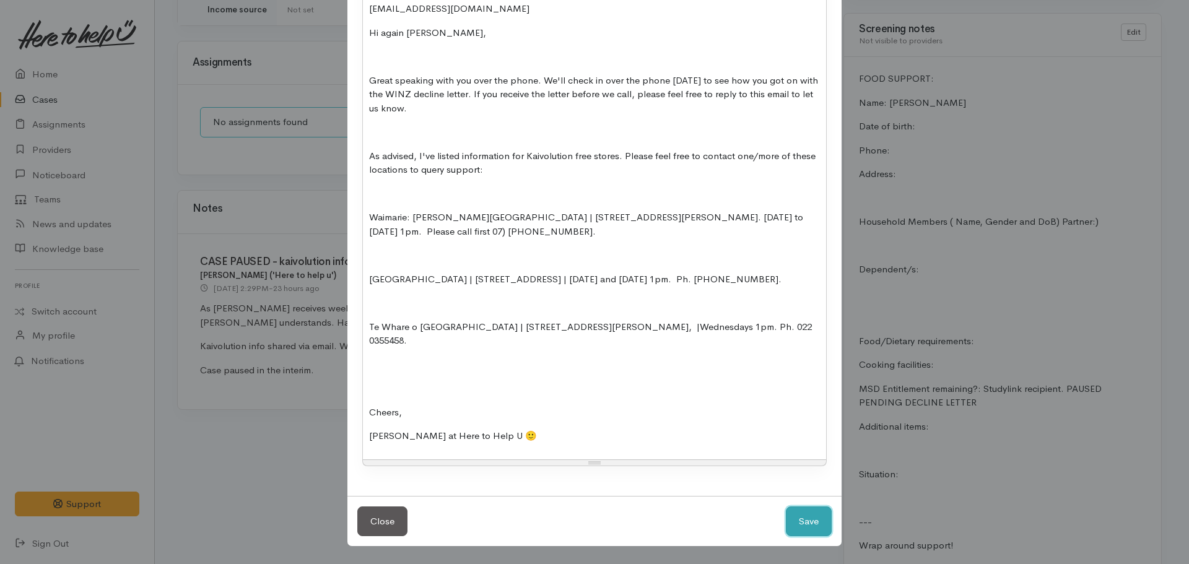
click at [794, 525] on button "Save" at bounding box center [809, 522] width 46 height 30
select select "1"
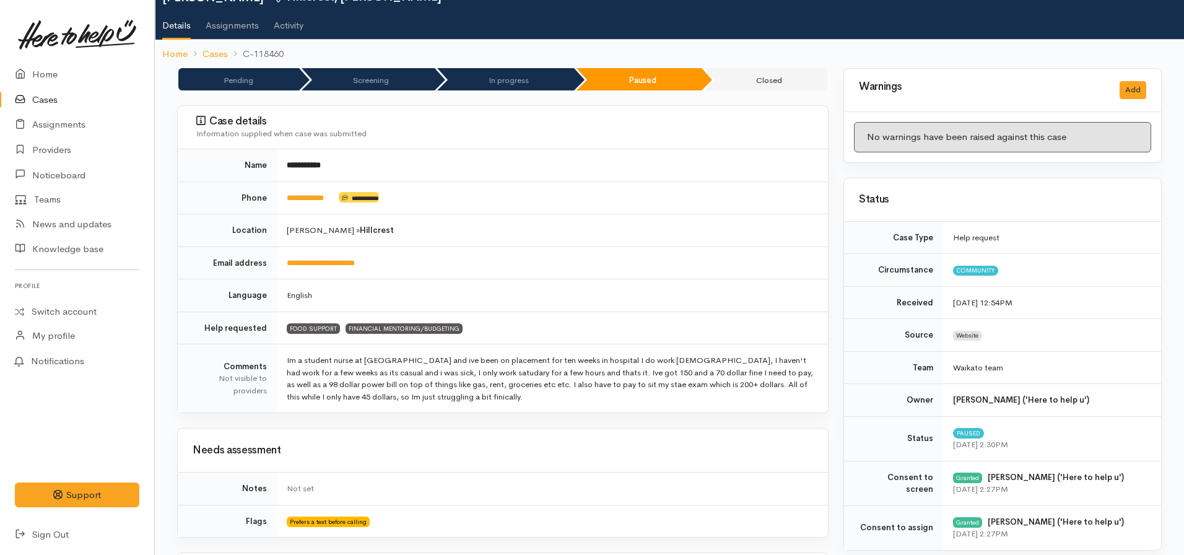
scroll to position [0, 0]
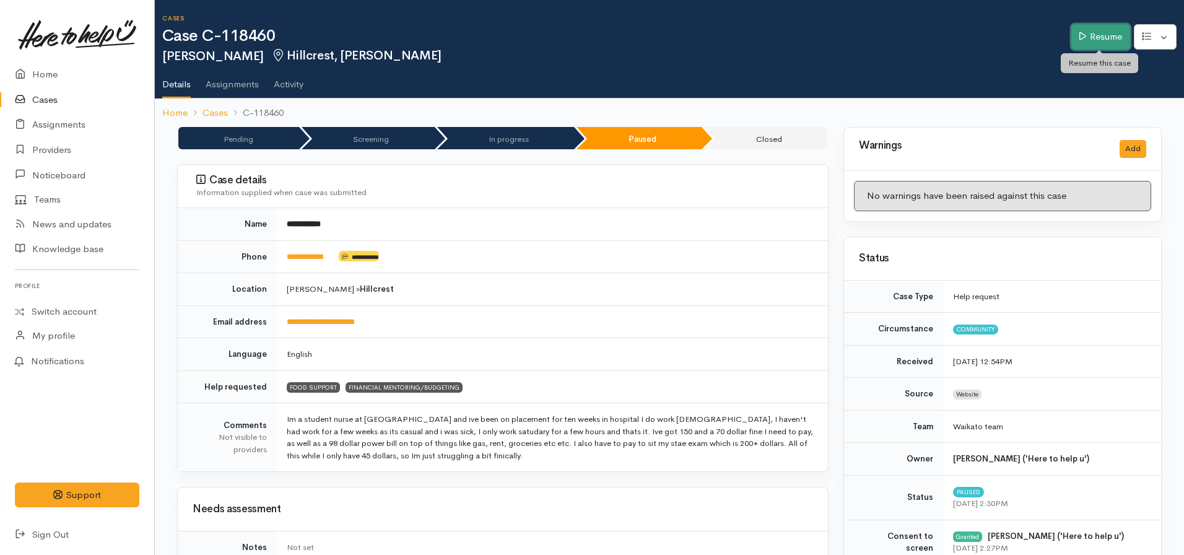
click at [1102, 42] on link "Resume" at bounding box center [1100, 36] width 59 height 25
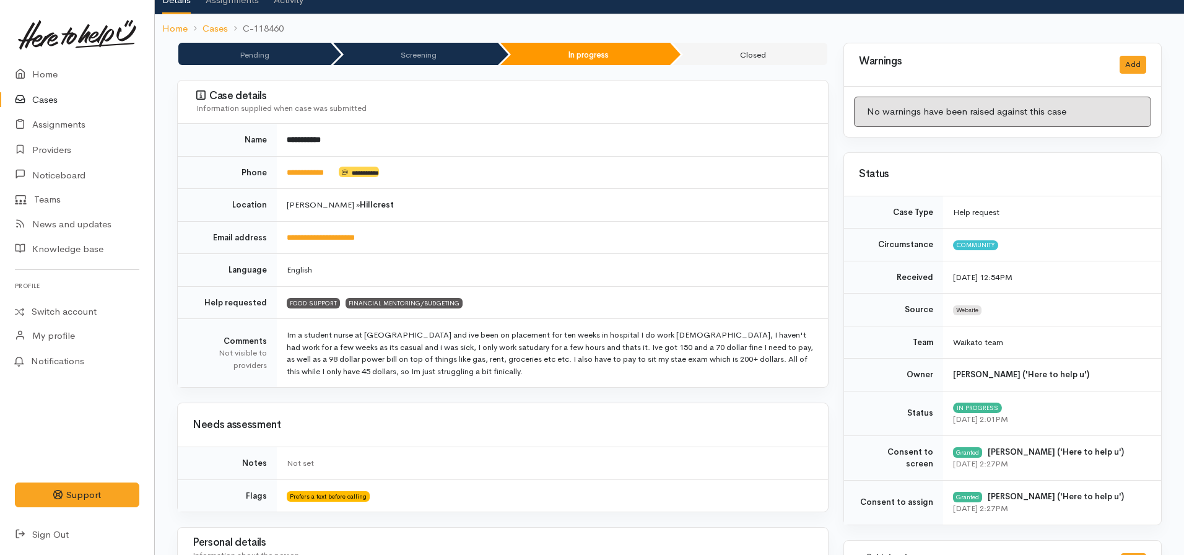
scroll to position [62, 0]
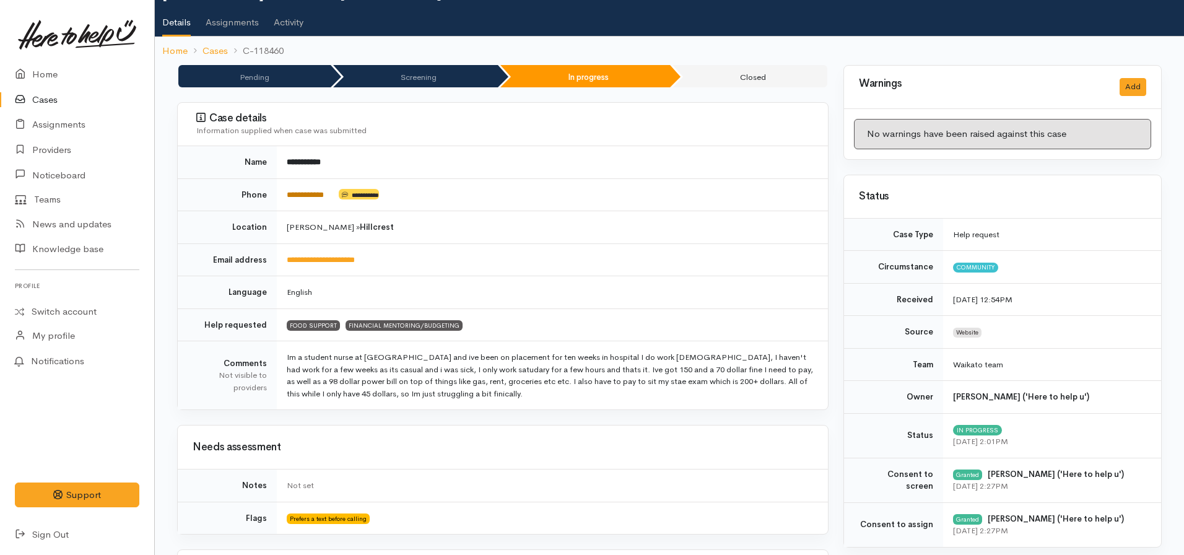
click at [316, 191] on link "**********" at bounding box center [305, 195] width 37 height 8
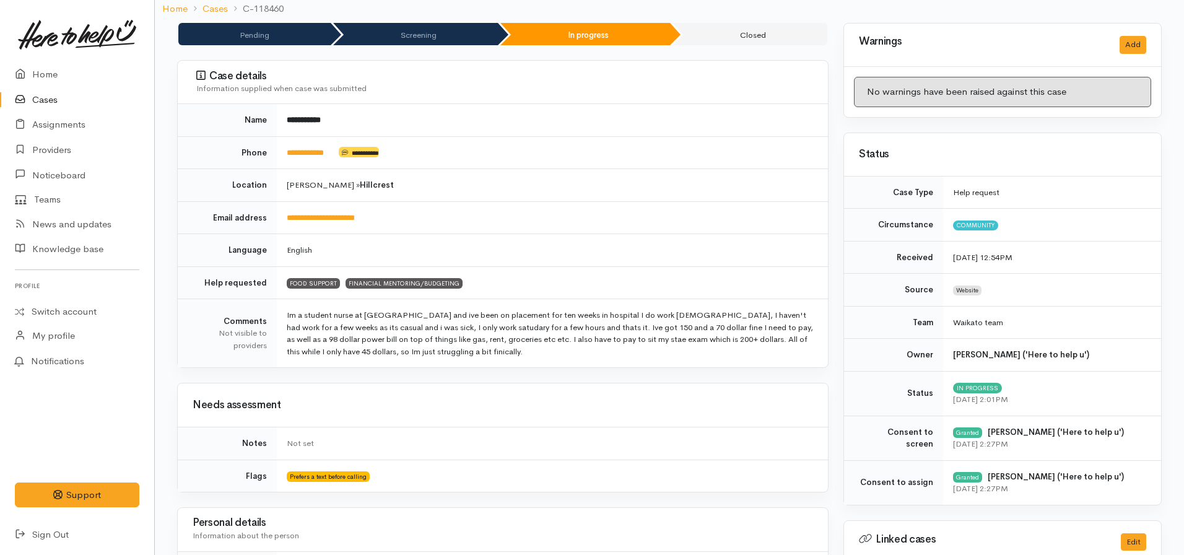
scroll to position [0, 0]
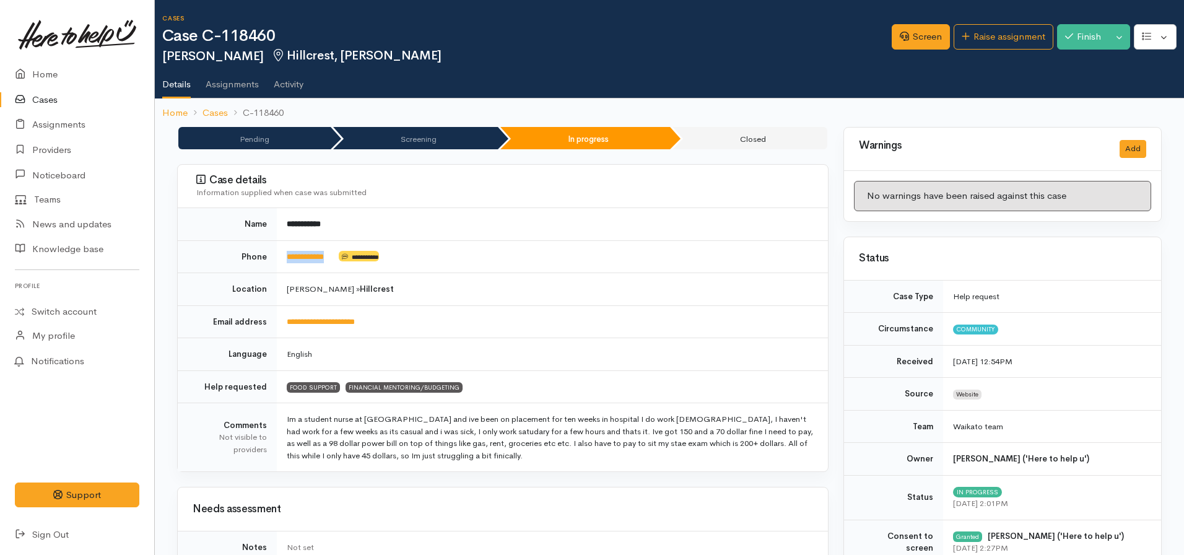
drag, startPoint x: 344, startPoint y: 254, endPoint x: 286, endPoint y: 256, distance: 58.3
click at [277, 262] on td "**********" at bounding box center [552, 256] width 551 height 33
copy td "**********"
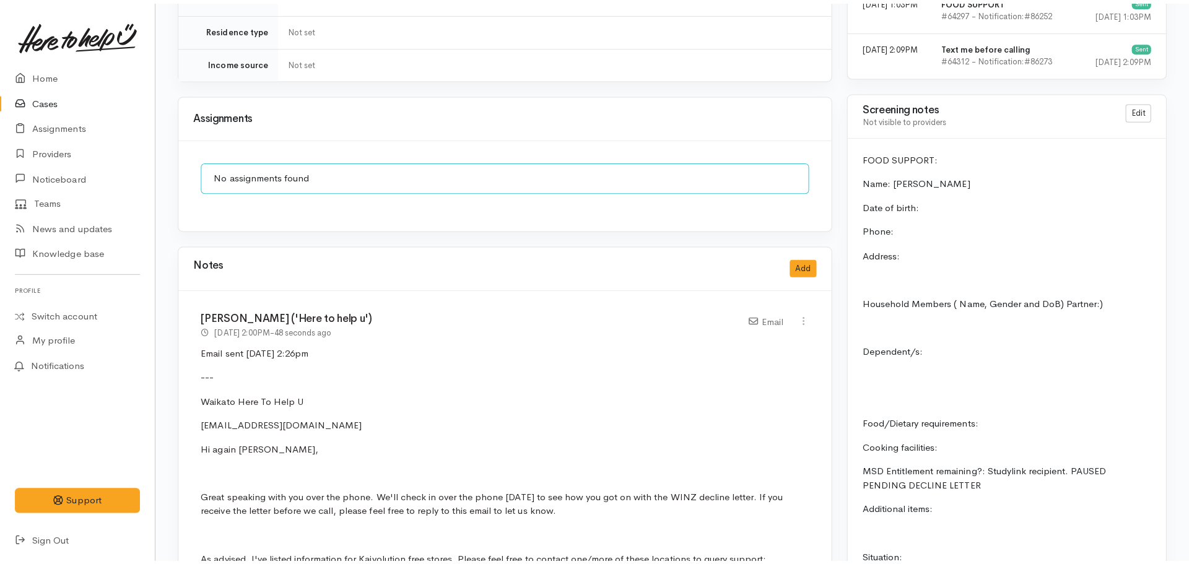
scroll to position [743, 0]
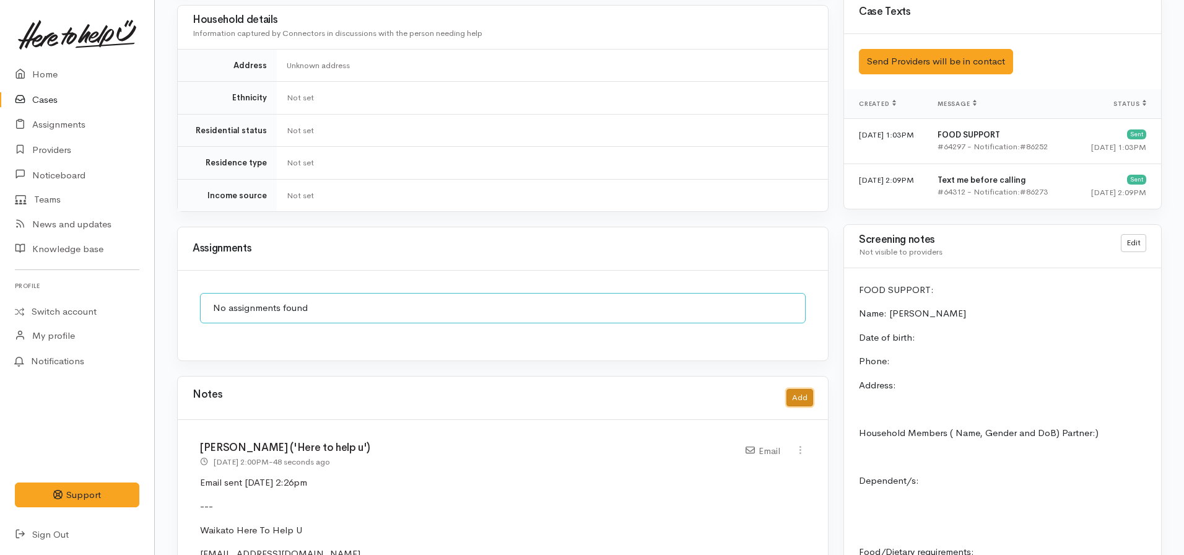
click at [811, 389] on button "Add" at bounding box center [800, 398] width 27 height 18
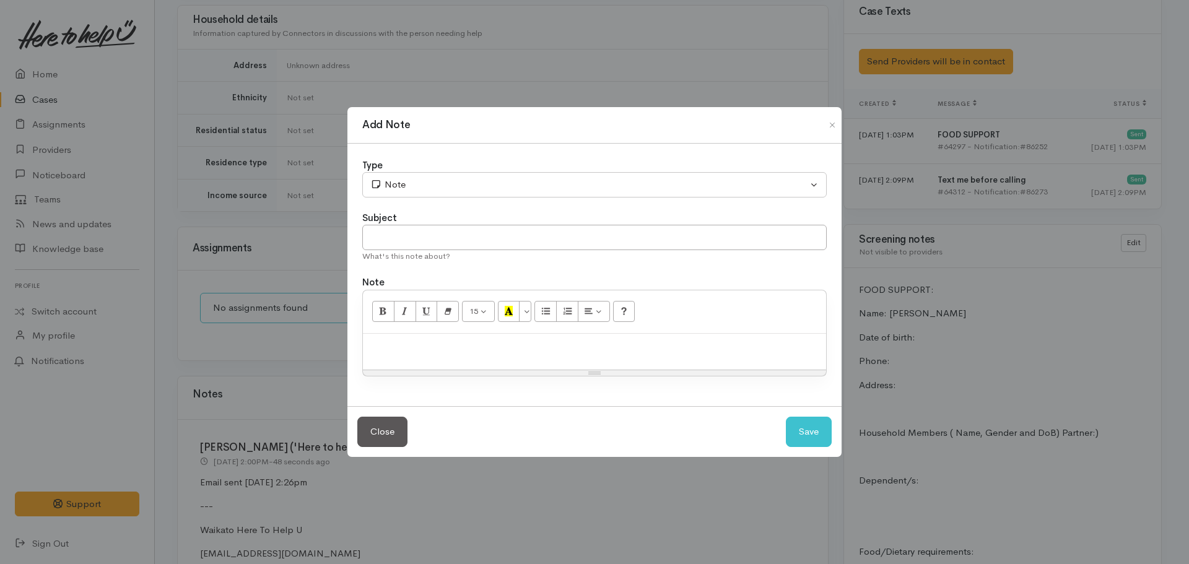
click at [375, 351] on p at bounding box center [594, 347] width 451 height 14
click at [374, 435] on button "Close" at bounding box center [382, 432] width 50 height 30
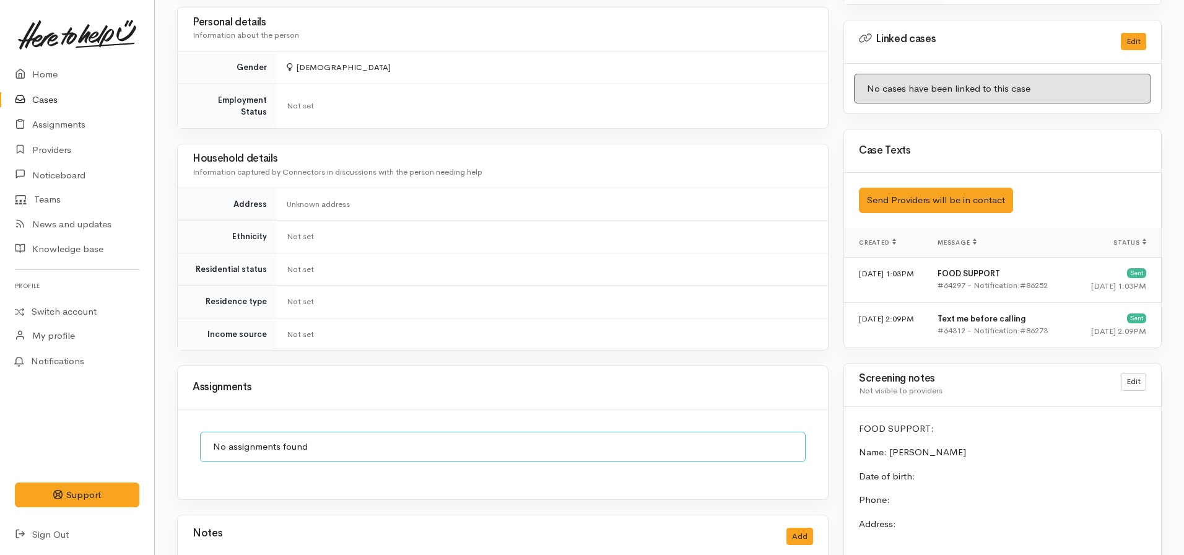
scroll to position [805, 0]
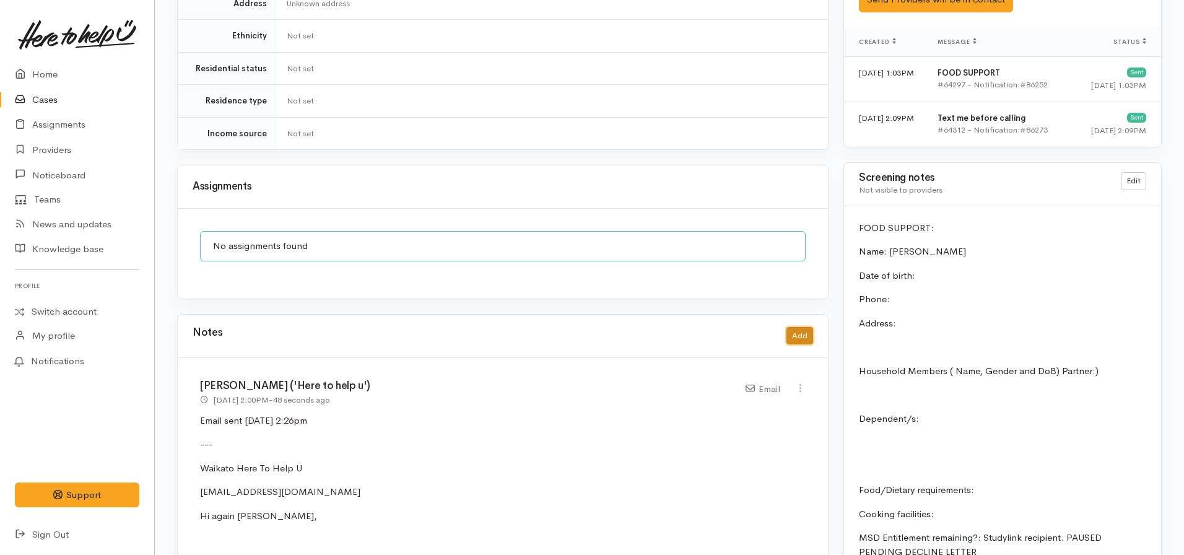
click at [788, 327] on button "Add" at bounding box center [800, 336] width 27 height 18
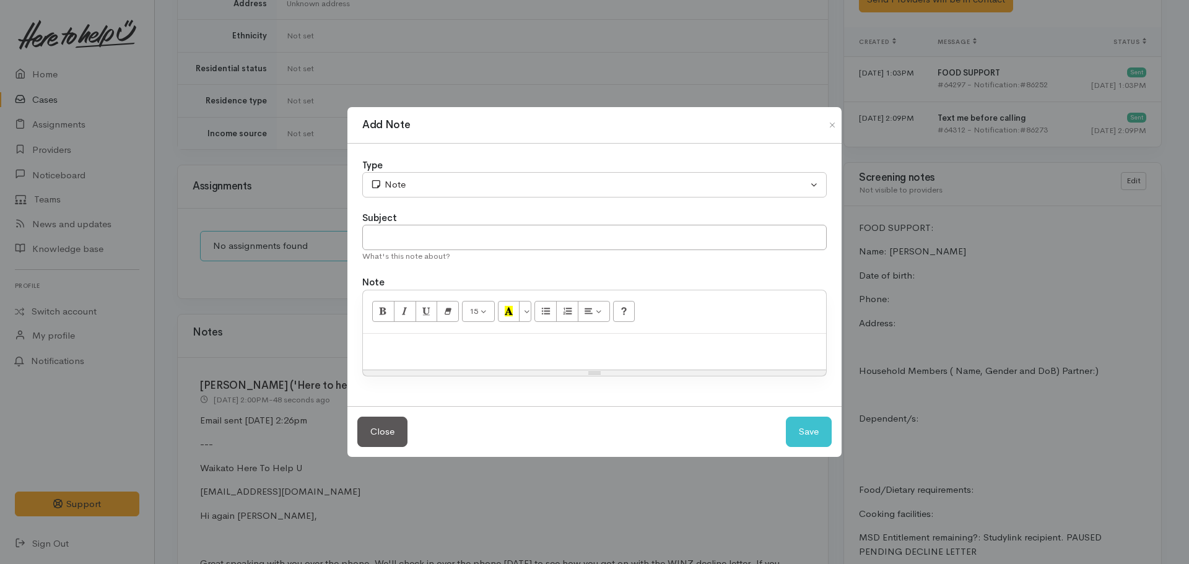
click at [473, 370] on div "Resize" at bounding box center [594, 373] width 463 height 6
click at [470, 359] on div at bounding box center [594, 352] width 463 height 37
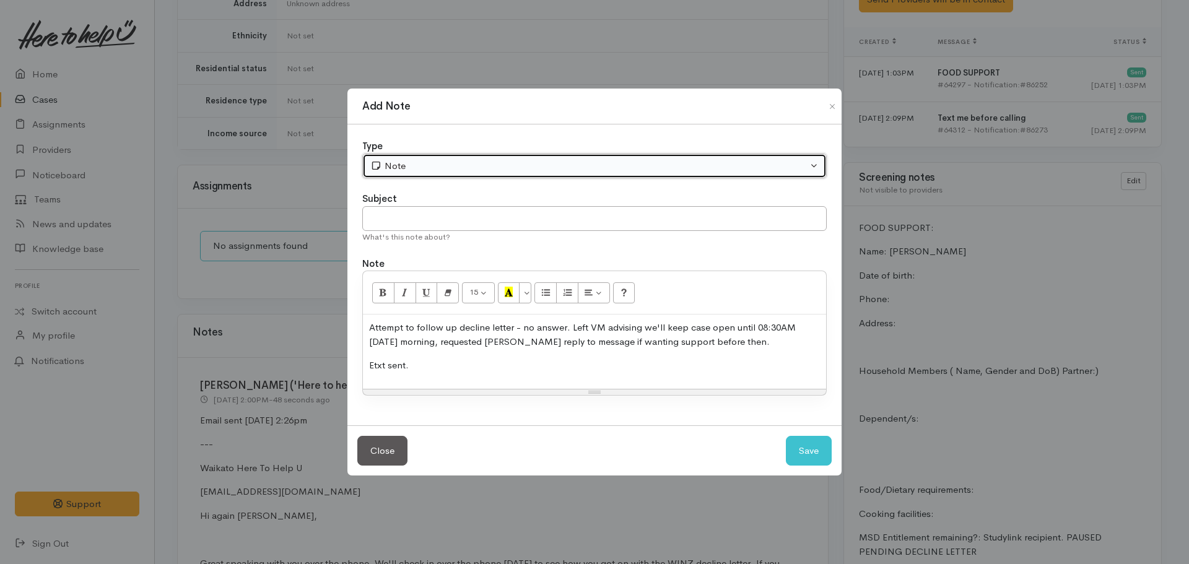
click at [430, 165] on div "Note" at bounding box center [588, 166] width 437 height 14
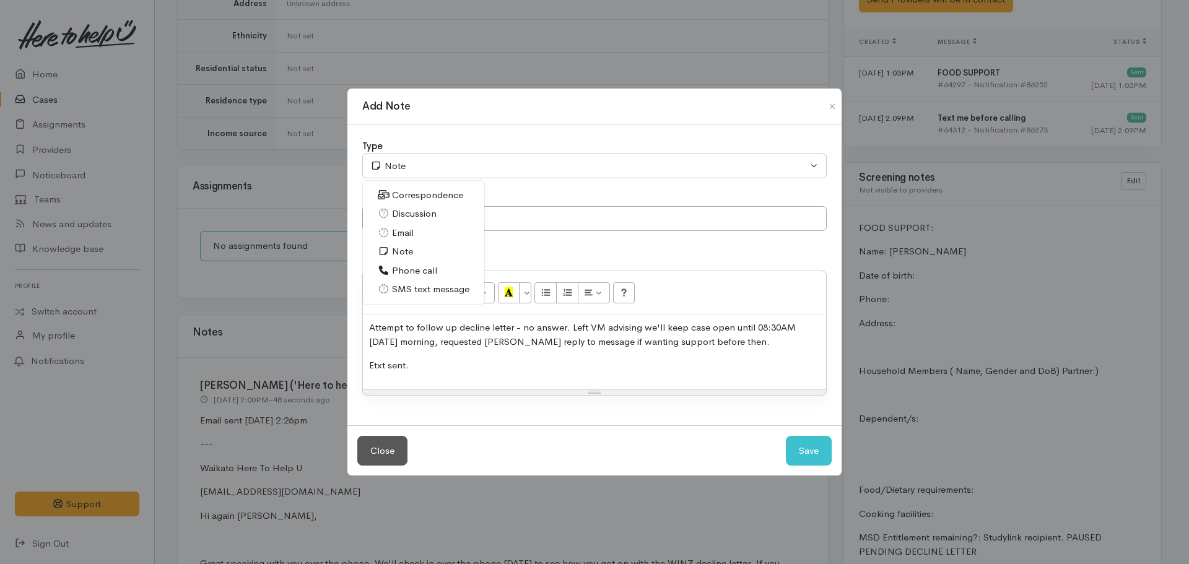
click at [414, 270] on span "Phone call" at bounding box center [414, 271] width 45 height 14
select select "3"
click at [419, 372] on p "Etxt sent." at bounding box center [594, 366] width 451 height 14
click at [446, 212] on input "text" at bounding box center [594, 218] width 464 height 25
type input "C"
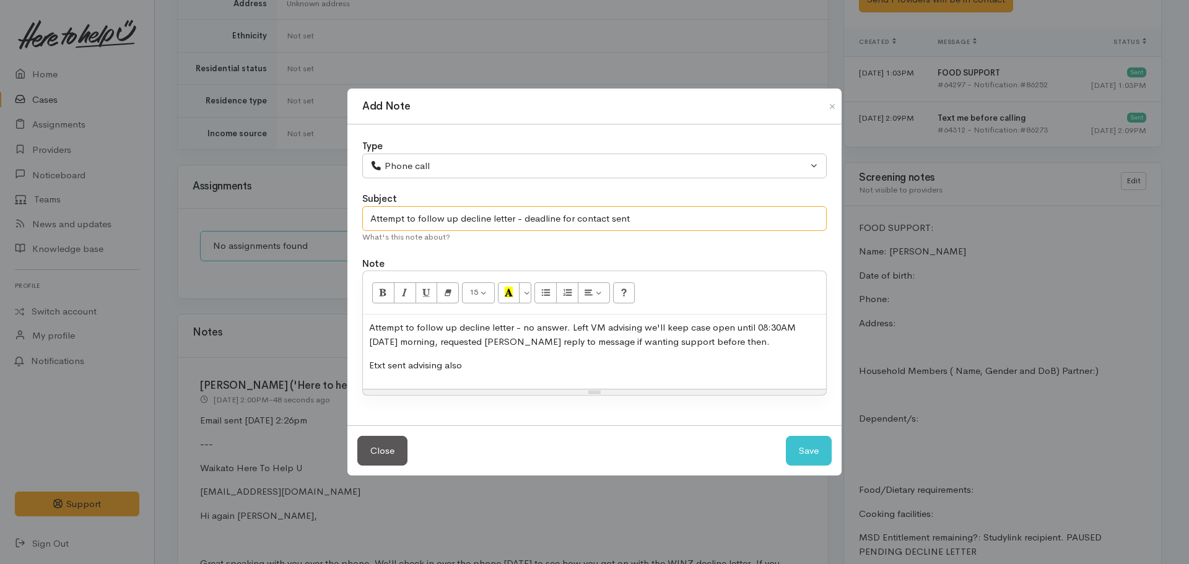
type input "Attempt to follow up decline letter - deadline for contact sent"
click at [786, 436] on button "Save" at bounding box center [809, 451] width 46 height 30
select select "1"
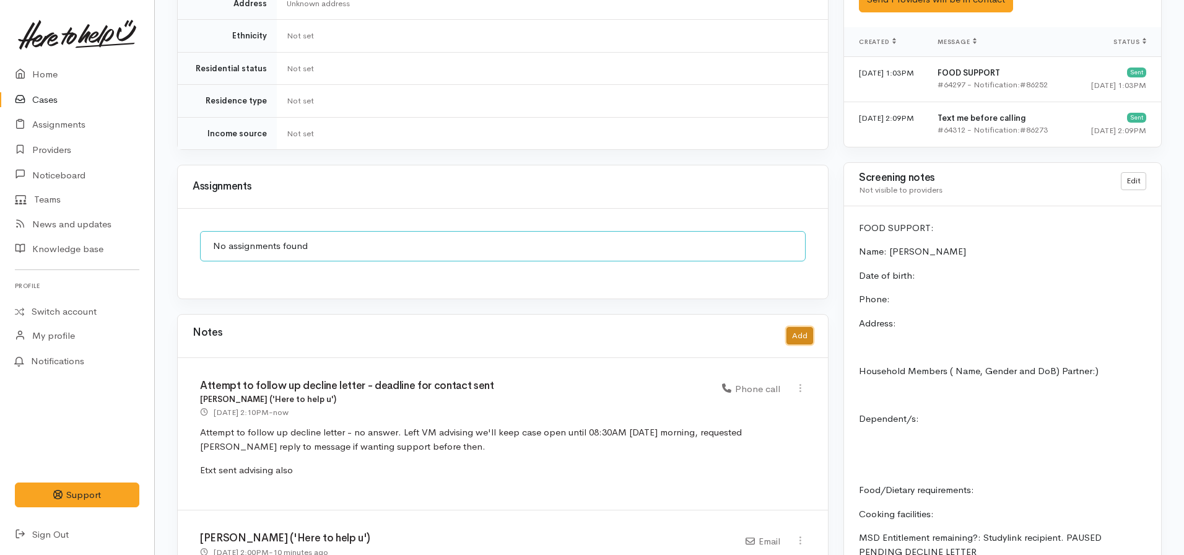
click at [803, 327] on button "Add" at bounding box center [800, 336] width 27 height 18
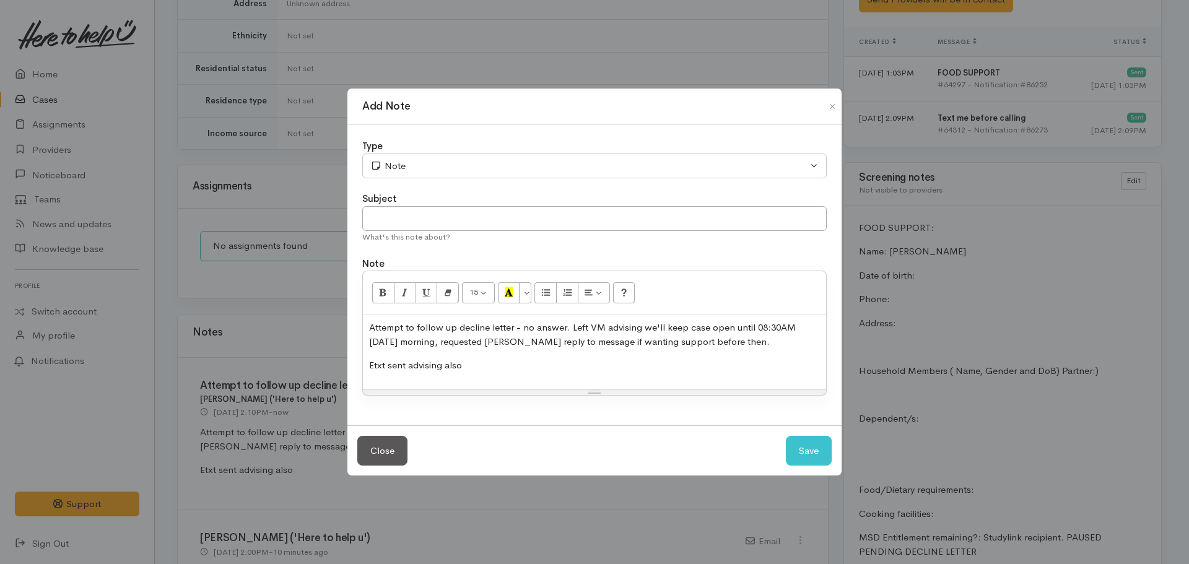
click at [518, 360] on p "Etxt sent advising also" at bounding box center [594, 366] width 451 height 14
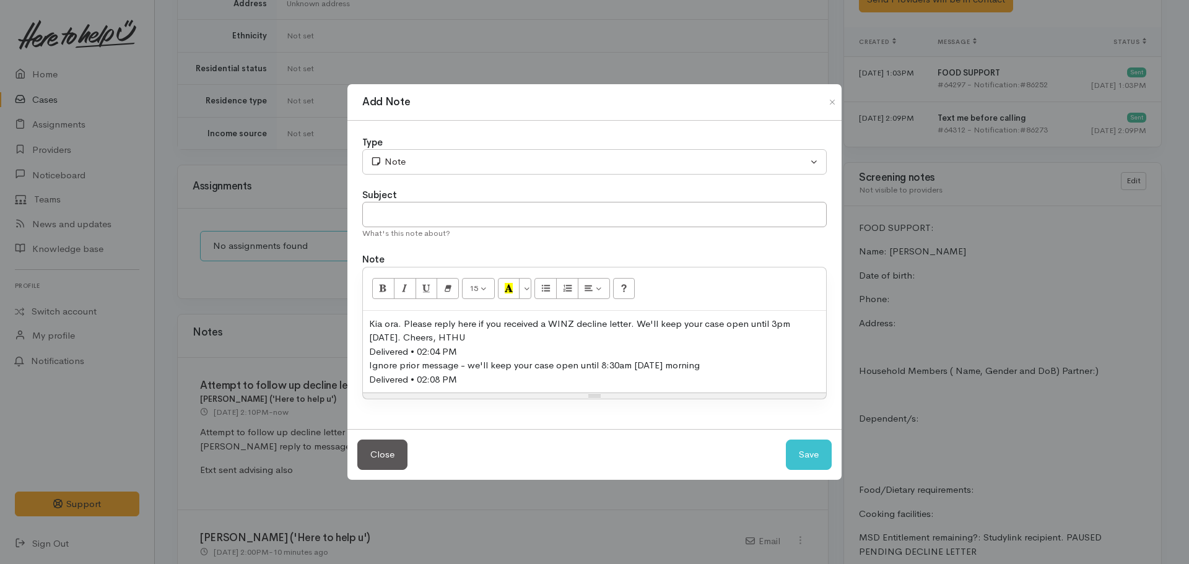
click at [466, 349] on div "Delivered • 02:04 PM" at bounding box center [594, 352] width 451 height 14
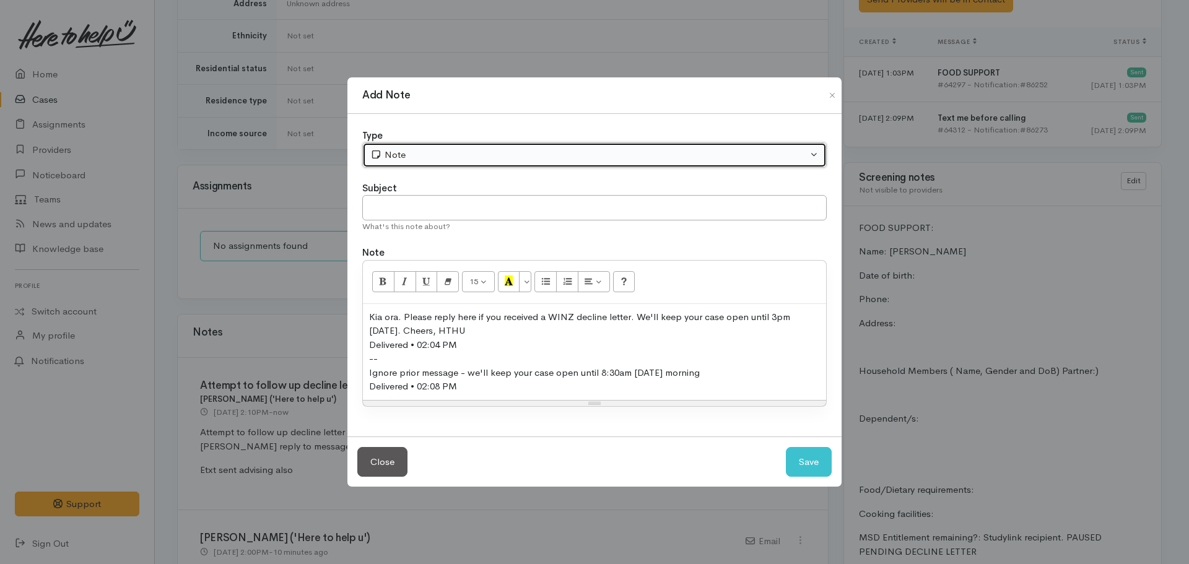
click at [410, 153] on div "Note" at bounding box center [588, 155] width 437 height 14
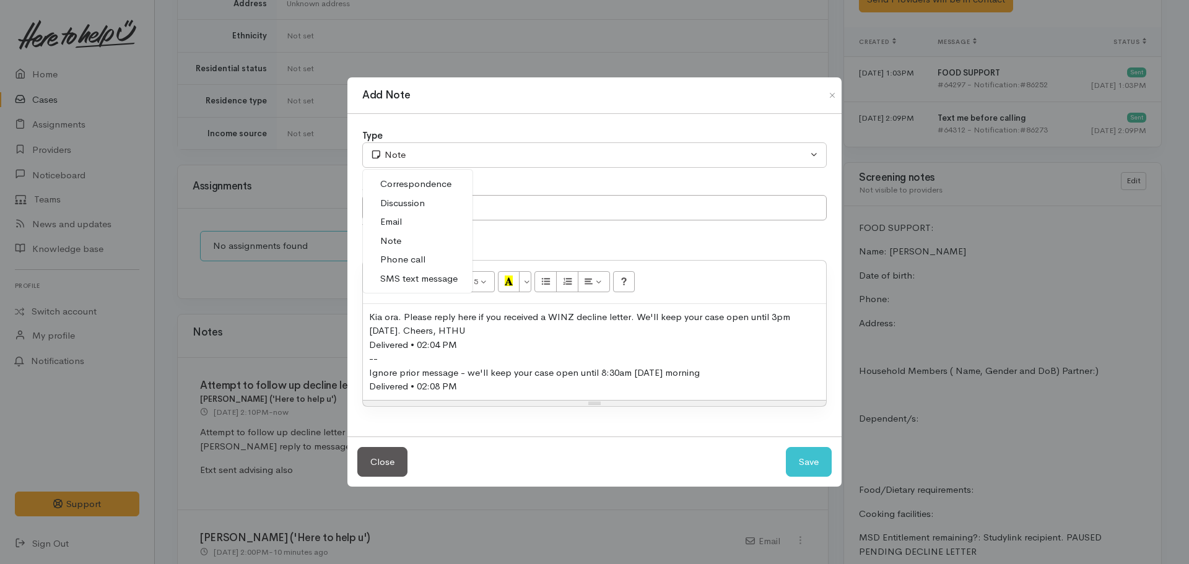
click at [409, 278] on span "SMS text message" at bounding box center [418, 279] width 77 height 14
click at [821, 466] on button "Save" at bounding box center [809, 462] width 46 height 30
select select "1"
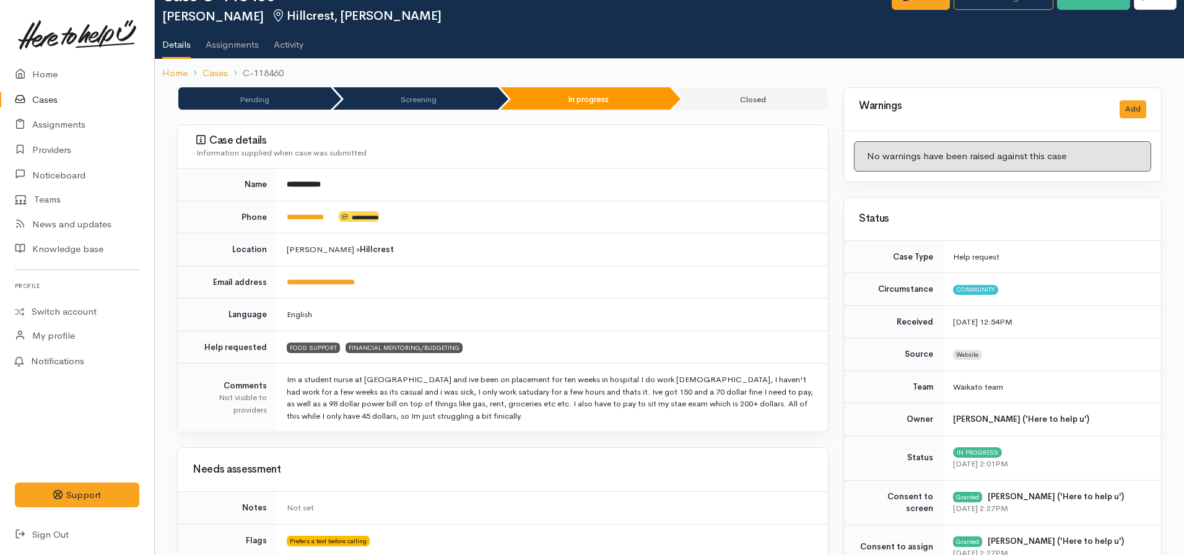
scroll to position [0, 0]
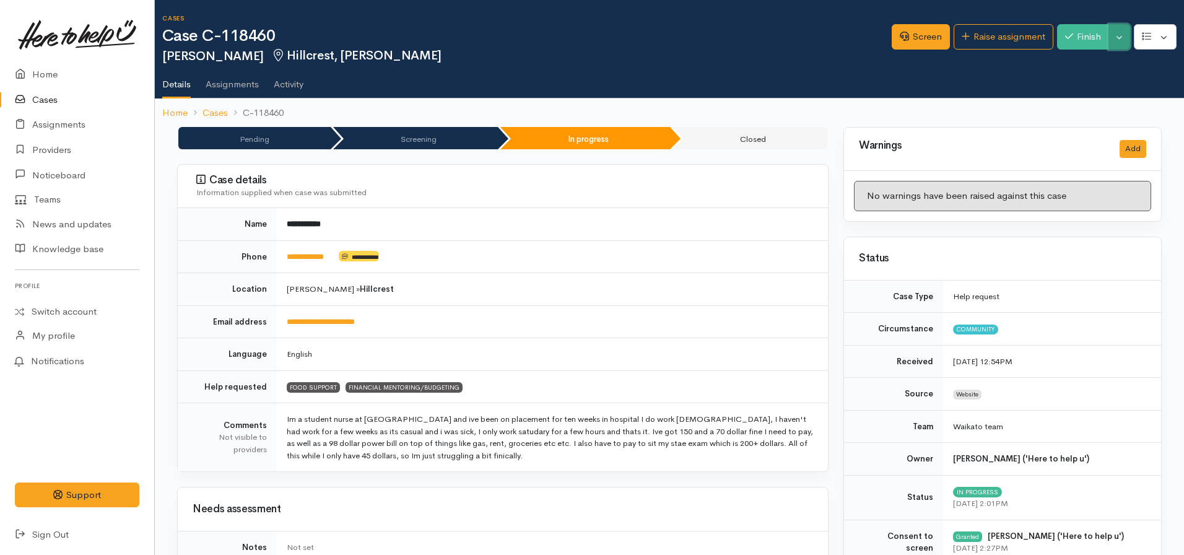
click at [1125, 40] on button "Toggle Dropdown" at bounding box center [1120, 36] width 22 height 25
click at [1069, 61] on link "Pause" at bounding box center [1081, 65] width 98 height 19
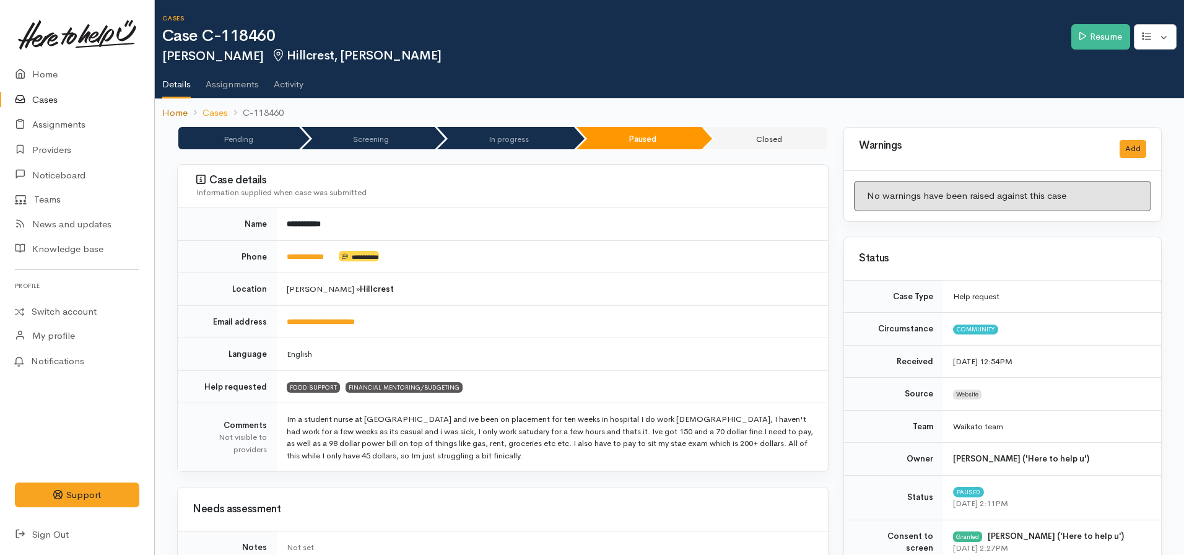
click at [177, 118] on link "Home" at bounding box center [174, 113] width 25 height 14
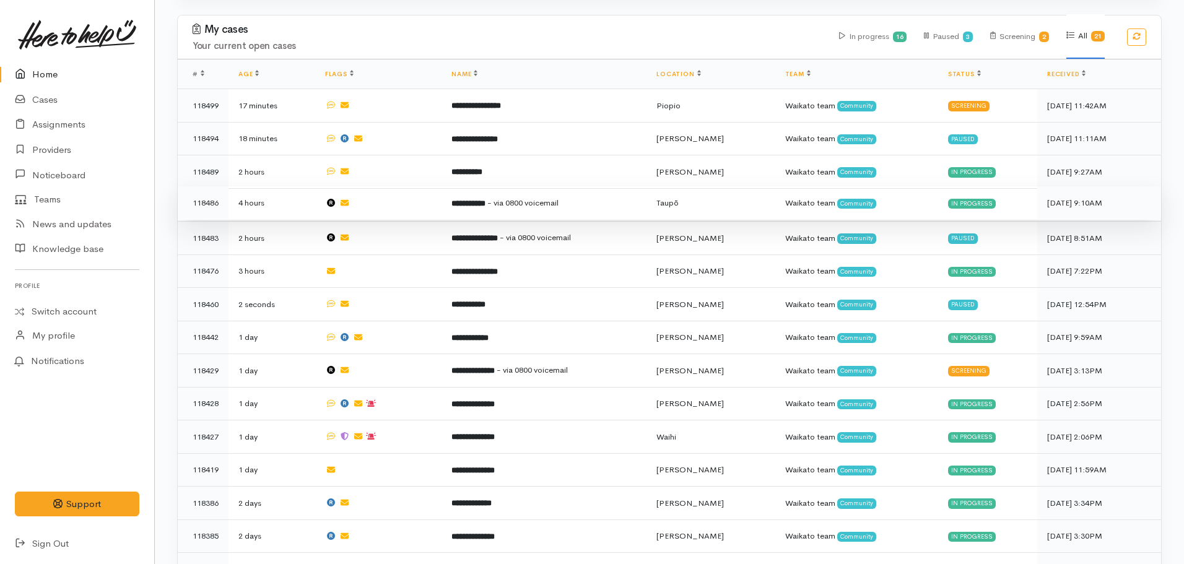
scroll to position [434, 0]
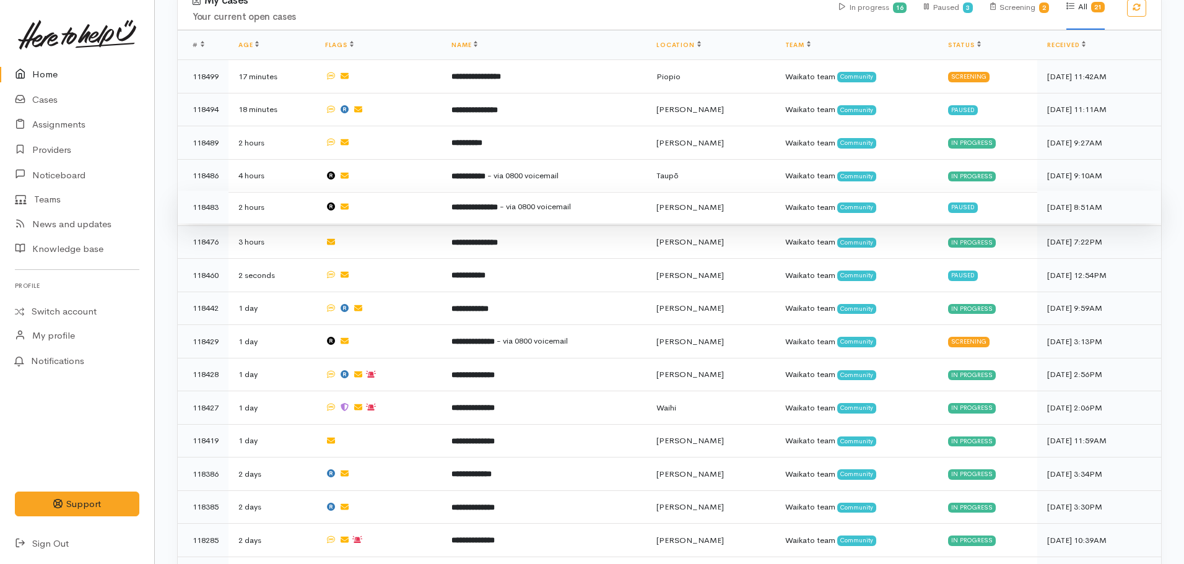
click at [456, 203] on td "**********" at bounding box center [544, 207] width 205 height 33
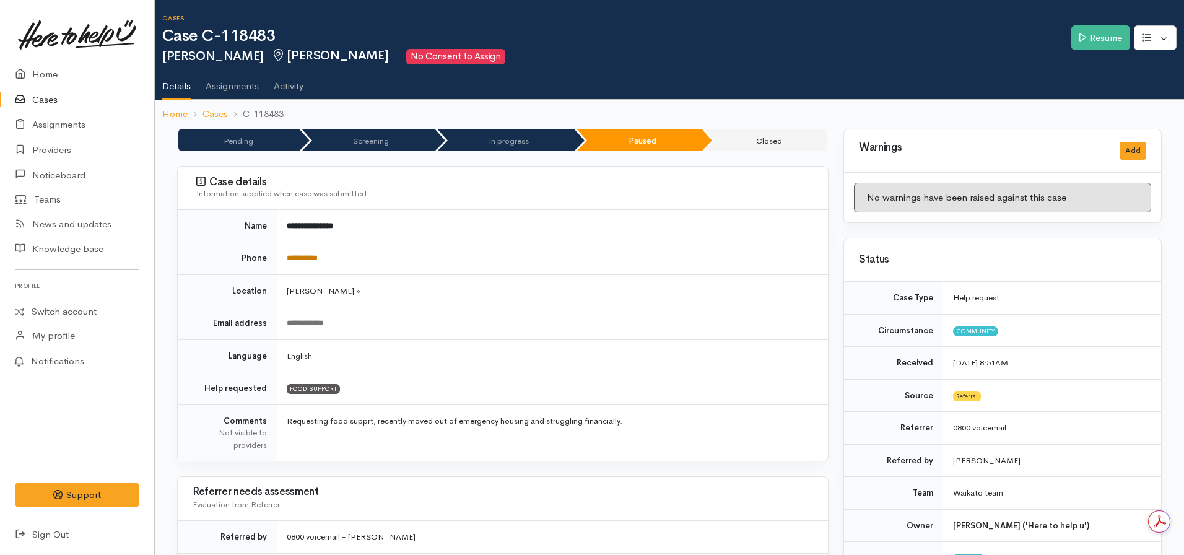
click at [317, 256] on link "**********" at bounding box center [302, 258] width 31 height 8
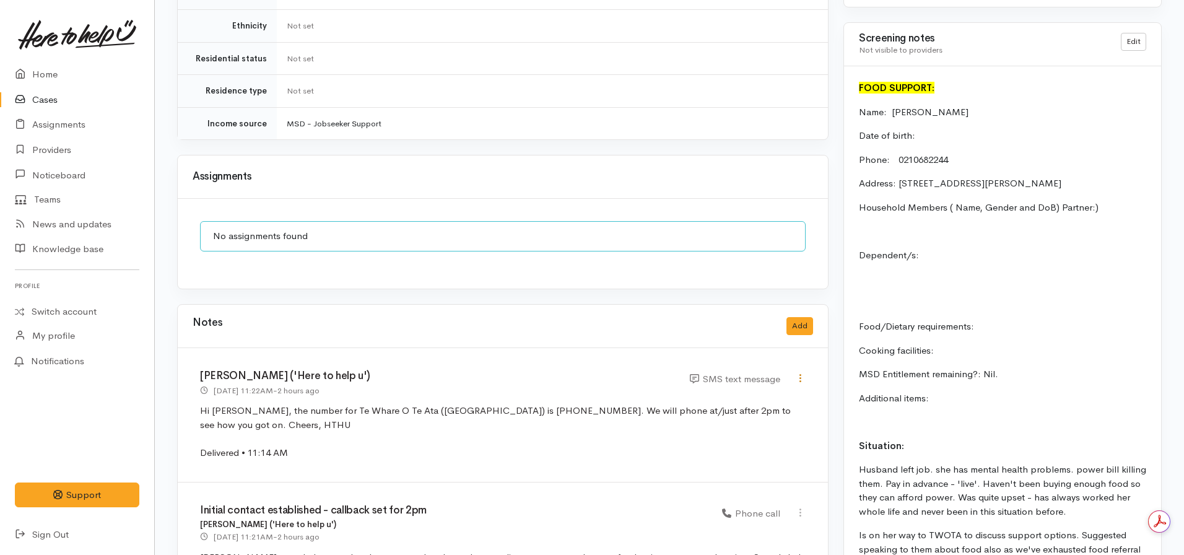
click at [803, 373] on icon at bounding box center [800, 378] width 11 height 11
click at [487, 370] on h3 "[PERSON_NAME] ('Here to help u')" at bounding box center [437, 376] width 475 height 12
click at [798, 317] on button "Add" at bounding box center [800, 326] width 27 height 18
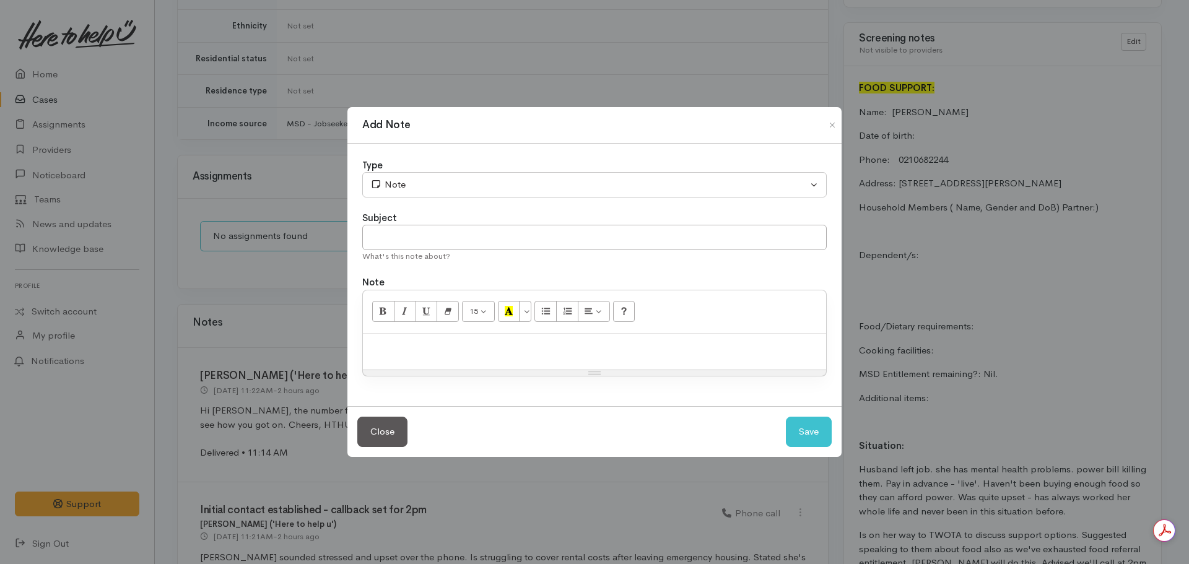
click at [440, 347] on p at bounding box center [594, 347] width 451 height 14
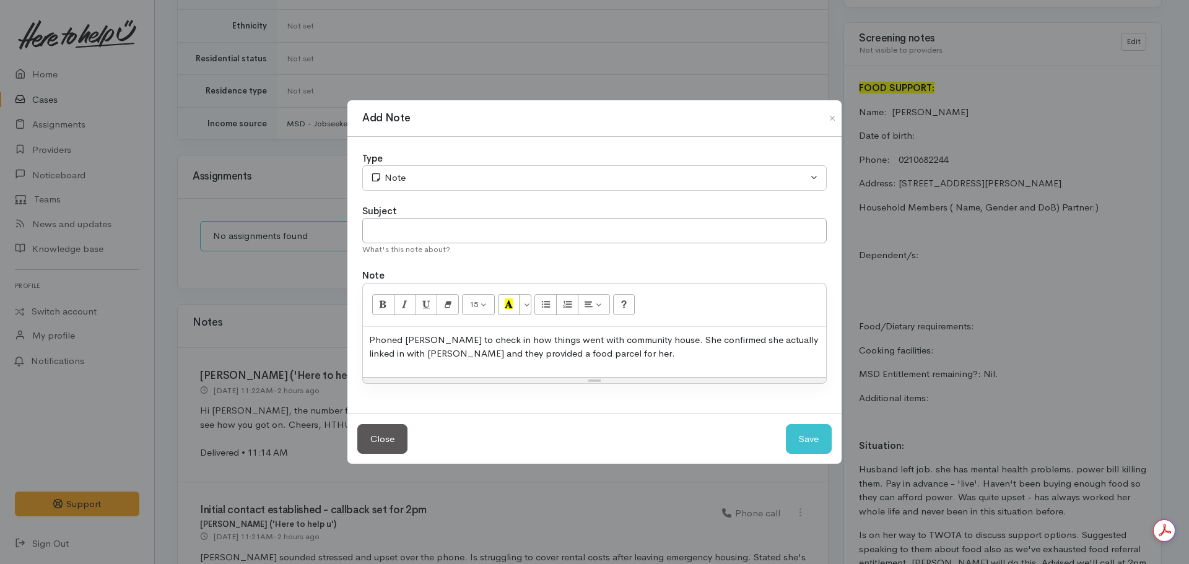
drag, startPoint x: 443, startPoint y: 354, endPoint x: 655, endPoint y: 354, distance: 211.8
click at [655, 354] on p "Phoned Vanessa to check in how things went with community house. She confirmed …" at bounding box center [594, 347] width 451 height 28
click at [666, 357] on p "Phoned Vanessa to check in how things went with community house. She confirmed …" at bounding box center [594, 347] width 451 height 28
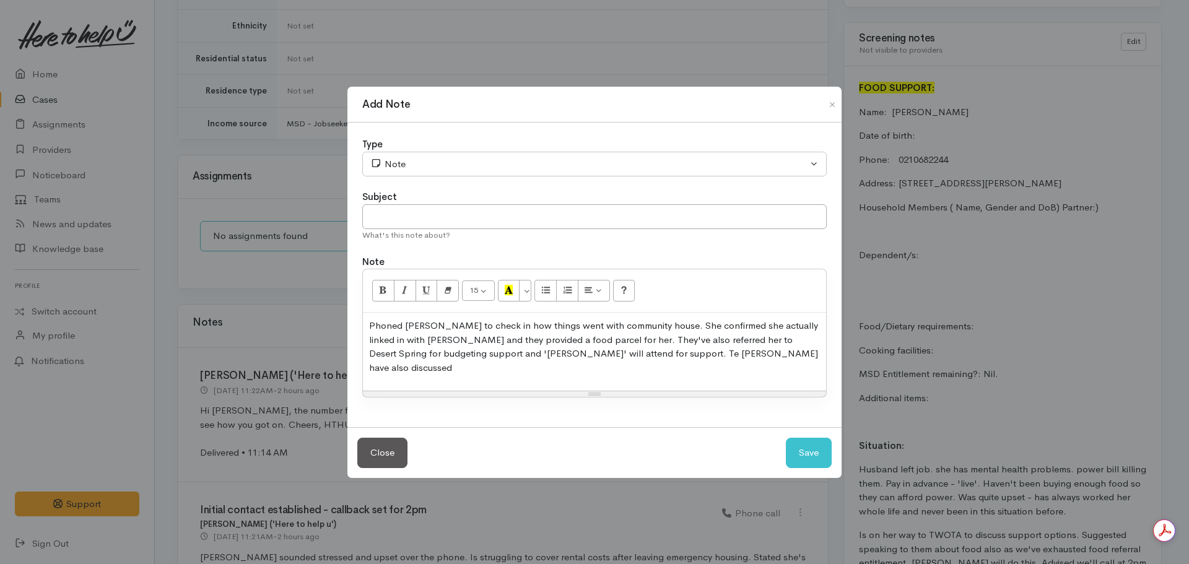
click at [465, 362] on p "Phoned Vanessa to check in how things went with community house. She confirmed …" at bounding box center [594, 347] width 451 height 56
click at [473, 383] on div "Phoned Vanessa to check in how things went with community house. She confirmed …" at bounding box center [594, 352] width 463 height 78
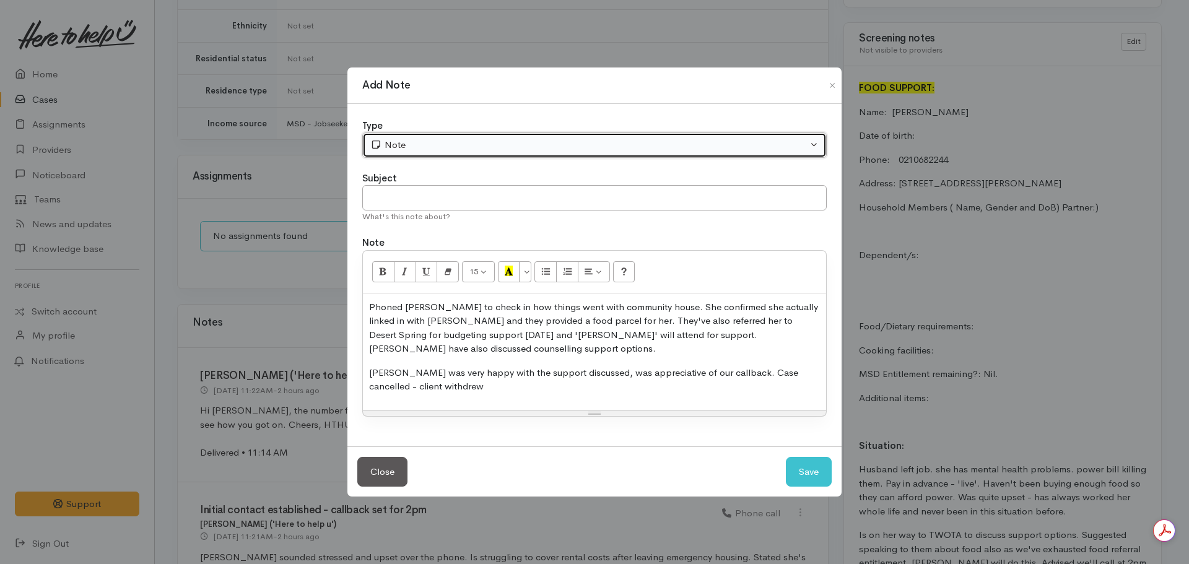
click at [412, 153] on button "Note" at bounding box center [594, 145] width 464 height 25
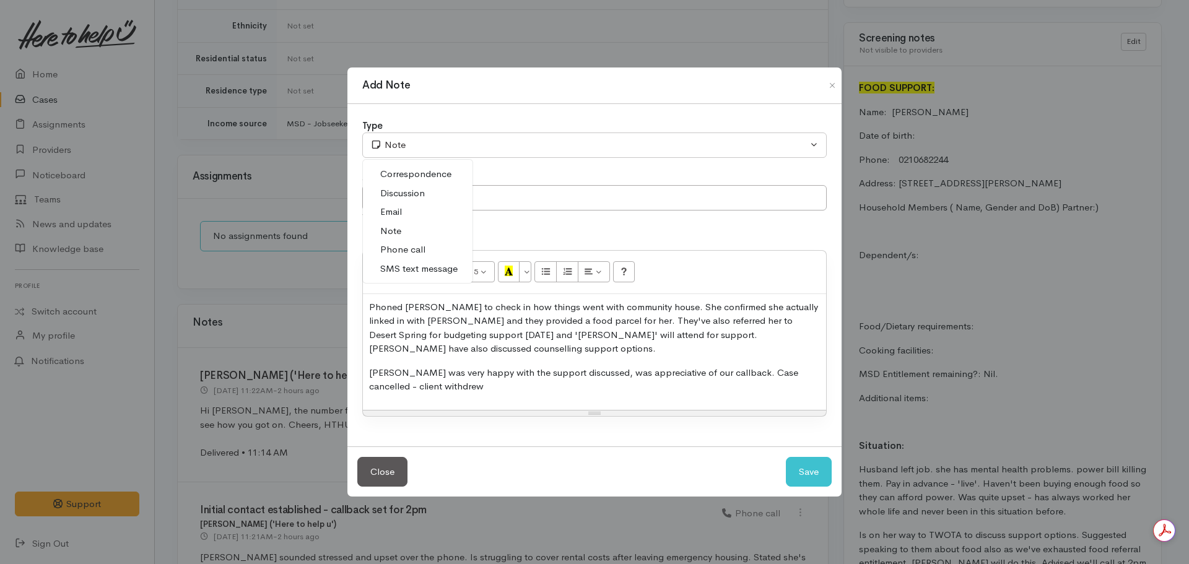
click at [411, 252] on span "Phone call" at bounding box center [402, 250] width 45 height 14
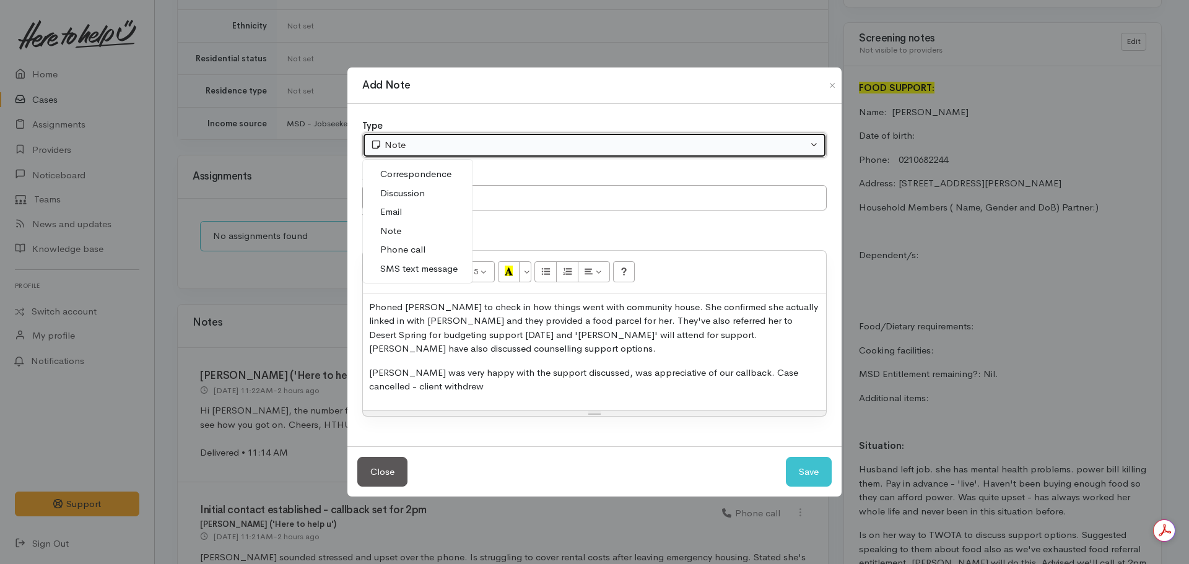
select select "3"
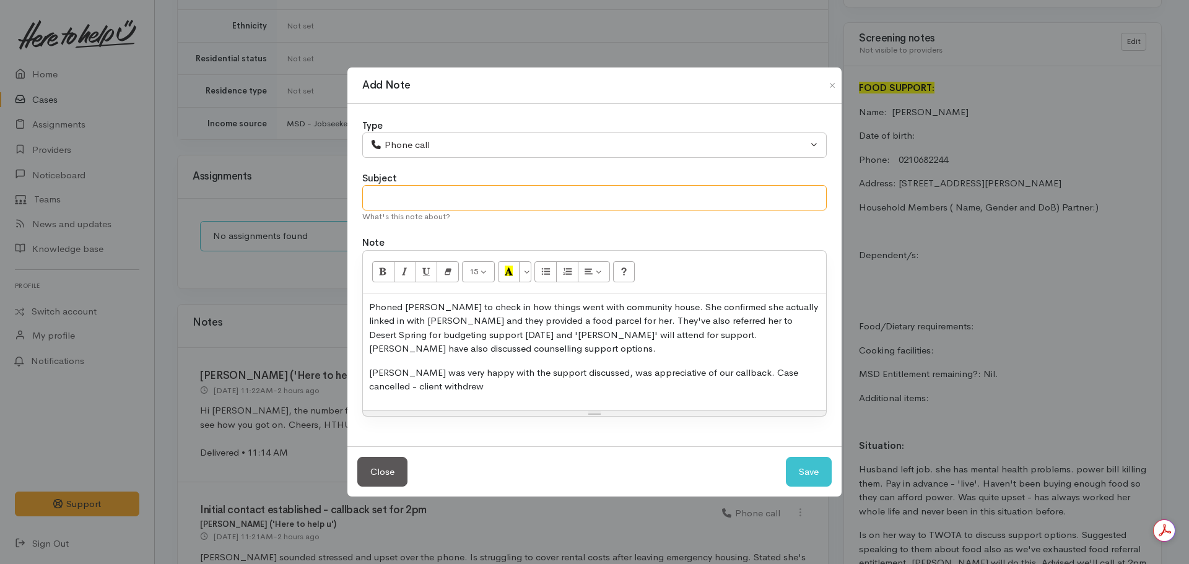
click at [404, 200] on input "text" at bounding box center [594, 197] width 464 height 25
type input "Client withdrew - support already received"
click at [786, 457] on button "Save" at bounding box center [809, 472] width 46 height 30
select select "1"
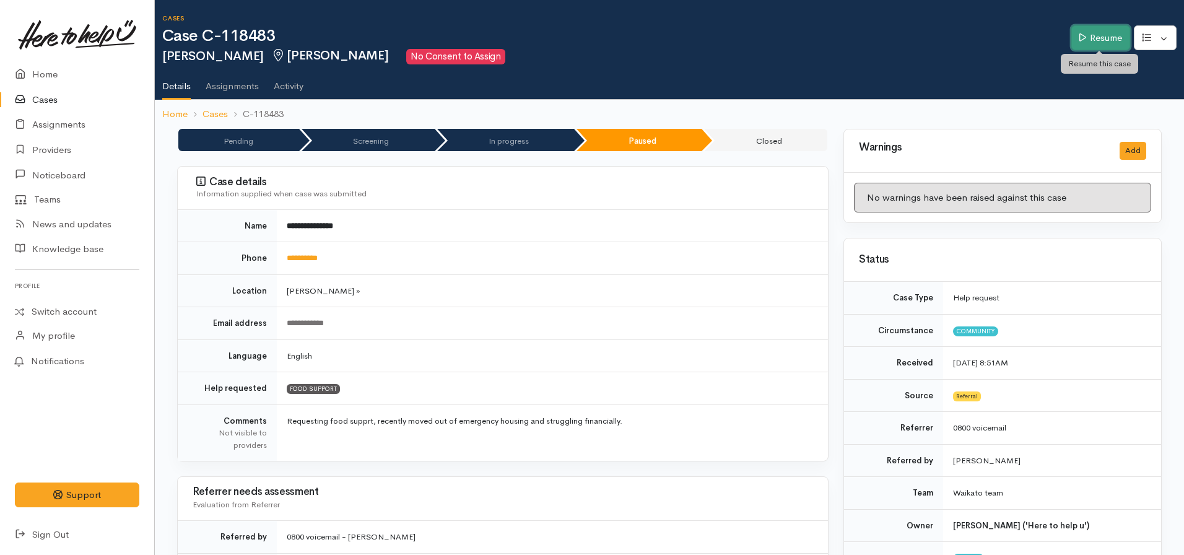
click at [1111, 38] on link "Resume" at bounding box center [1100, 37] width 59 height 25
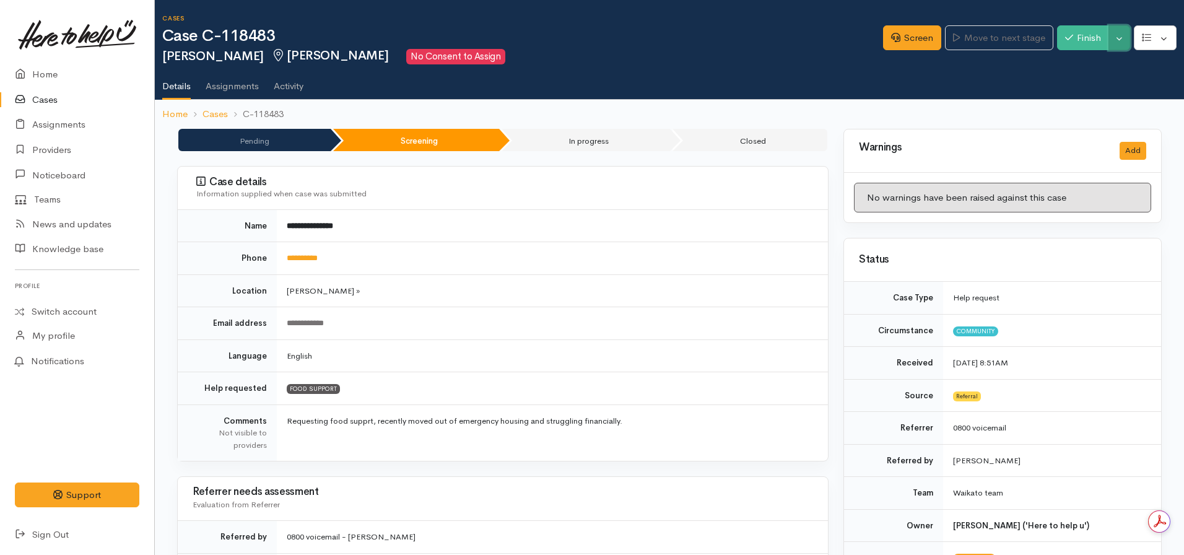
click at [1116, 38] on button "Toggle Dropdown" at bounding box center [1120, 37] width 22 height 25
click at [1065, 85] on link "Cancel" at bounding box center [1081, 85] width 98 height 19
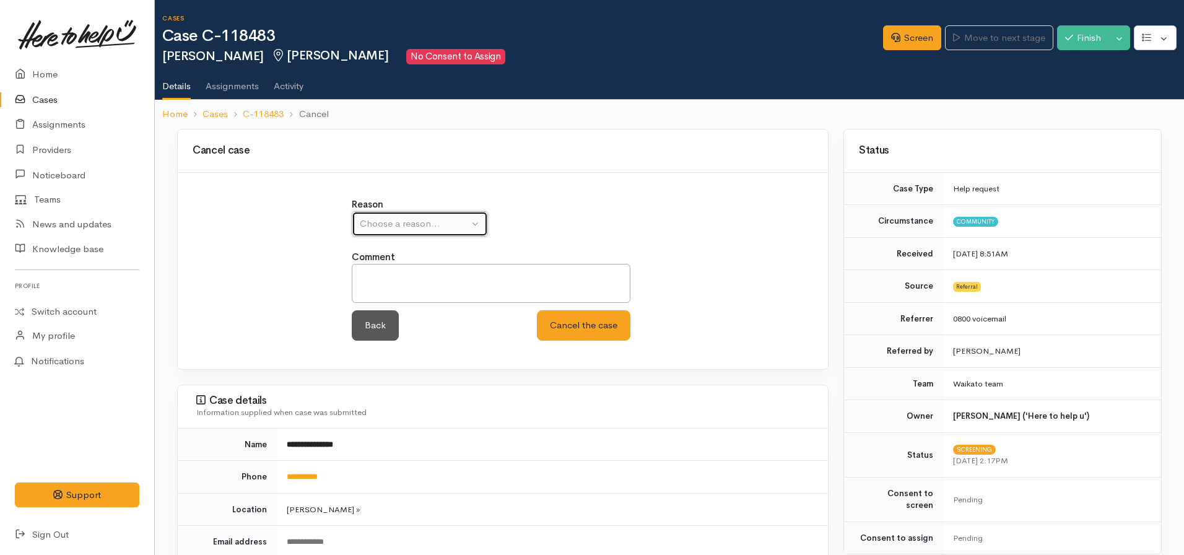
click at [412, 217] on div "Choose a reason..." at bounding box center [414, 224] width 109 height 14
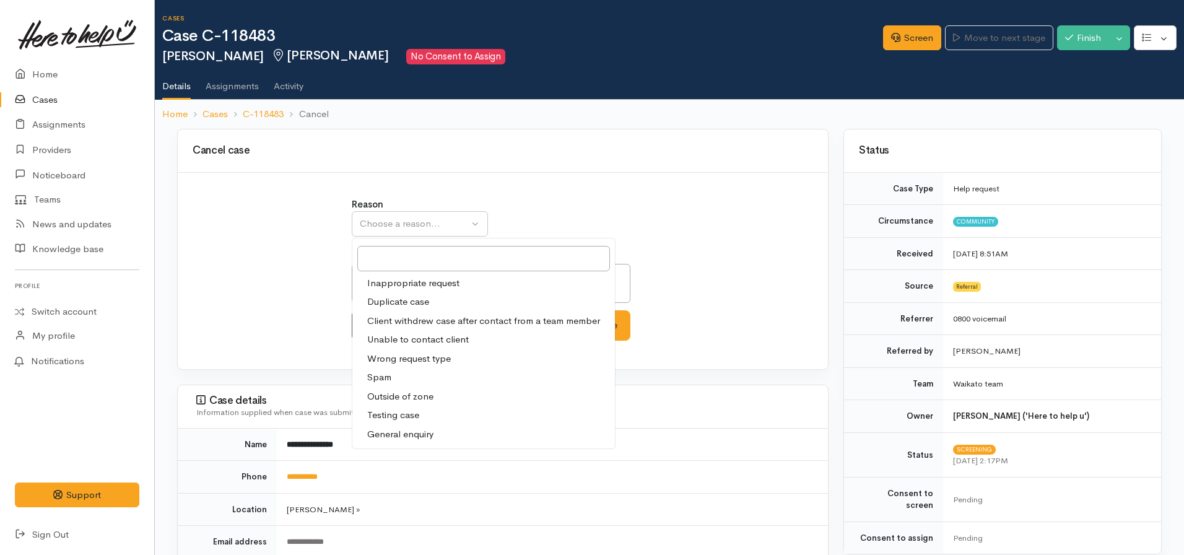
click at [416, 321] on span "Client withdrew case after contact from a team member" at bounding box center [483, 321] width 233 height 14
select select "3"
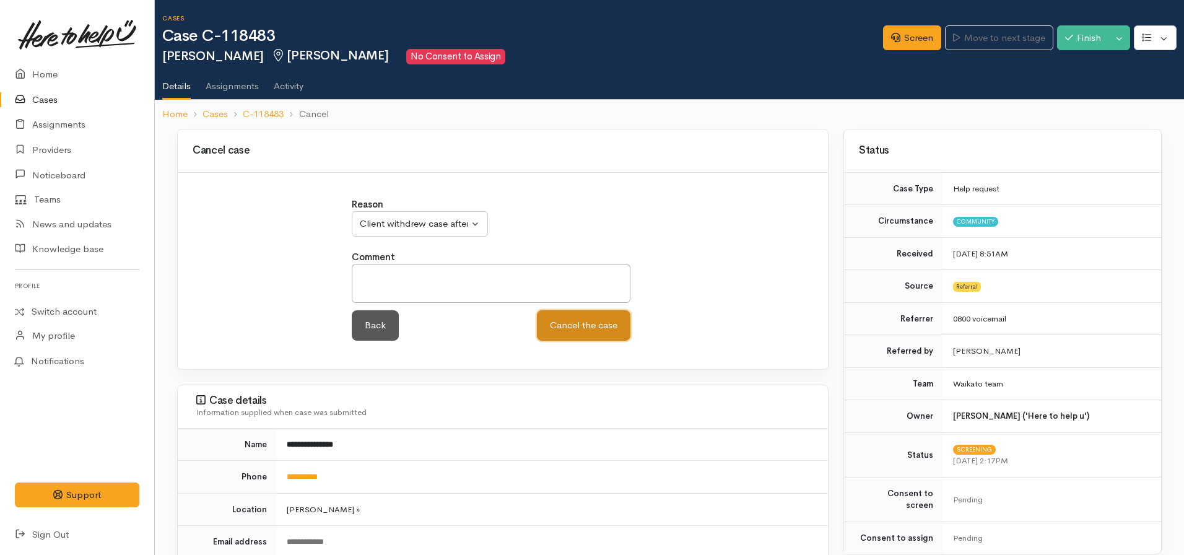
click at [558, 326] on button "Cancel the case" at bounding box center [584, 325] width 94 height 30
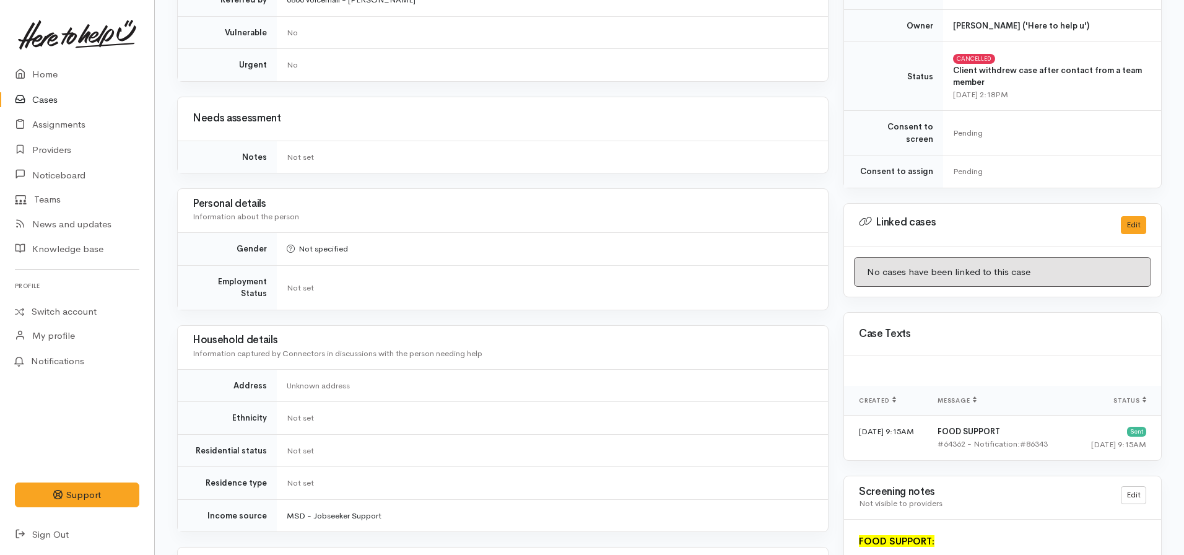
scroll to position [425, 0]
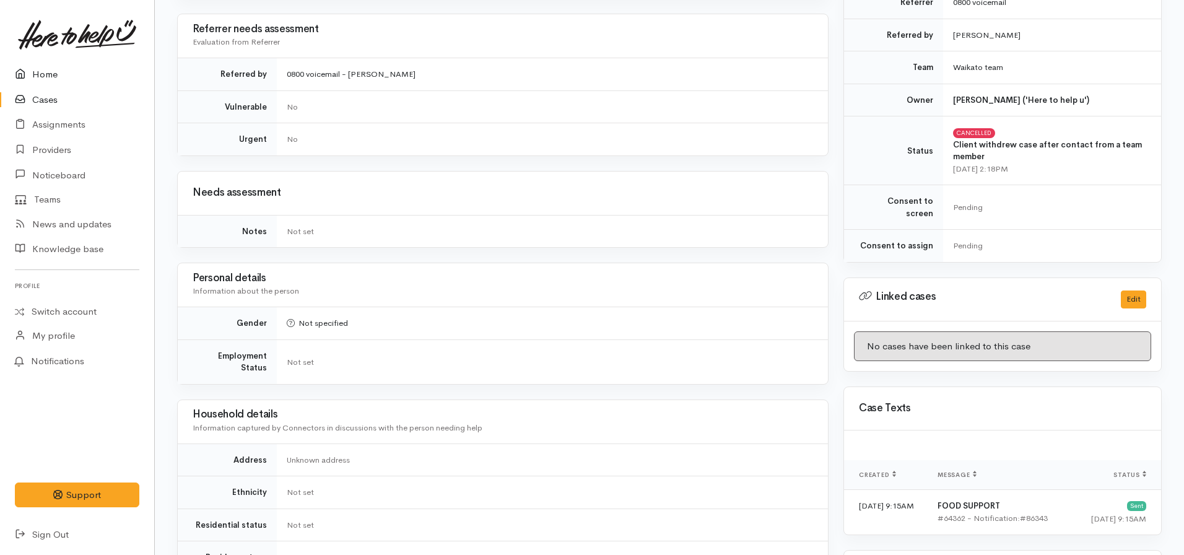
click at [59, 76] on link "Home" at bounding box center [77, 74] width 154 height 25
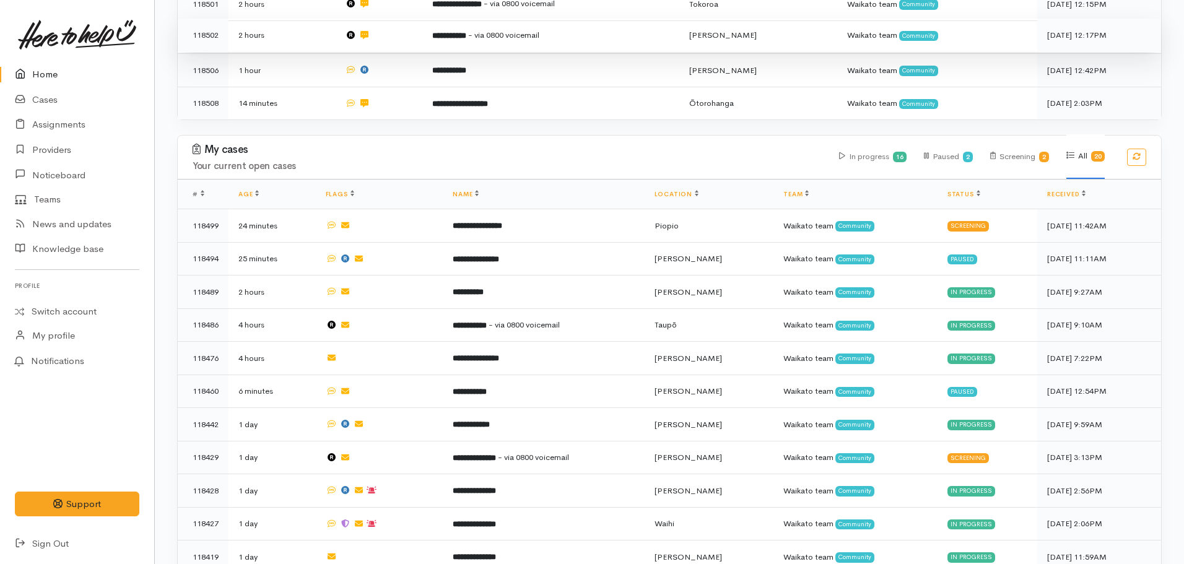
scroll to position [434, 0]
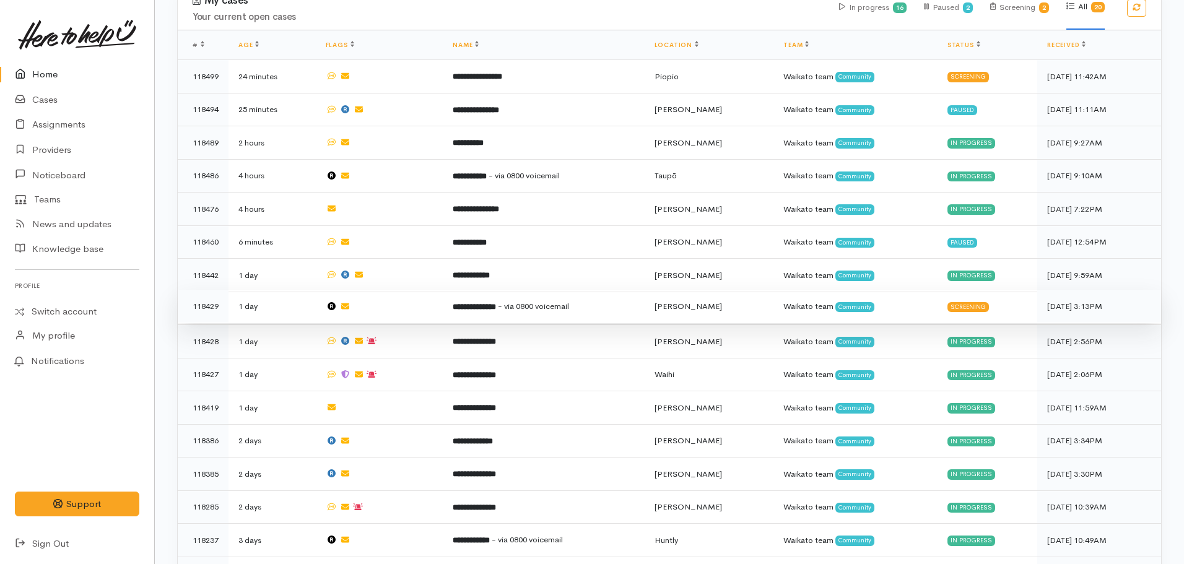
drag, startPoint x: 502, startPoint y: 300, endPoint x: 515, endPoint y: 300, distance: 12.4
click at [496, 303] on b "**********" at bounding box center [474, 307] width 43 height 8
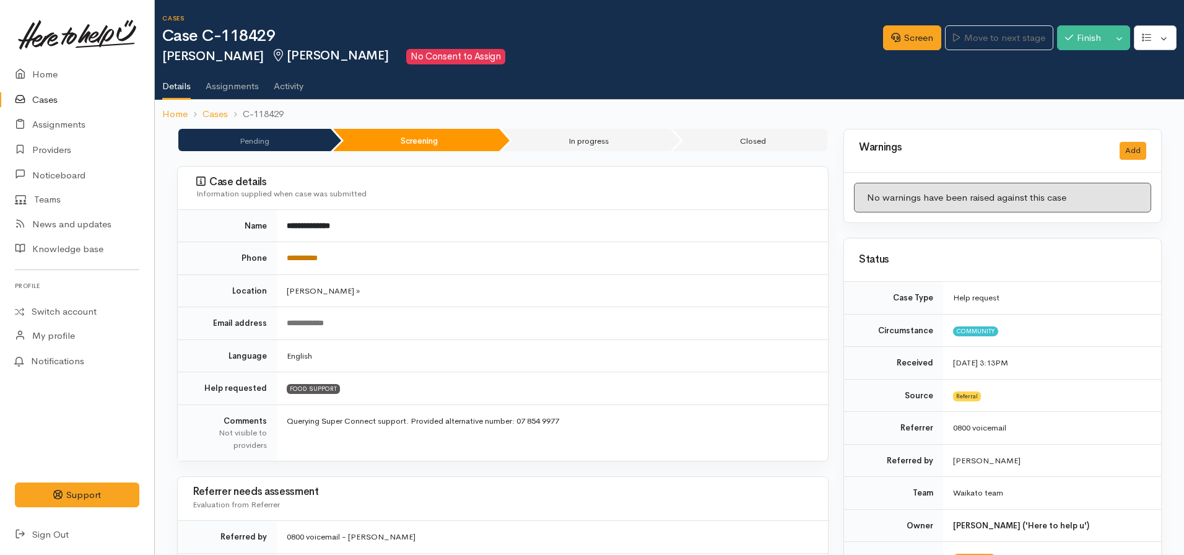
click at [297, 255] on link "**********" at bounding box center [302, 258] width 31 height 8
drag, startPoint x: 297, startPoint y: 256, endPoint x: 281, endPoint y: 256, distance: 16.7
click at [281, 256] on td "**********" at bounding box center [552, 258] width 551 height 33
copy link "**********"
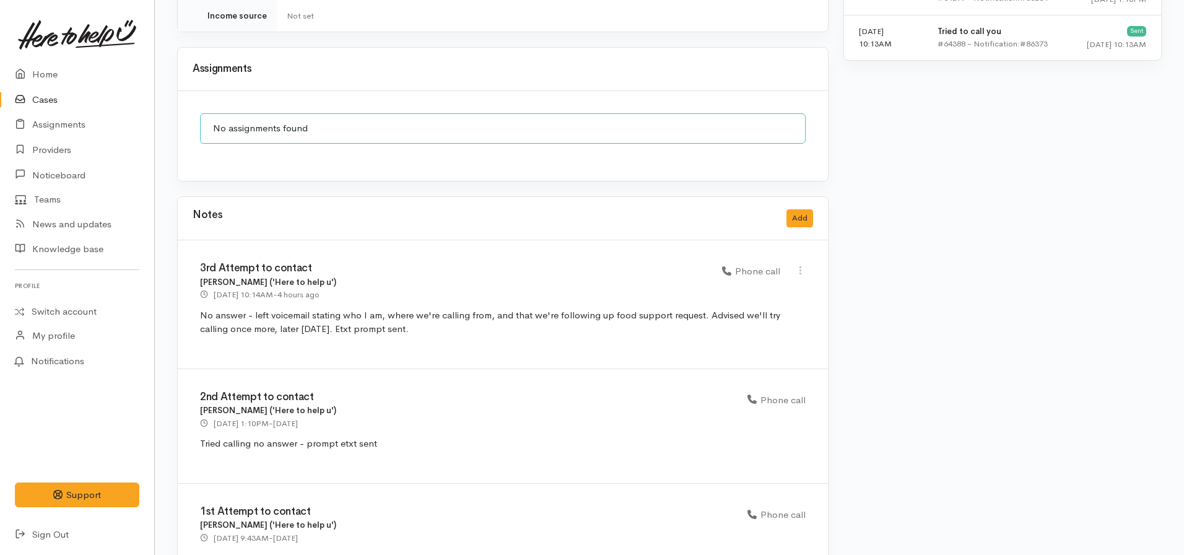
scroll to position [1083, 0]
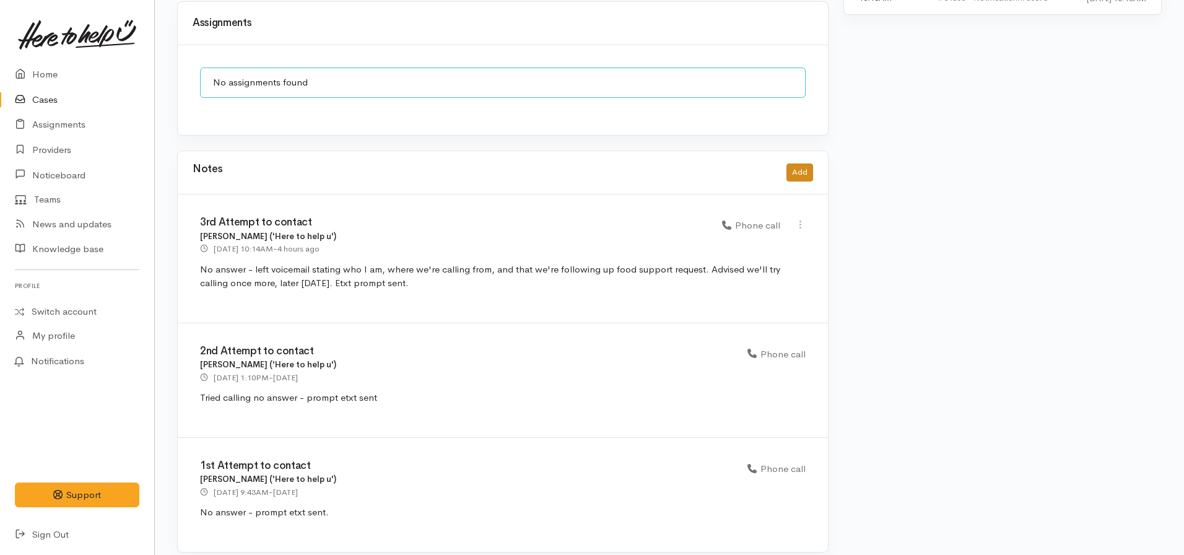
click at [786, 160] on div "Notes Add" at bounding box center [503, 172] width 621 height 25
click at [799, 163] on button "Add" at bounding box center [800, 172] width 27 height 18
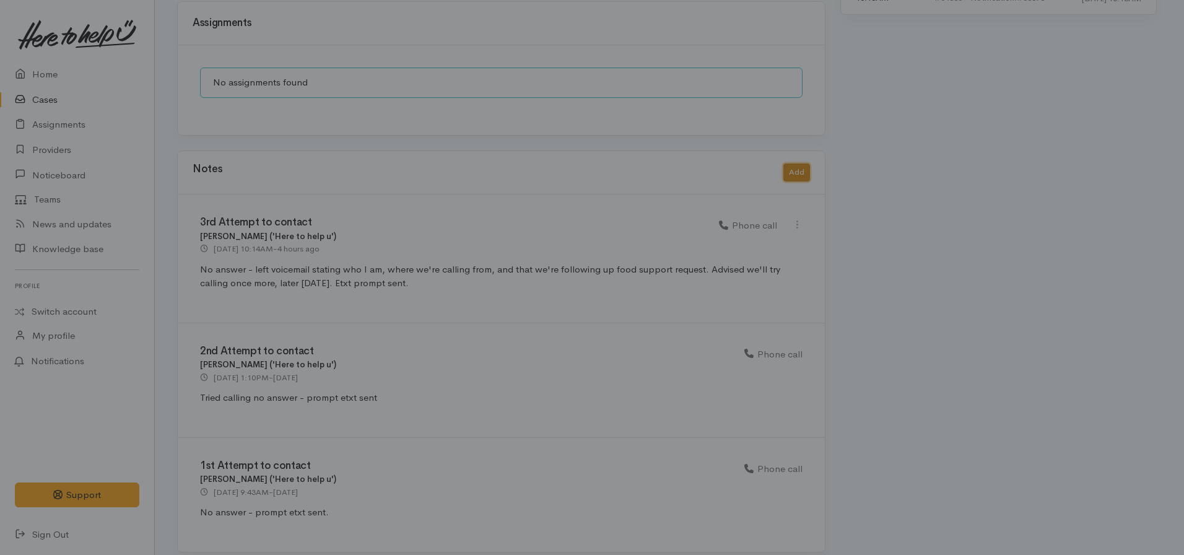
scroll to position [1073, 0]
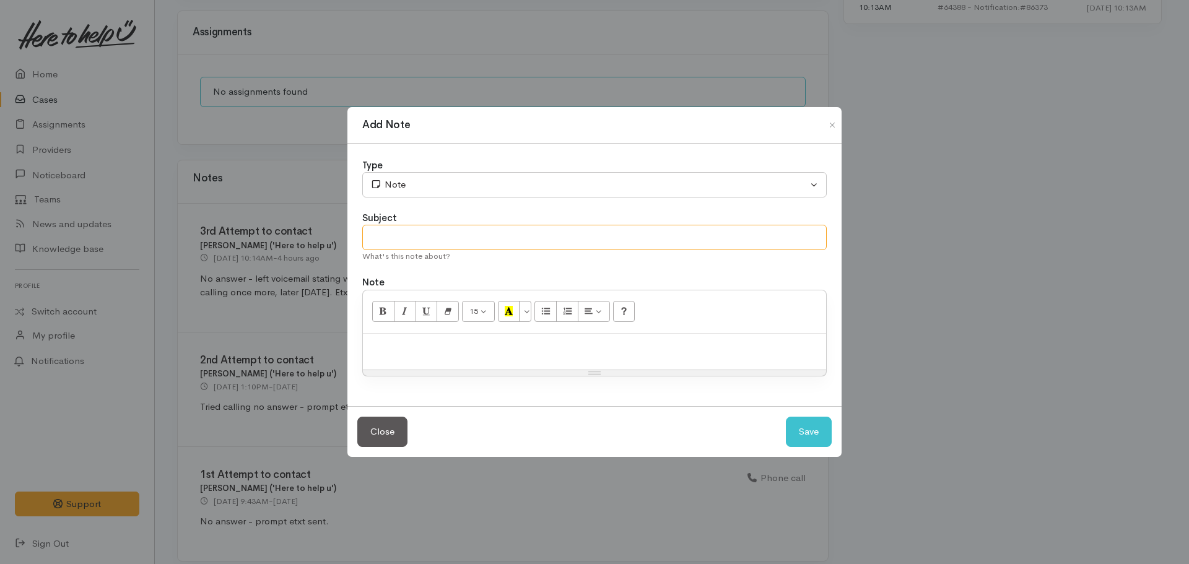
click at [404, 231] on input "text" at bounding box center [594, 237] width 464 height 25
type input "4th Attempt to contact - case cancelled"
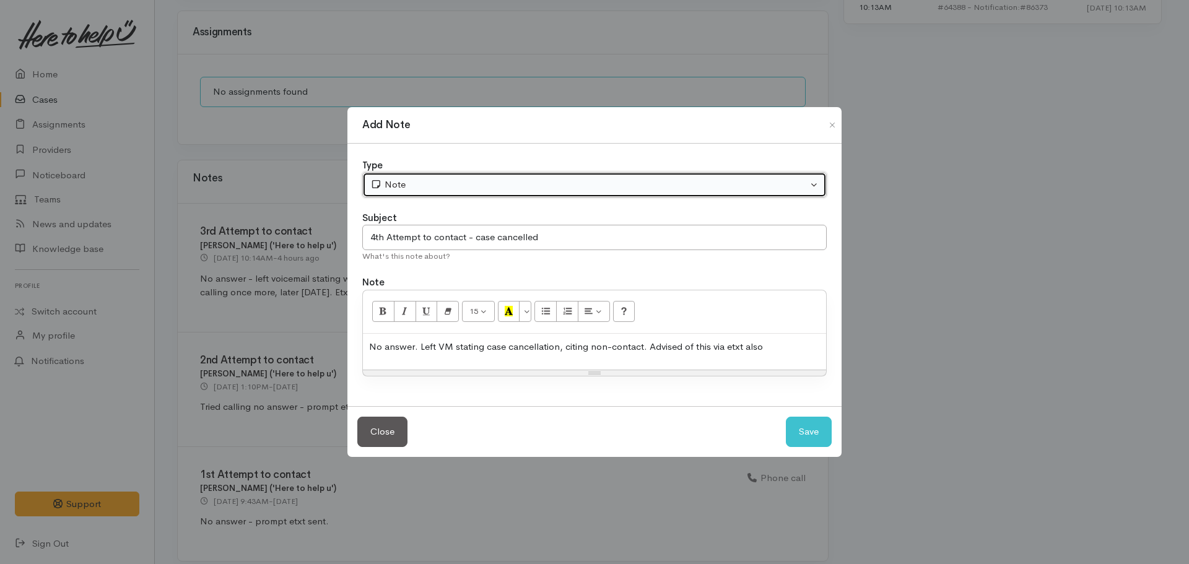
click at [437, 188] on div "Note" at bounding box center [588, 185] width 437 height 14
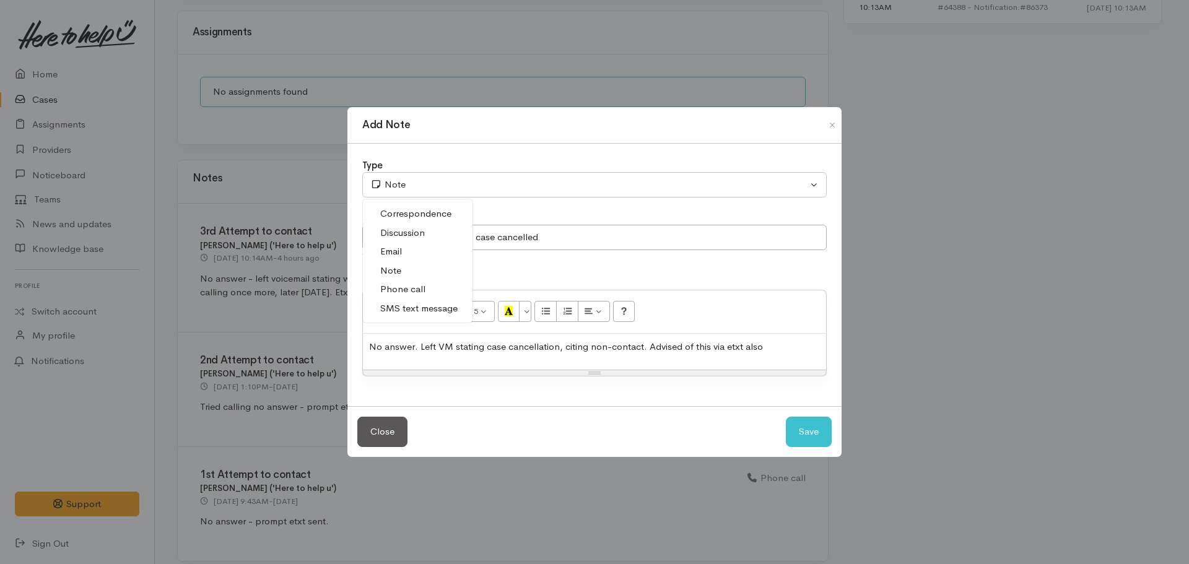
click at [419, 288] on span "Phone call" at bounding box center [402, 289] width 45 height 14
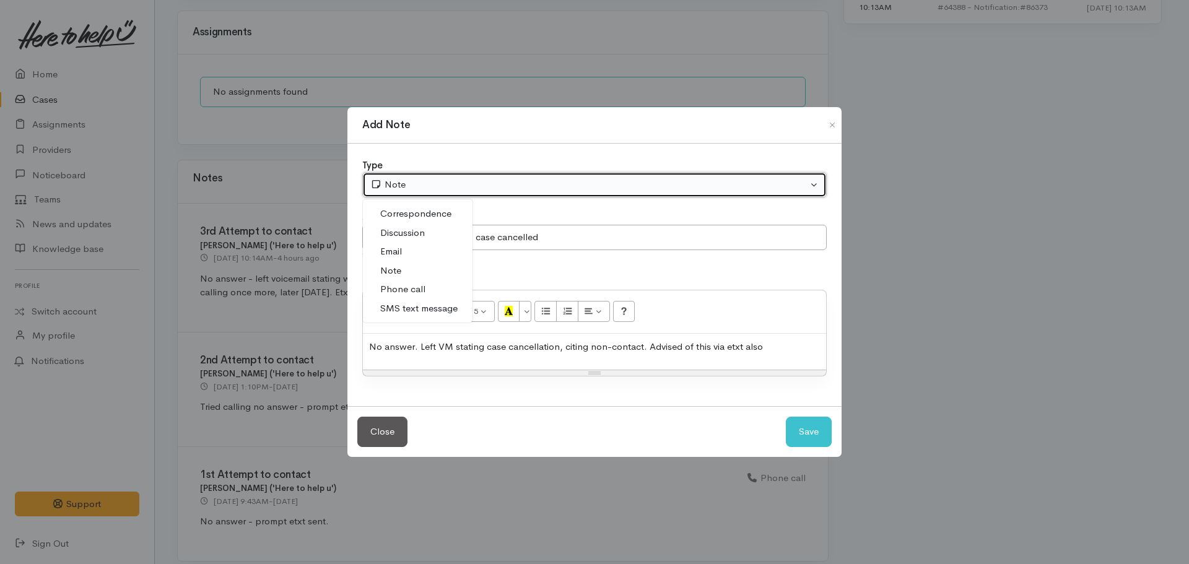
select select "3"
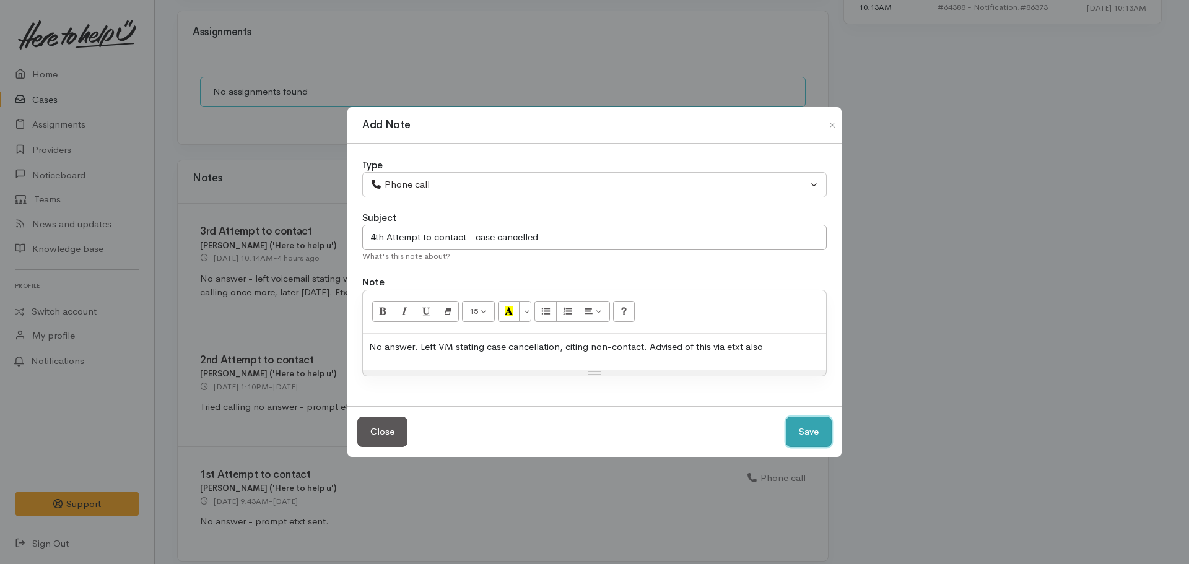
click at [811, 425] on button "Save" at bounding box center [809, 432] width 46 height 30
select select "1"
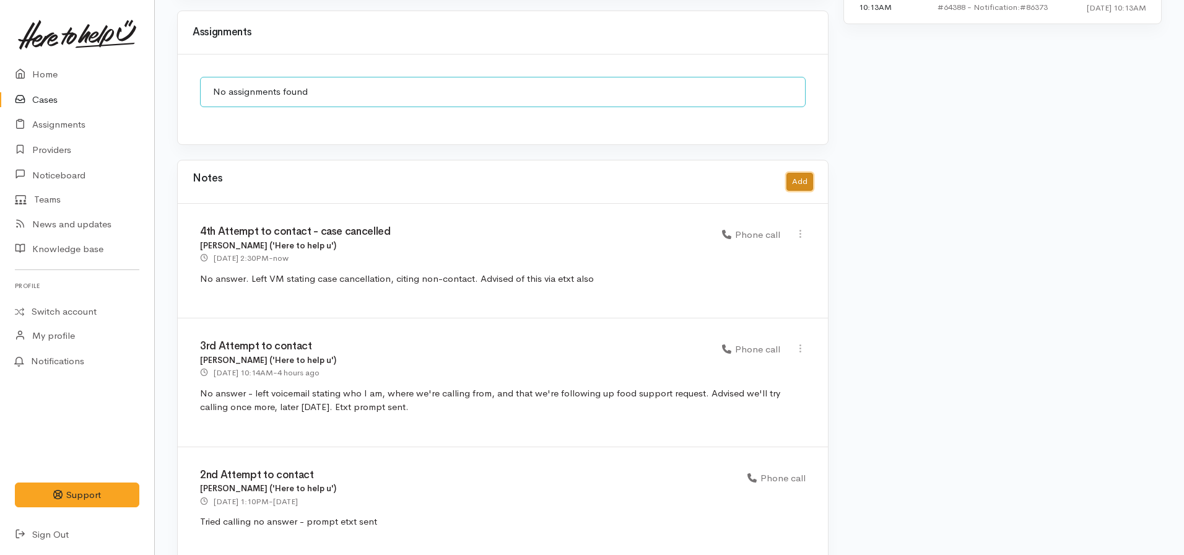
click at [798, 173] on button "Add" at bounding box center [800, 182] width 27 height 18
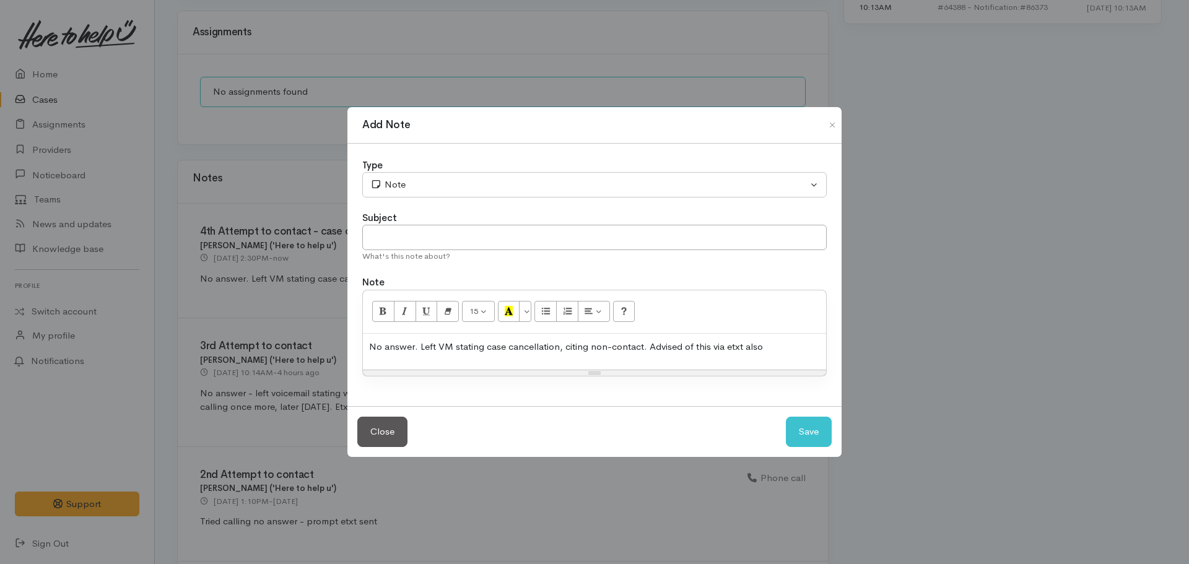
click at [445, 351] on p "No answer. Left VM stating case cancellation, citing non-contact. Advised of th…" at bounding box center [594, 347] width 451 height 14
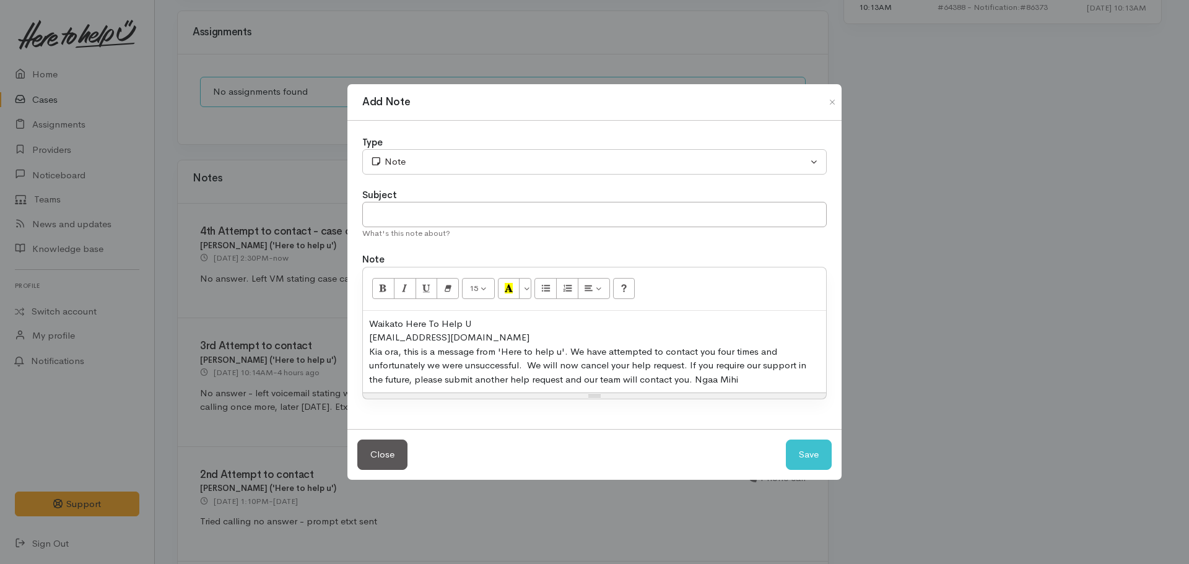
click at [486, 332] on div "​0210544722@etxt.co.nz​" at bounding box center [594, 338] width 451 height 14
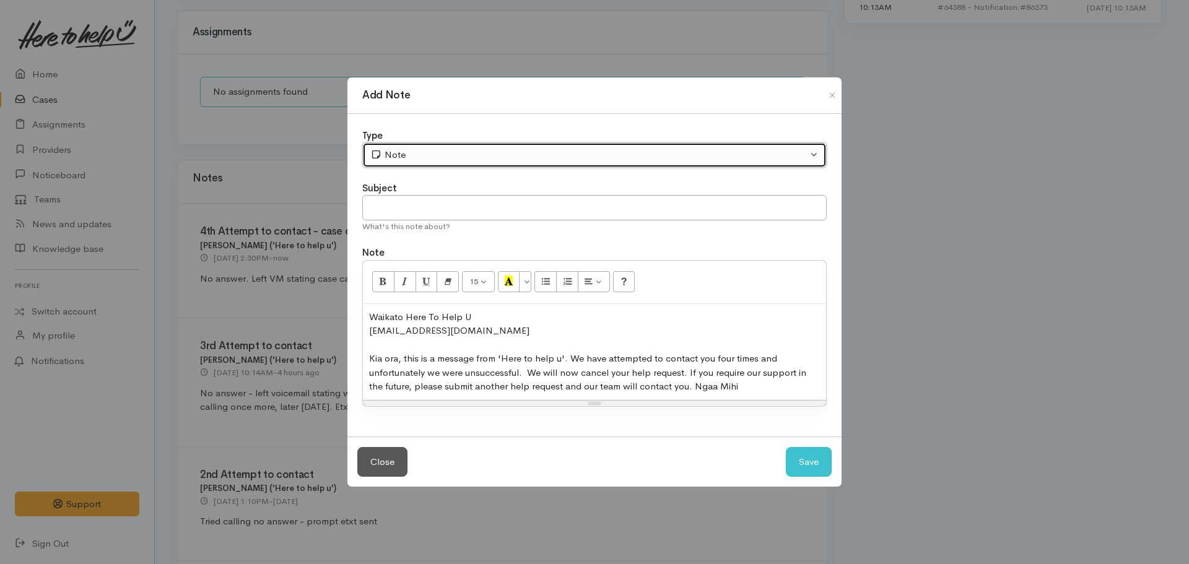
click at [411, 152] on div "Note" at bounding box center [588, 155] width 437 height 14
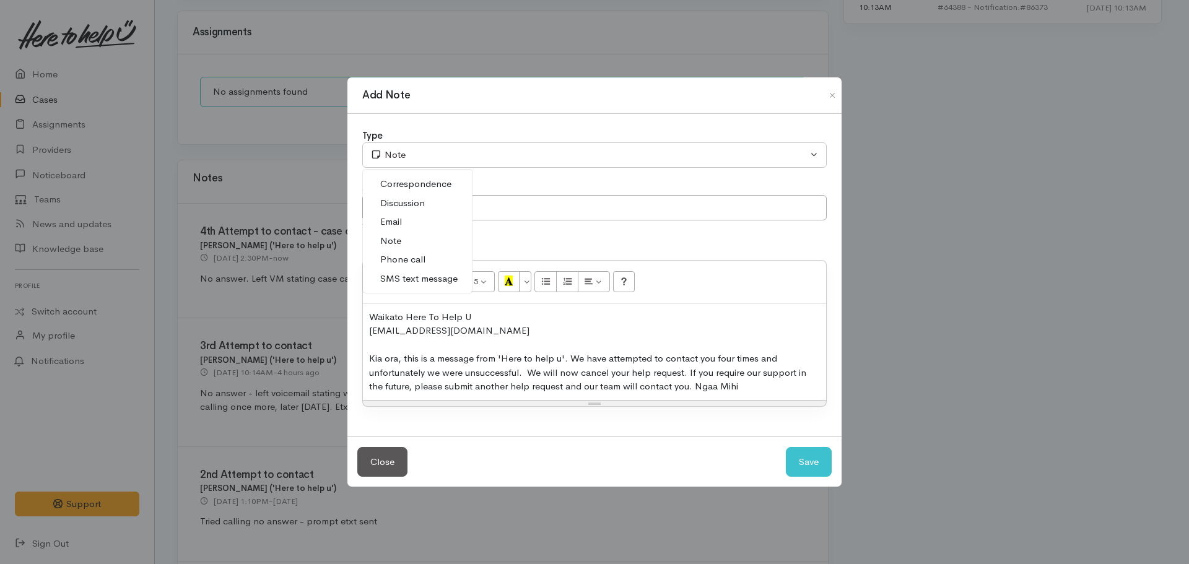
click at [419, 276] on span "SMS text message" at bounding box center [418, 279] width 77 height 14
click at [798, 452] on button "Save" at bounding box center [809, 462] width 46 height 30
select select "1"
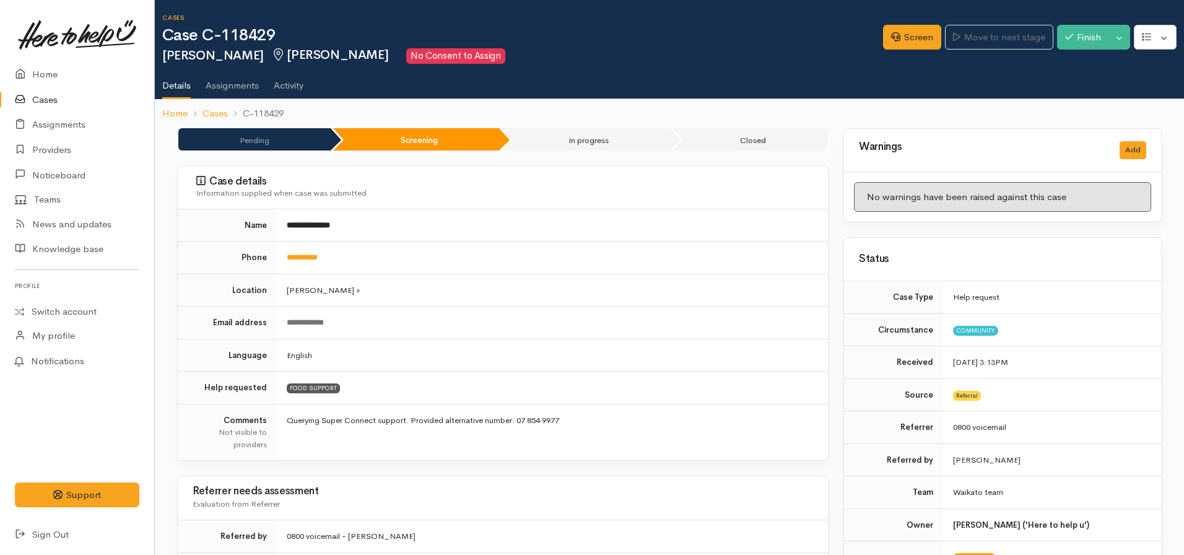
scroll to position [0, 0]
click at [1118, 37] on button "Toggle Dropdown" at bounding box center [1120, 37] width 22 height 25
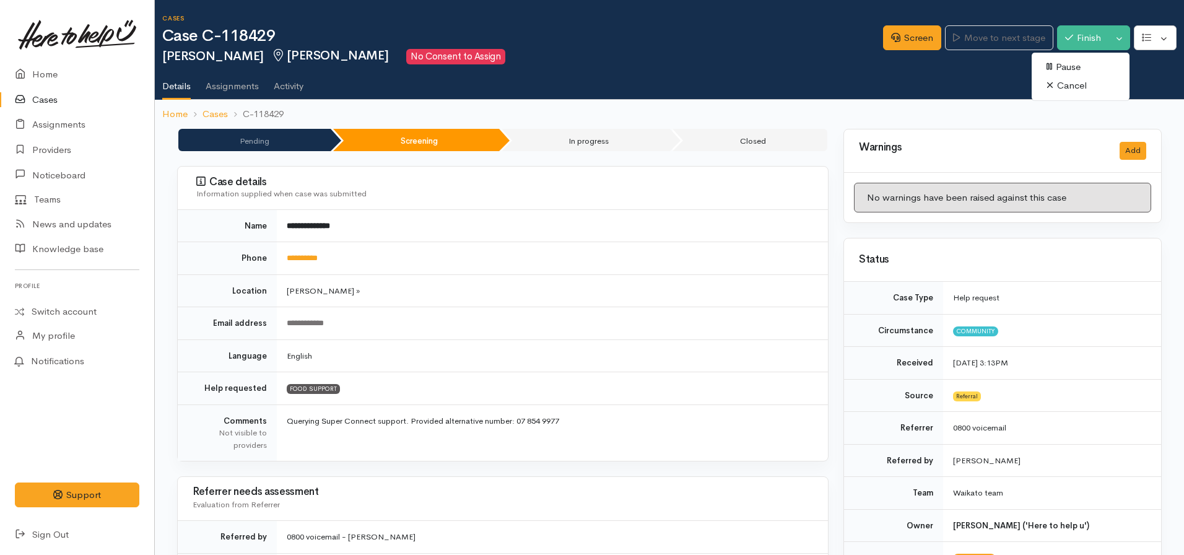
click at [1066, 86] on link "Cancel" at bounding box center [1081, 85] width 98 height 19
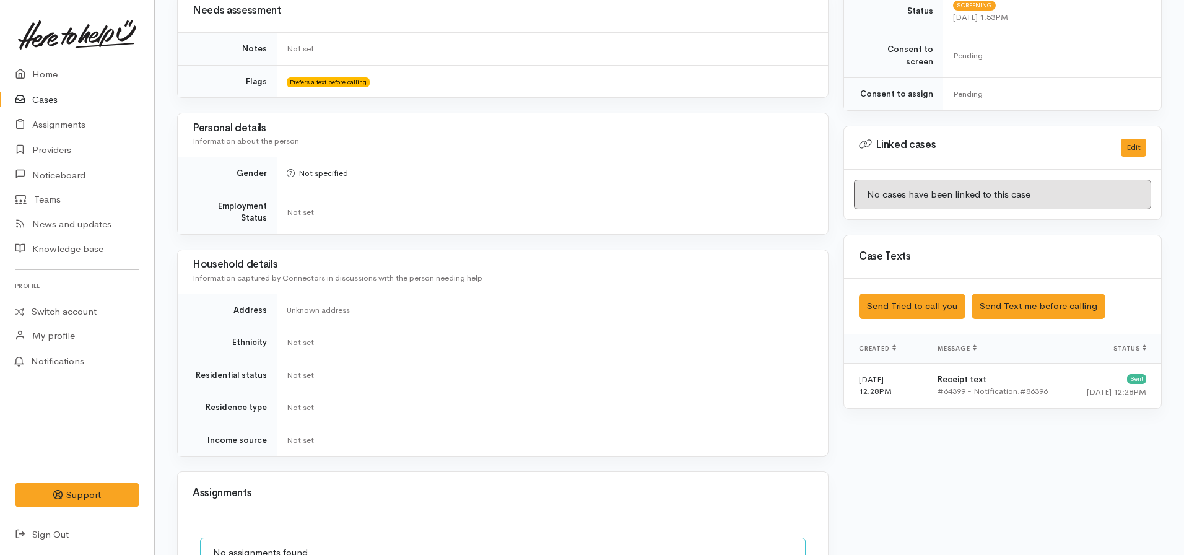
scroll to position [557, 0]
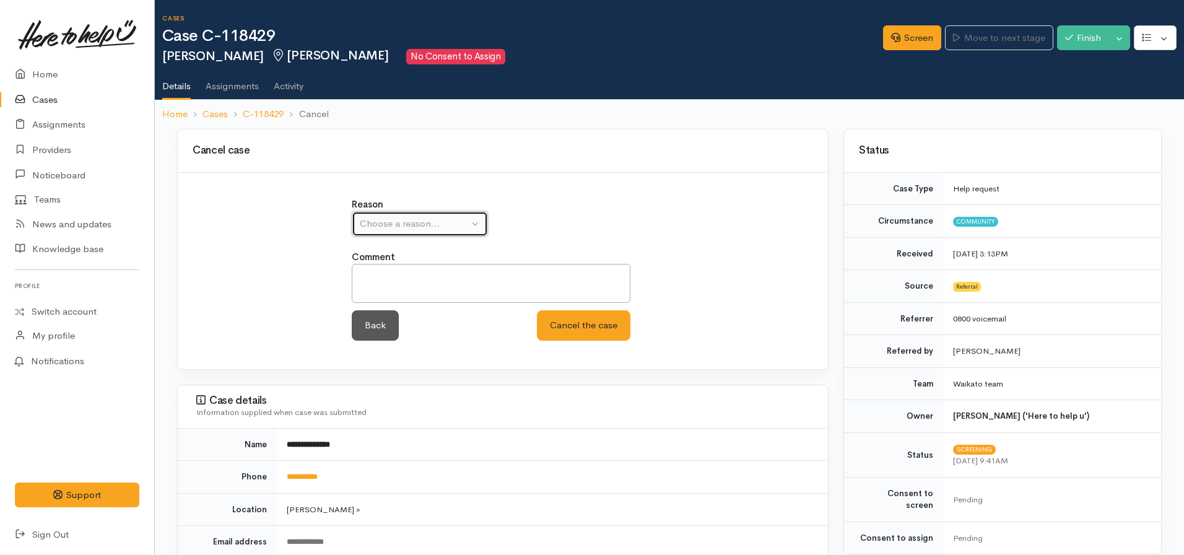
click at [388, 229] on div "Choose a reason..." at bounding box center [414, 224] width 109 height 14
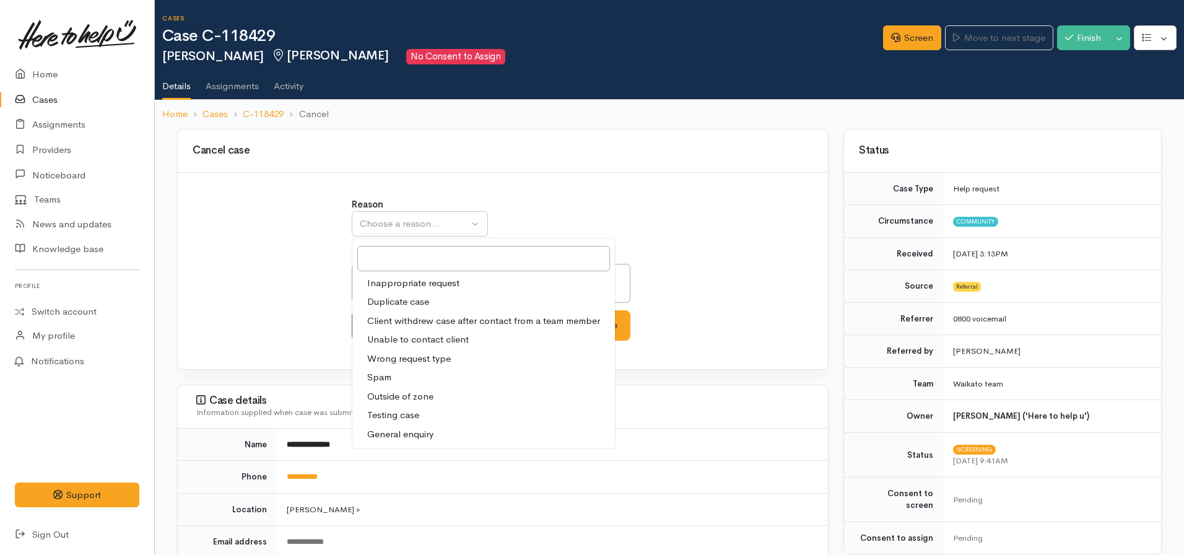
drag, startPoint x: 397, startPoint y: 336, endPoint x: 497, endPoint y: 336, distance: 99.7
click at [399, 336] on span "Unable to contact client" at bounding box center [418, 340] width 102 height 14
select select "4"
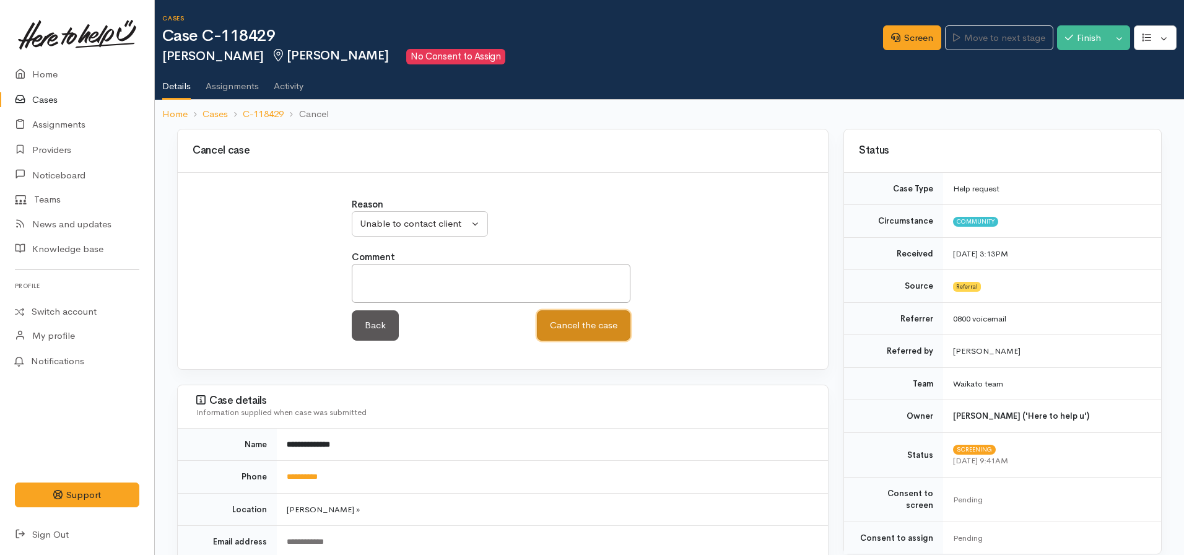
click at [597, 313] on button "Cancel the case" at bounding box center [584, 325] width 94 height 30
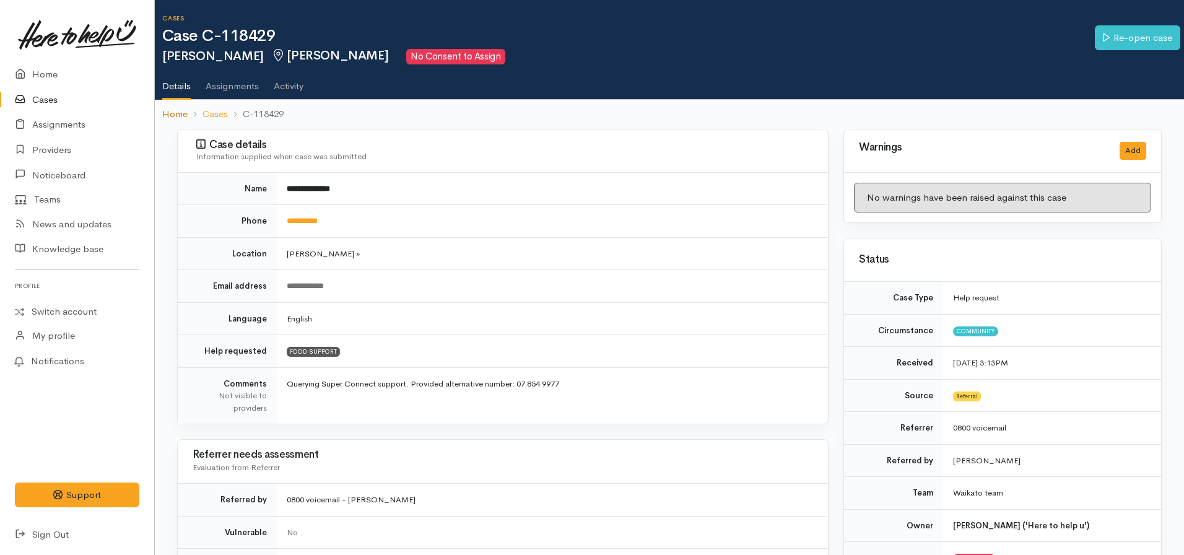
click at [170, 115] on link "Home" at bounding box center [174, 114] width 25 height 14
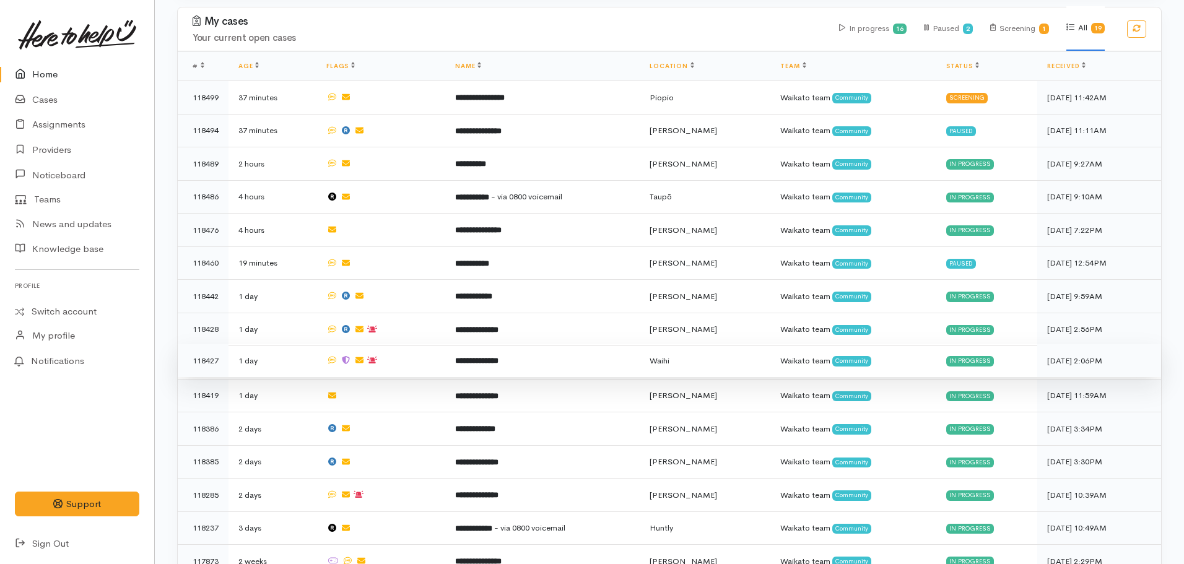
scroll to position [372, 0]
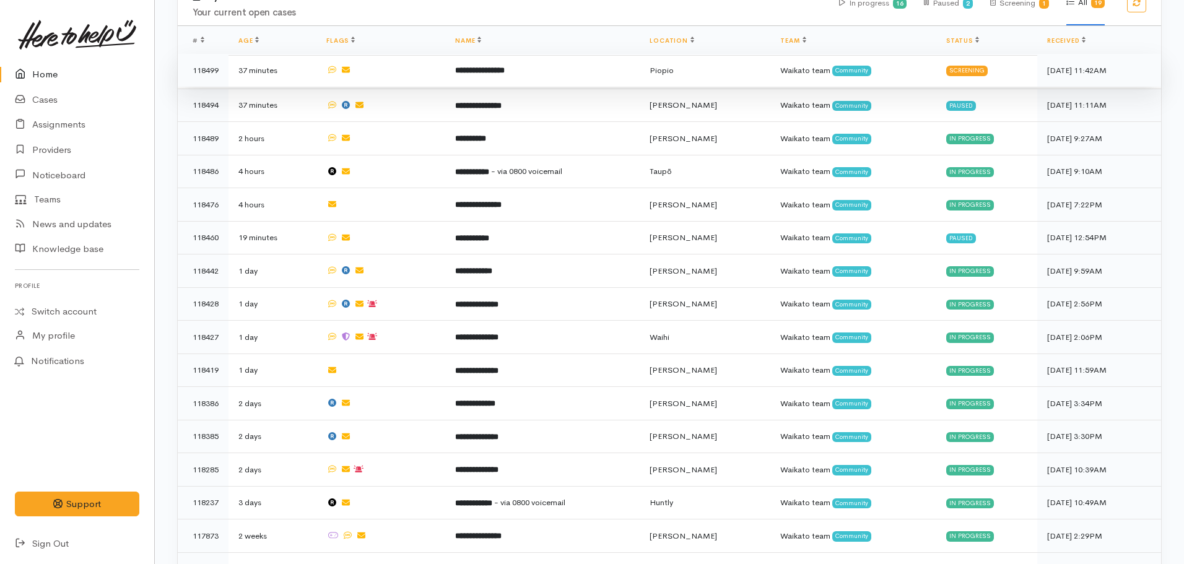
click at [487, 69] on b "**********" at bounding box center [480, 70] width 50 height 8
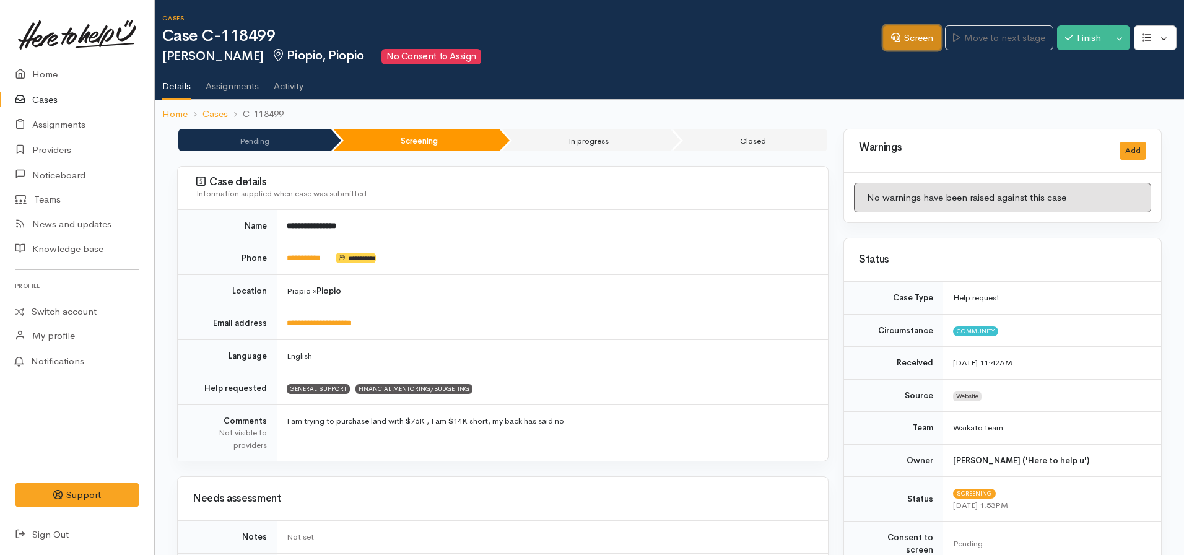
click at [905, 37] on link "Screen" at bounding box center [912, 37] width 58 height 25
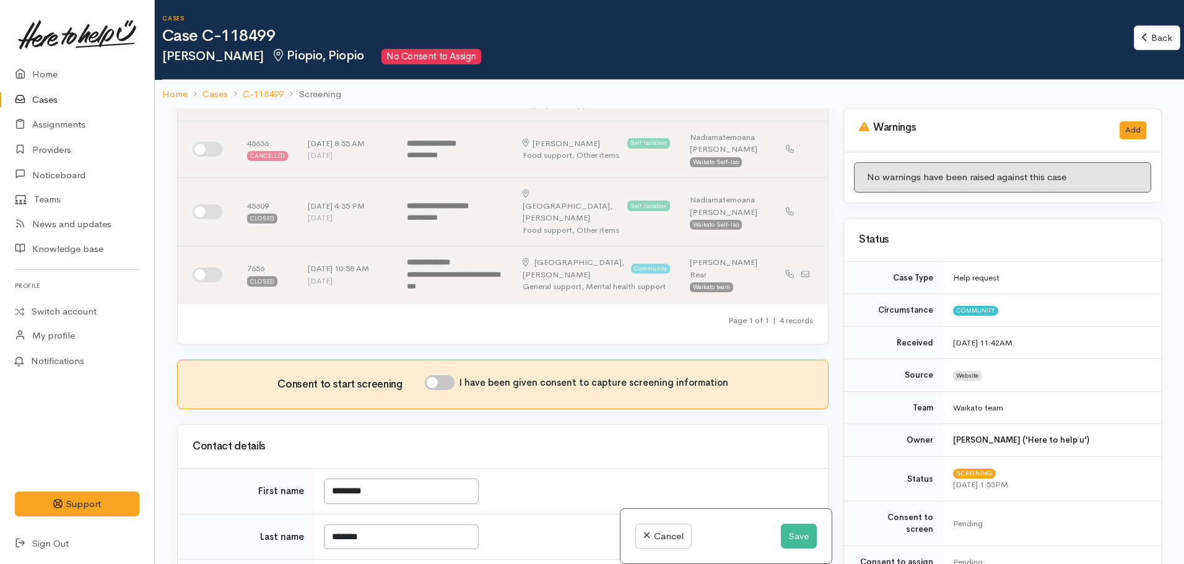
scroll to position [434, 0]
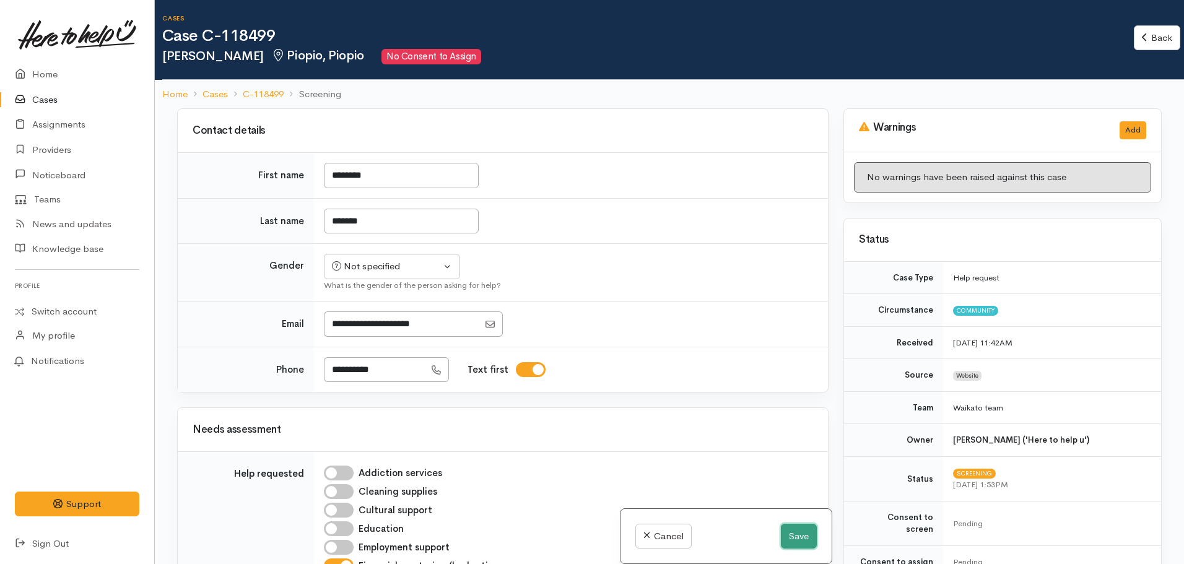
click at [795, 533] on button "Save" at bounding box center [799, 536] width 36 height 25
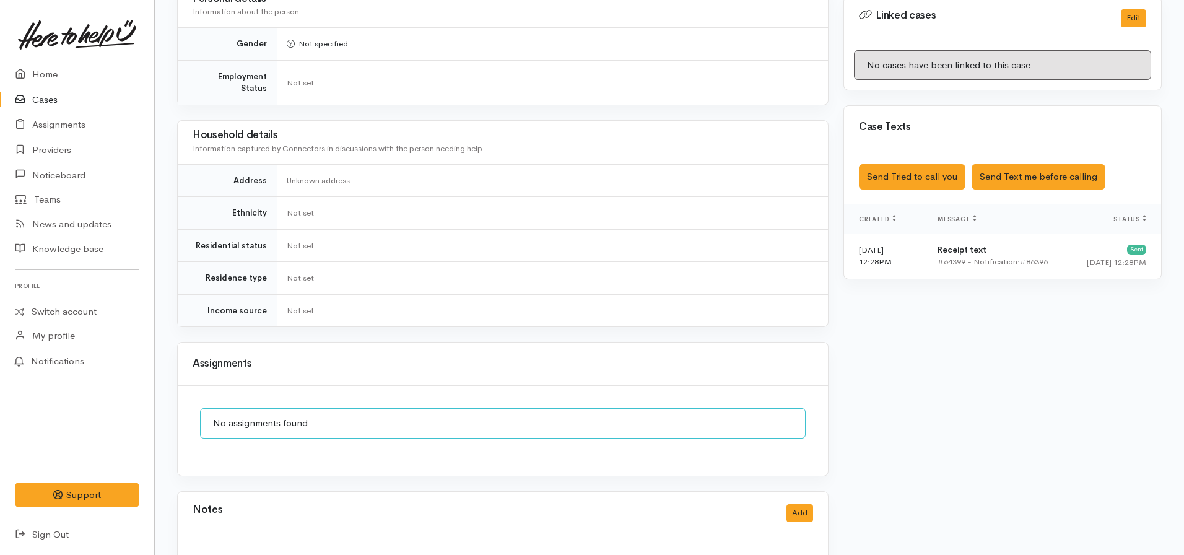
scroll to position [619, 0]
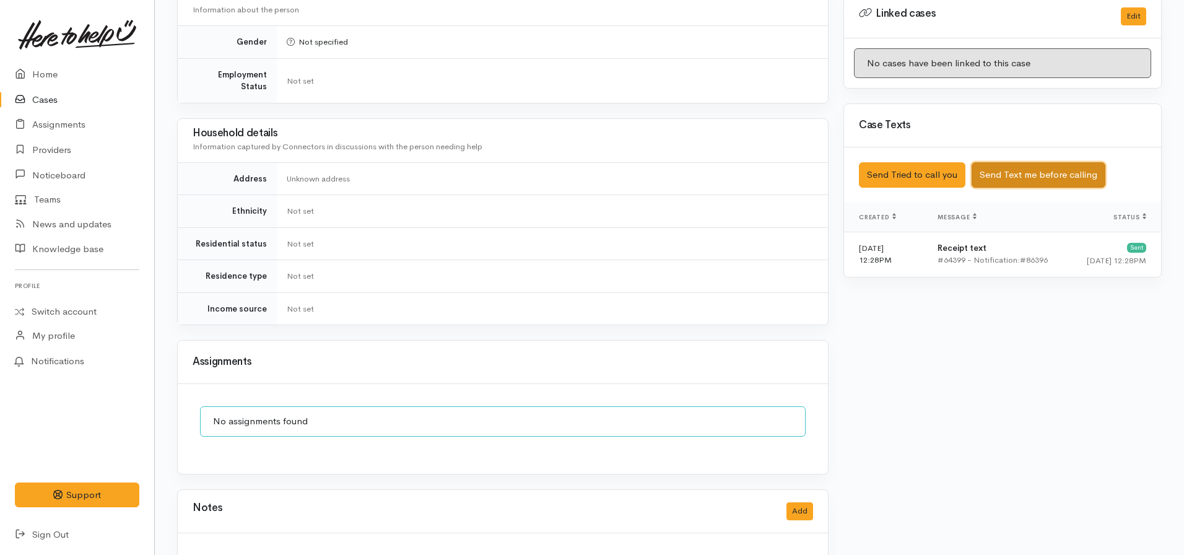
click at [1000, 164] on button "Send Text me before calling" at bounding box center [1039, 174] width 134 height 25
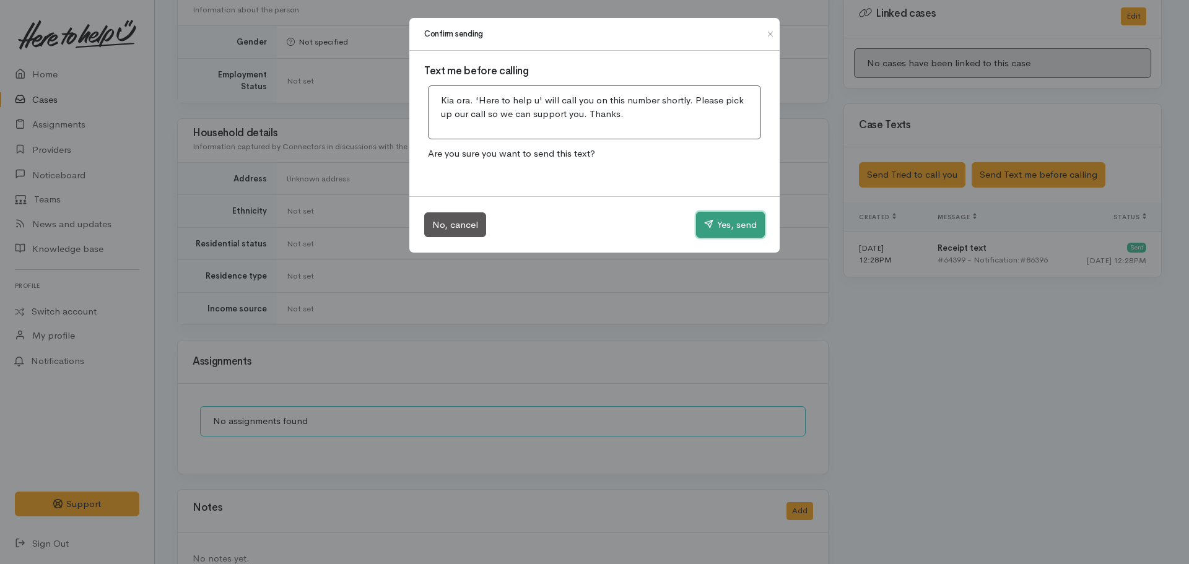
click at [752, 224] on button "Yes, send" at bounding box center [730, 225] width 69 height 26
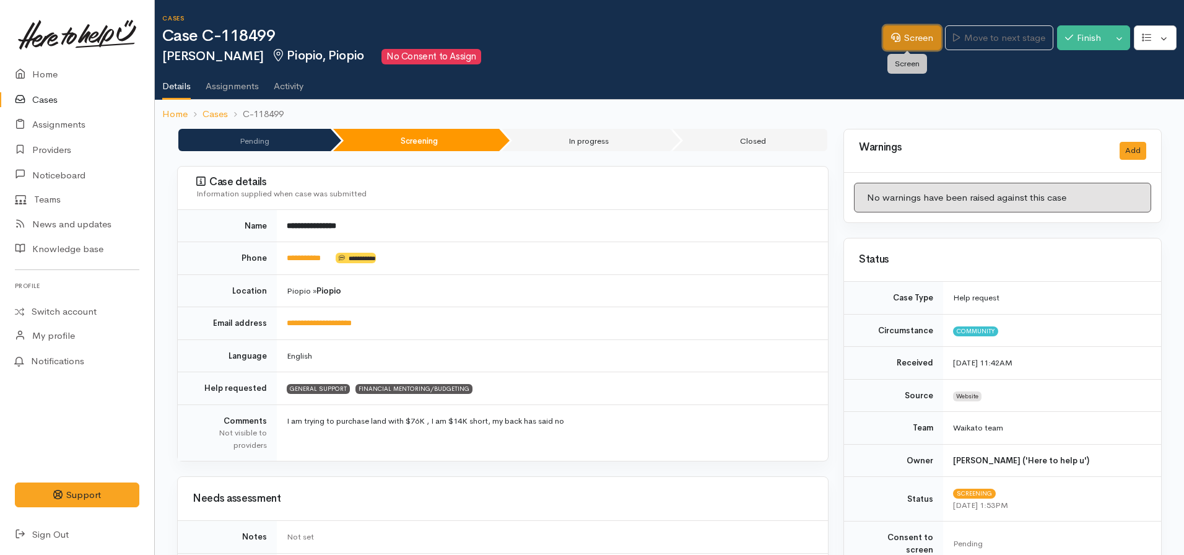
click at [891, 37] on icon at bounding box center [895, 37] width 9 height 9
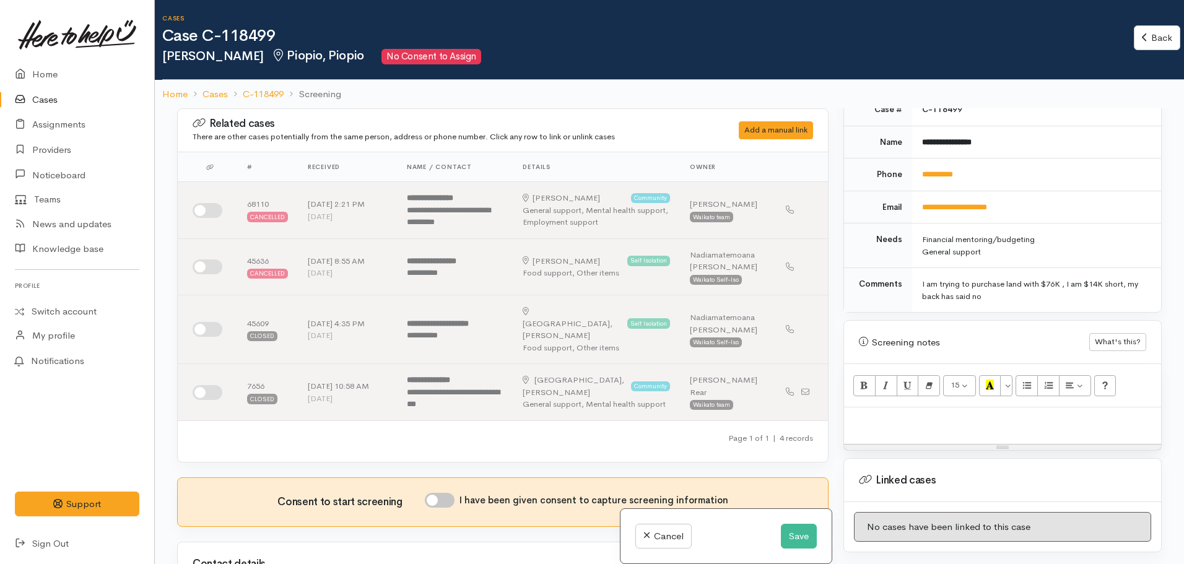
scroll to position [557, 0]
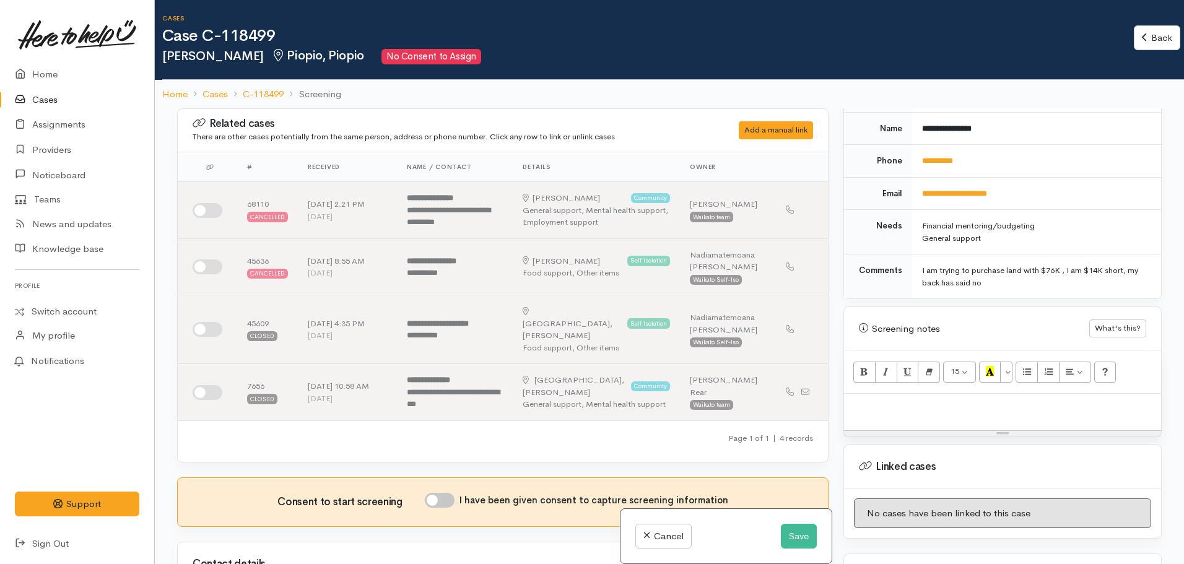
click at [967, 403] on div at bounding box center [1002, 412] width 317 height 37
paste div
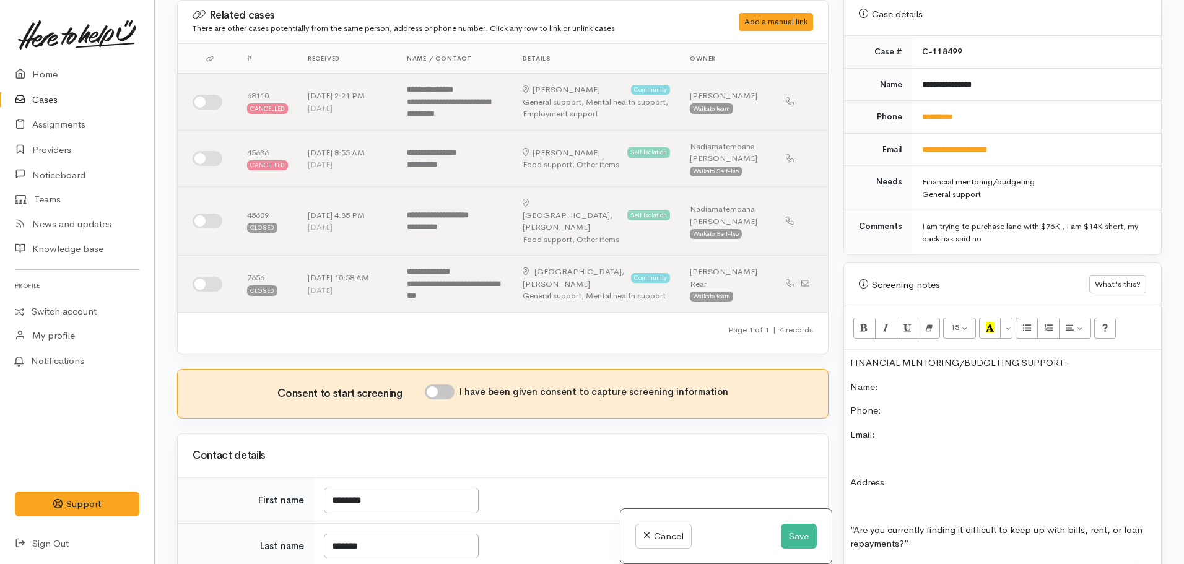
scroll to position [464, 0]
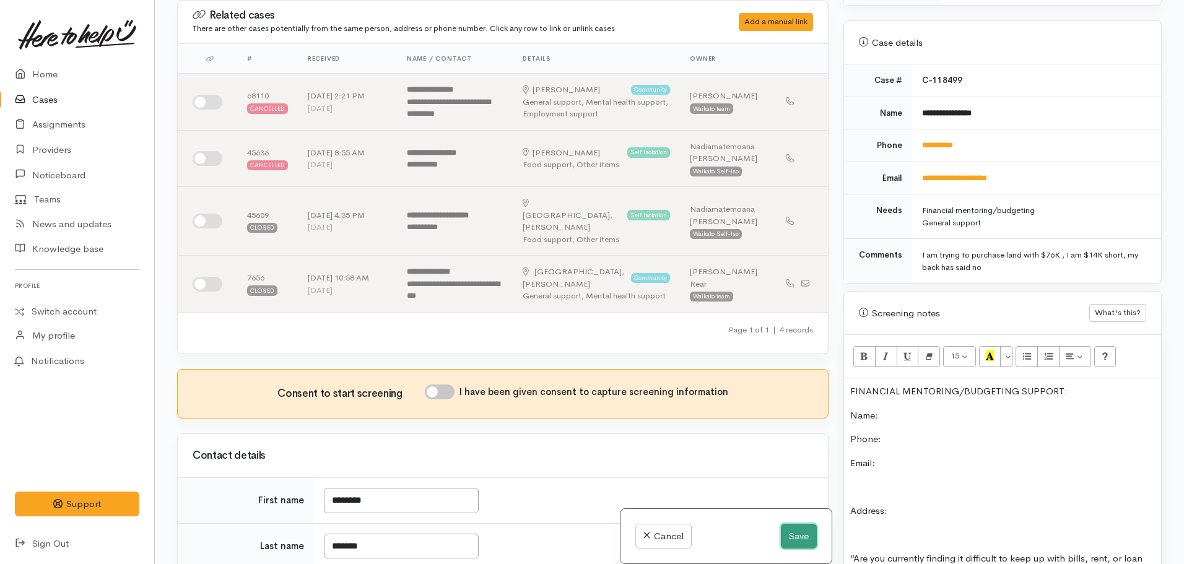
click at [803, 541] on button "Save" at bounding box center [799, 536] width 36 height 25
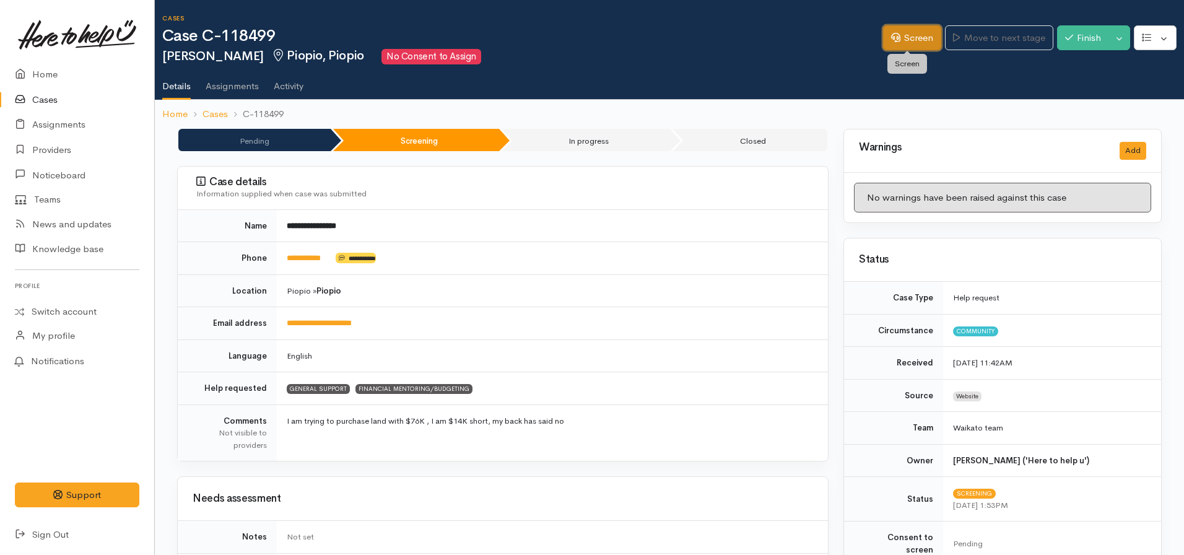
click at [897, 41] on link "Screen" at bounding box center [912, 37] width 58 height 25
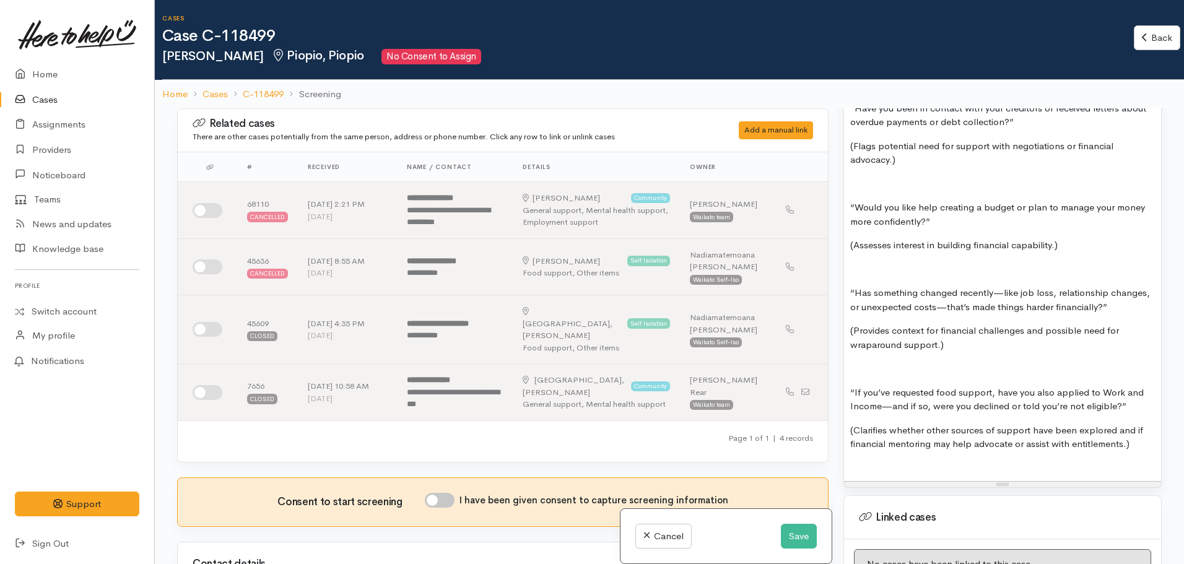
scroll to position [1239, 0]
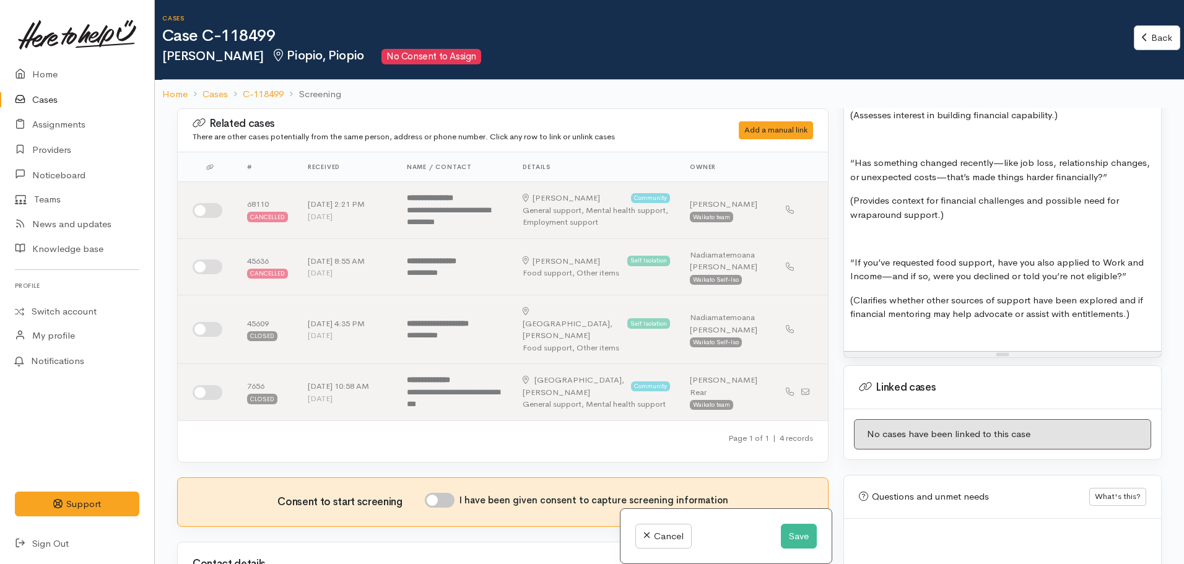
click at [1136, 303] on p "(Clarifies whether other sources of support have been explored and if financial…" at bounding box center [1002, 308] width 305 height 28
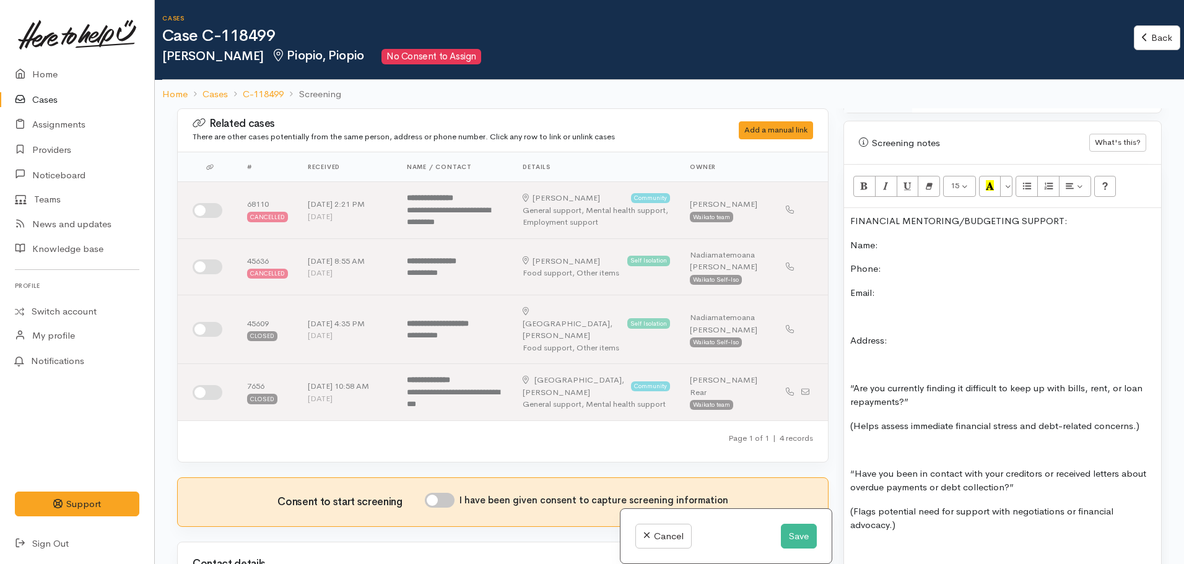
scroll to position [434, 0]
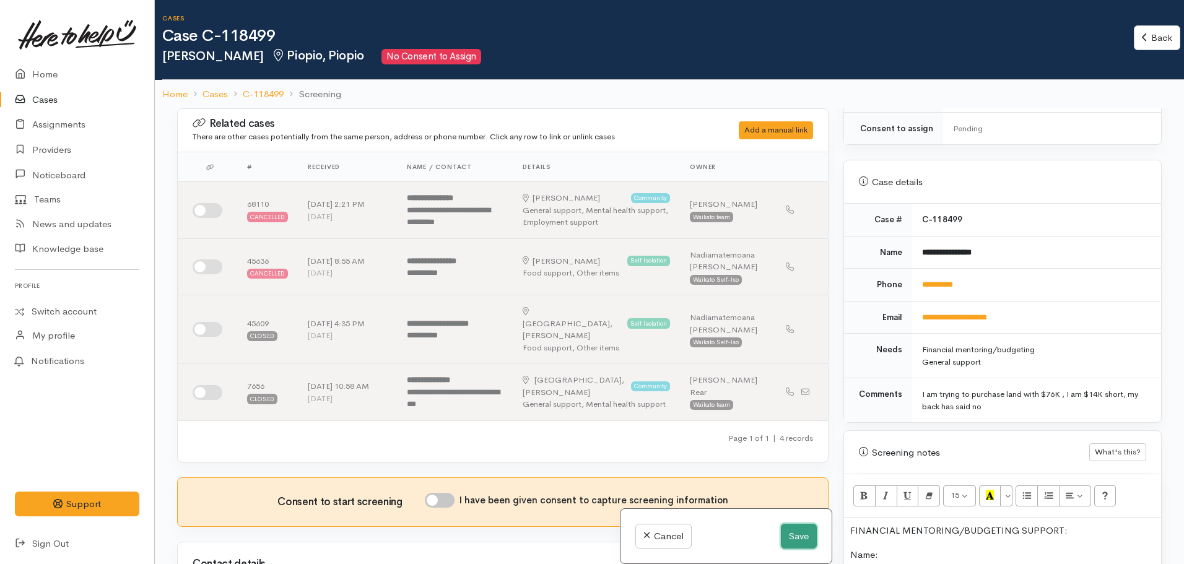
click at [792, 534] on button "Save" at bounding box center [799, 536] width 36 height 25
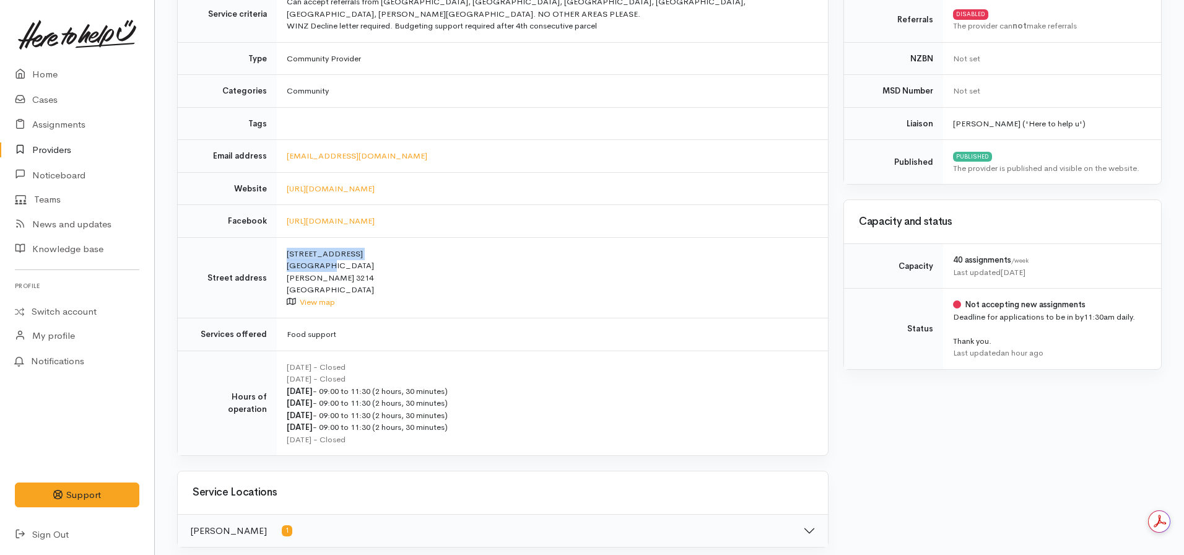
click at [42, 141] on link "Providers" at bounding box center [77, 149] width 154 height 25
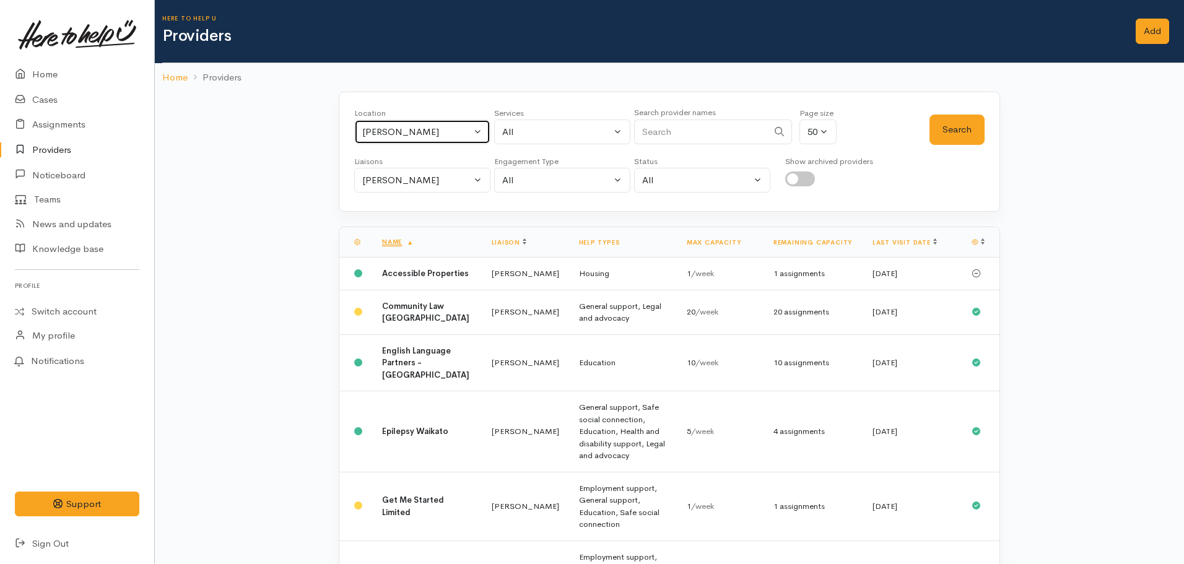
click at [400, 129] on div "[PERSON_NAME]" at bounding box center [416, 132] width 109 height 14
type input "pio"
click at [398, 213] on span "Piopio" at bounding box center [389, 213] width 27 height 14
select select "84"
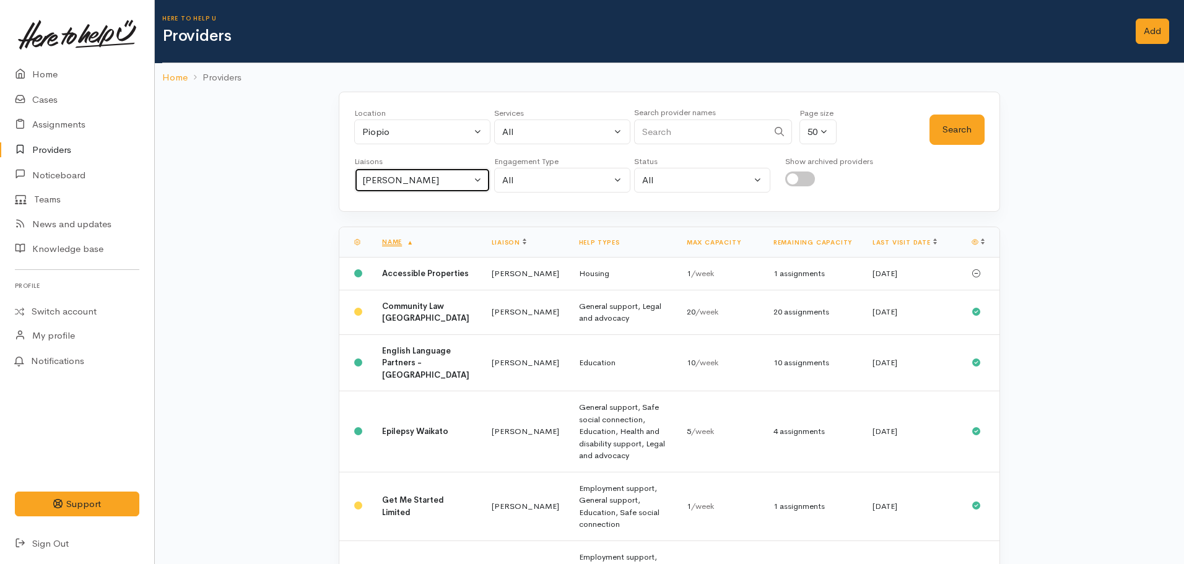
click at [409, 191] on button "Nicole Rusk" at bounding box center [422, 180] width 136 height 25
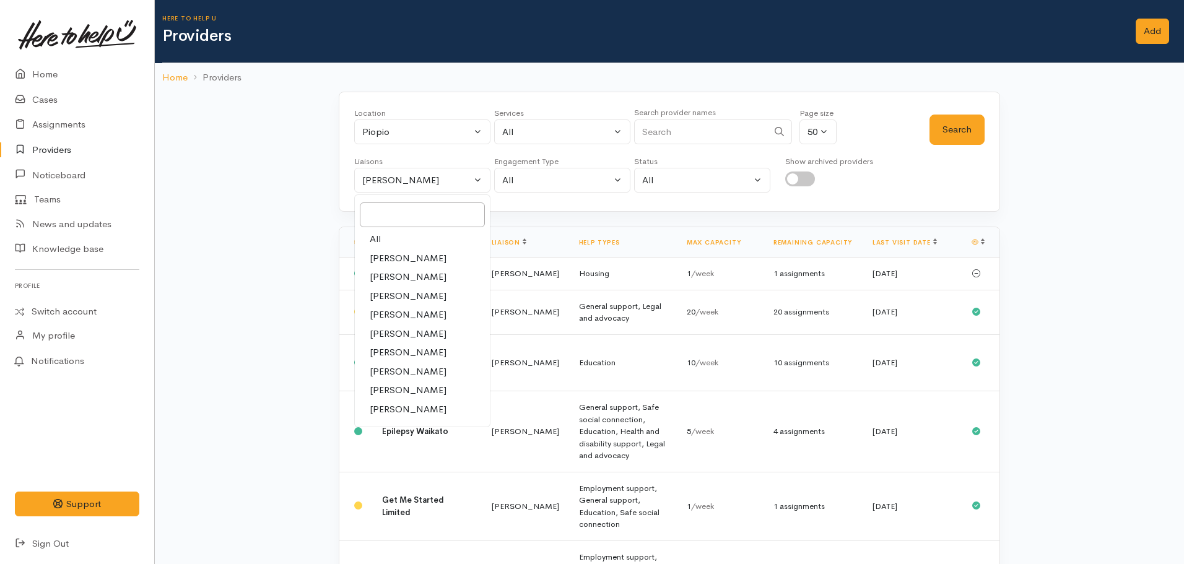
click at [395, 238] on link "All" at bounding box center [422, 239] width 135 height 19
select select "null"
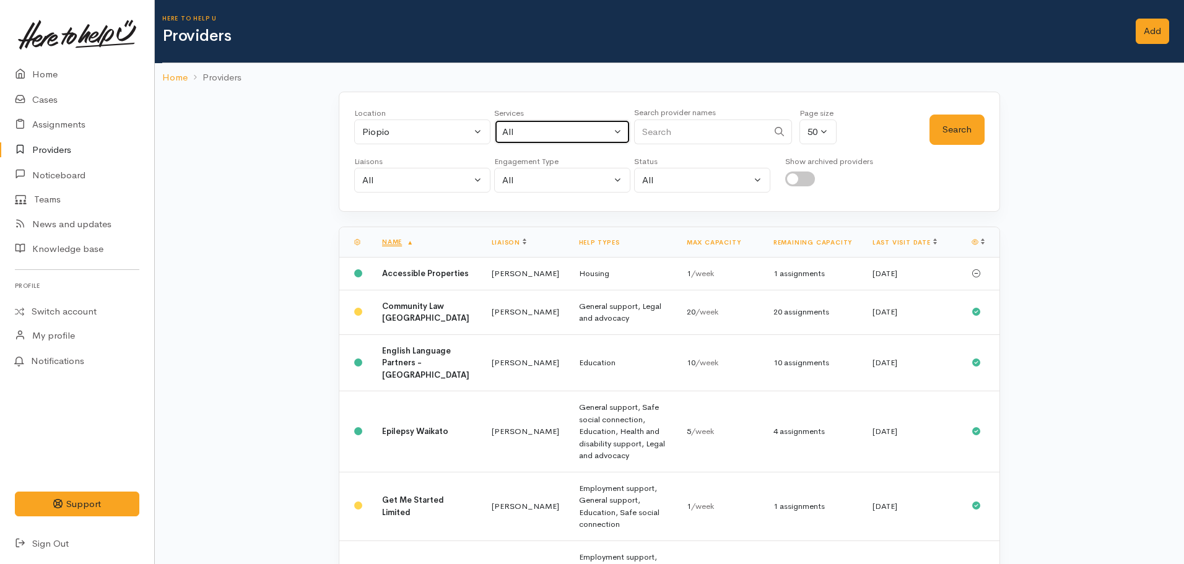
click at [552, 135] on div "All" at bounding box center [556, 132] width 109 height 14
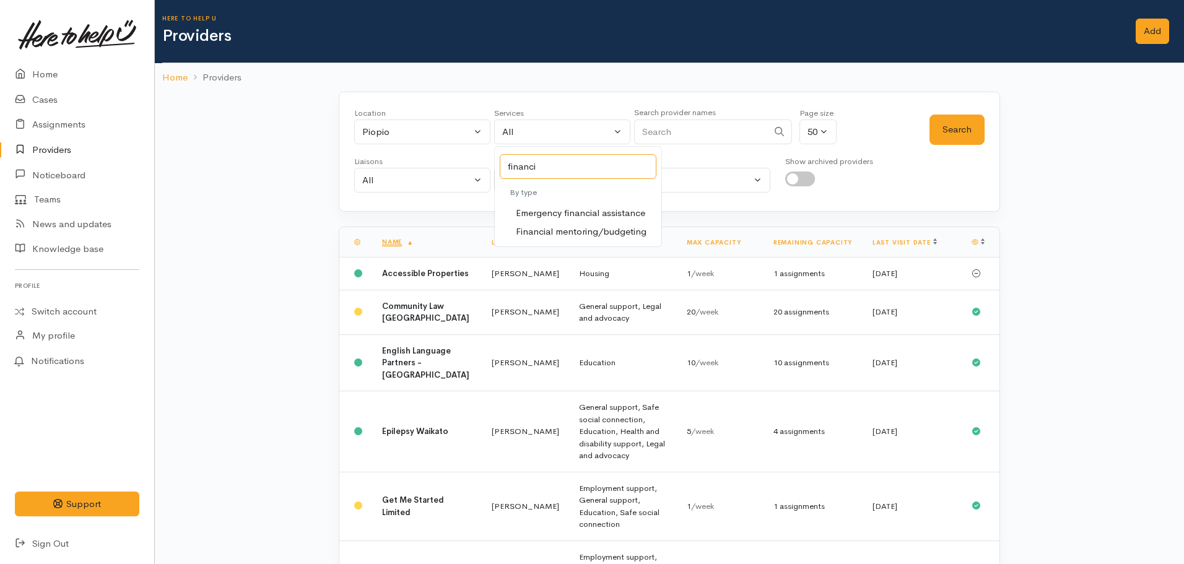
type input "financi"
click at [585, 230] on span "Financial mentoring/budgeting" at bounding box center [581, 232] width 131 height 14
select select "9"
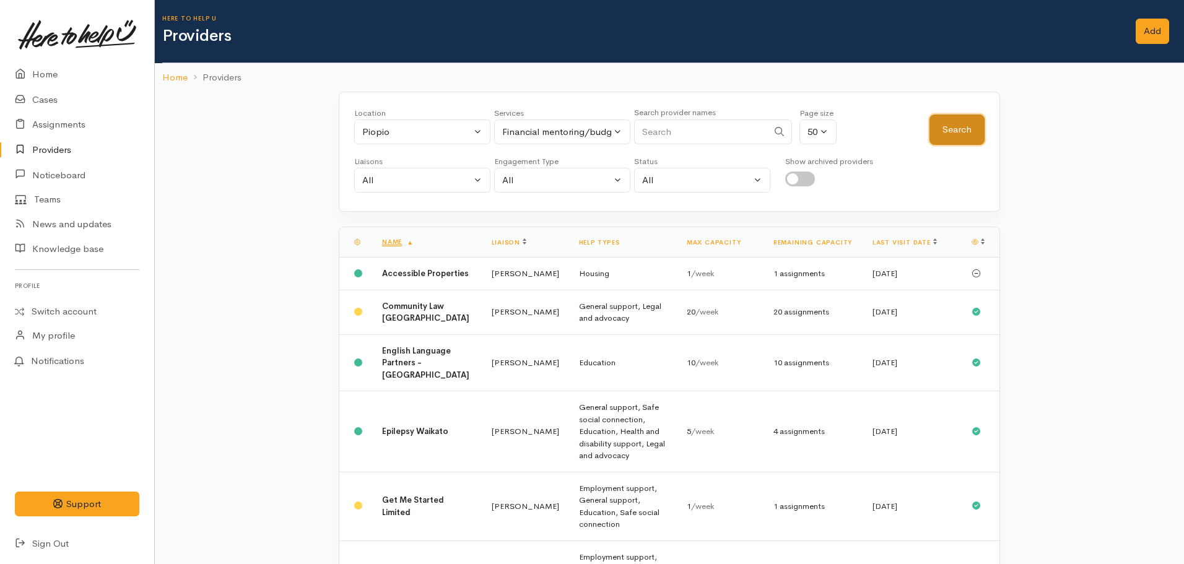
click at [969, 131] on button "Search" at bounding box center [957, 130] width 55 height 30
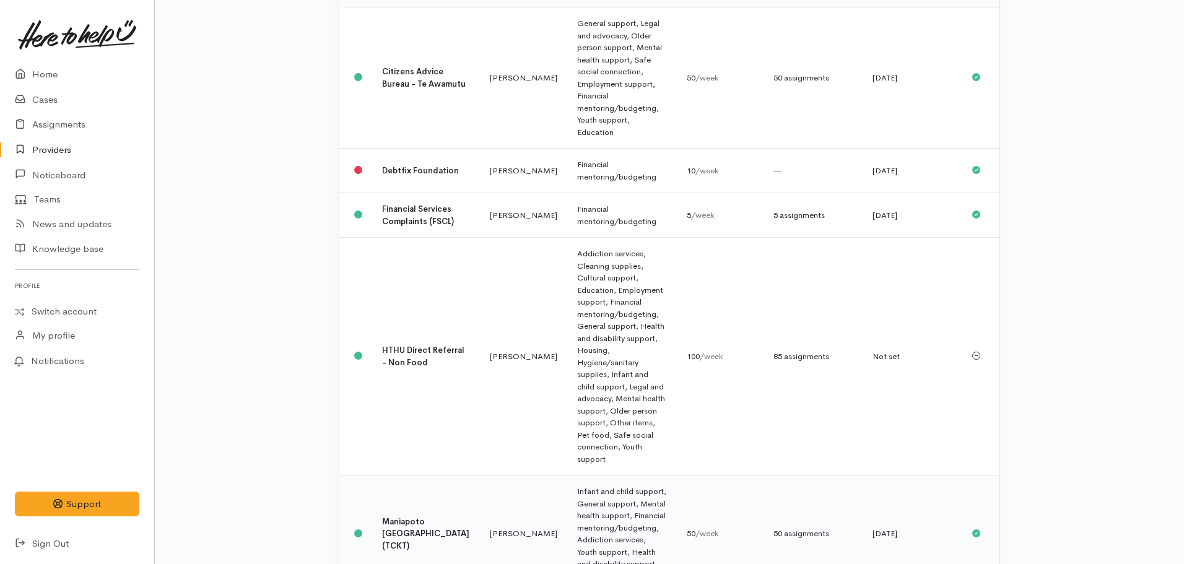
scroll to position [250, 0]
click at [411, 475] on td "Maniapoto Whānau Ora Centre (TCKT)" at bounding box center [426, 533] width 108 height 117
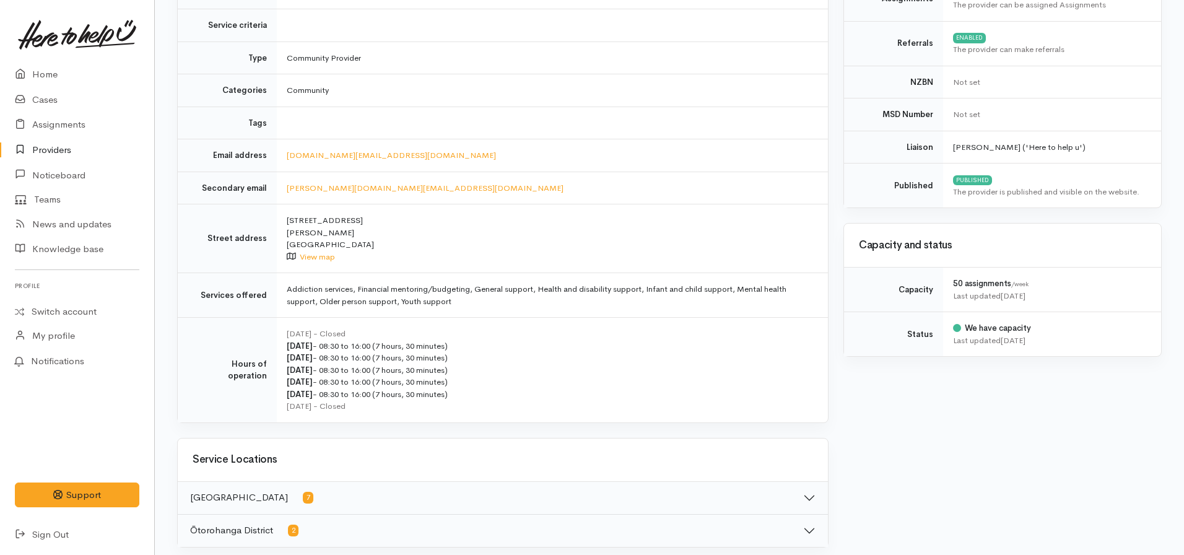
scroll to position [62, 0]
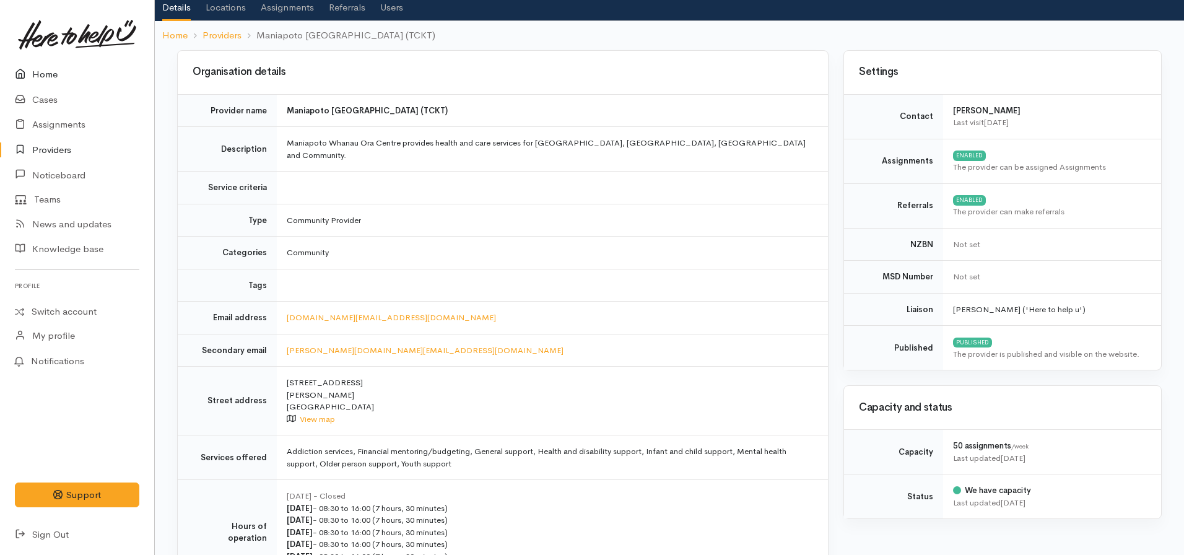
click at [39, 72] on link "Home" at bounding box center [77, 74] width 154 height 25
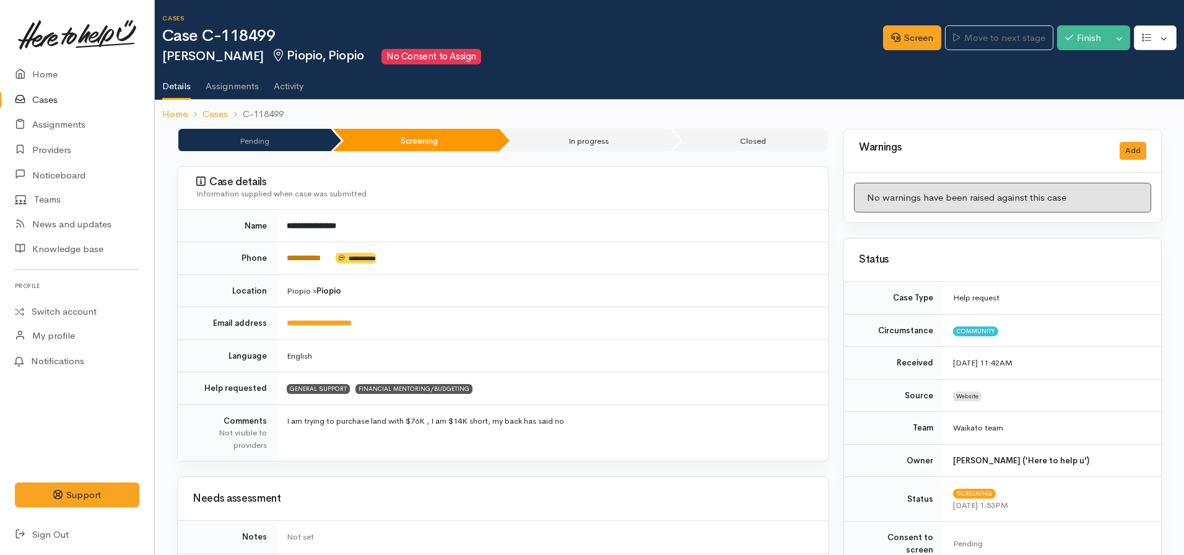
click at [301, 261] on link "**********" at bounding box center [304, 258] width 34 height 8
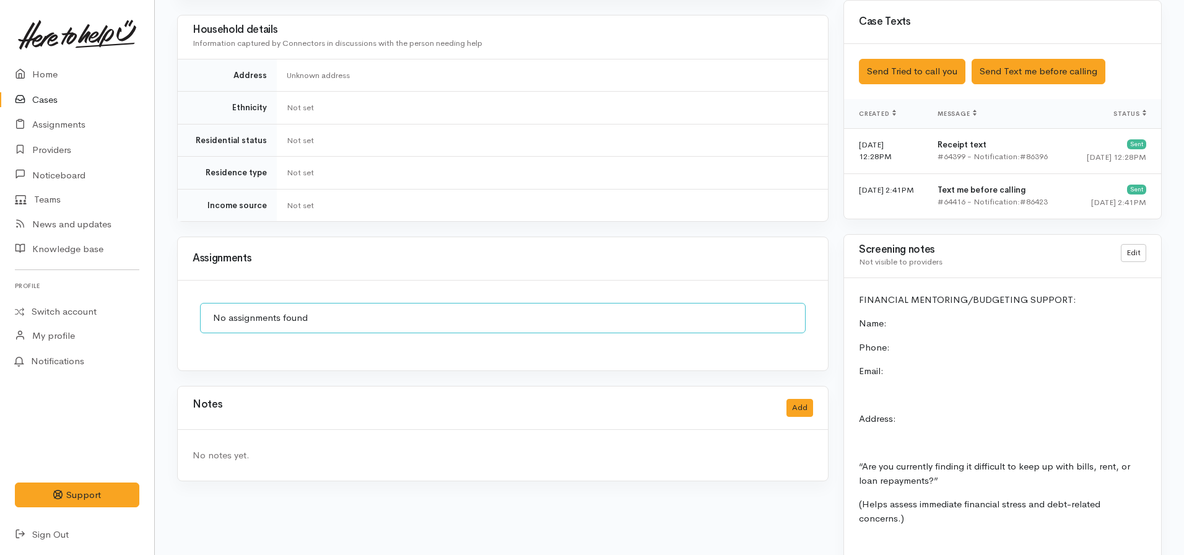
scroll to position [867, 0]
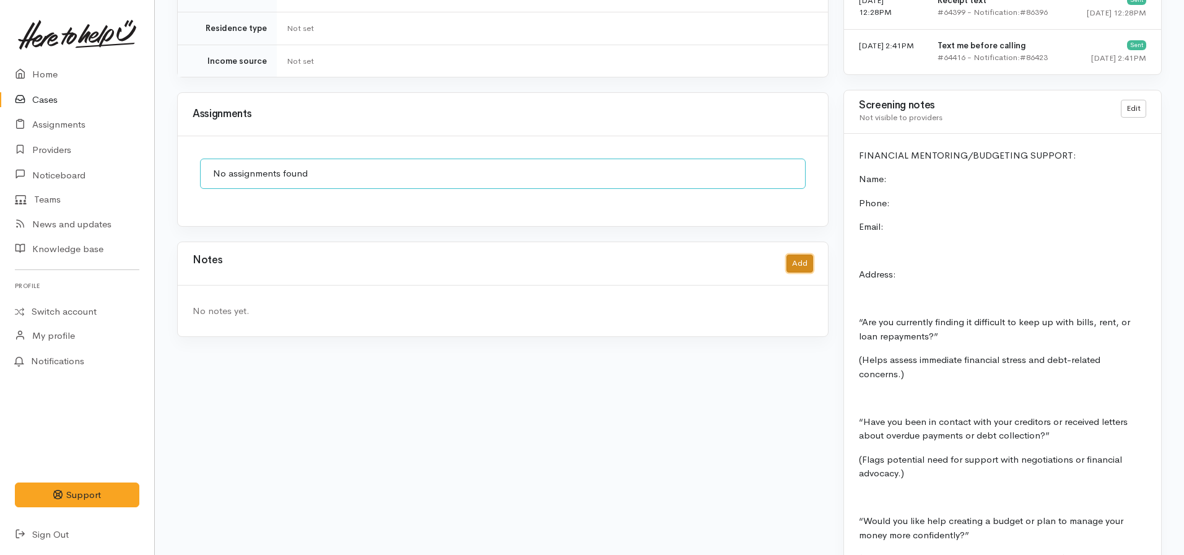
click at [807, 255] on button "Add" at bounding box center [800, 264] width 27 height 18
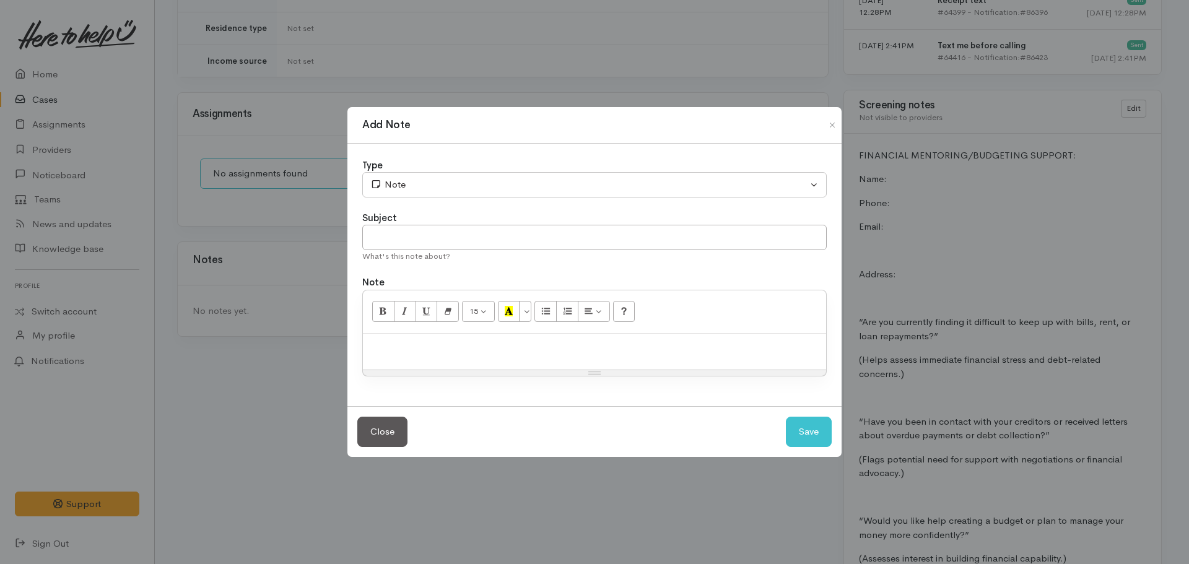
click at [403, 352] on p at bounding box center [594, 347] width 451 height 14
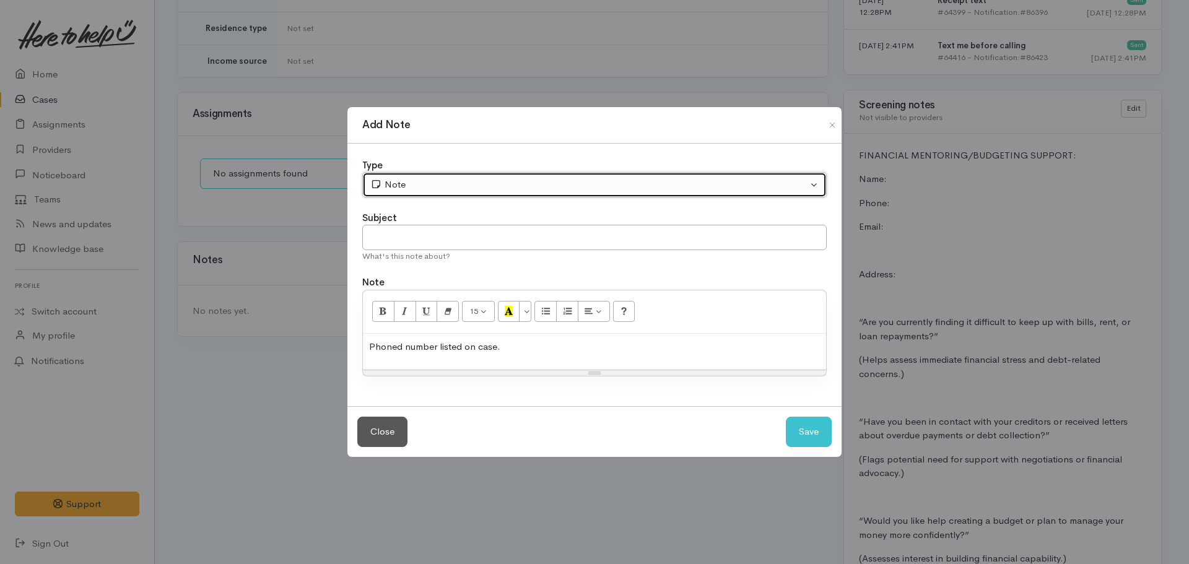
click at [411, 196] on button "Note" at bounding box center [594, 184] width 464 height 25
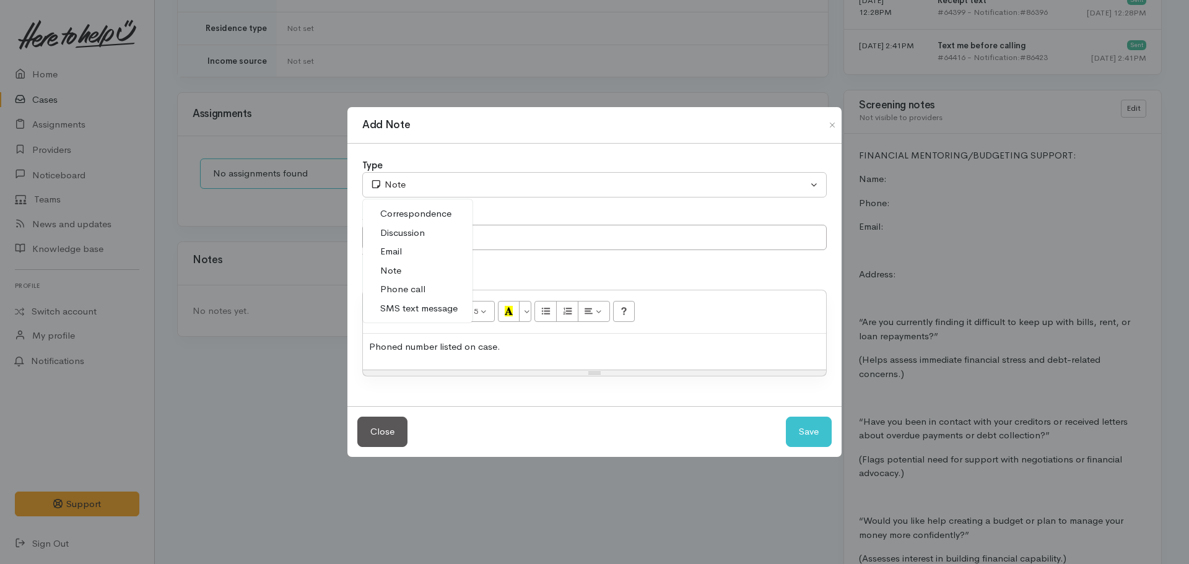
click at [387, 291] on span "Phone call" at bounding box center [402, 289] width 45 height 14
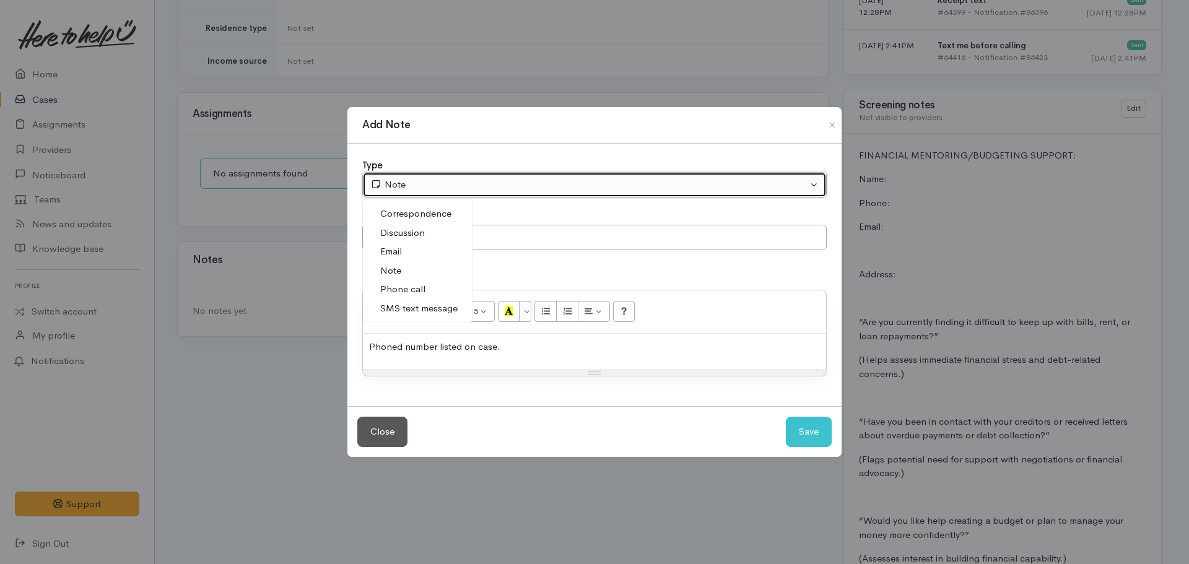
select select "3"
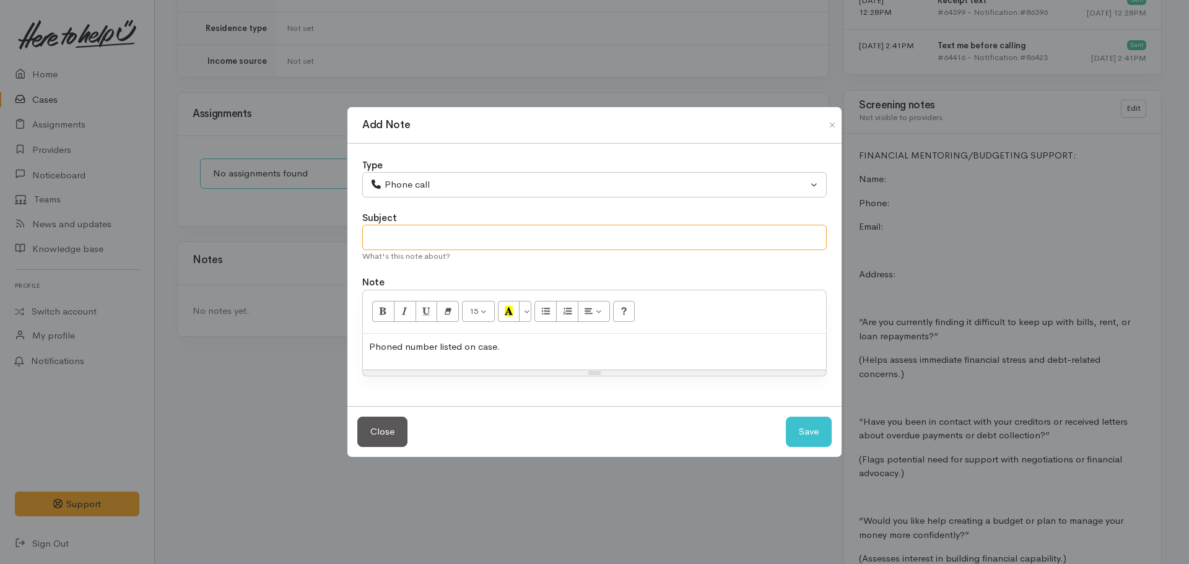
click at [397, 240] on input "text" at bounding box center [594, 237] width 464 height 25
click at [548, 344] on p "Phoned number listed on case." at bounding box center [594, 347] width 451 height 14
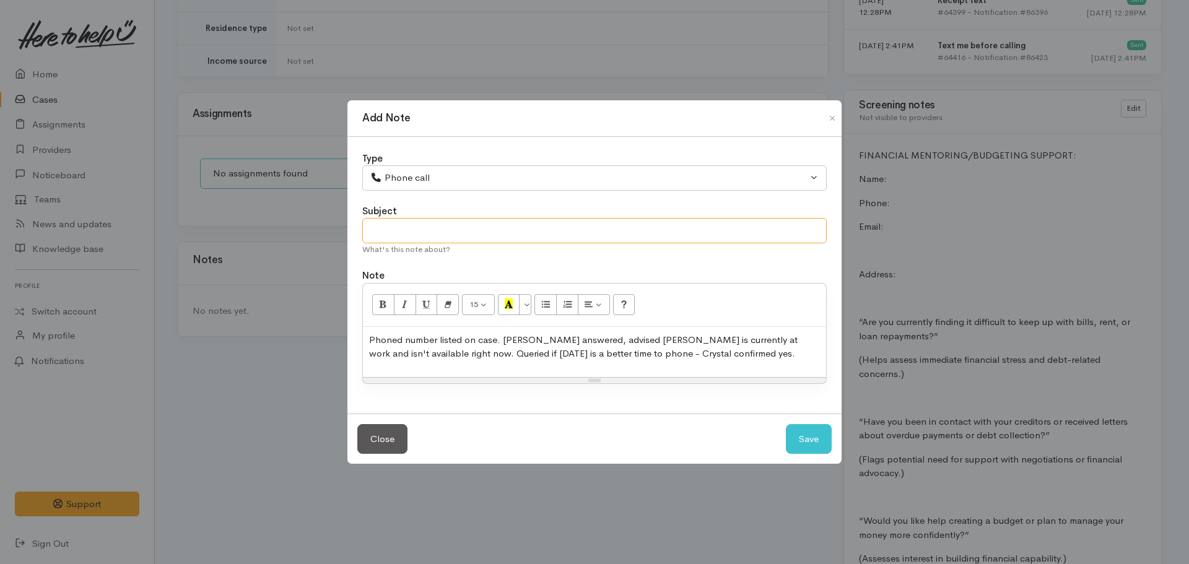
click at [524, 230] on input "text" at bounding box center [594, 230] width 464 height 25
type input "Callback on 03.10.2025 in morning - no set time."
click at [814, 437] on button "Save" at bounding box center [809, 439] width 46 height 30
select select "1"
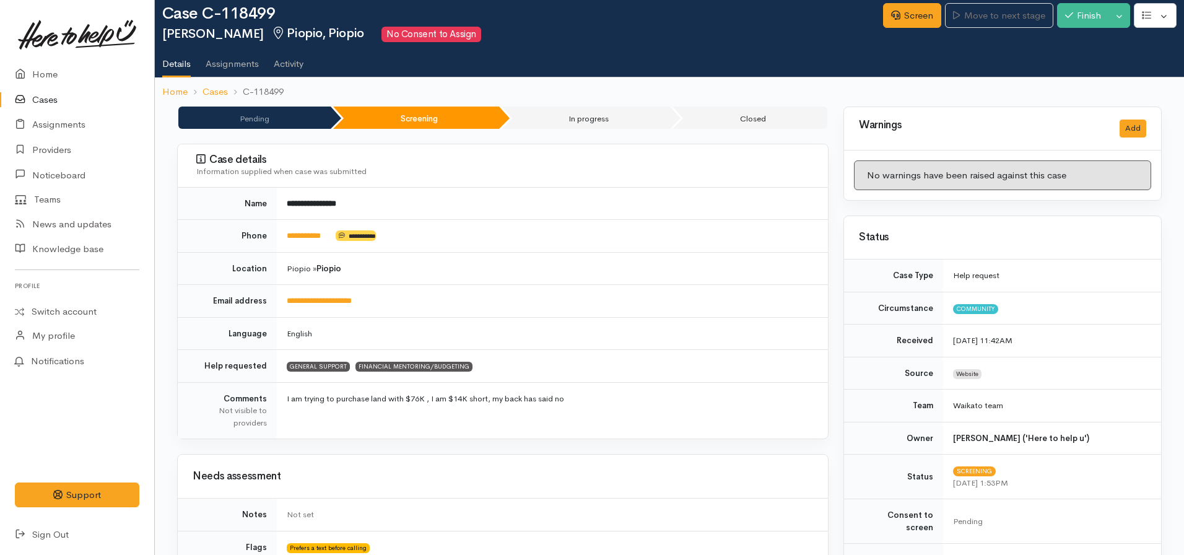
scroll to position [0, 0]
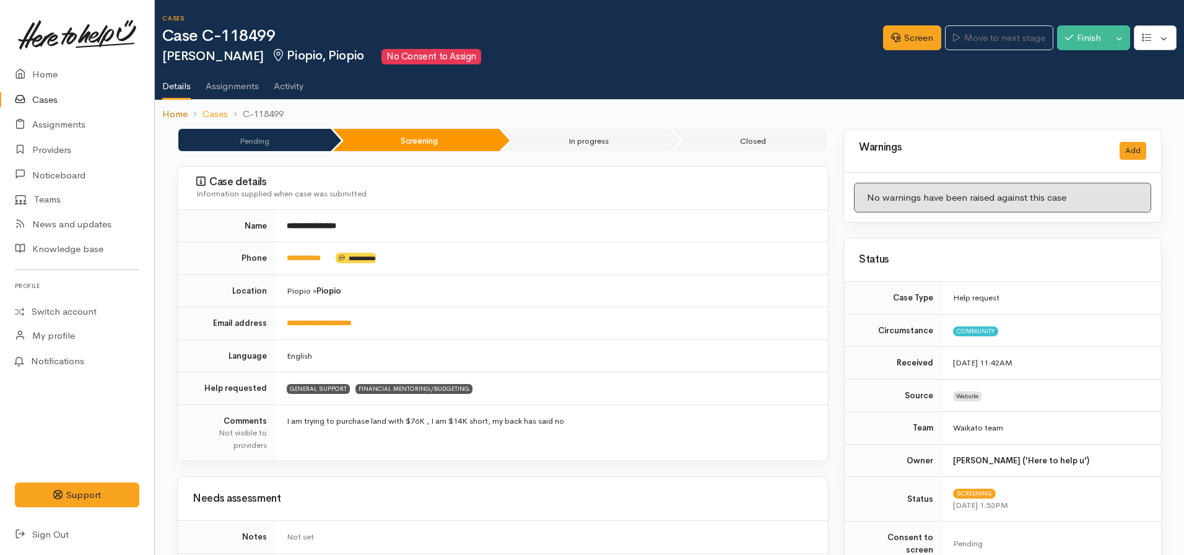
click at [168, 113] on link "Home" at bounding box center [174, 114] width 25 height 14
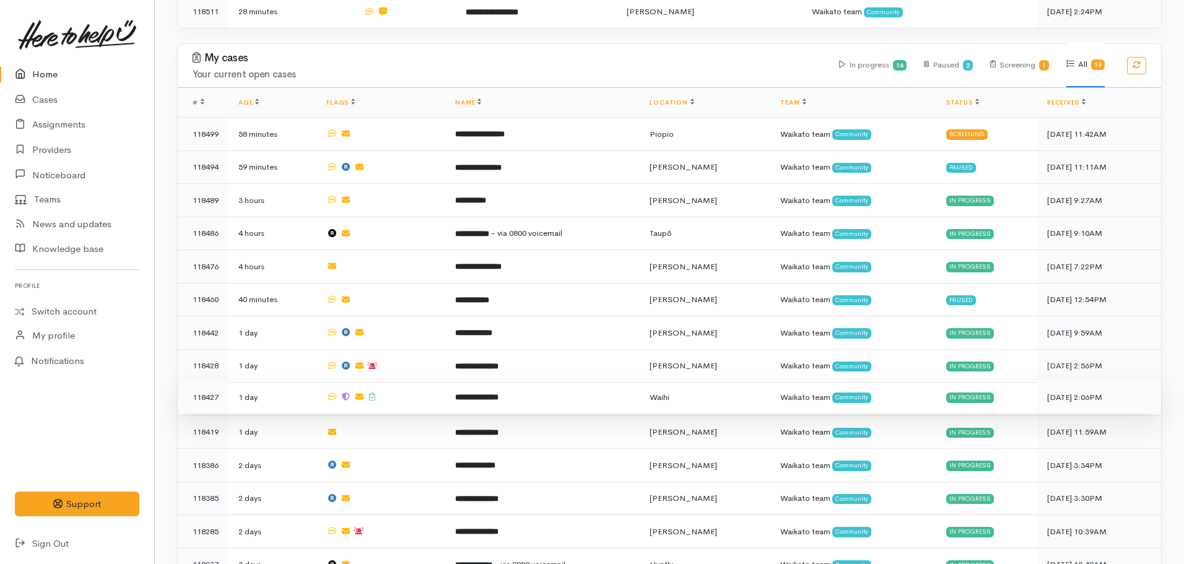
scroll to position [372, 0]
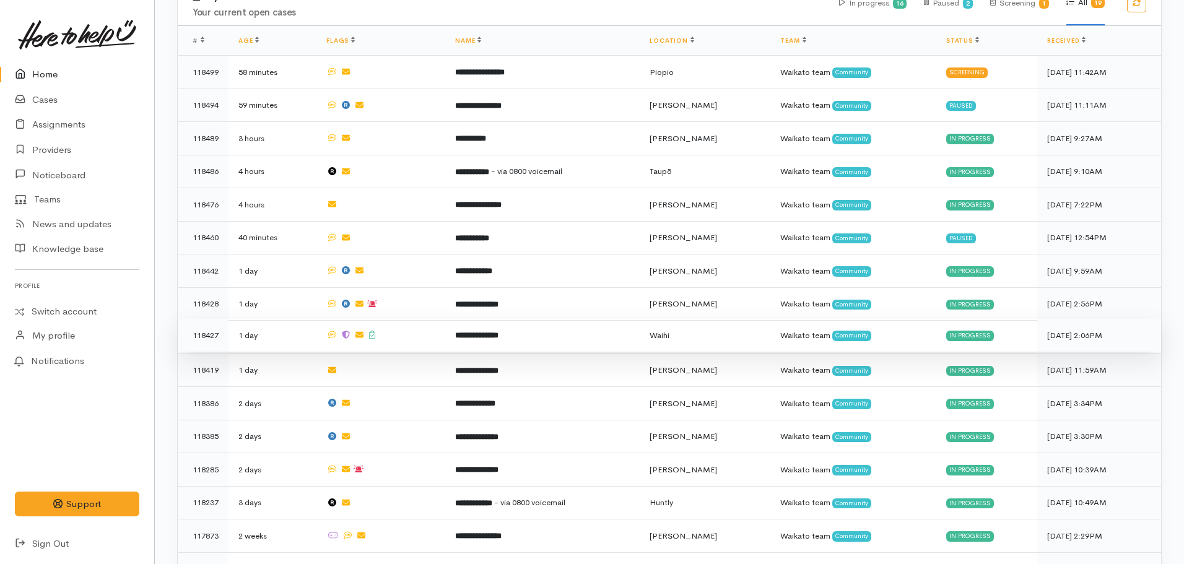
click at [482, 331] on b "**********" at bounding box center [476, 335] width 43 height 8
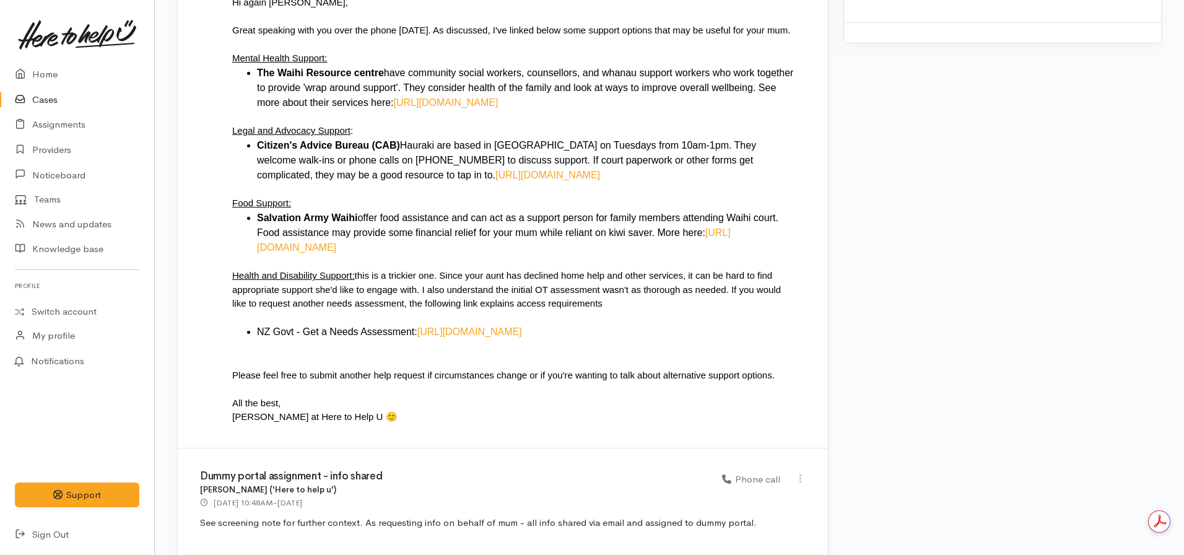
scroll to position [1672, 0]
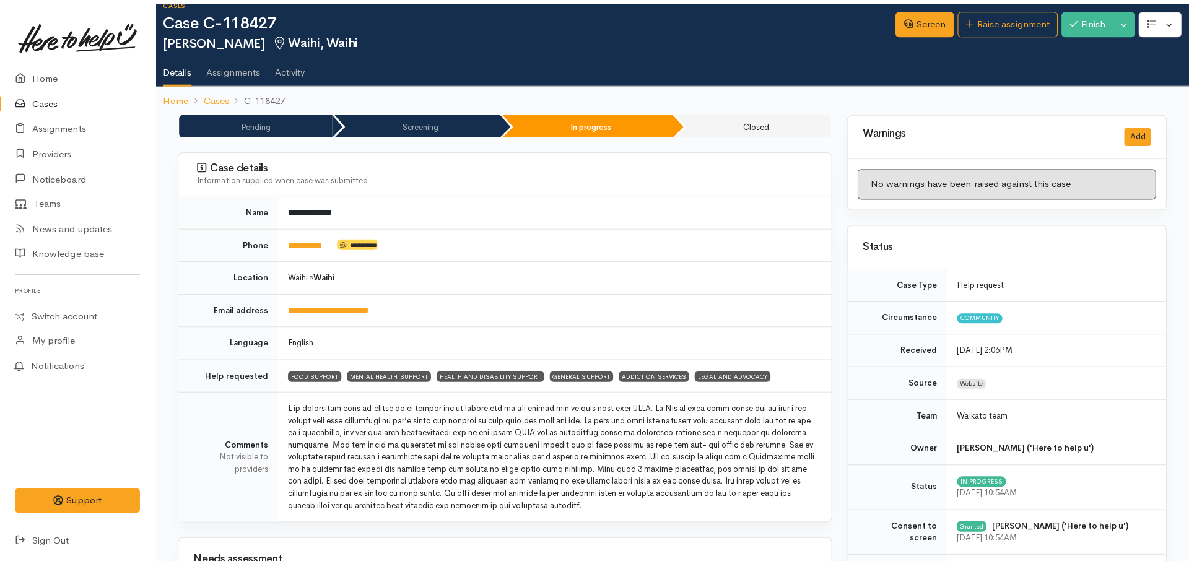
scroll to position [0, 0]
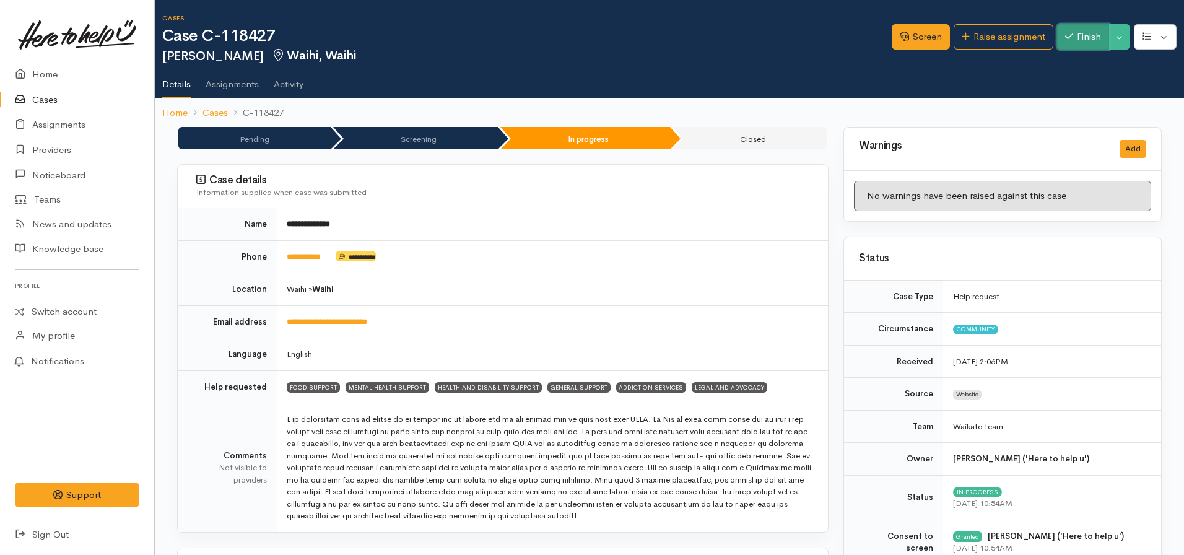
click at [1081, 36] on button "Finish" at bounding box center [1083, 36] width 52 height 25
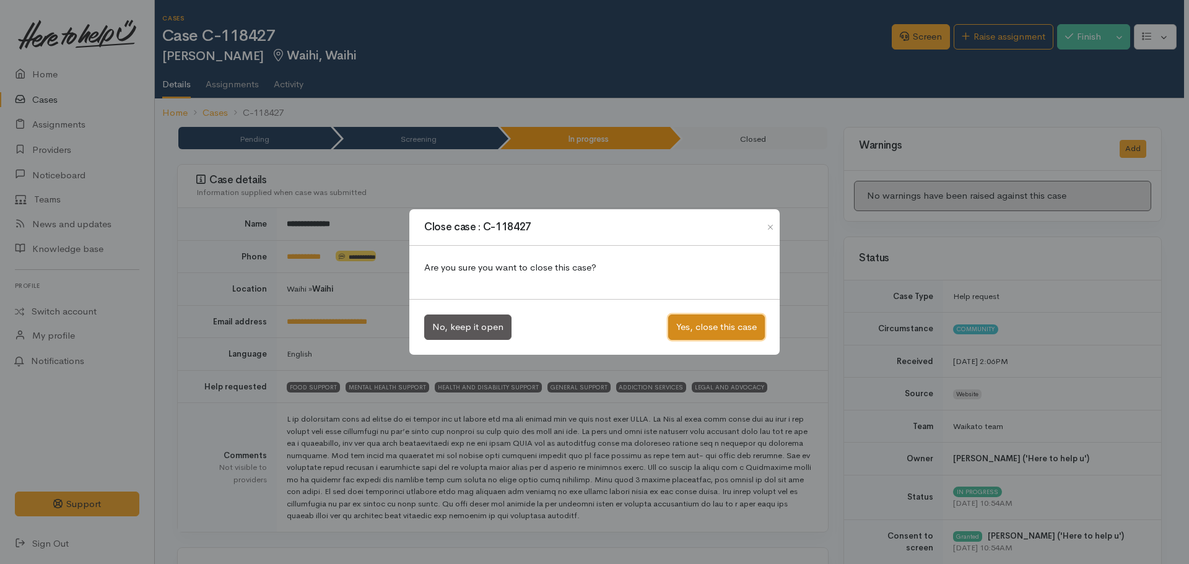
click at [702, 327] on button "Yes, close this case" at bounding box center [716, 327] width 97 height 25
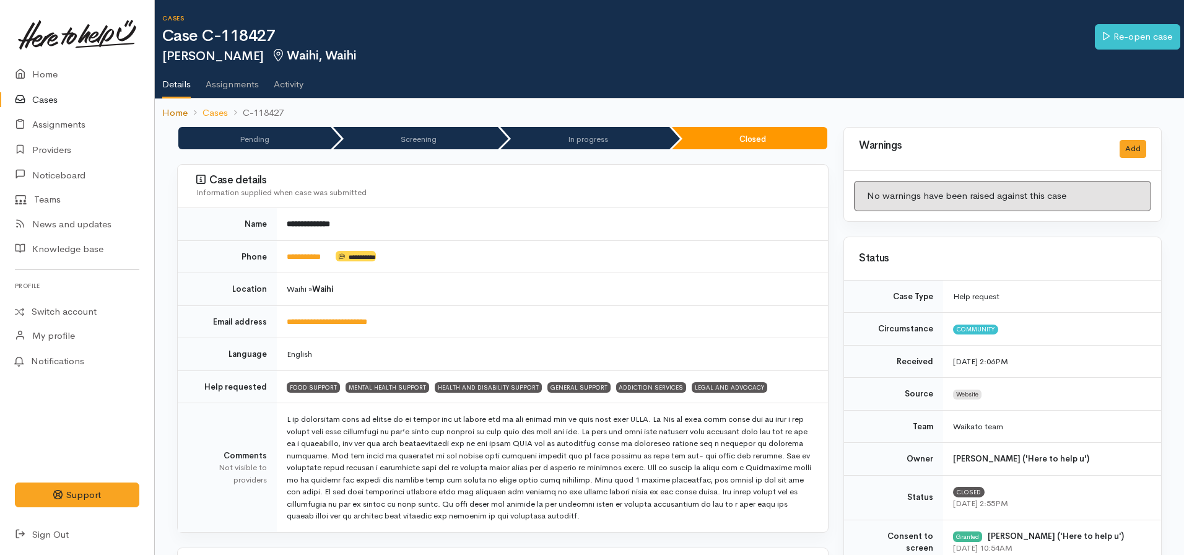
click at [177, 112] on link "Home" at bounding box center [174, 113] width 25 height 14
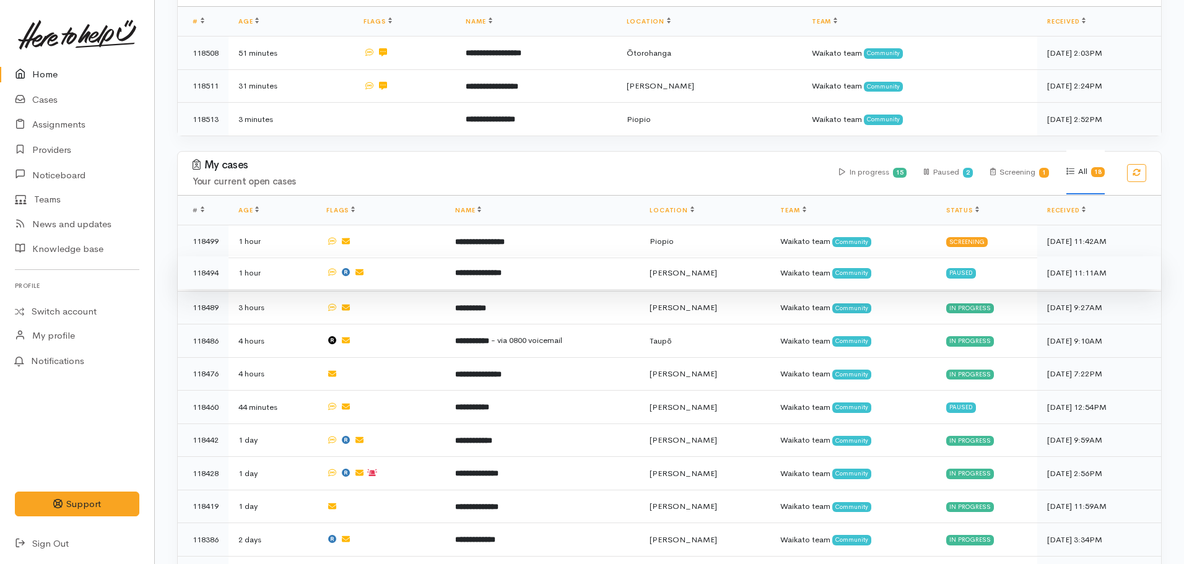
scroll to position [248, 0]
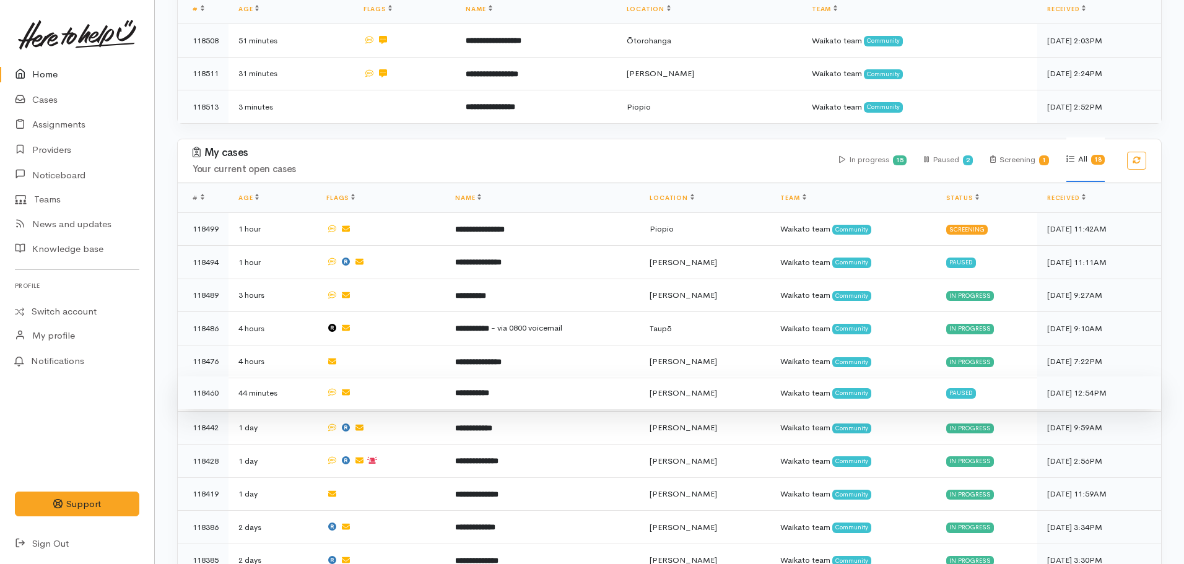
click at [489, 389] on b "**********" at bounding box center [472, 393] width 34 height 8
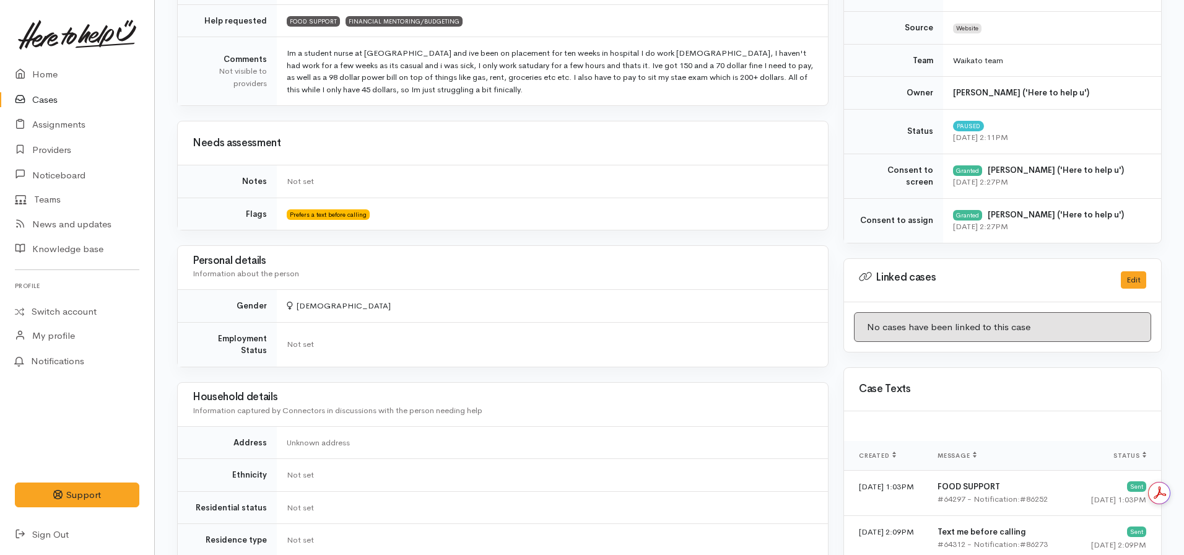
scroll to position [124, 0]
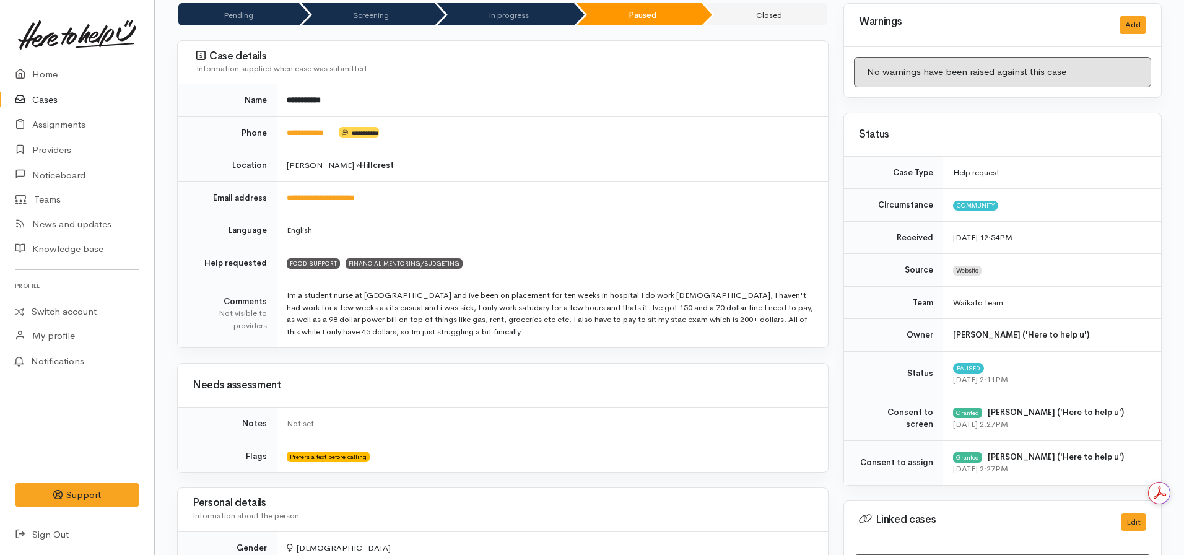
click at [56, 94] on link "Cases" at bounding box center [77, 99] width 154 height 25
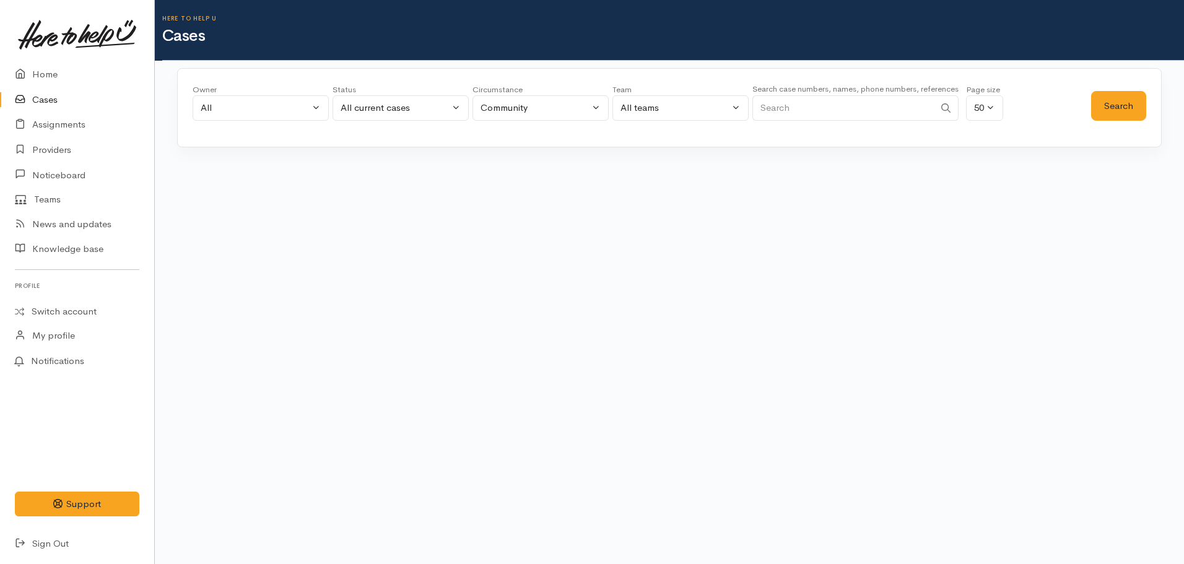
click at [800, 95] on input "Search" at bounding box center [843, 107] width 182 height 25
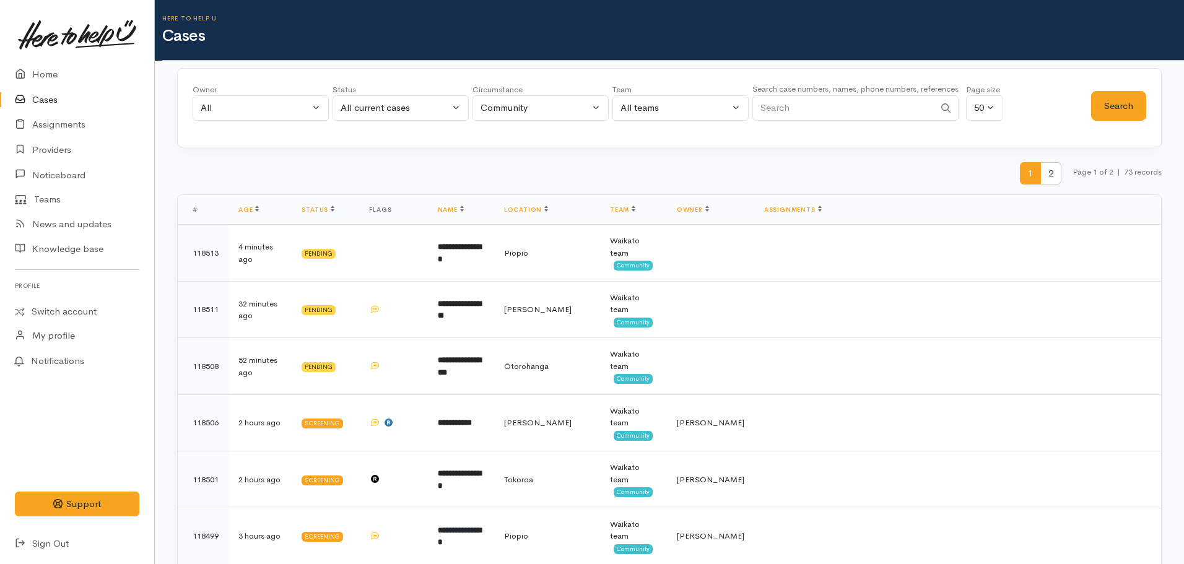
paste input "+642102493084"
click at [1116, 94] on button "Search" at bounding box center [1118, 106] width 55 height 30
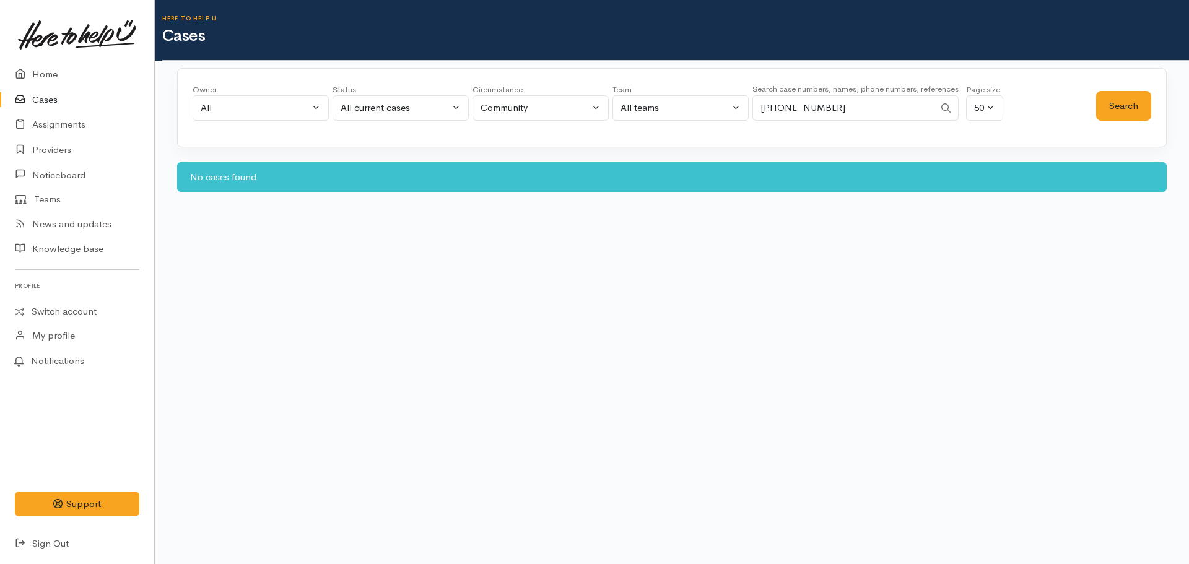
click at [852, 98] on input "+642102493084" at bounding box center [843, 107] width 182 height 25
click at [765, 110] on input "+642102493084" at bounding box center [843, 107] width 182 height 25
type input "642102493084"
click at [1138, 113] on button "Search" at bounding box center [1123, 106] width 55 height 30
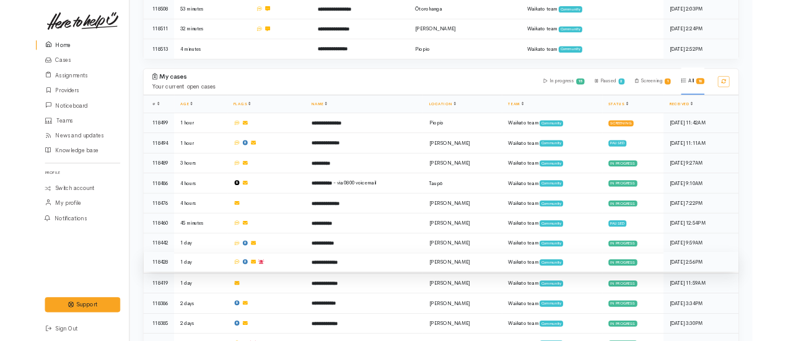
scroll to position [310, 0]
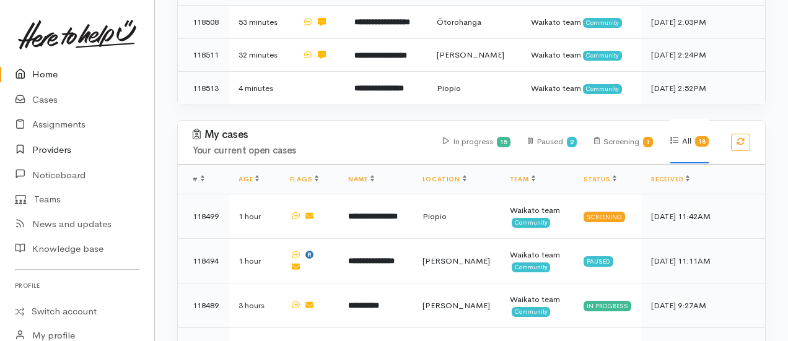
click at [65, 150] on link "Providers" at bounding box center [77, 149] width 154 height 25
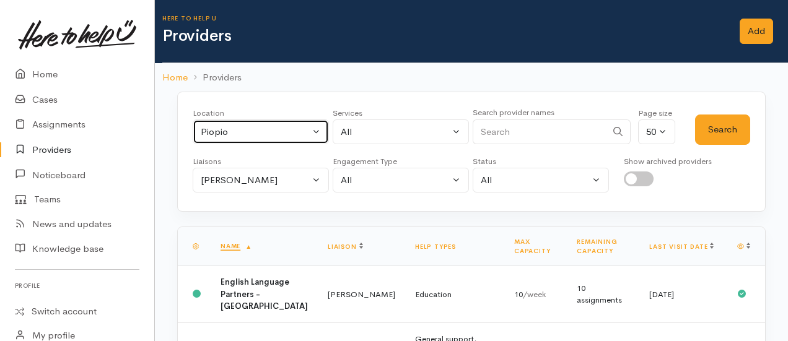
click at [244, 136] on button "Piopio" at bounding box center [261, 132] width 136 height 25
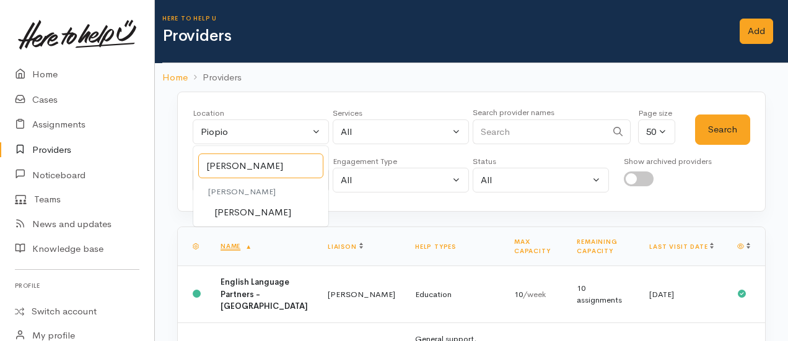
type input "[PERSON_NAME]"
click at [227, 212] on span "[PERSON_NAME]" at bounding box center [252, 213] width 77 height 14
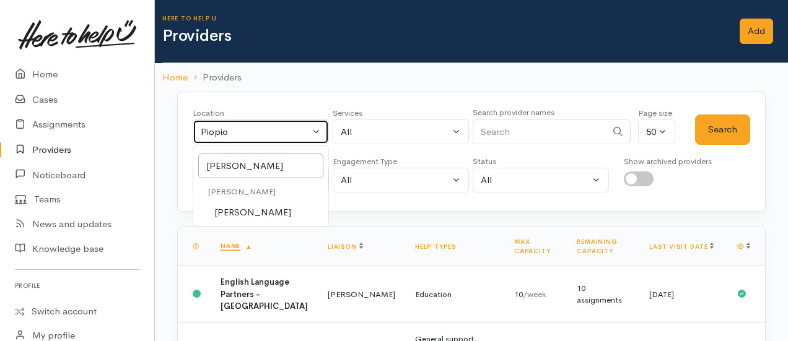
select select "1"
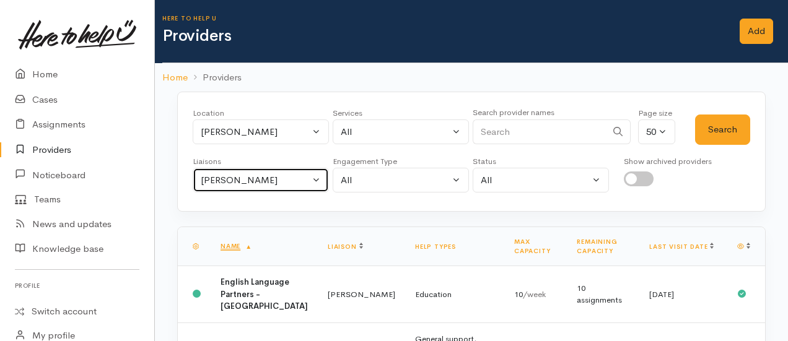
click at [230, 178] on div "[PERSON_NAME]" at bounding box center [255, 180] width 109 height 14
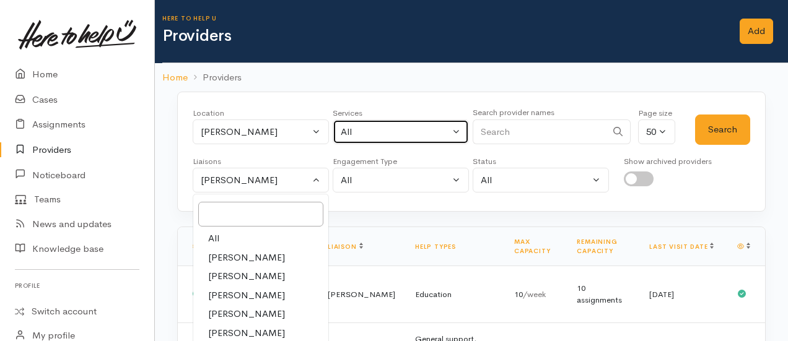
drag, startPoint x: 383, startPoint y: 128, endPoint x: 390, endPoint y: 131, distance: 7.8
click at [383, 128] on div "All" at bounding box center [395, 132] width 109 height 14
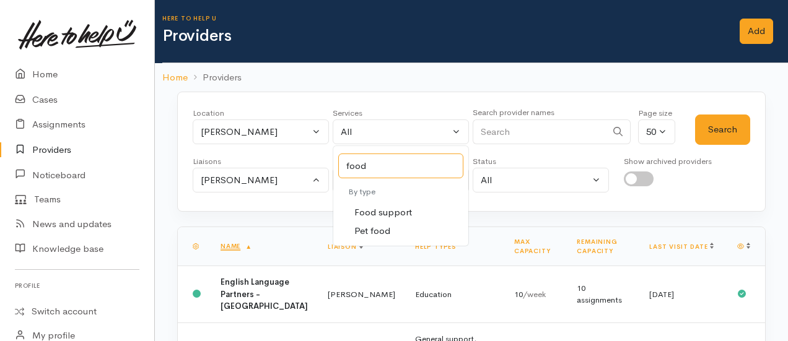
type input "food"
click at [400, 213] on span "Food support" at bounding box center [383, 213] width 58 height 14
select select "3"
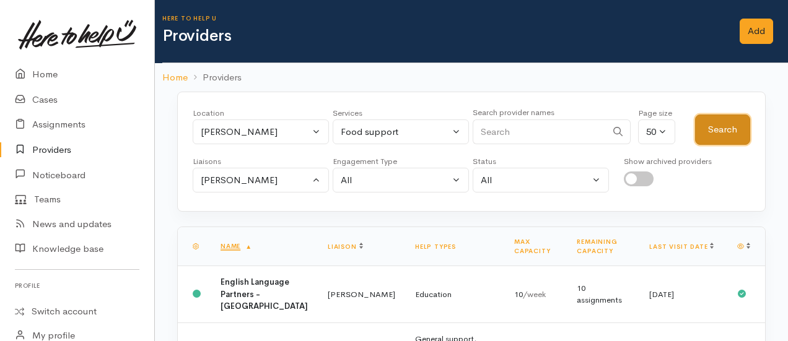
click at [711, 130] on button "Search" at bounding box center [722, 130] width 55 height 30
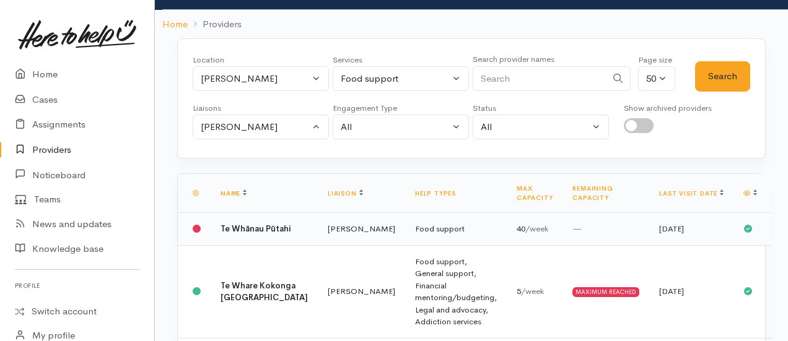
scroll to position [124, 0]
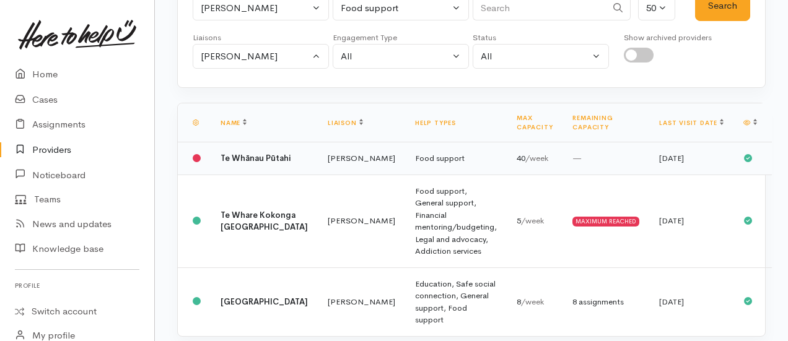
click at [232, 153] on b "Te Whānau Pūtahi" at bounding box center [255, 158] width 70 height 11
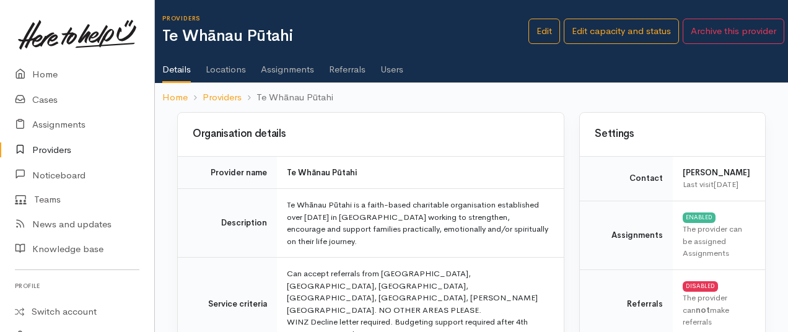
click at [391, 65] on link "Users" at bounding box center [391, 65] width 23 height 35
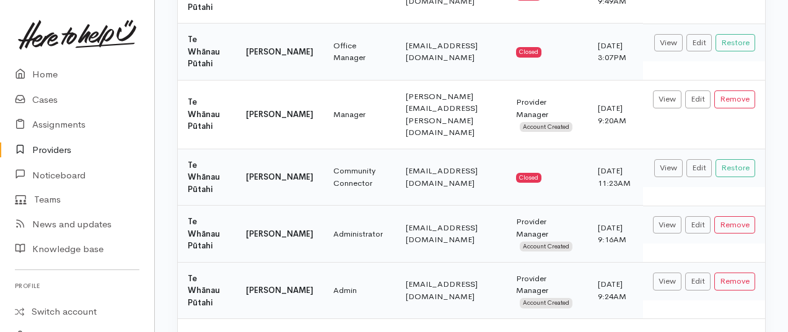
scroll to position [248, 0]
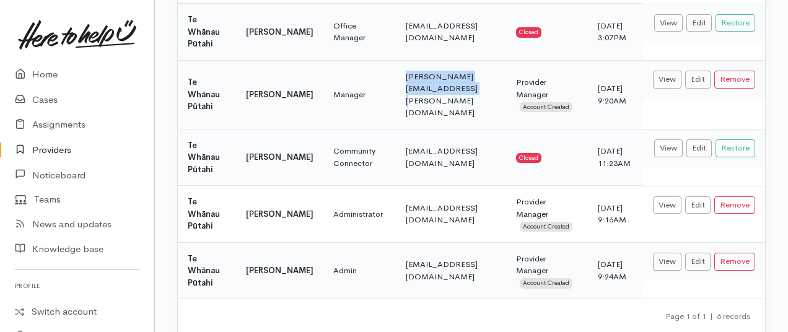
drag, startPoint x: 489, startPoint y: 84, endPoint x: 355, endPoint y: 91, distance: 134.6
click at [396, 91] on td "[PERSON_NAME][EMAIL_ADDRESS][PERSON_NAME][DOMAIN_NAME]" at bounding box center [451, 94] width 110 height 69
copy td "[PERSON_NAME][EMAIL_ADDRESS][PERSON_NAME][DOMAIN_NAME]"
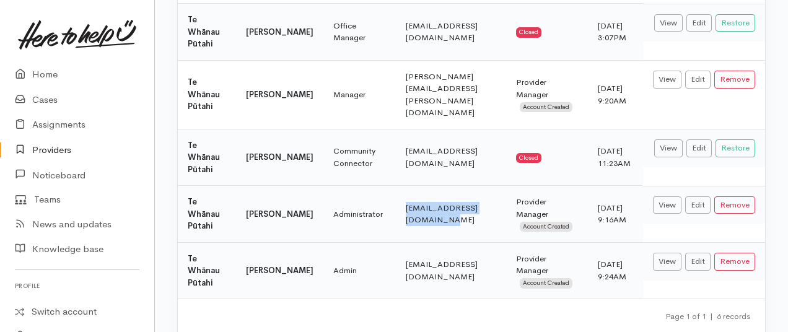
drag, startPoint x: 484, startPoint y: 201, endPoint x: 360, endPoint y: 203, distance: 123.9
click at [396, 203] on td "[EMAIL_ADDRESS][DOMAIN_NAME]" at bounding box center [451, 214] width 110 height 57
copy td "[EMAIL_ADDRESS][DOMAIN_NAME]"
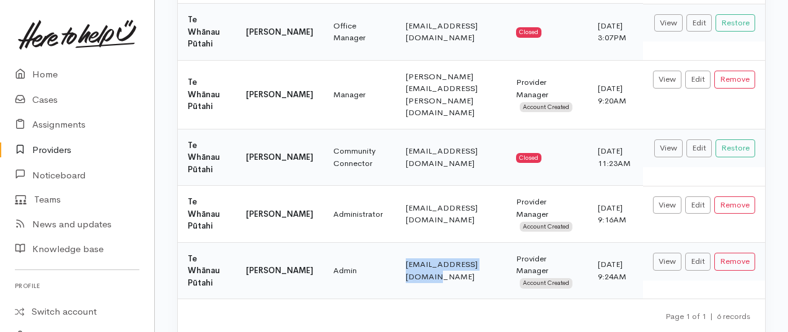
drag, startPoint x: 466, startPoint y: 251, endPoint x: 362, endPoint y: 258, distance: 103.7
click at [396, 258] on td "[EMAIL_ADDRESS][DOMAIN_NAME]" at bounding box center [451, 270] width 110 height 56
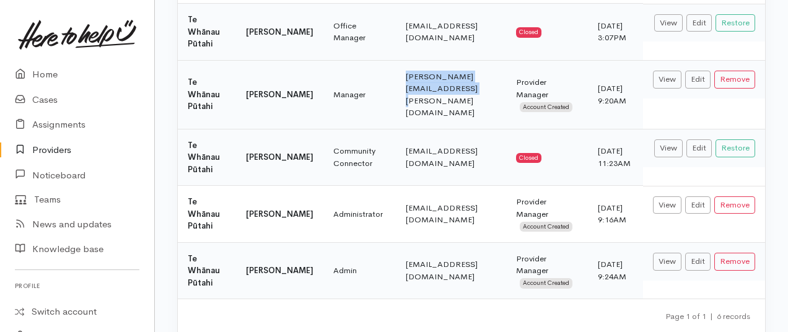
drag, startPoint x: 485, startPoint y: 85, endPoint x: 347, endPoint y: 81, distance: 138.2
click at [347, 81] on tr "[PERSON_NAME] [PERSON_NAME] Manager [PERSON_NAME][EMAIL_ADDRESS][PERSON_NAME][D…" at bounding box center [471, 94] width 587 height 69
copy tr "[PERSON_NAME][EMAIL_ADDRESS][PERSON_NAME][DOMAIN_NAME]"
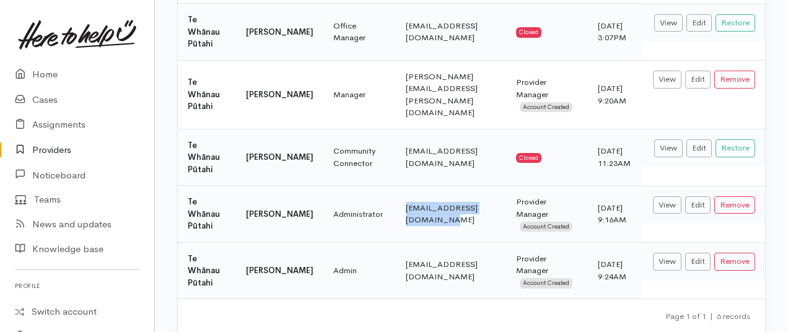
drag, startPoint x: 478, startPoint y: 203, endPoint x: 354, endPoint y: 204, distance: 123.9
click at [396, 204] on td "[EMAIL_ADDRESS][DOMAIN_NAME]" at bounding box center [451, 214] width 110 height 57
copy td "[EMAIL_ADDRESS][DOMAIN_NAME]"
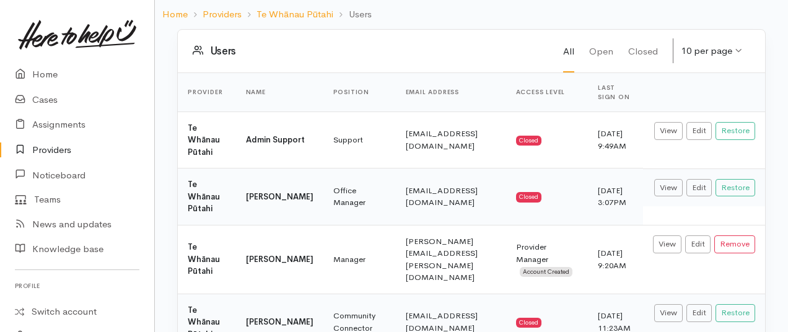
scroll to position [0, 0]
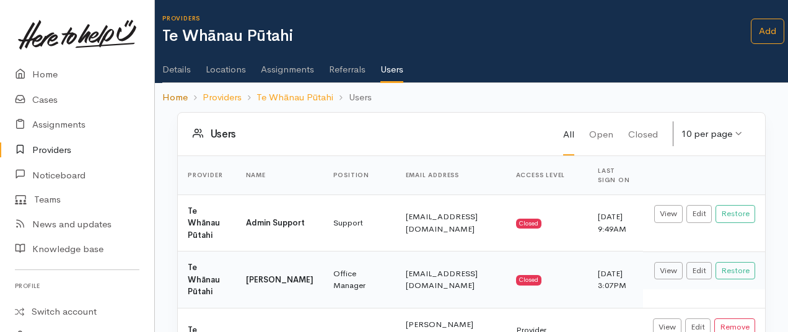
click at [167, 99] on link "Home" at bounding box center [174, 97] width 25 height 14
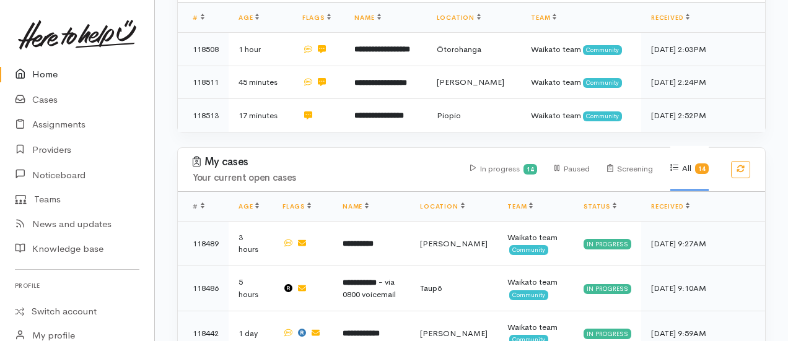
scroll to position [434, 0]
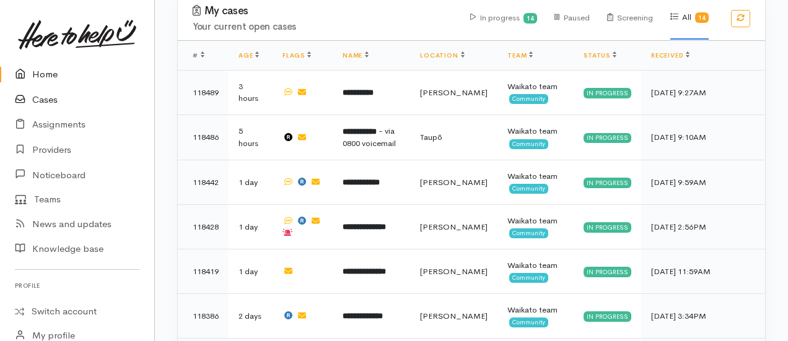
click at [63, 102] on link "Cases" at bounding box center [77, 99] width 154 height 25
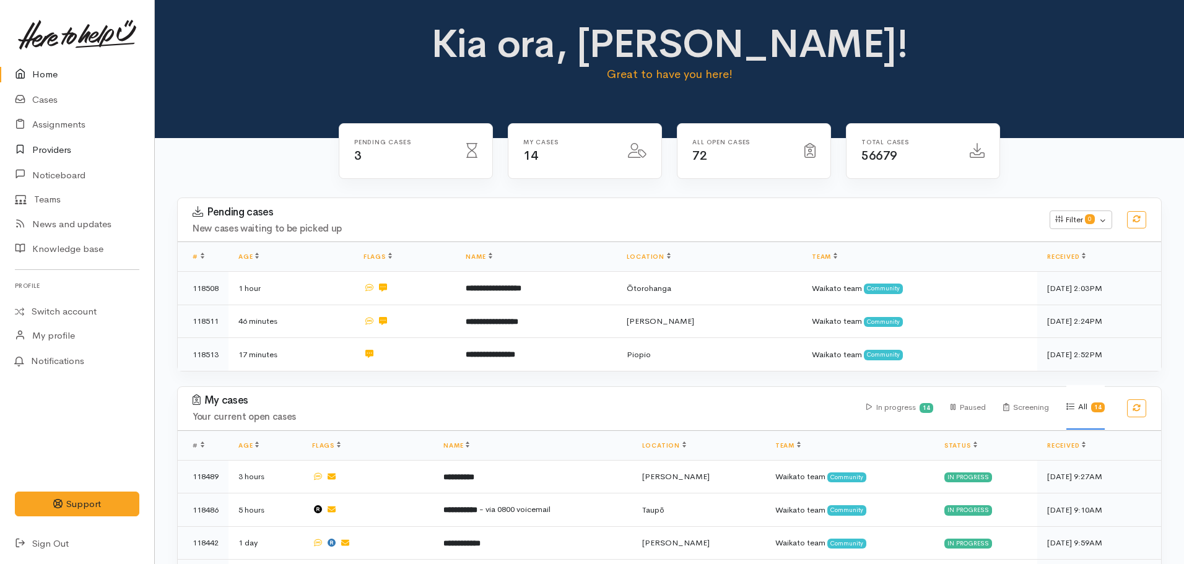
click at [35, 146] on link "Providers" at bounding box center [77, 149] width 154 height 25
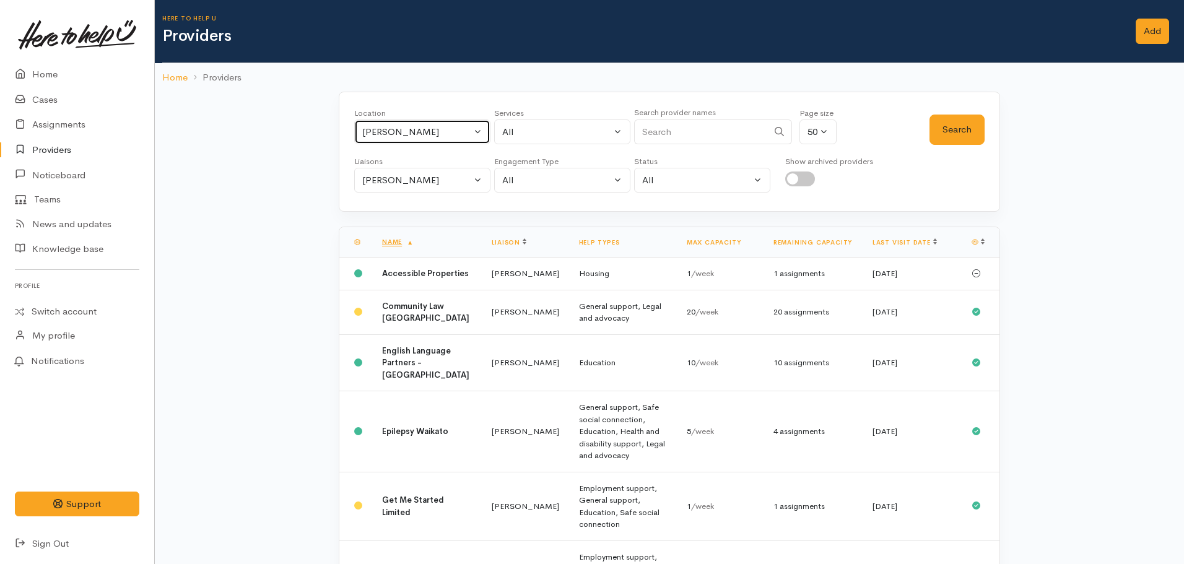
click at [414, 128] on div "[PERSON_NAME]" at bounding box center [416, 132] width 109 height 14
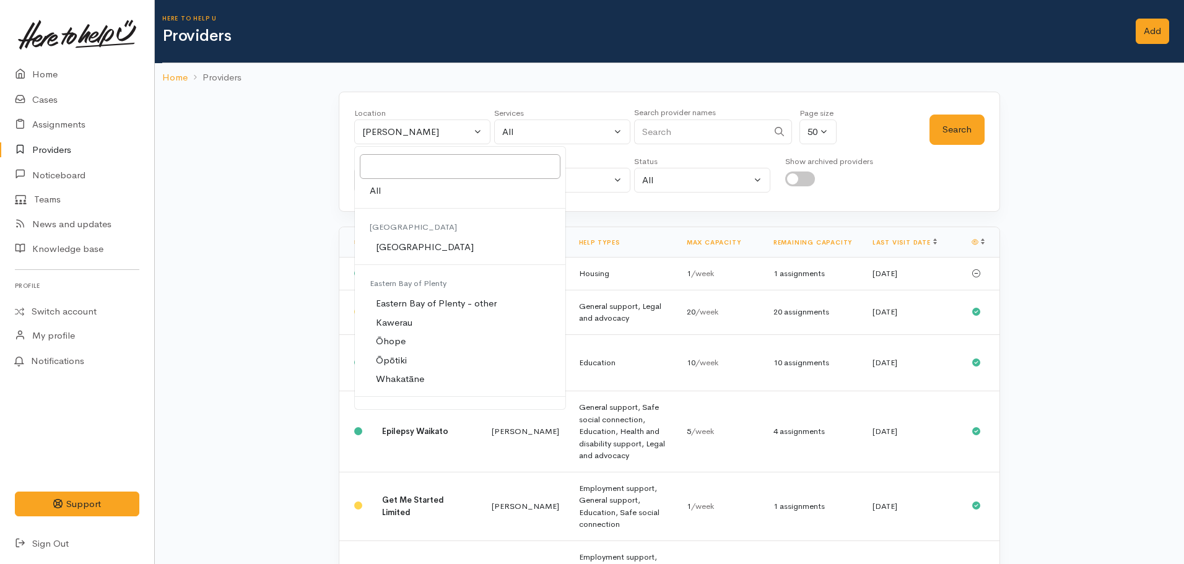
drag, startPoint x: 296, startPoint y: 222, endPoint x: 315, endPoint y: 214, distance: 20.8
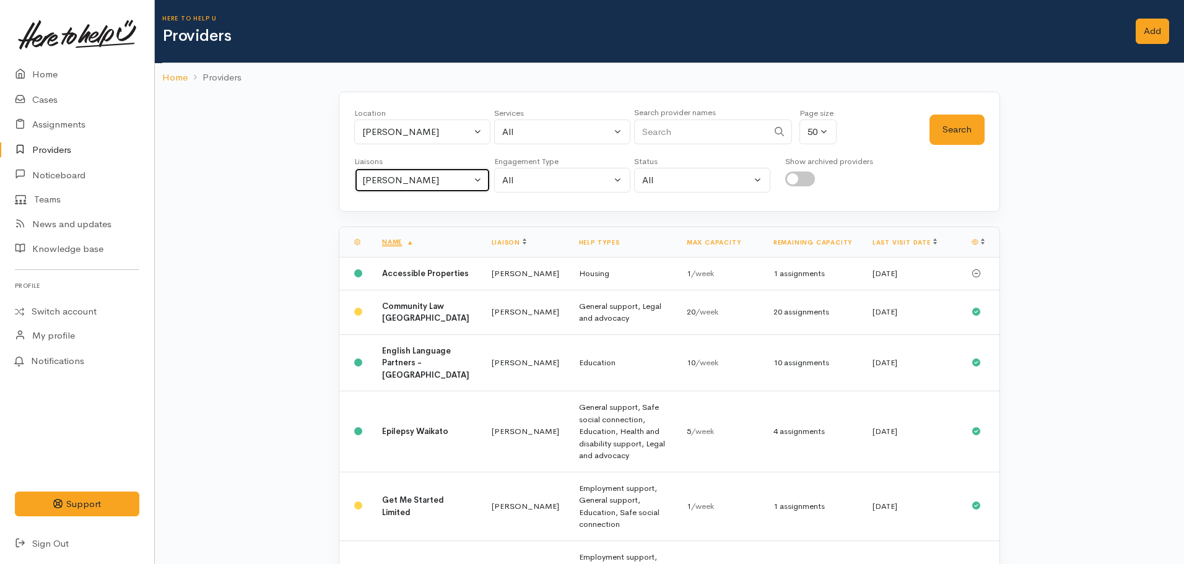
click at [406, 175] on div "[PERSON_NAME]" at bounding box center [416, 180] width 109 height 14
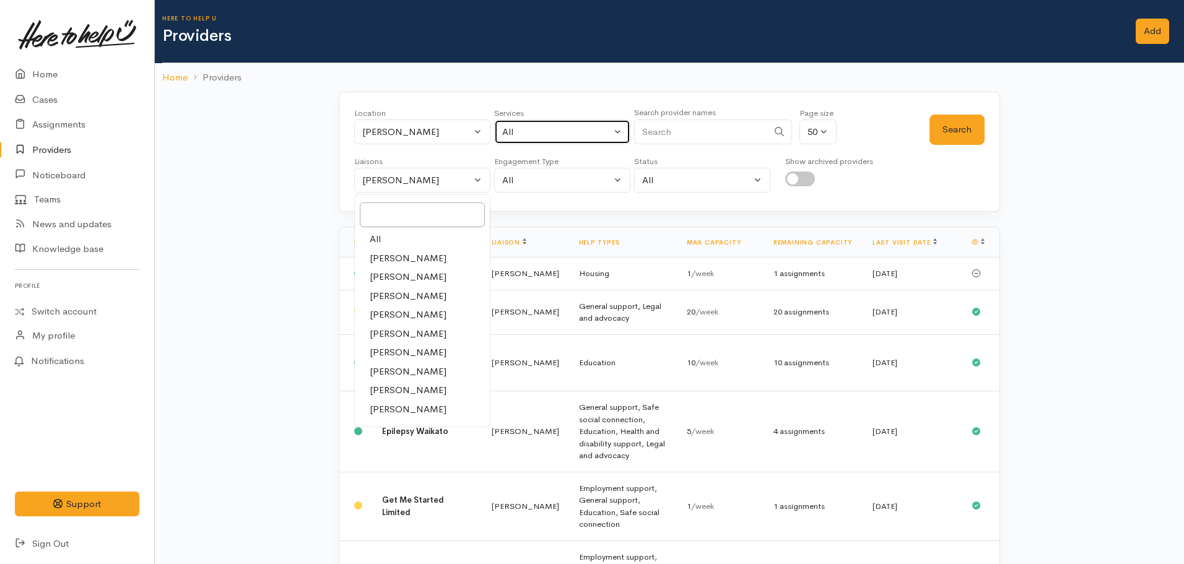
click at [562, 139] on button "All" at bounding box center [562, 132] width 136 height 25
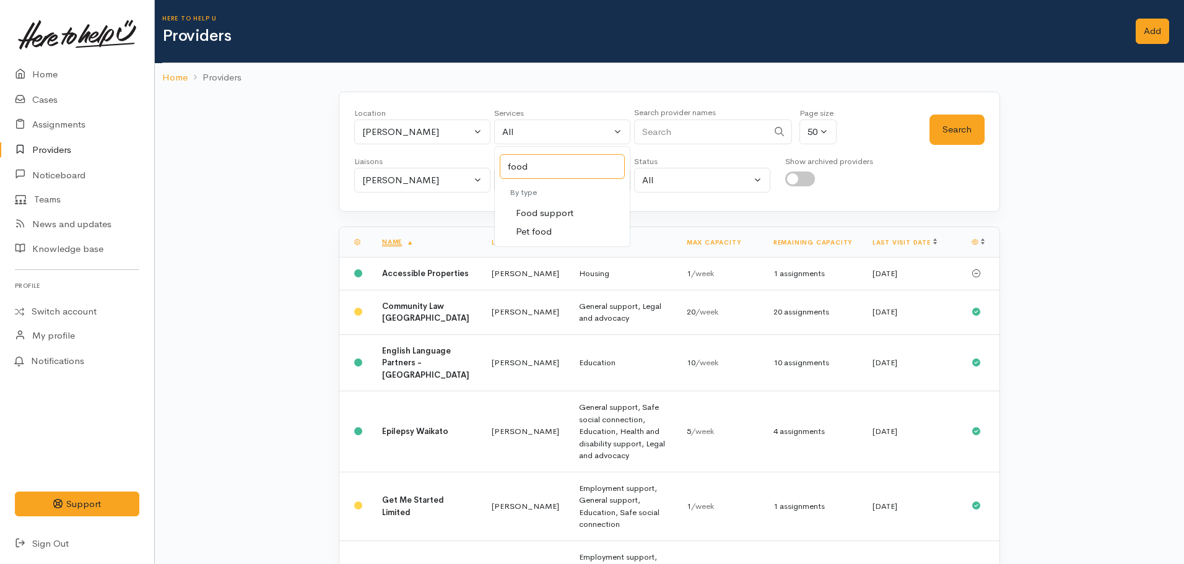
type input "food"
drag, startPoint x: 570, startPoint y: 214, endPoint x: 726, endPoint y: 161, distance: 165.5
click at [569, 214] on span "Food support" at bounding box center [545, 213] width 58 height 14
select select "3"
click at [964, 123] on button "Search" at bounding box center [957, 130] width 55 height 30
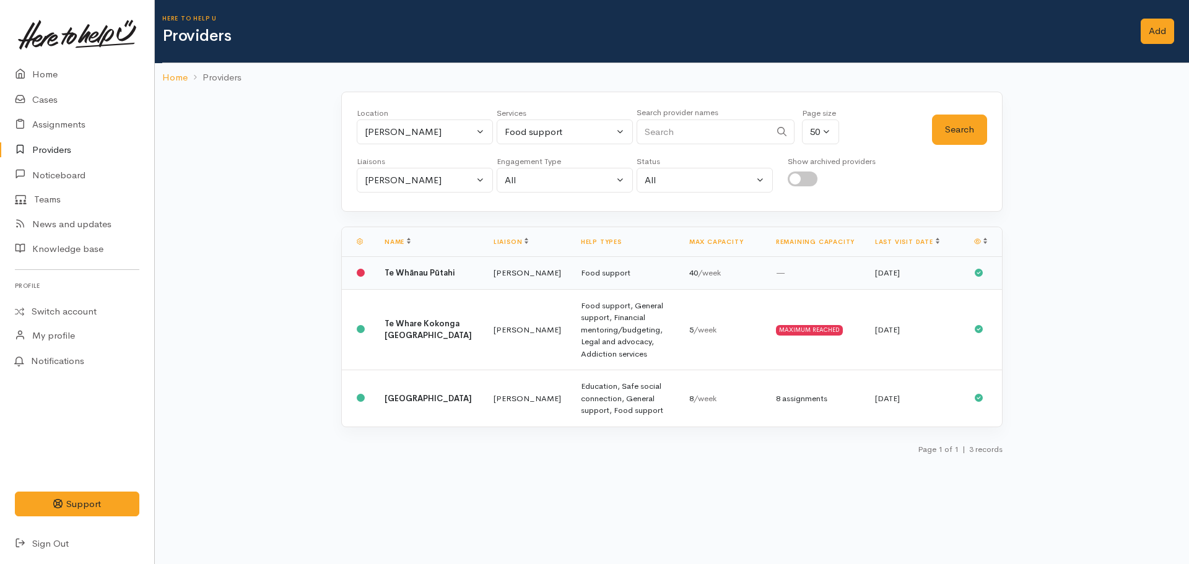
click at [380, 277] on td "Te Whānau Pūtahi" at bounding box center [429, 273] width 109 height 33
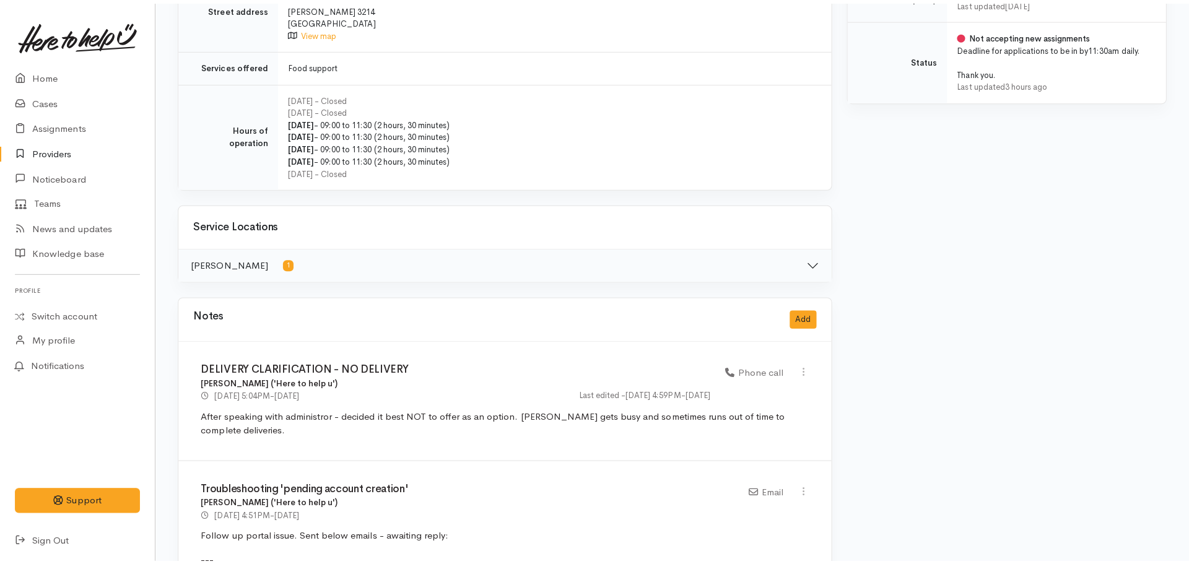
scroll to position [805, 0]
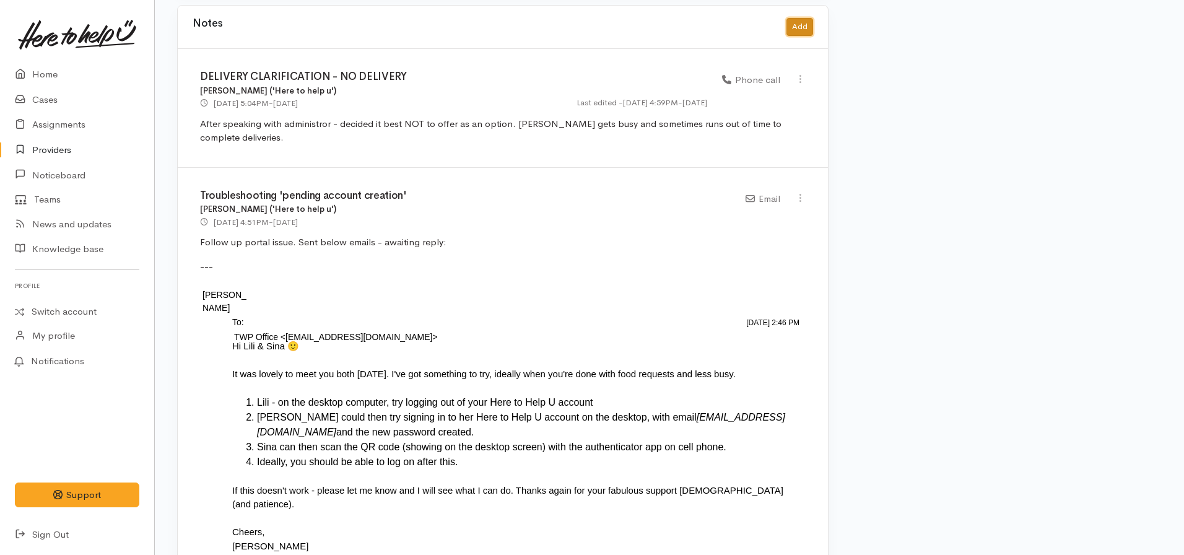
click at [793, 18] on button "Add" at bounding box center [800, 27] width 27 height 18
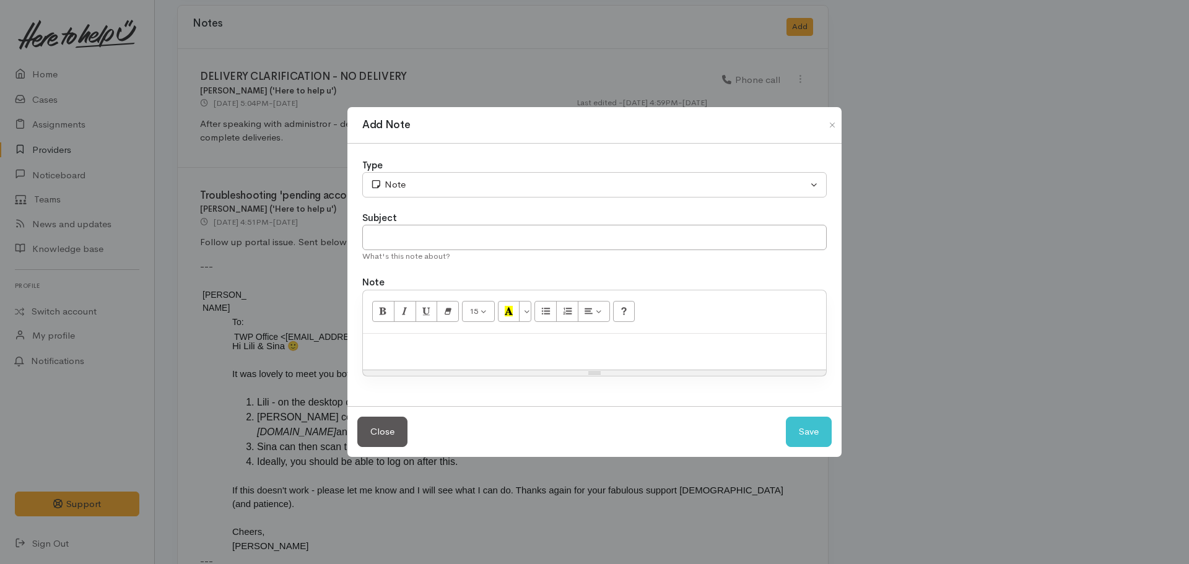
drag, startPoint x: 434, startPoint y: 335, endPoint x: 429, endPoint y: 348, distance: 13.9
click at [433, 335] on div at bounding box center [594, 352] width 463 height 37
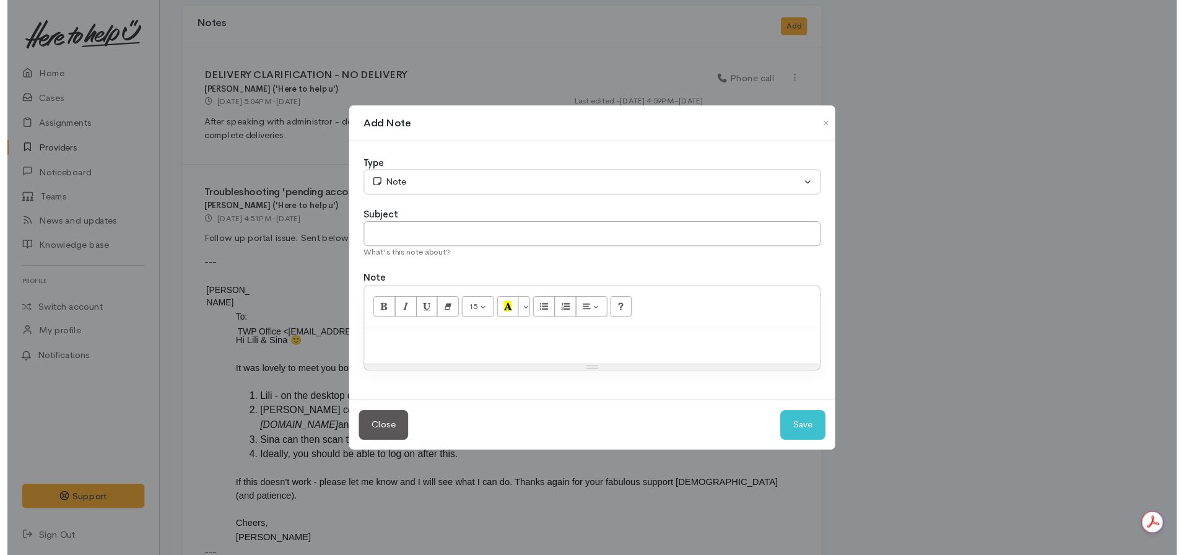
scroll to position [0, 0]
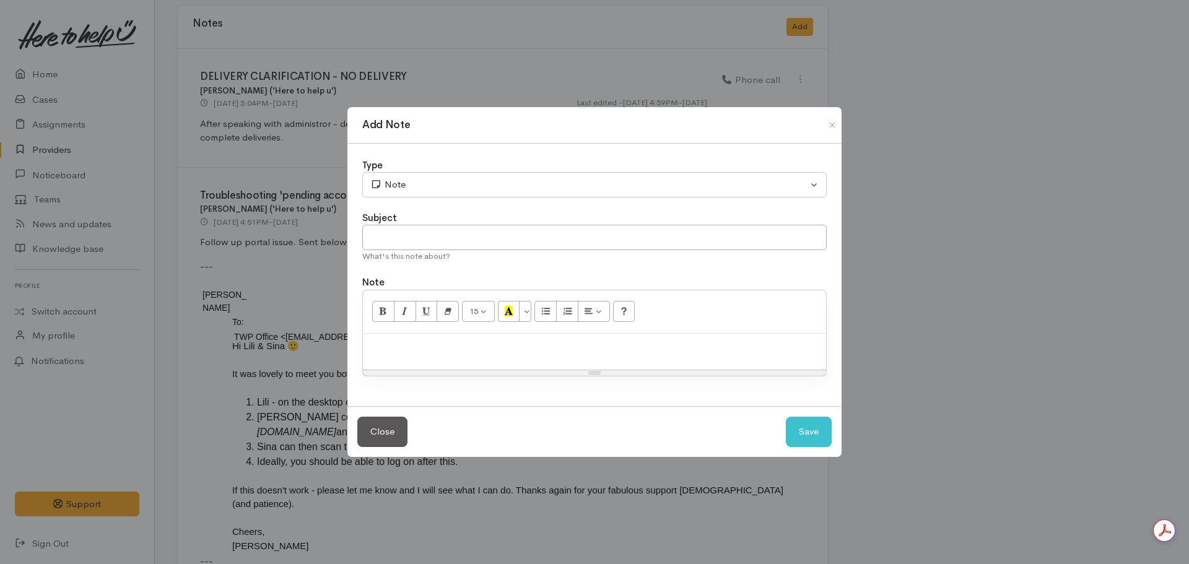
paste div
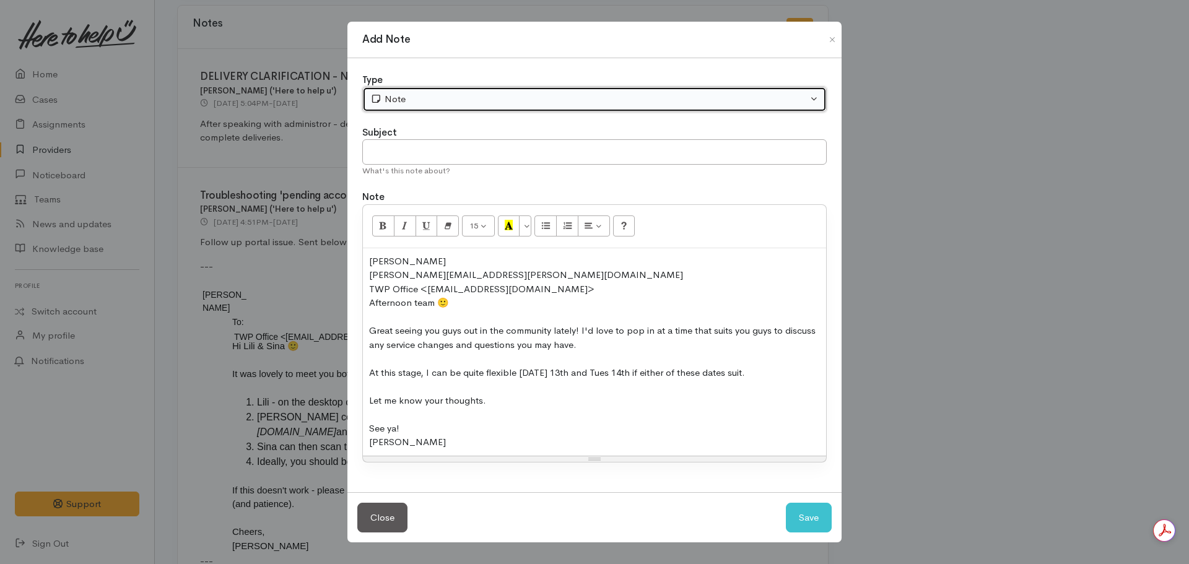
click at [427, 109] on button "Note" at bounding box center [594, 99] width 464 height 25
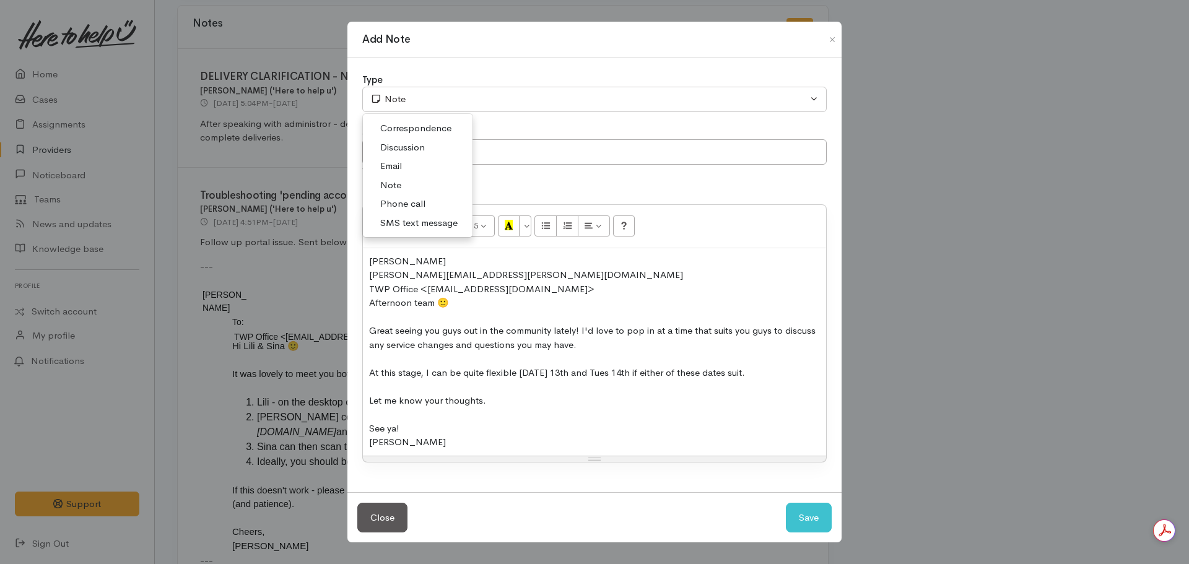
click at [407, 167] on link "Email" at bounding box center [418, 166] width 110 height 19
select select "2"
click at [469, 157] on input "text" at bounding box center [594, 151] width 464 height 25
type input "Request to meet"
click at [786, 503] on button "Save" at bounding box center [809, 518] width 46 height 30
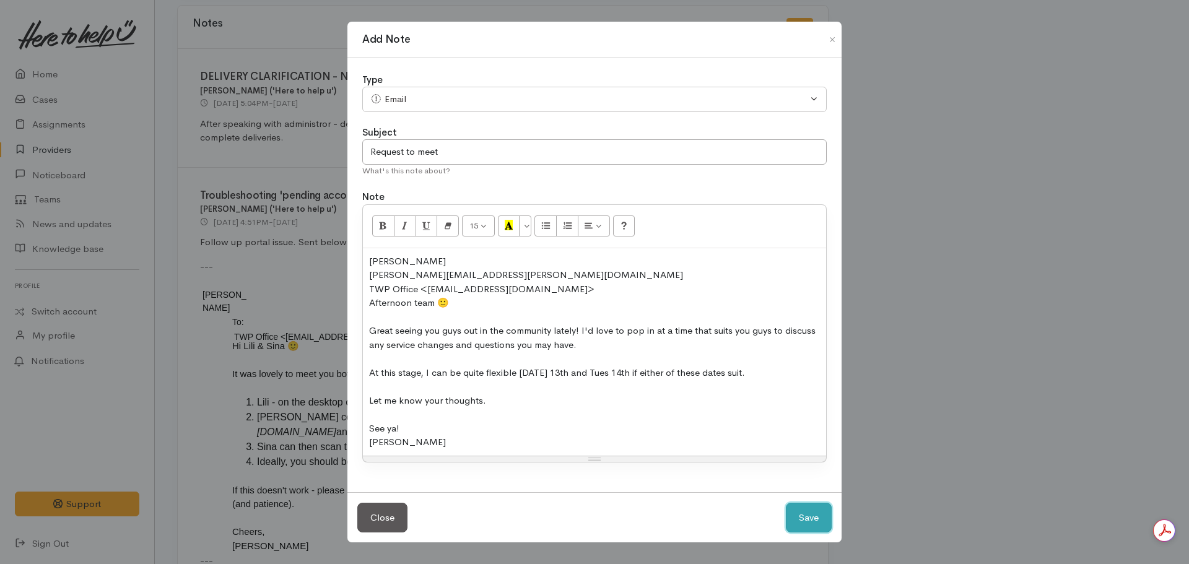
select select "1"
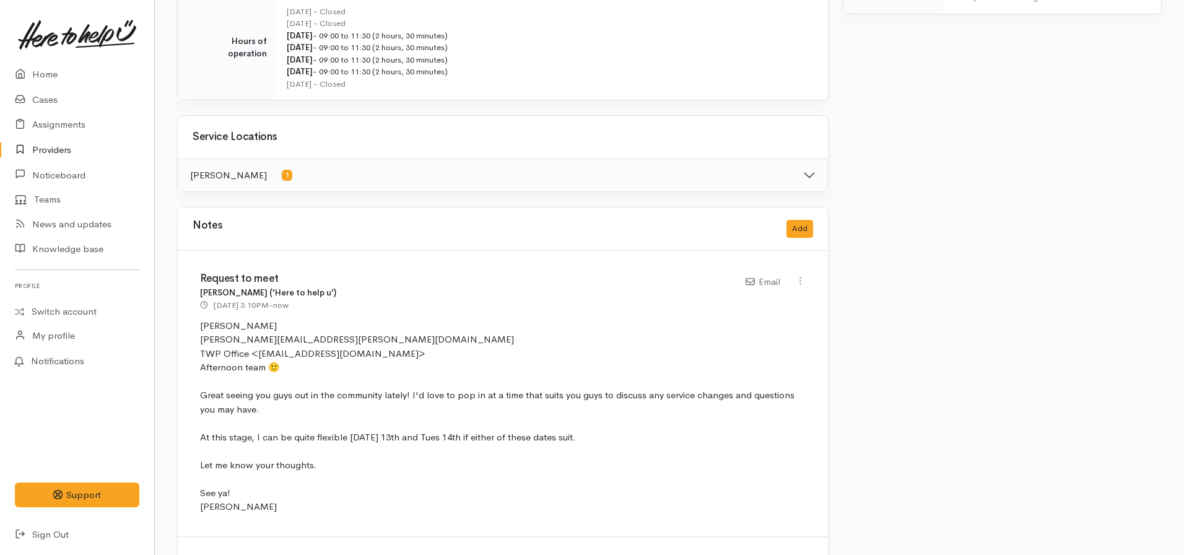
scroll to position [619, 0]
